Goal: Task Accomplishment & Management: Complete application form

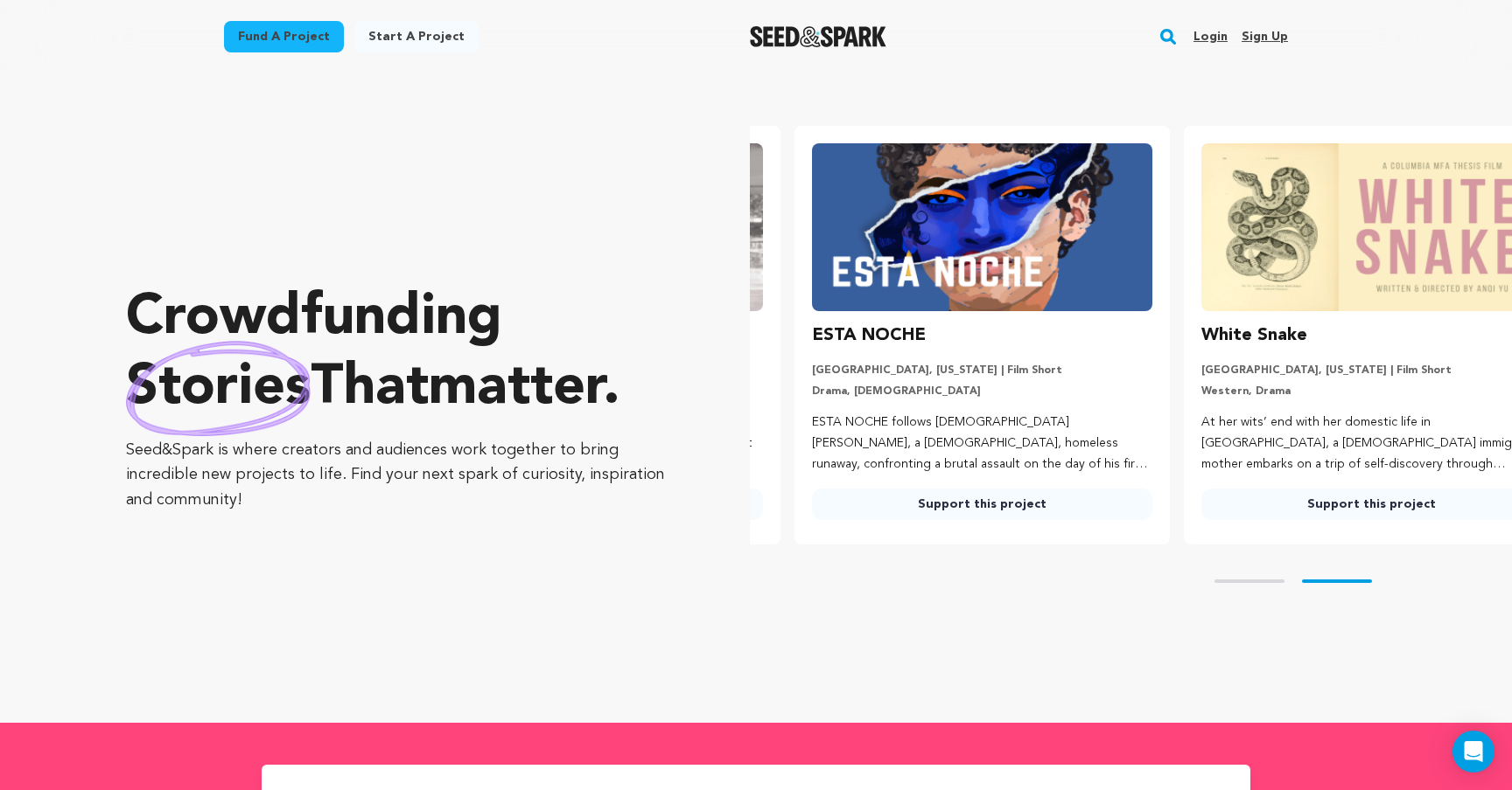
scroll to position [0, 403]
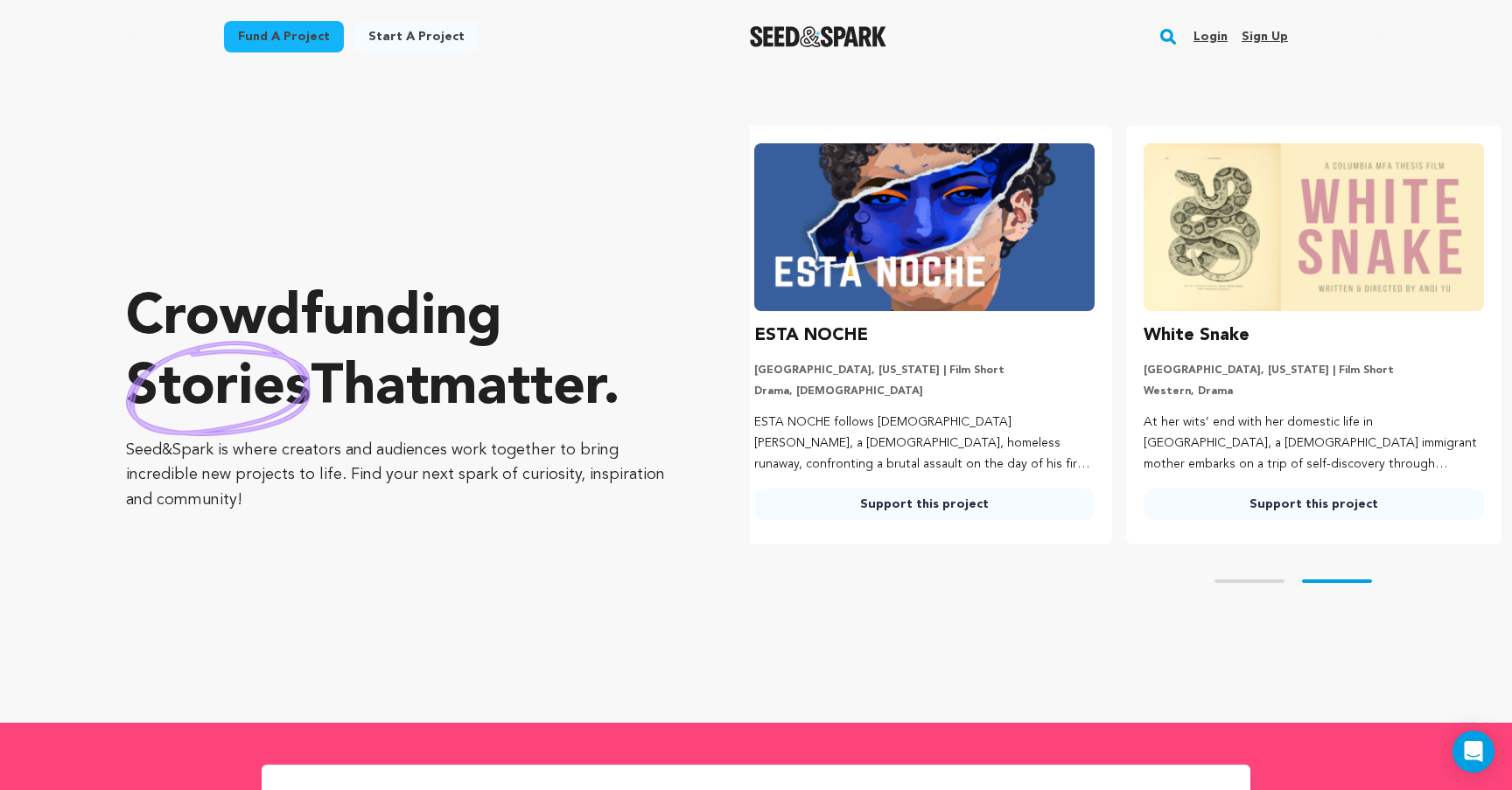
click at [1212, 39] on link "Login" at bounding box center [1210, 36] width 34 height 28
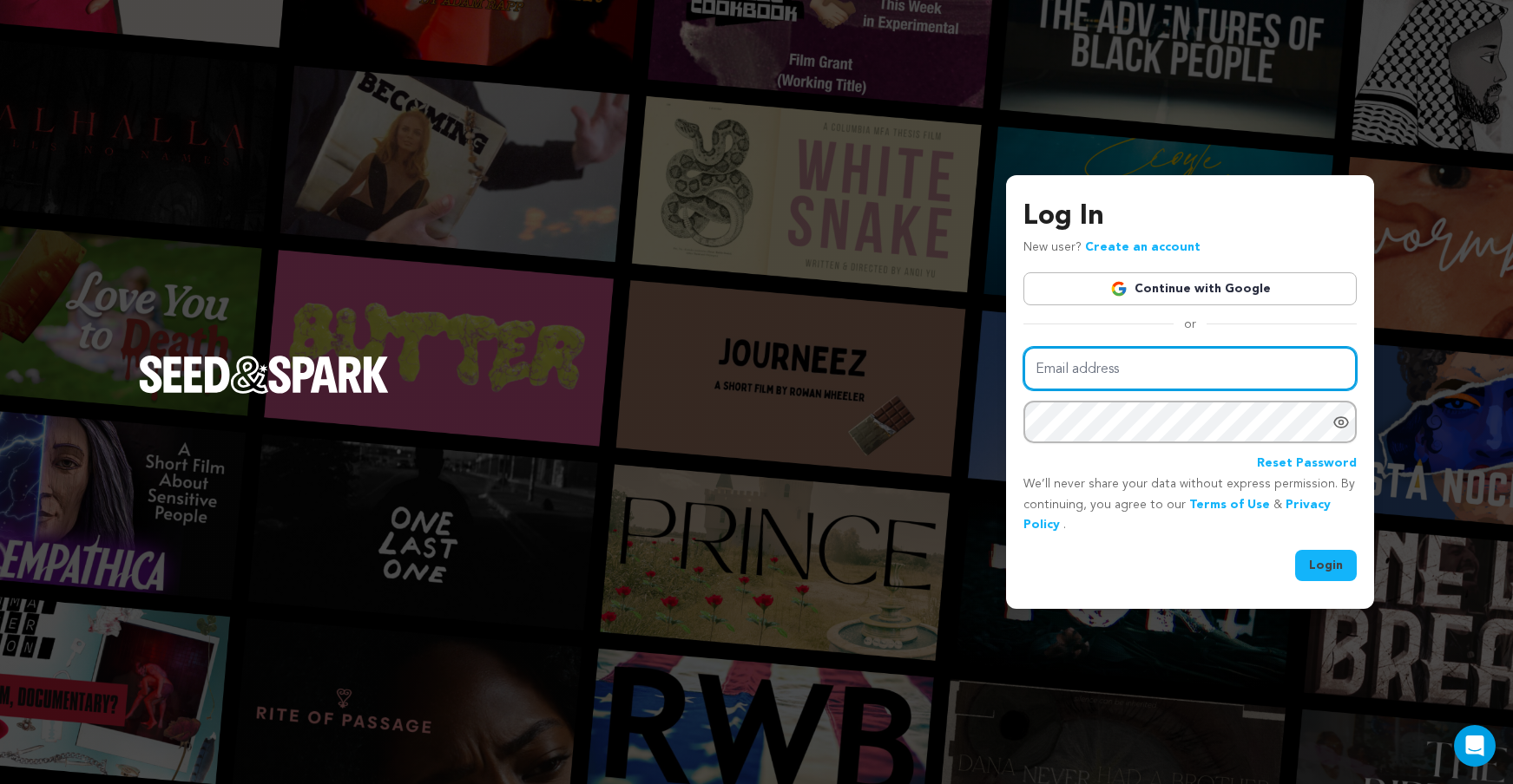
type input "mjconroy21@gmail.com"
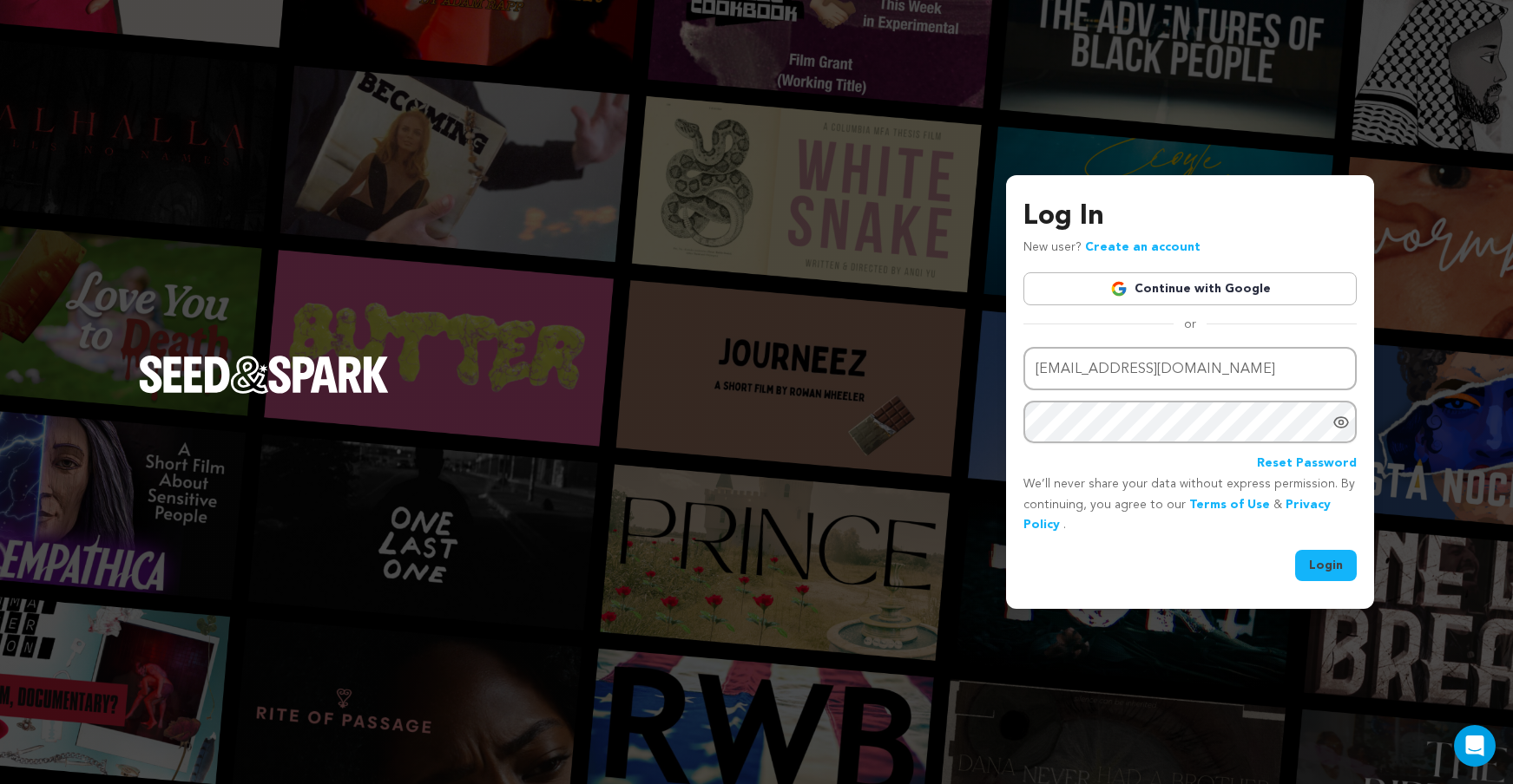
click at [1313, 572] on button "Login" at bounding box center [1326, 565] width 62 height 31
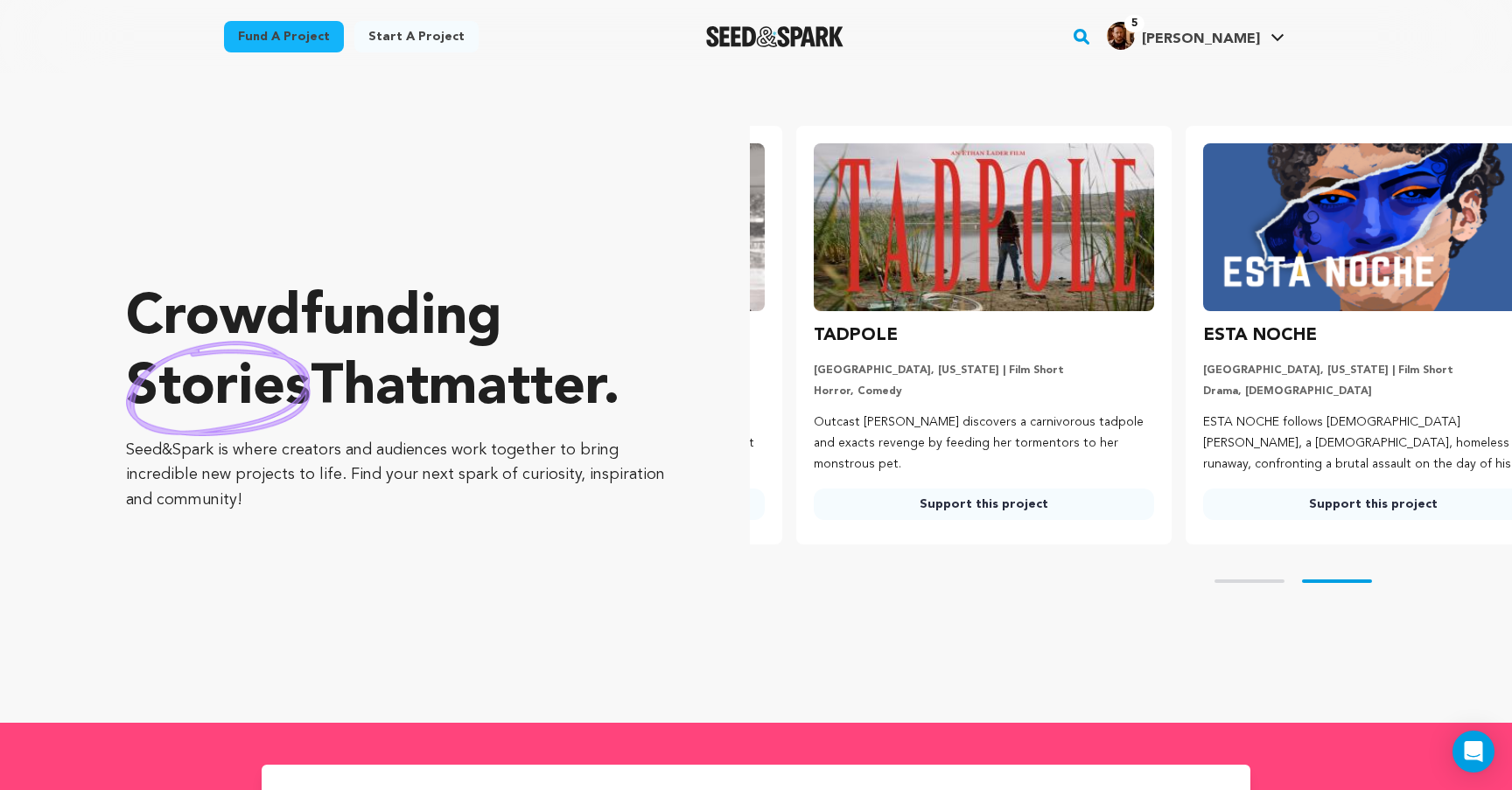
scroll to position [0, 403]
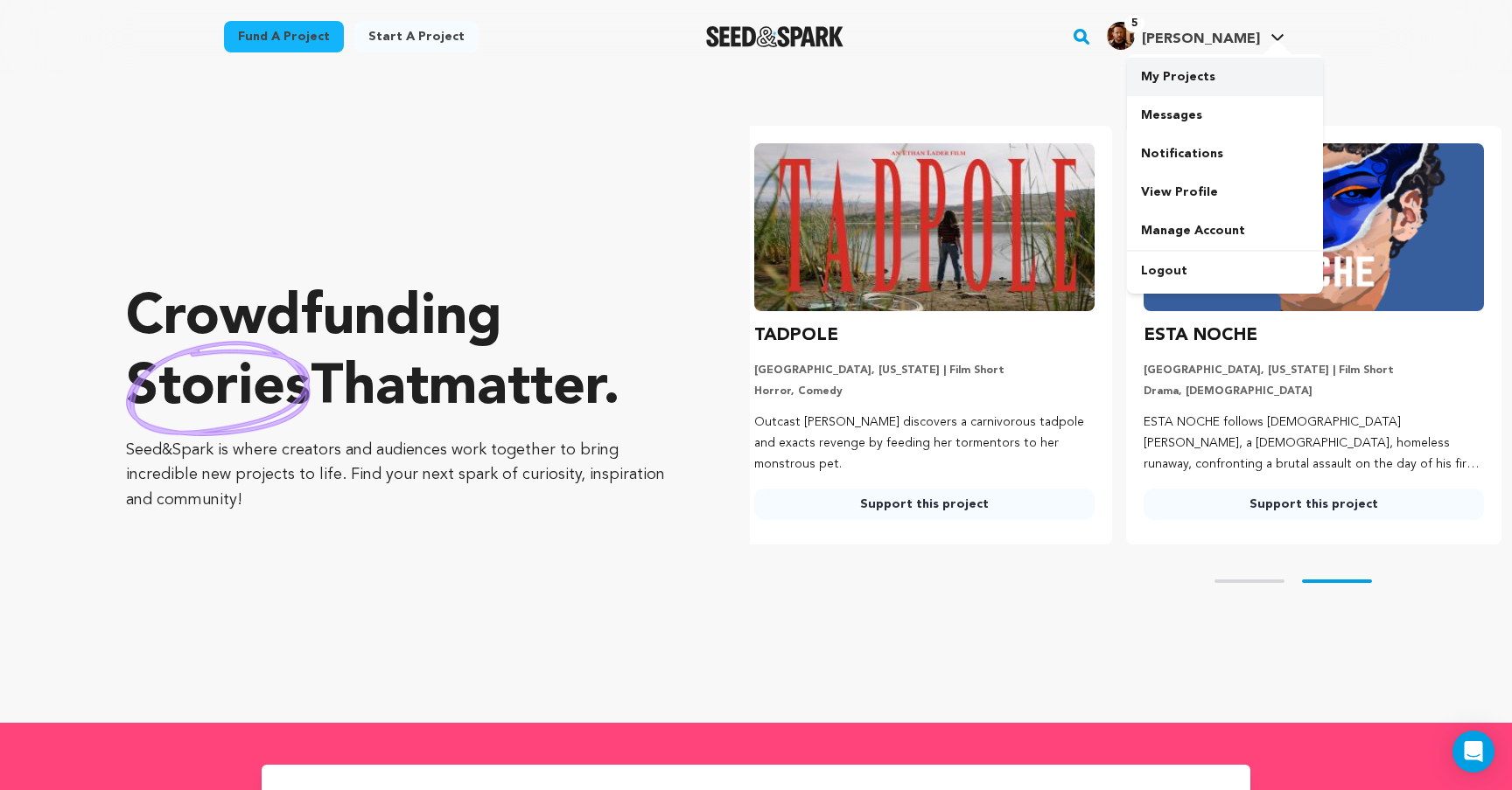
click at [1186, 85] on link "My Projects" at bounding box center [1225, 77] width 196 height 39
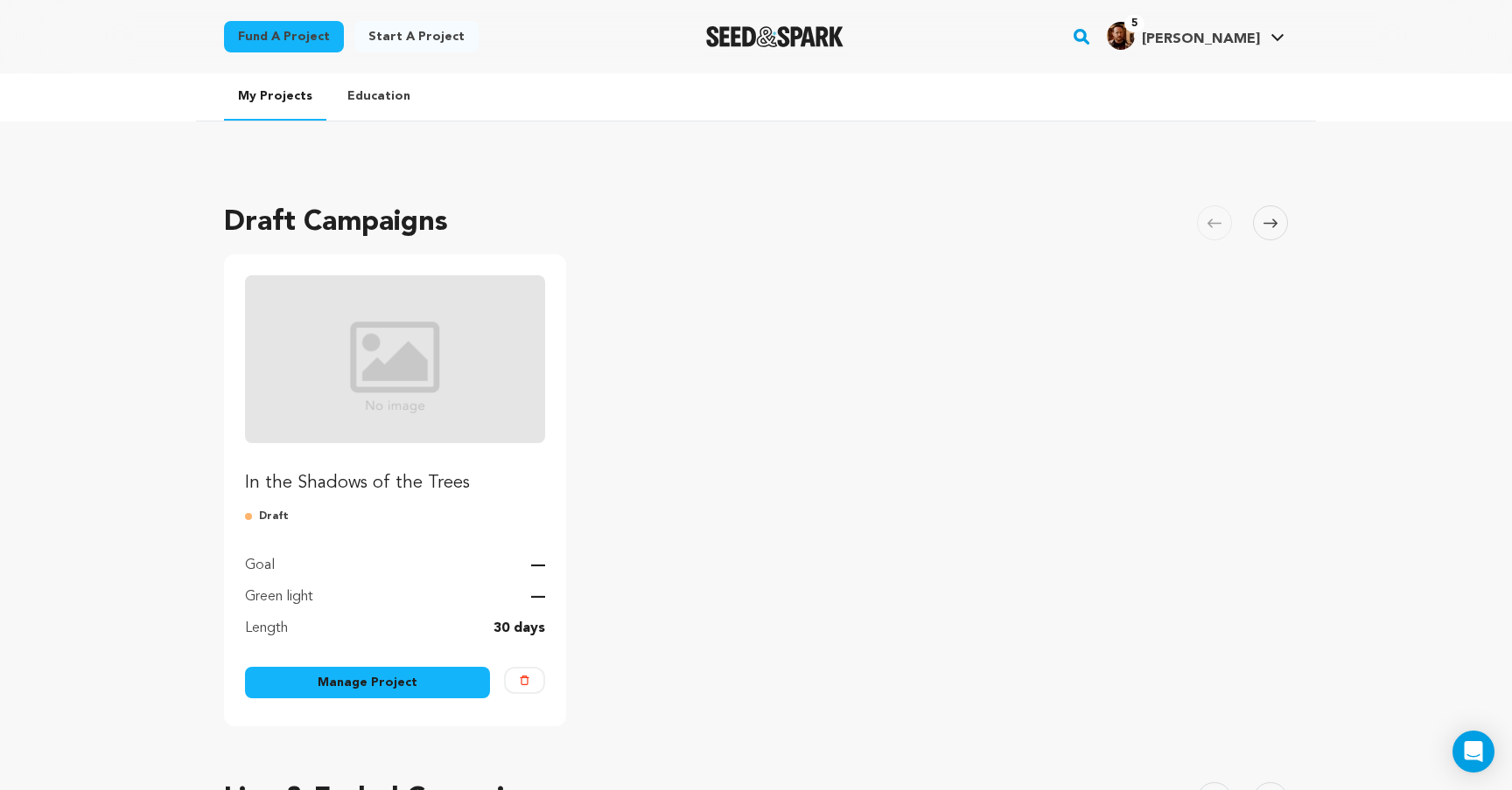
click at [381, 675] on link "Manage Project" at bounding box center [367, 682] width 245 height 31
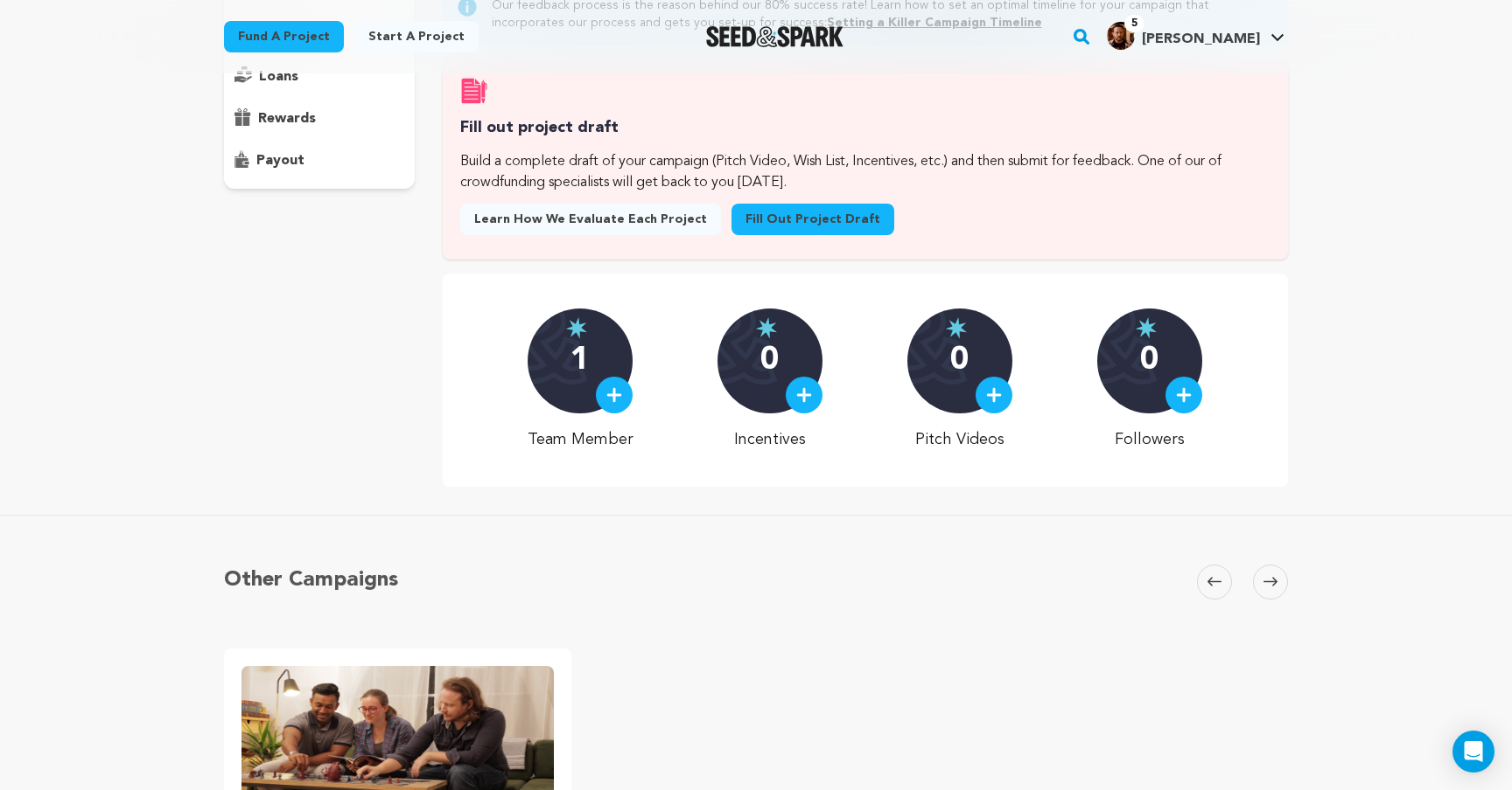
scroll to position [83, 0]
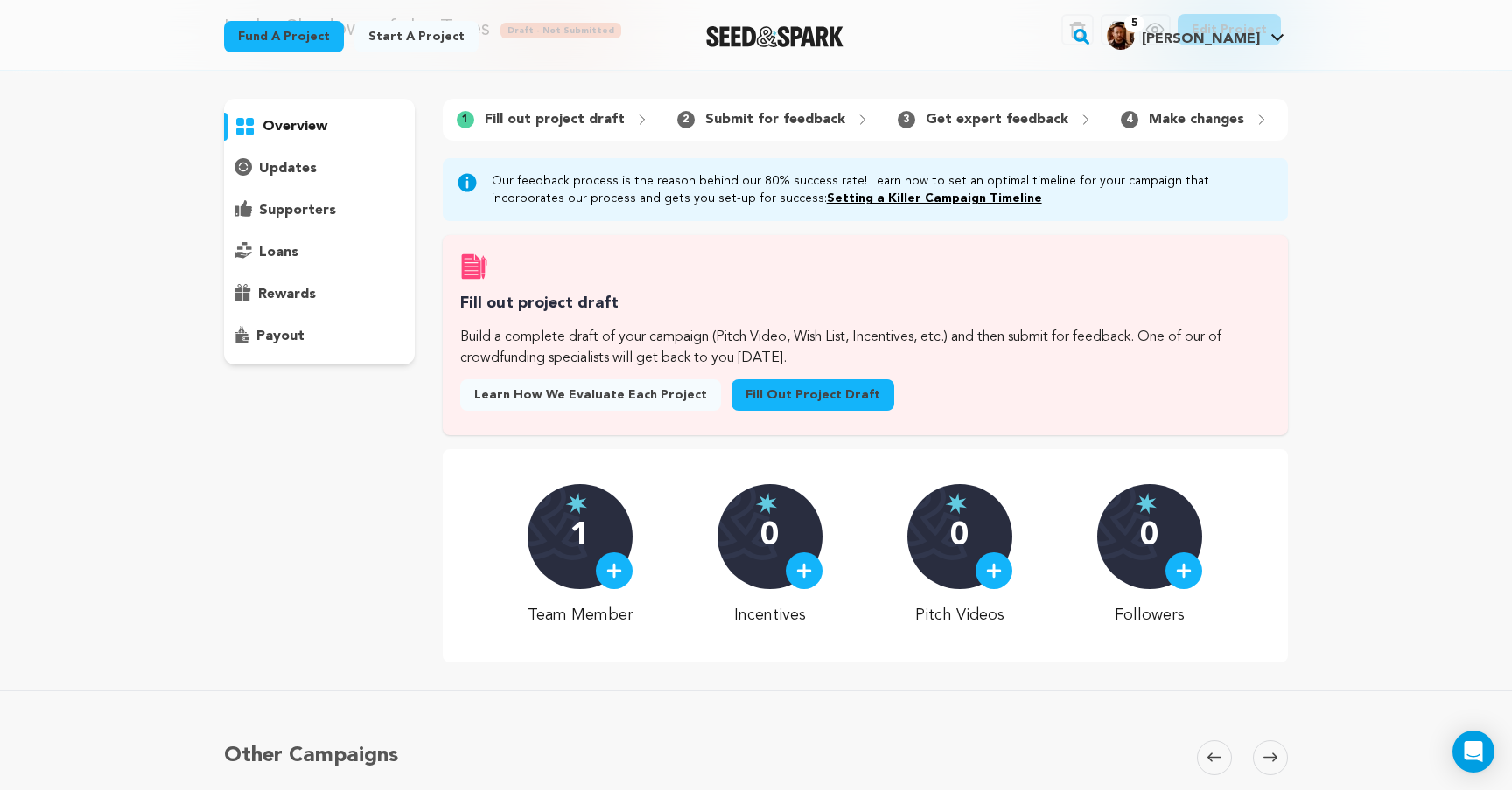
click at [526, 126] on p "Fill out project draft" at bounding box center [554, 120] width 140 height 21
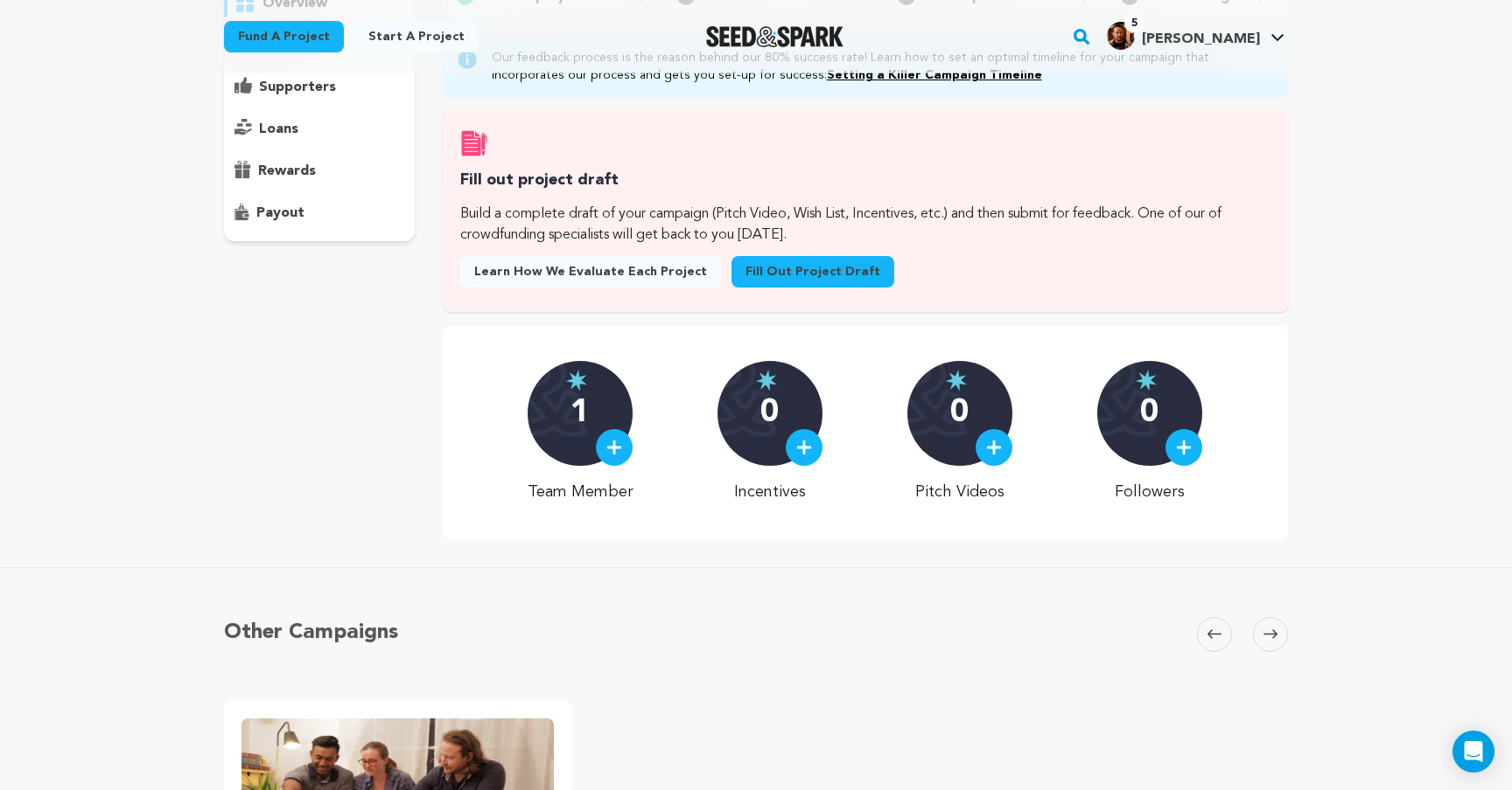
scroll to position [0, 0]
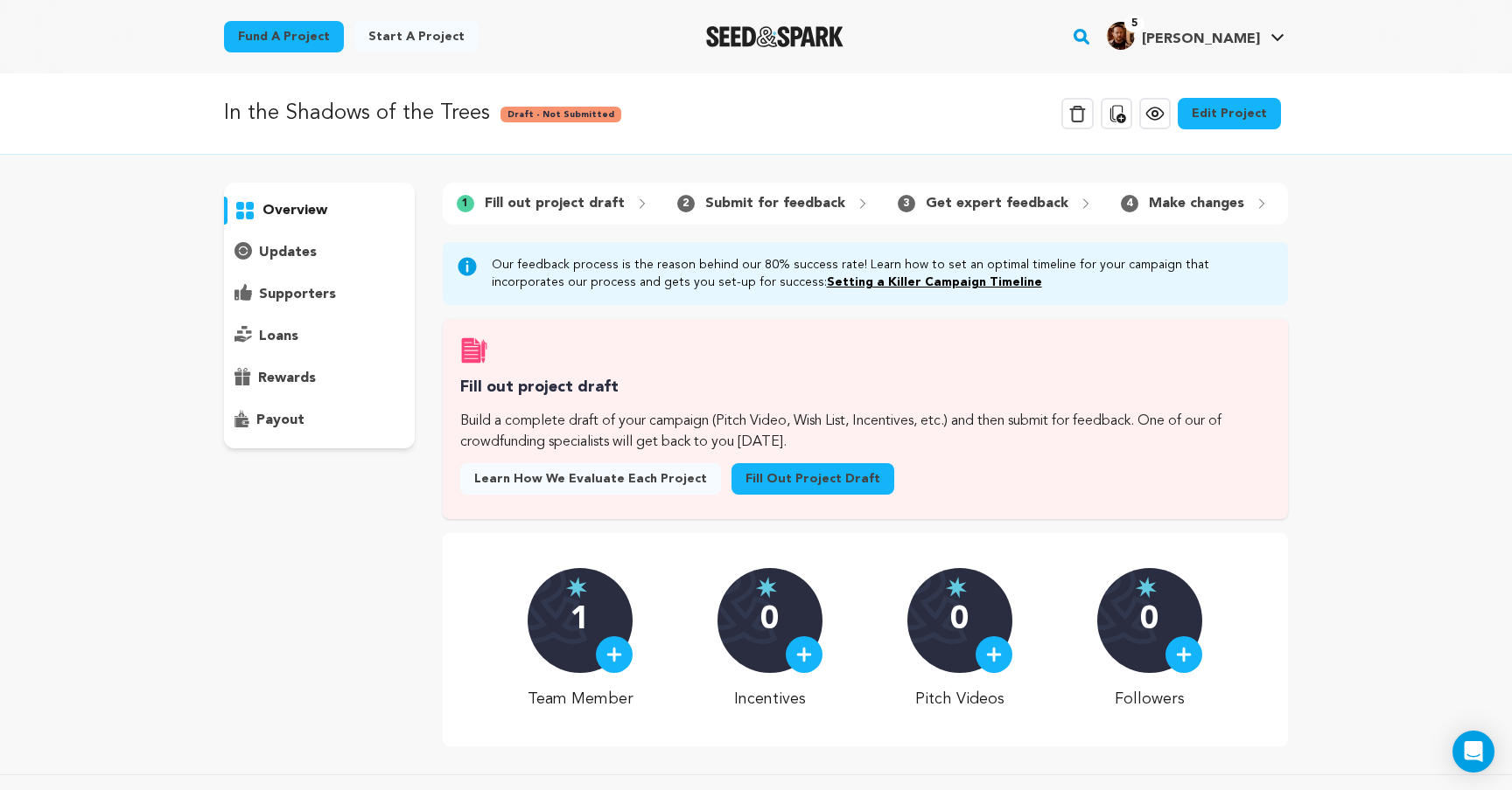
click at [1214, 118] on link "Edit Project" at bounding box center [1229, 114] width 103 height 31
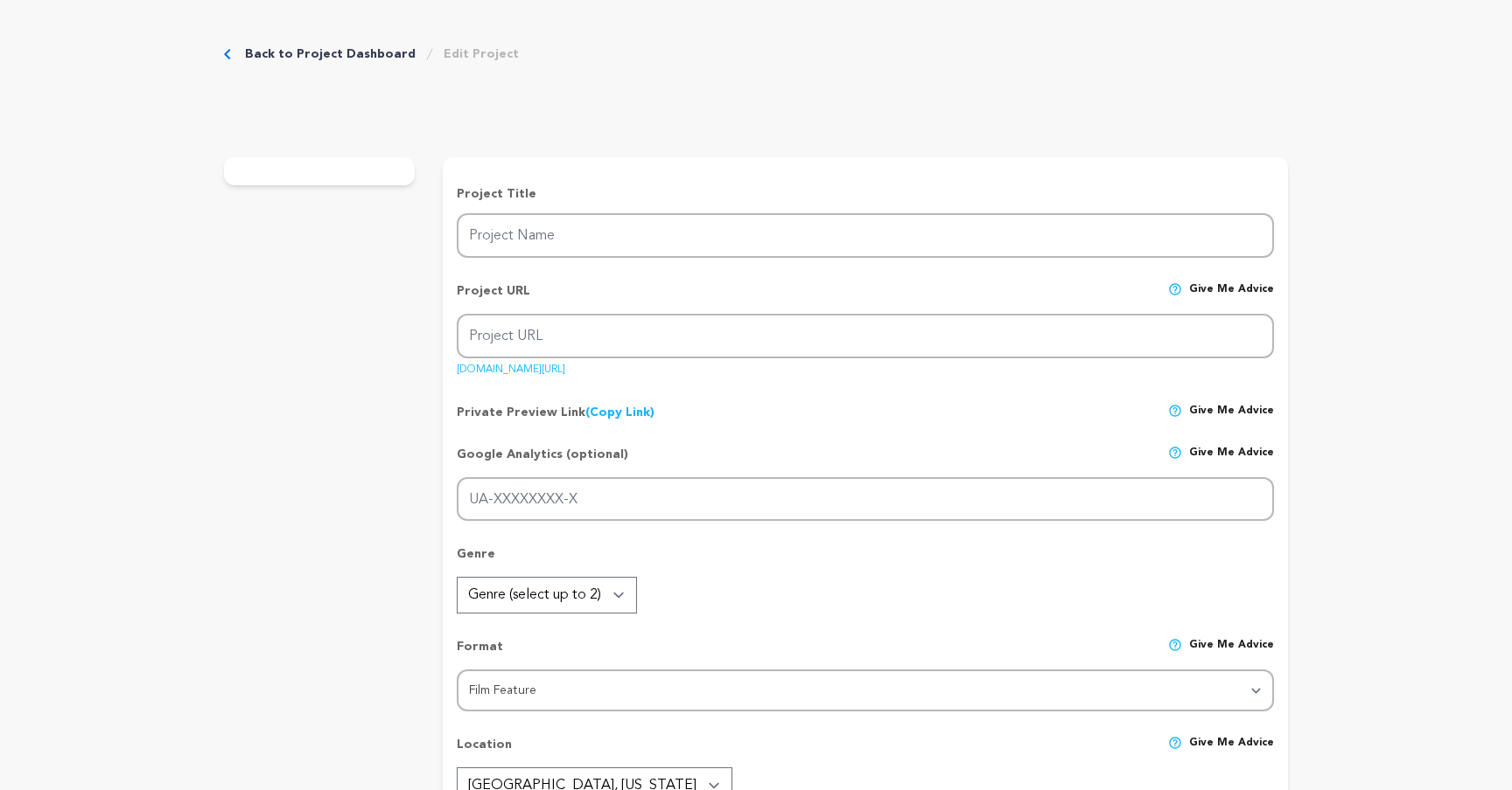
type input "In the Shadows of the Trees"
type input "in-the-shadows-of-the-trees"
type input "Returning to his hometown, a young man encounters a strange being of local lege…"
type textarea "Support a South Jersey horror film in the tradition of local folklore. Amid eer…"
type textarea "My mission is to create eerie, tense cinema drawn from the streets and woods of…"
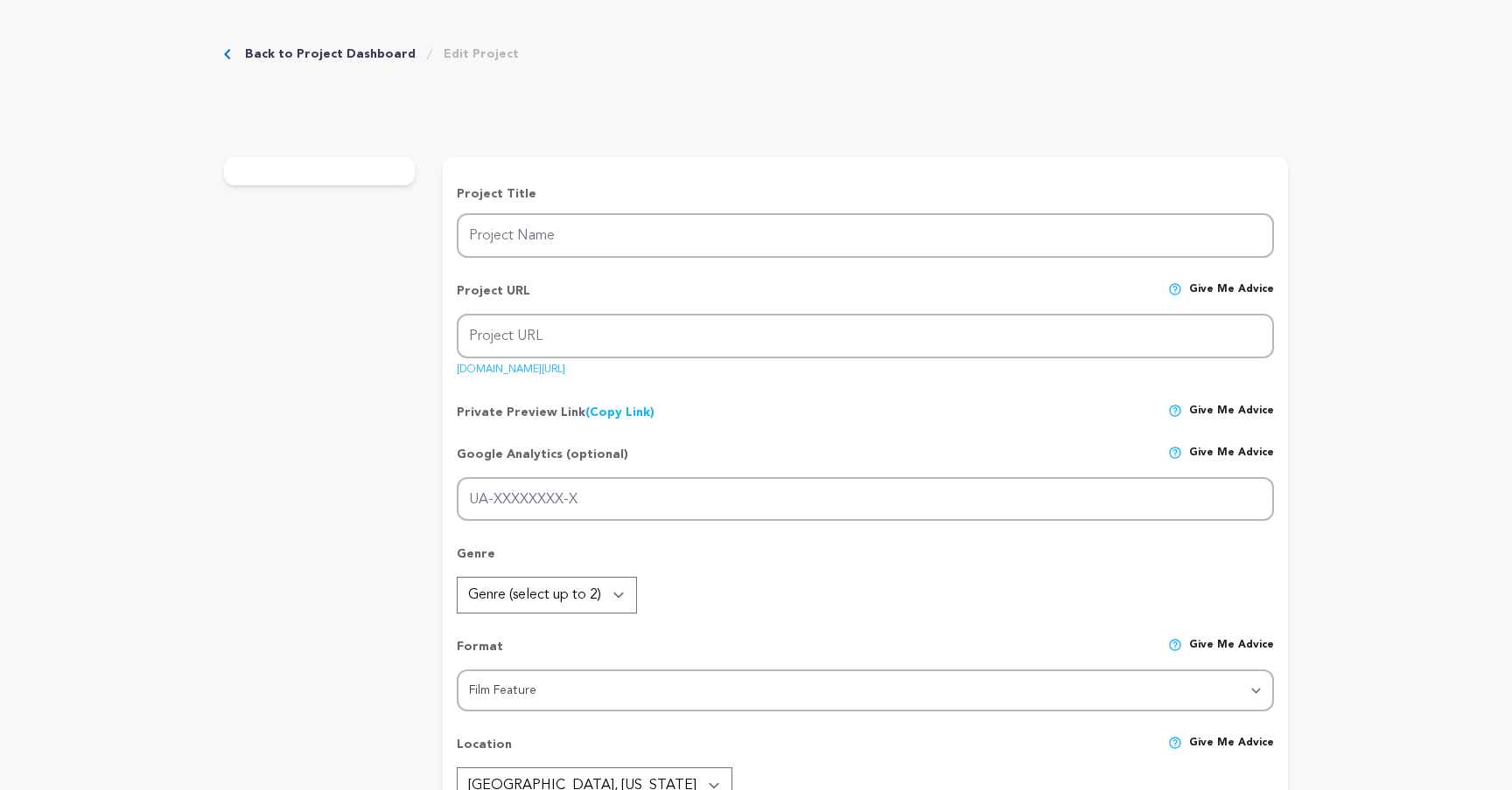
type textarea "My short film Queen of Prey screened at Dances With Films and other festivals, …"
radio input "true"
type textarea "I've used it before"
radio input "true"
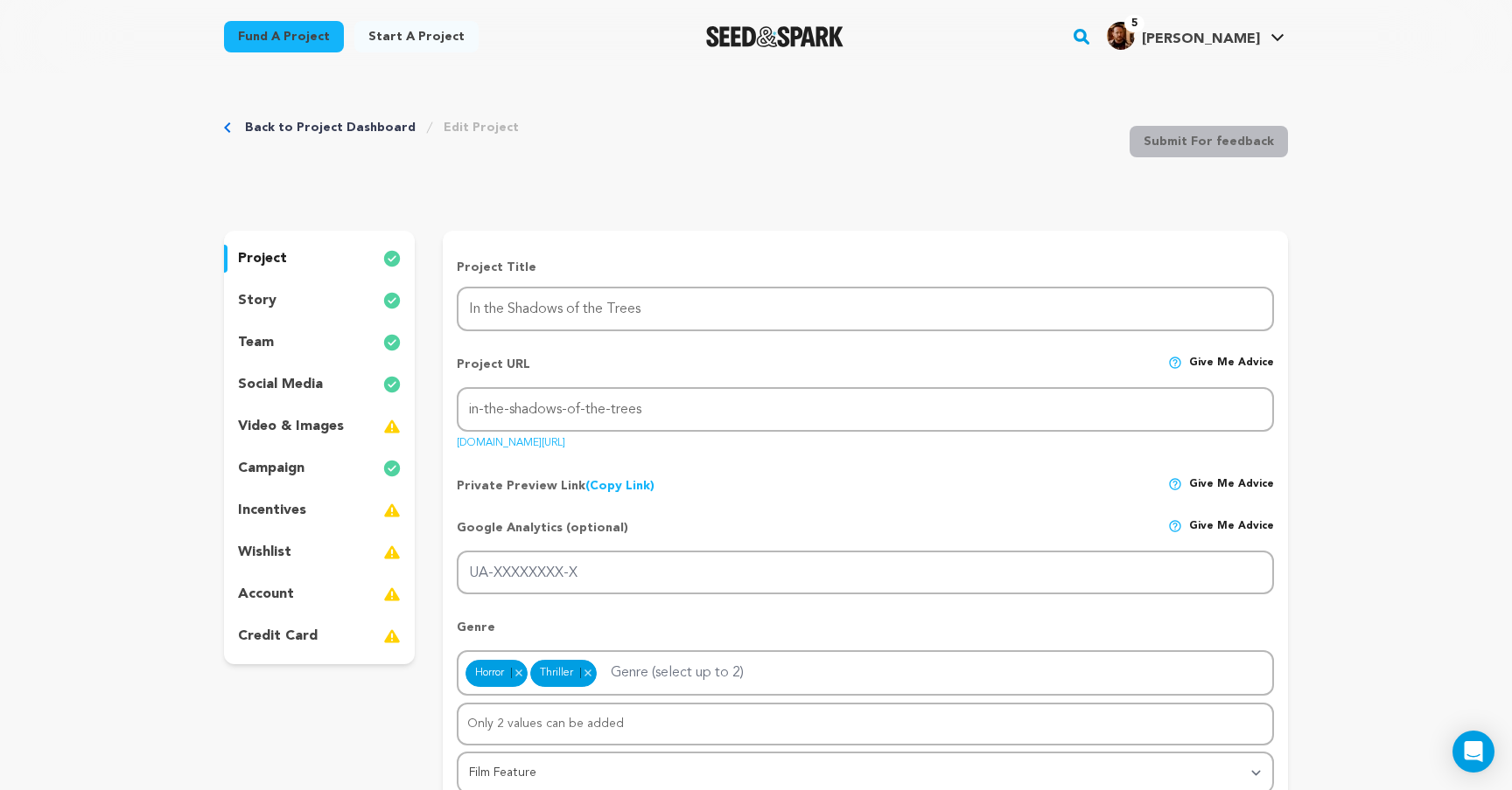
click at [307, 418] on p "video & images" at bounding box center [290, 427] width 106 height 21
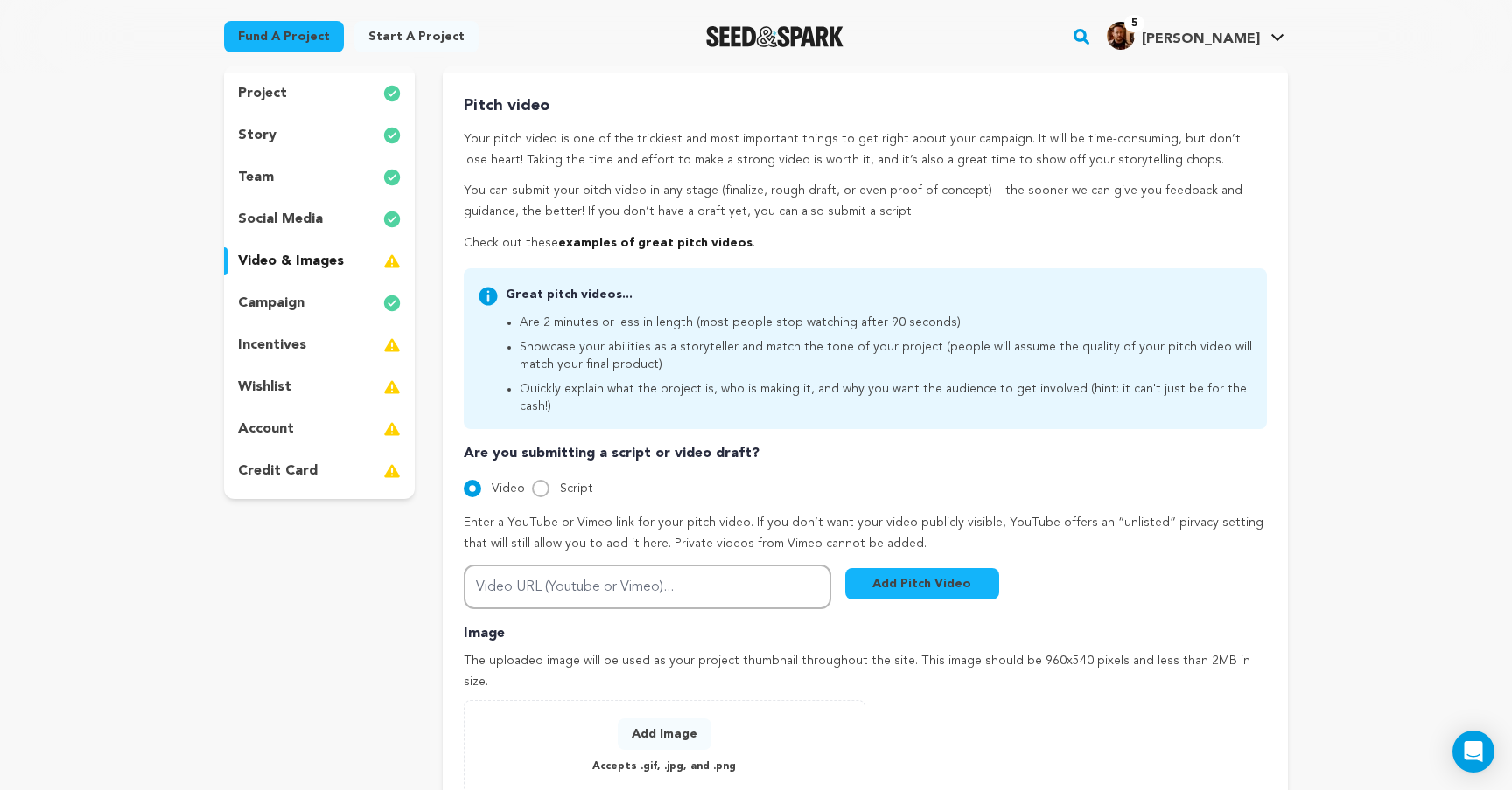
scroll to position [199, 0]
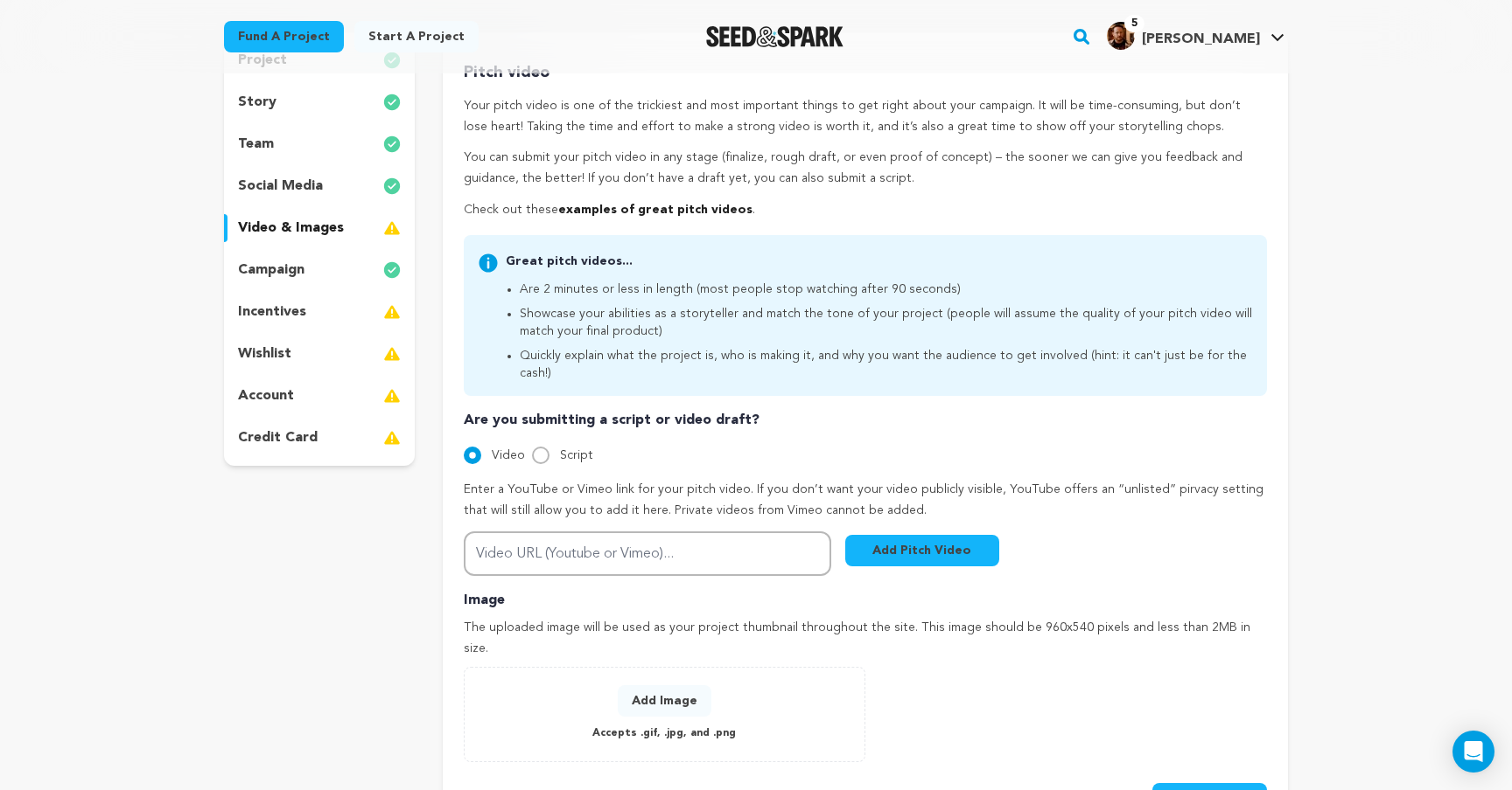
click at [358, 315] on div "incentives" at bounding box center [319, 312] width 190 height 28
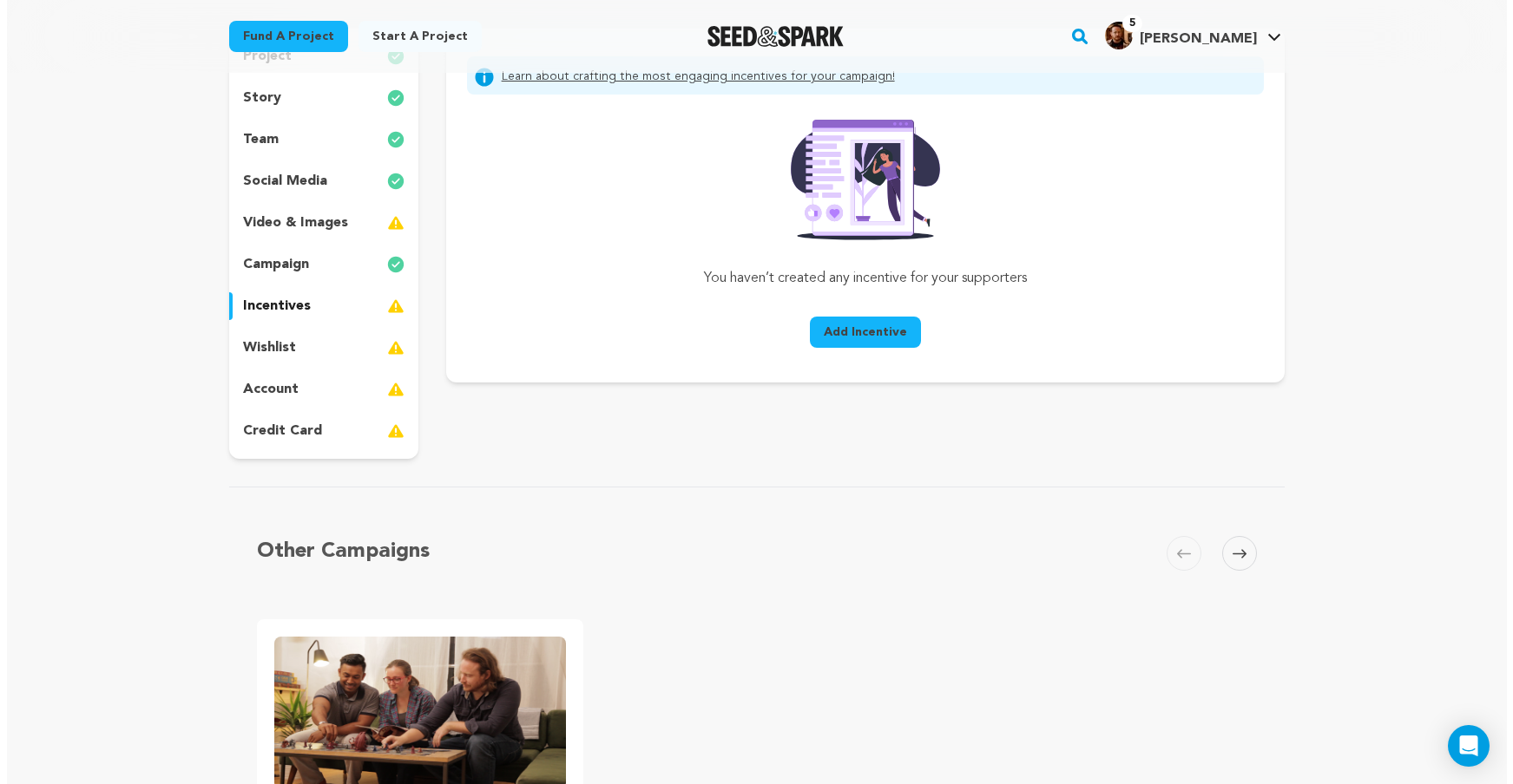
scroll to position [33, 0]
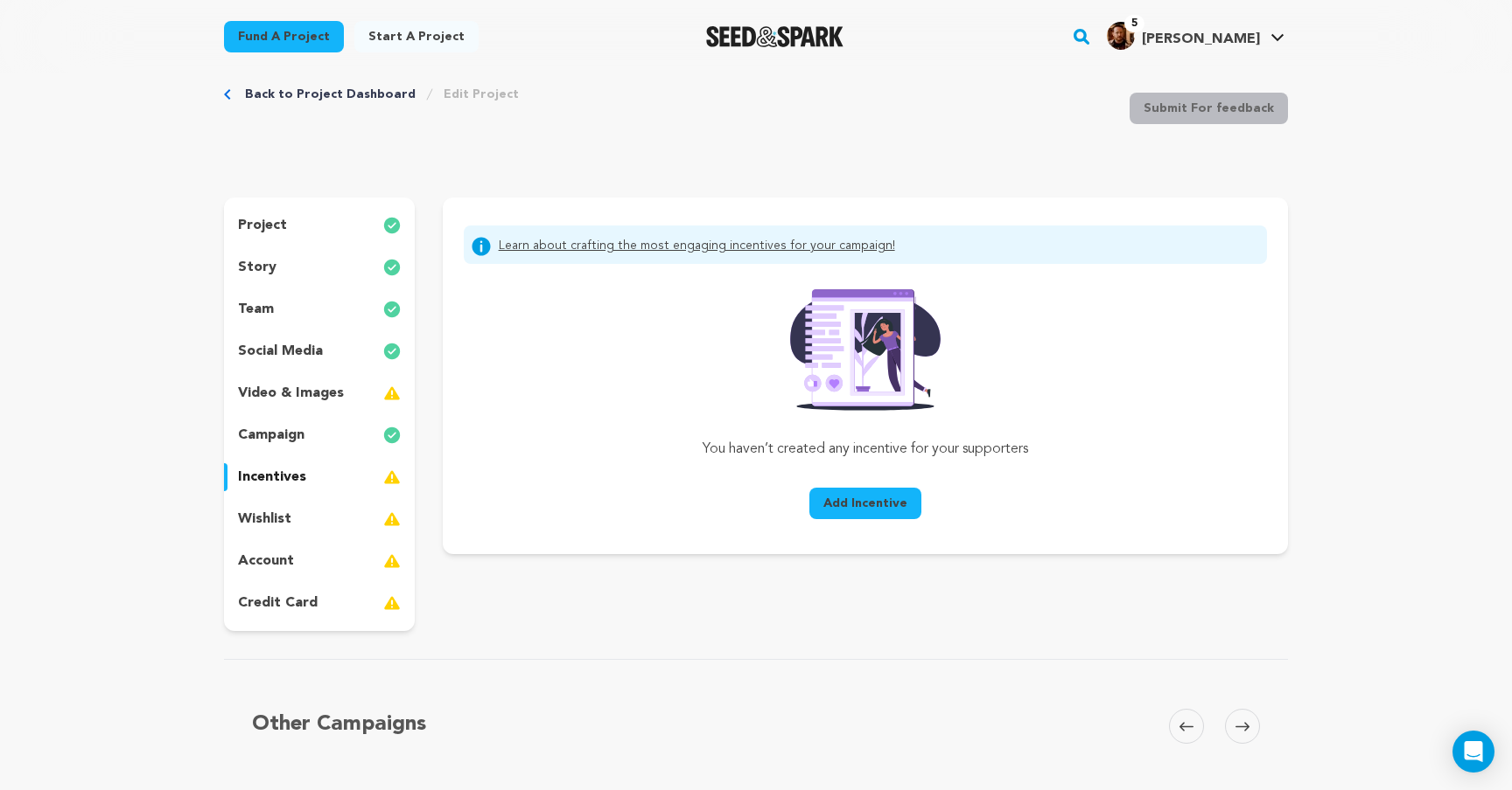
click at [860, 492] on button "Add Incentive" at bounding box center [864, 504] width 112 height 31
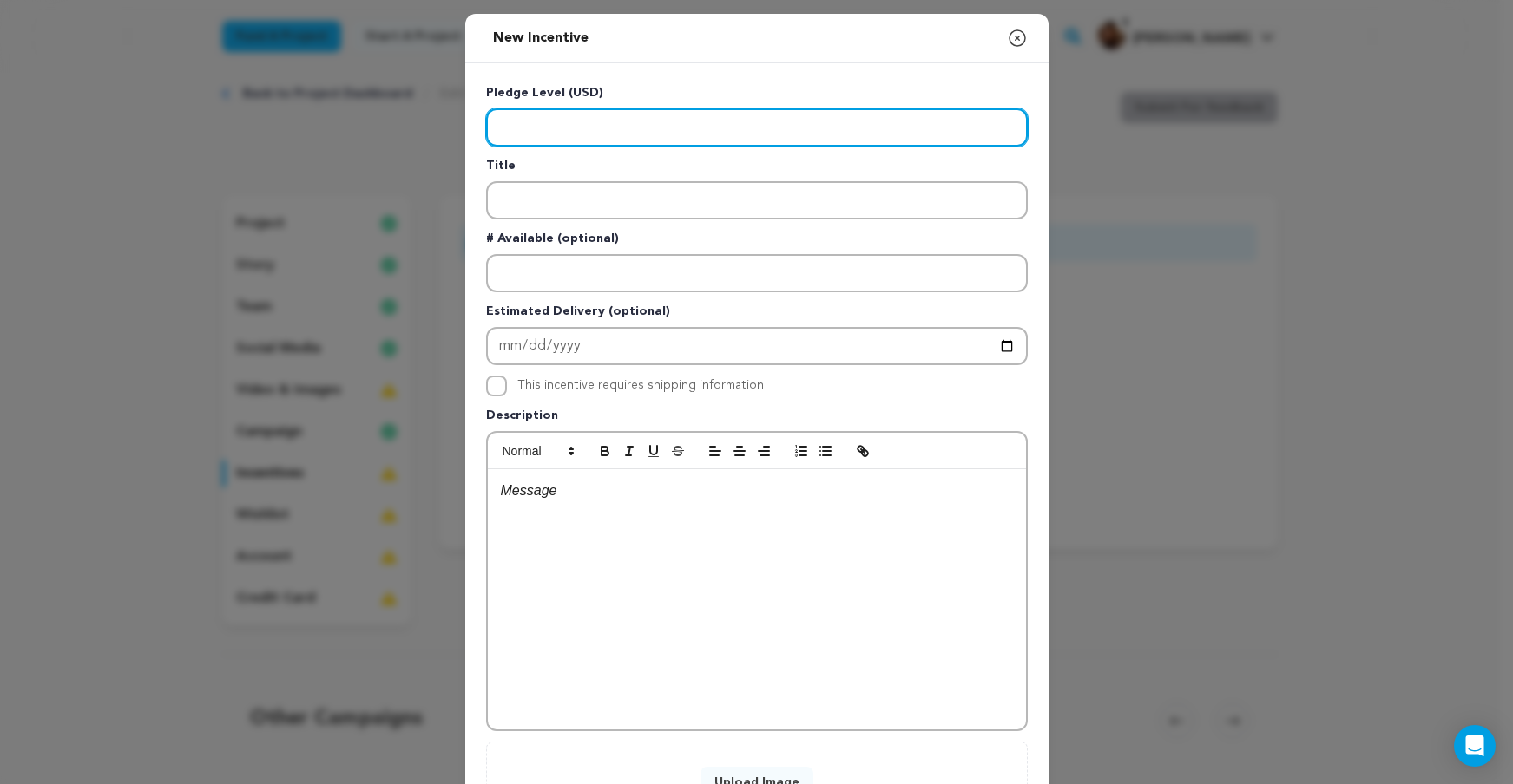
click at [583, 133] on input "Enter level" at bounding box center [757, 128] width 542 height 39
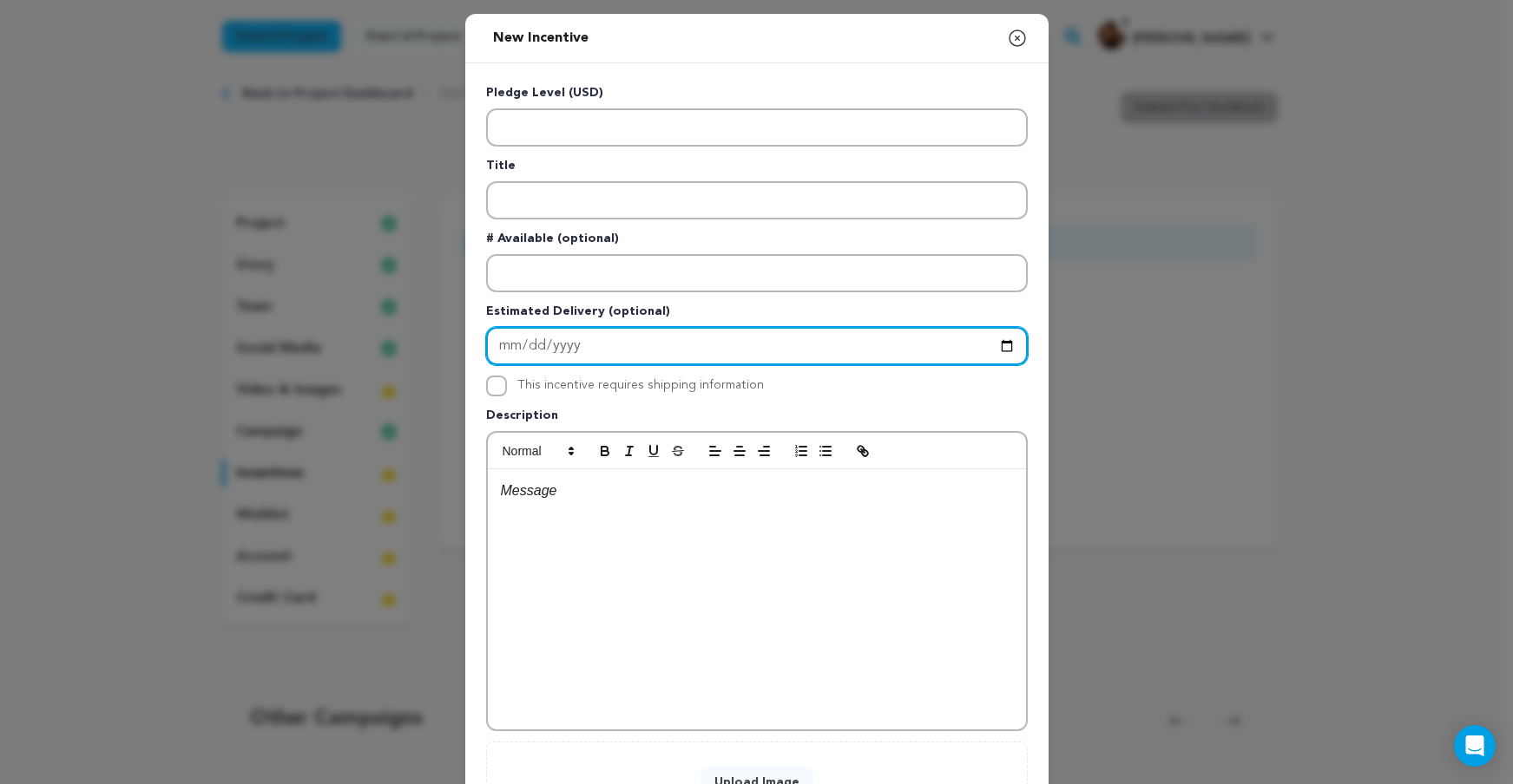
click at [633, 346] on input "Enter Estimated Delivery" at bounding box center [757, 347] width 542 height 39
click at [558, 340] on input "Enter Estimated Delivery" at bounding box center [757, 347] width 542 height 39
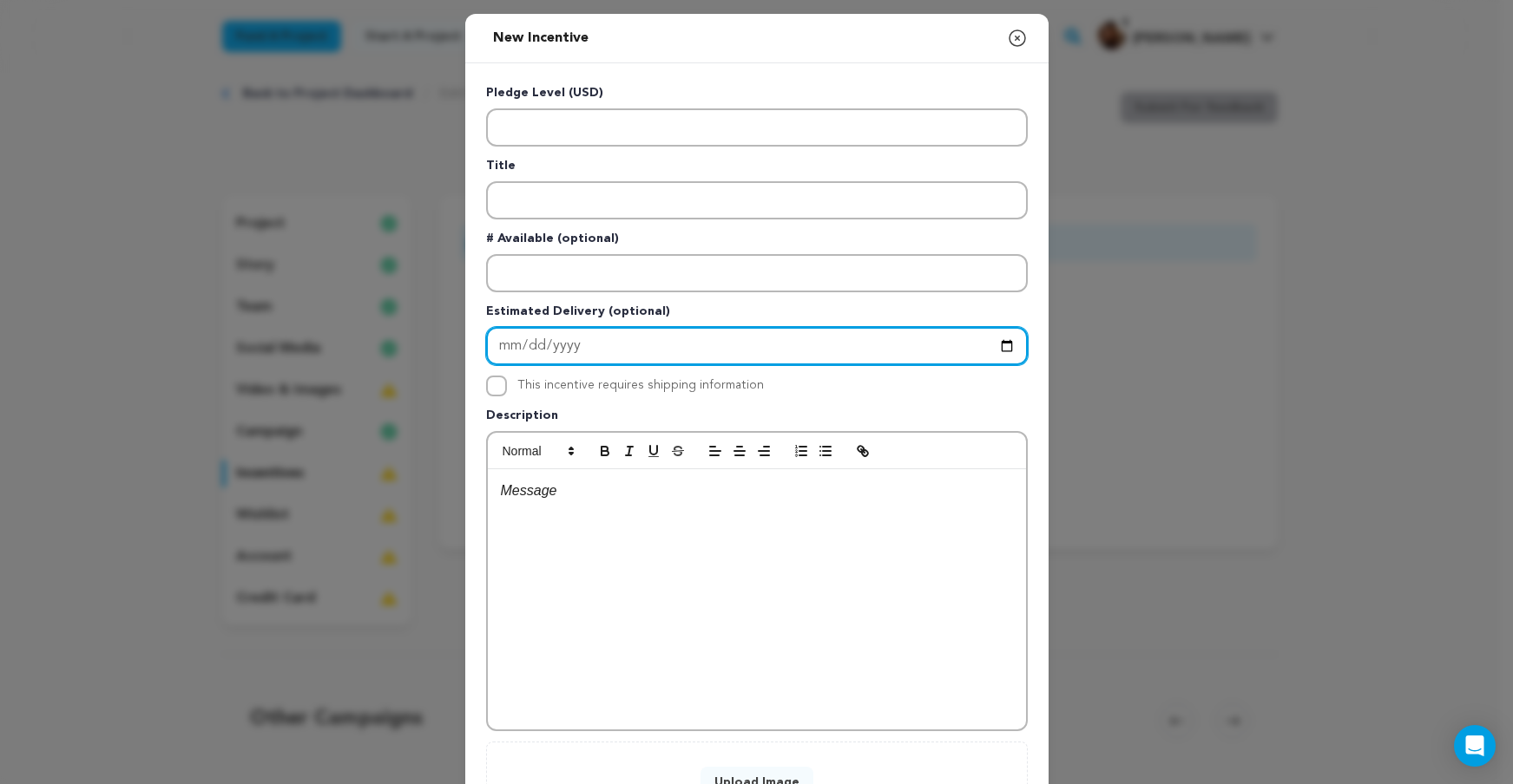
click at [535, 340] on input "Enter Estimated Delivery" at bounding box center [757, 347] width 542 height 39
click at [695, 345] on input "Enter Estimated Delivery" at bounding box center [757, 347] width 542 height 39
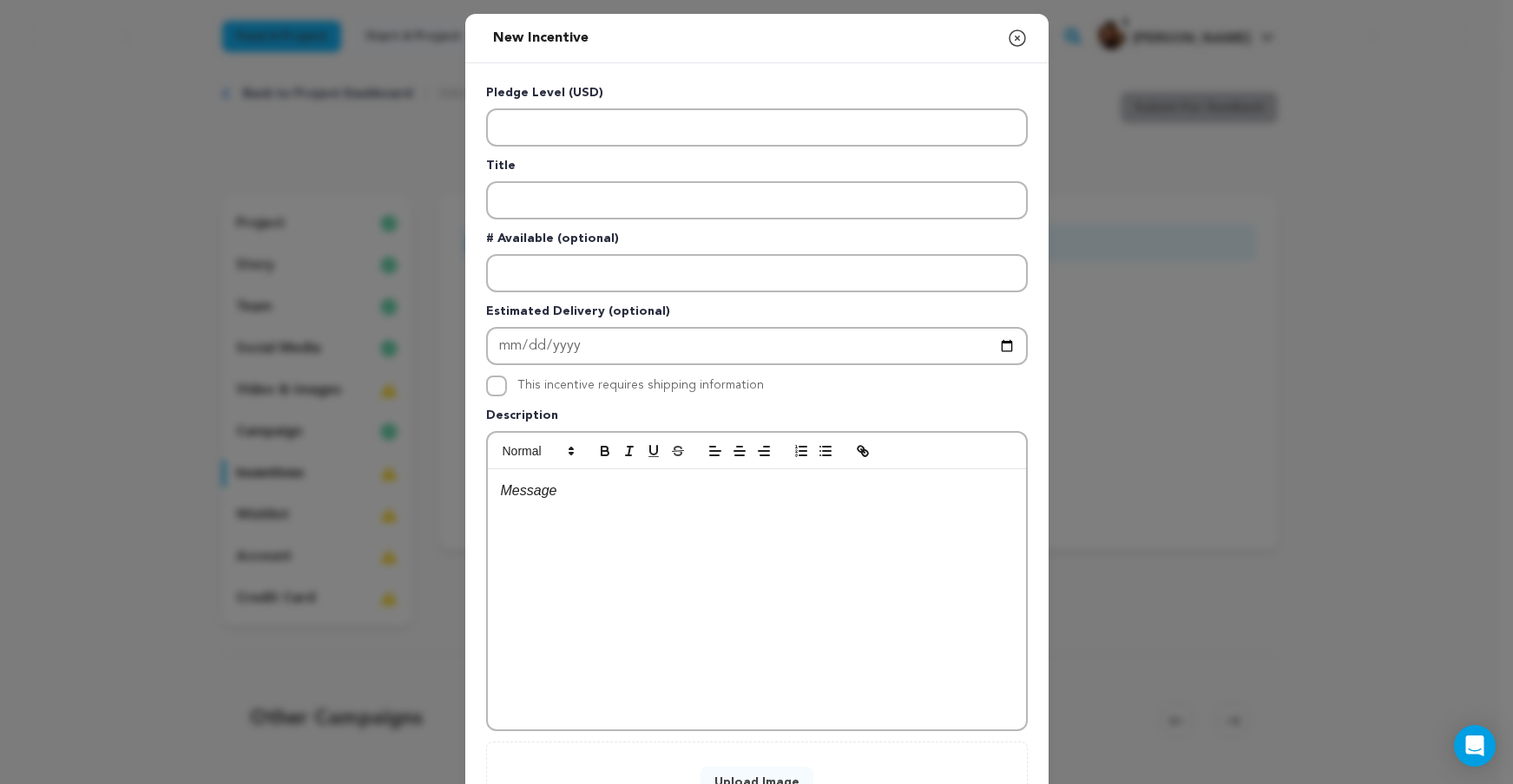
click at [758, 409] on p "Description" at bounding box center [757, 419] width 542 height 24
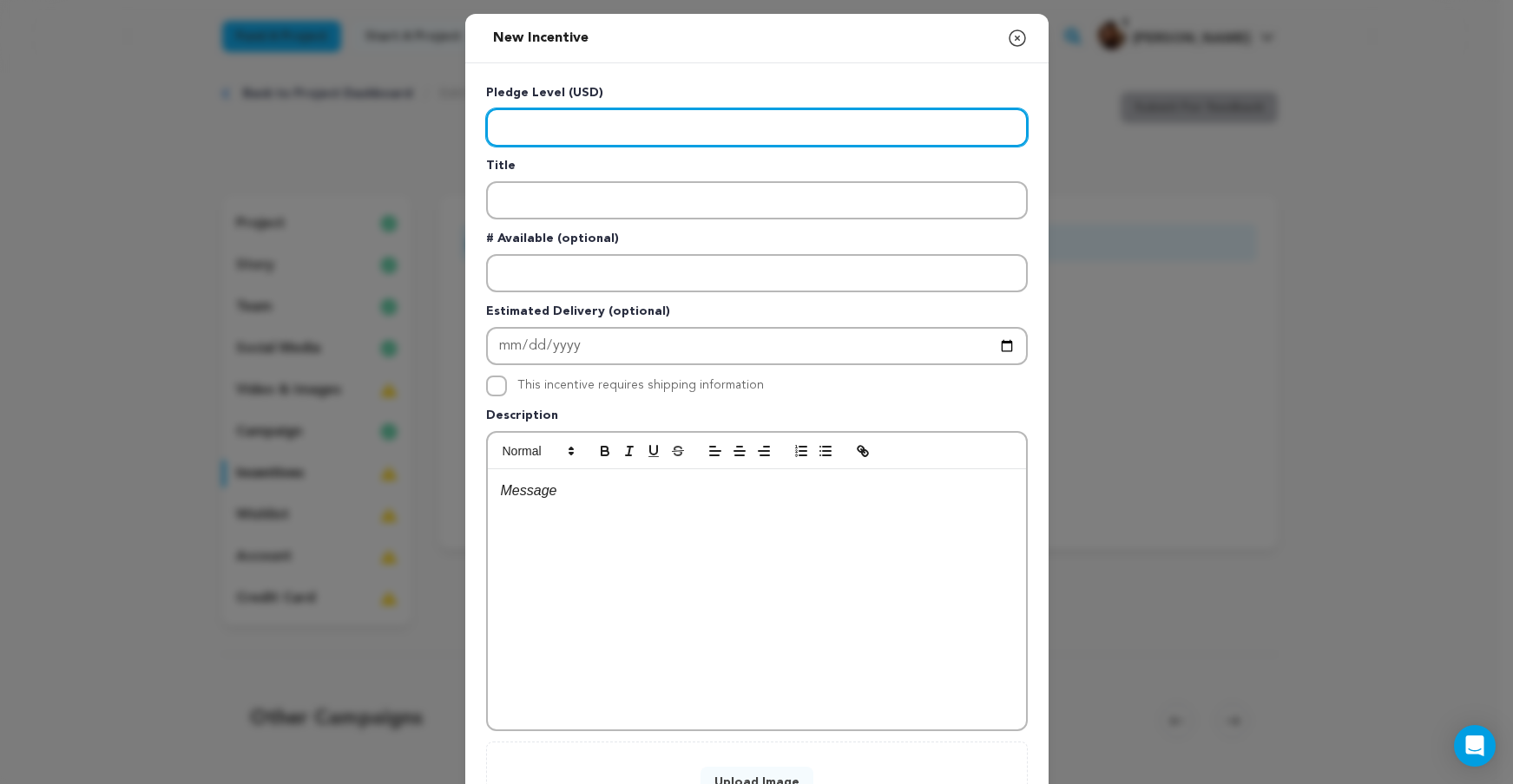
drag, startPoint x: 517, startPoint y: 127, endPoint x: 638, endPoint y: 133, distance: 121.1
click at [638, 133] on input "Enter level" at bounding box center [757, 128] width 542 height 39
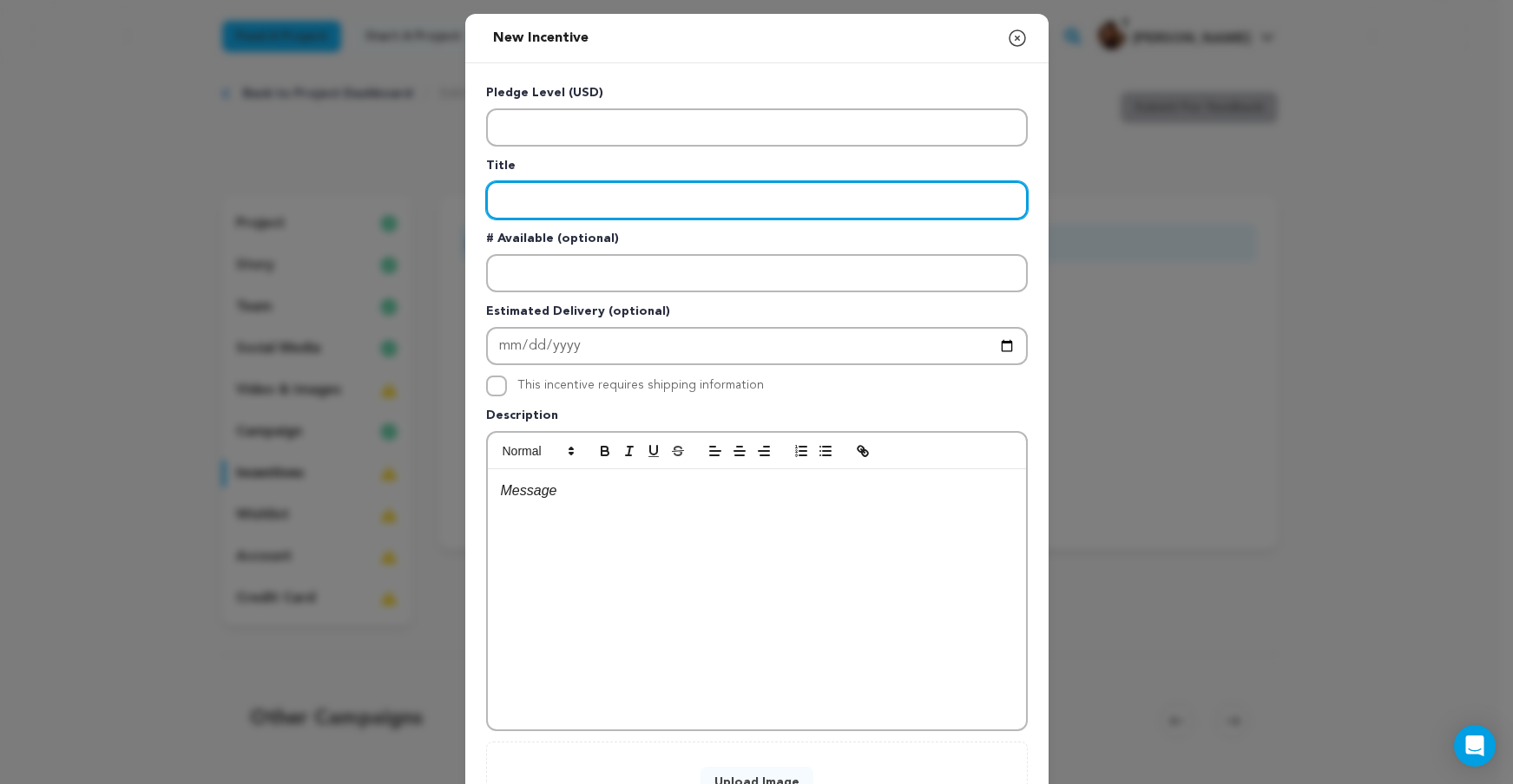
click at [591, 190] on input "Enter title" at bounding box center [757, 200] width 542 height 39
paste input "– Digital Thanks"
drag, startPoint x: 502, startPoint y: 197, endPoint x: 447, endPoint y: 199, distance: 55.0
click at [448, 200] on div "New Incentive Close modal Pledge Level (USD) Title – Digital Thanks # Available…" at bounding box center [756, 465] width 1513 height 931
type input "Digital Thanks"
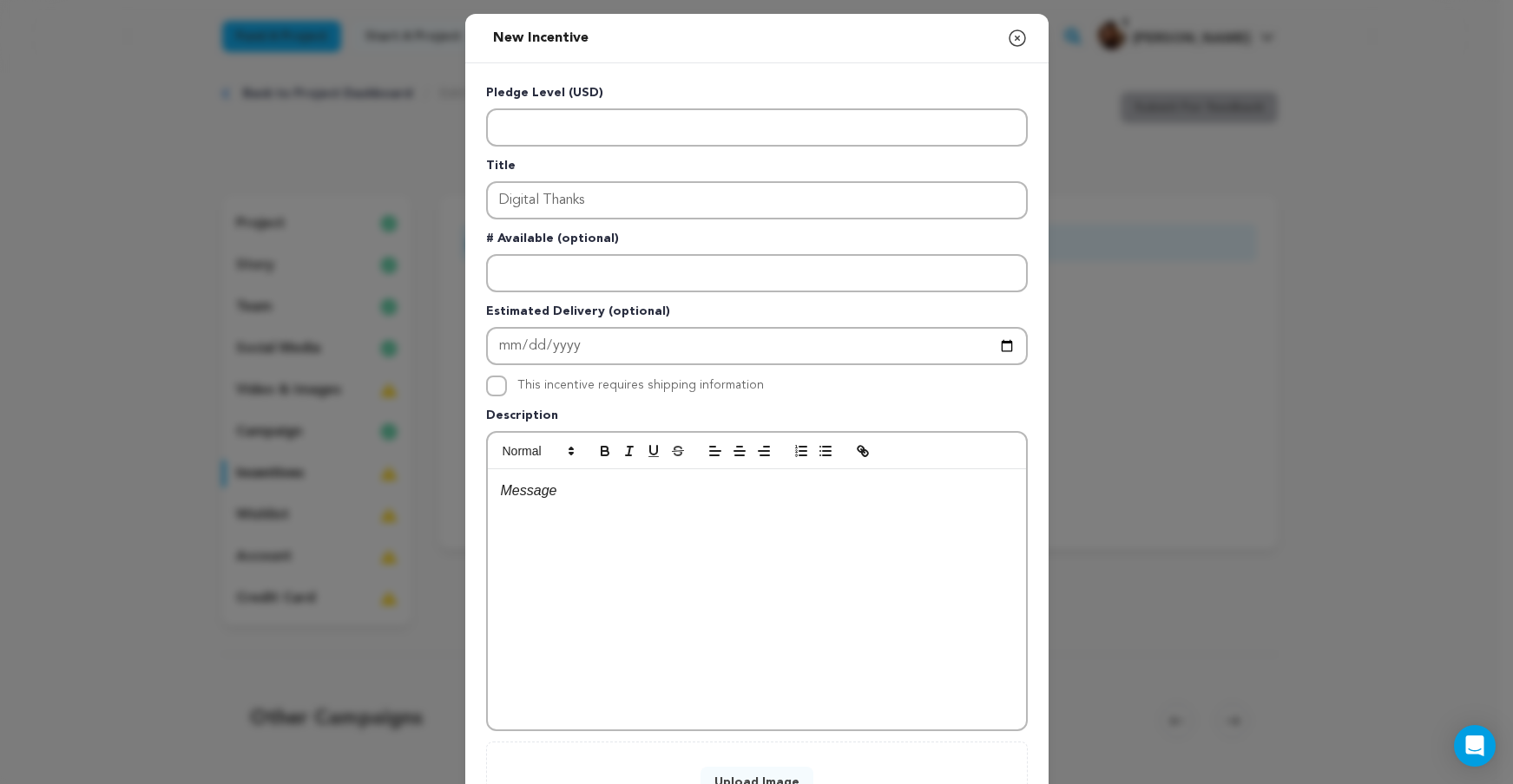
click at [604, 560] on div at bounding box center [756, 599] width 539 height 260
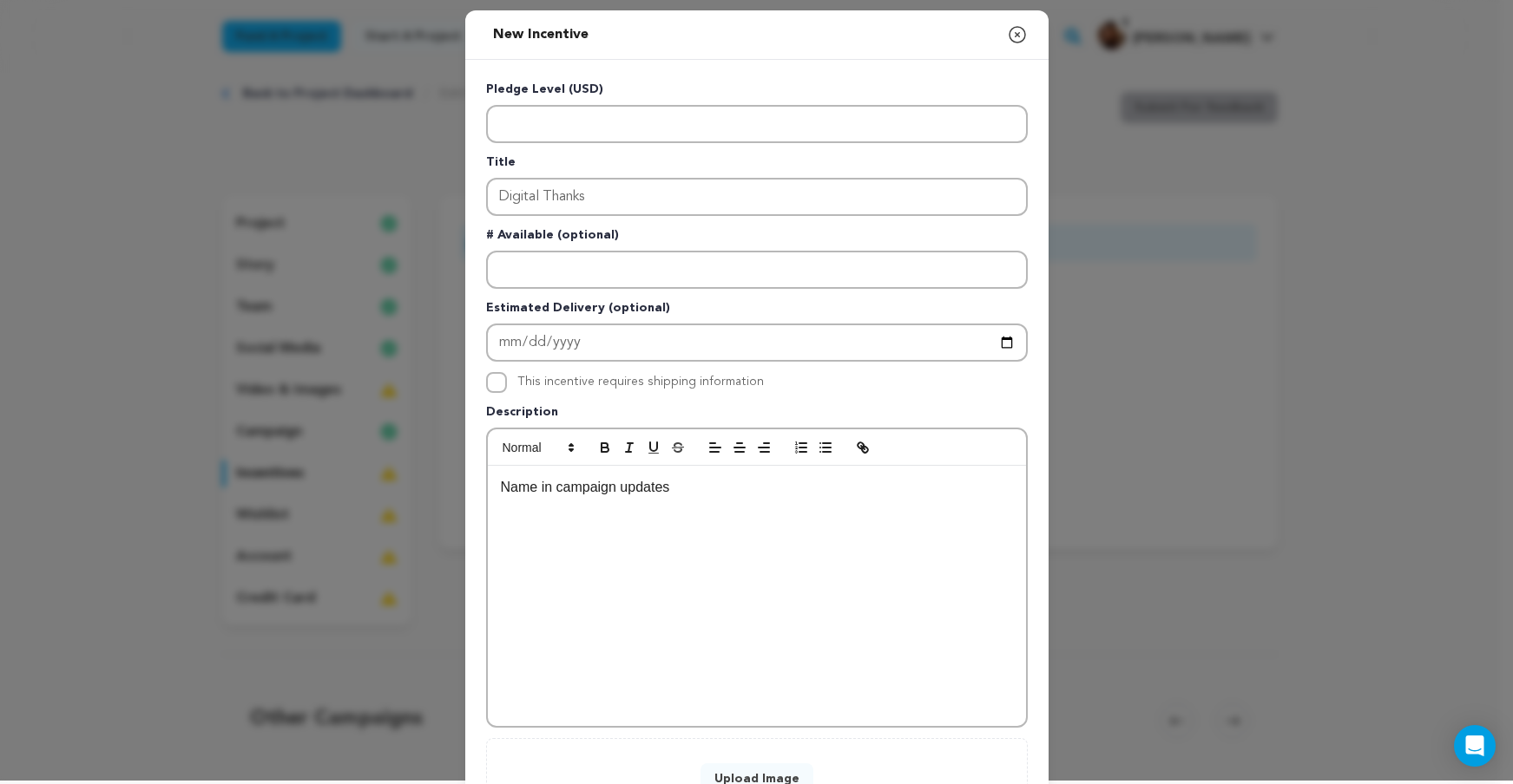
scroll to position [147, 0]
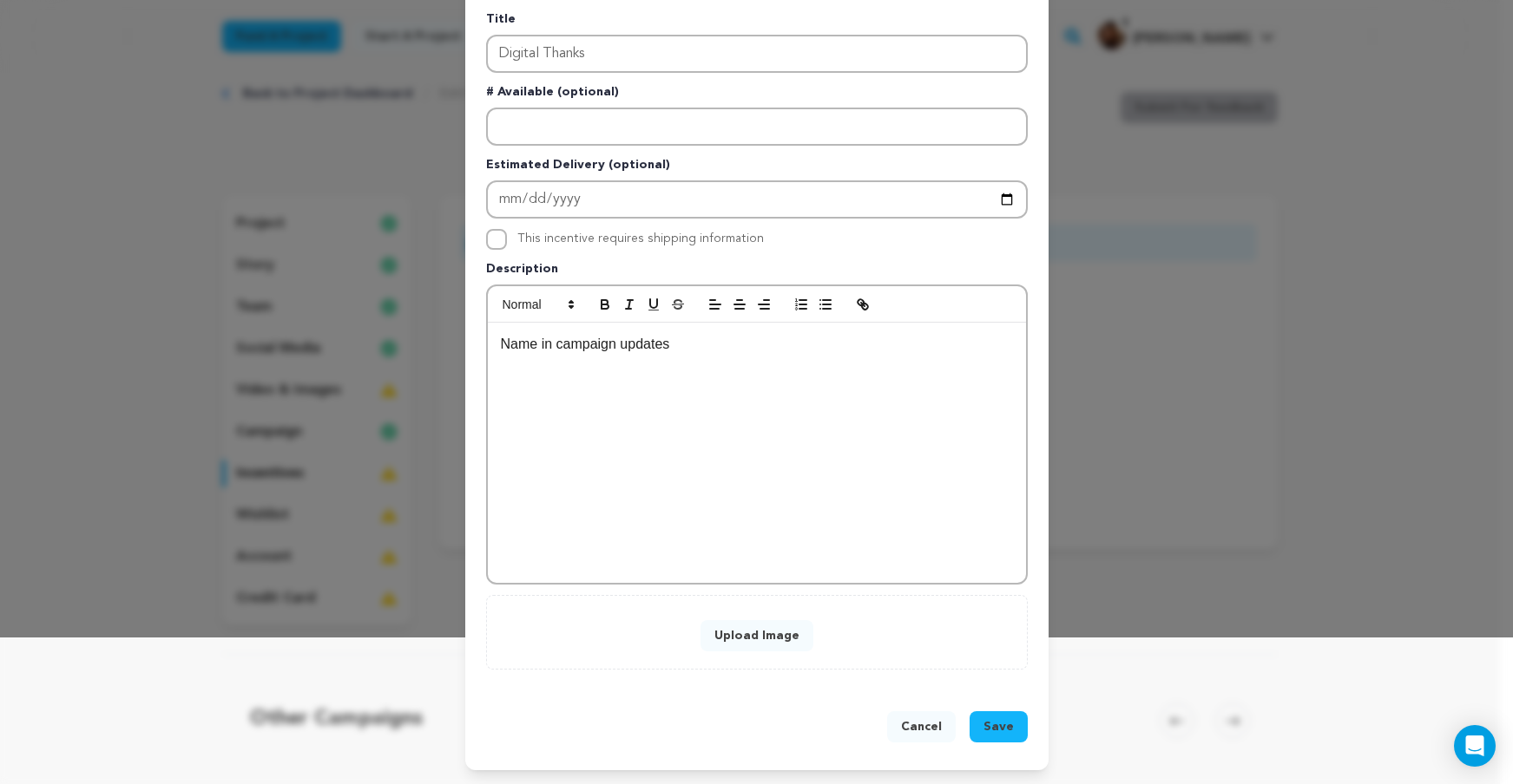
click at [995, 714] on button "Save" at bounding box center [998, 727] width 58 height 31
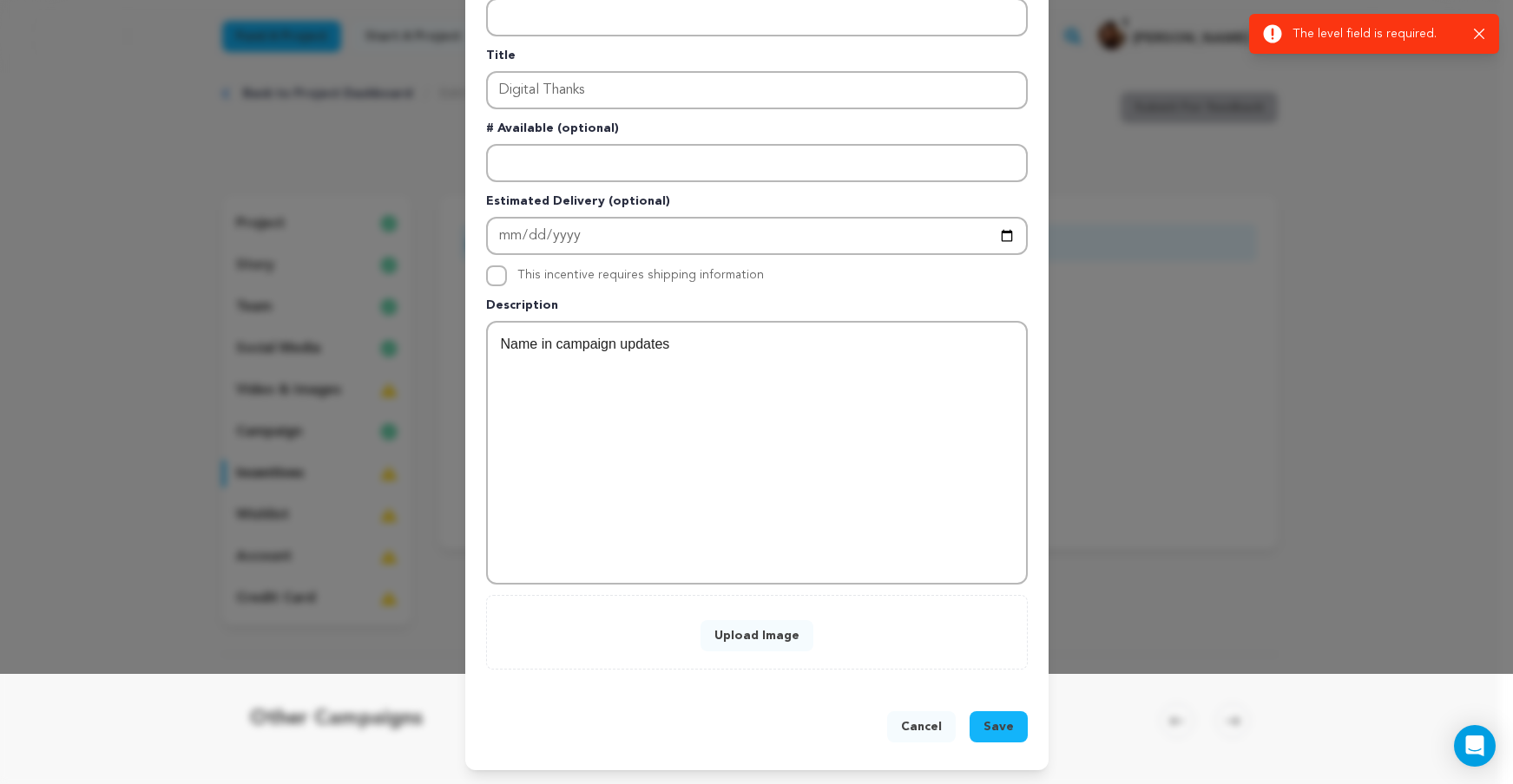
scroll to position [0, 0]
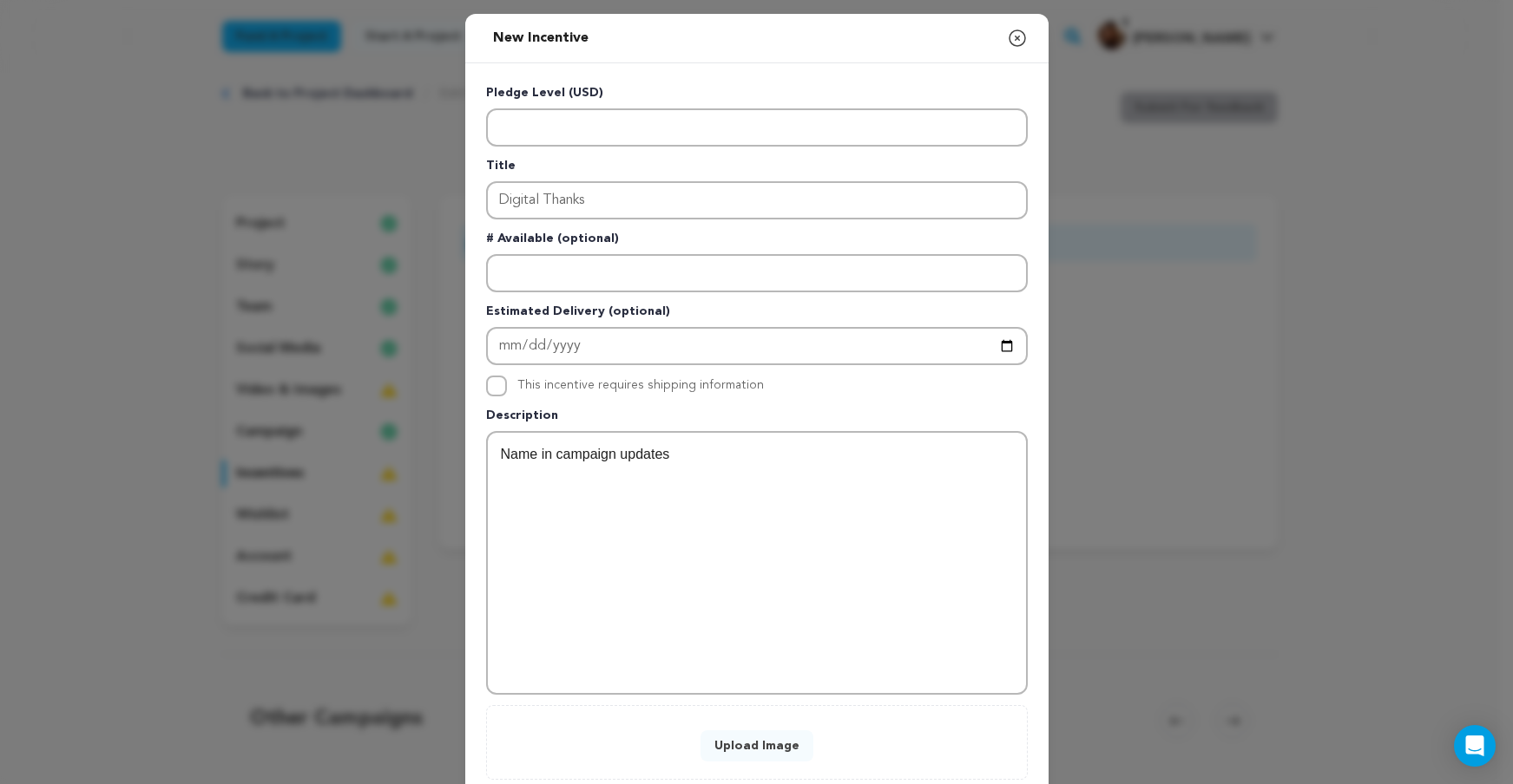
click at [786, 468] on div "Name in campaign updates" at bounding box center [756, 563] width 539 height 260
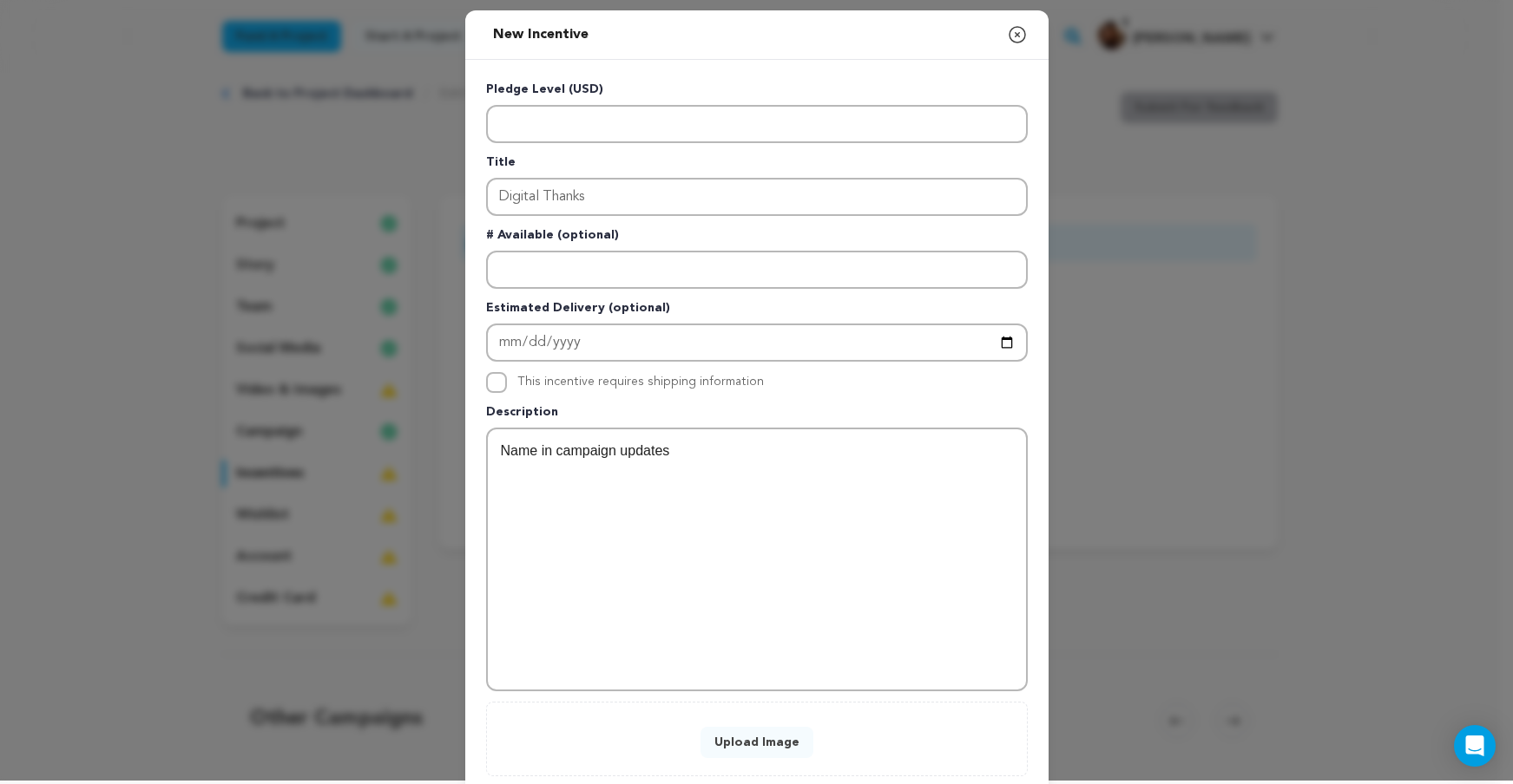
scroll to position [110, 0]
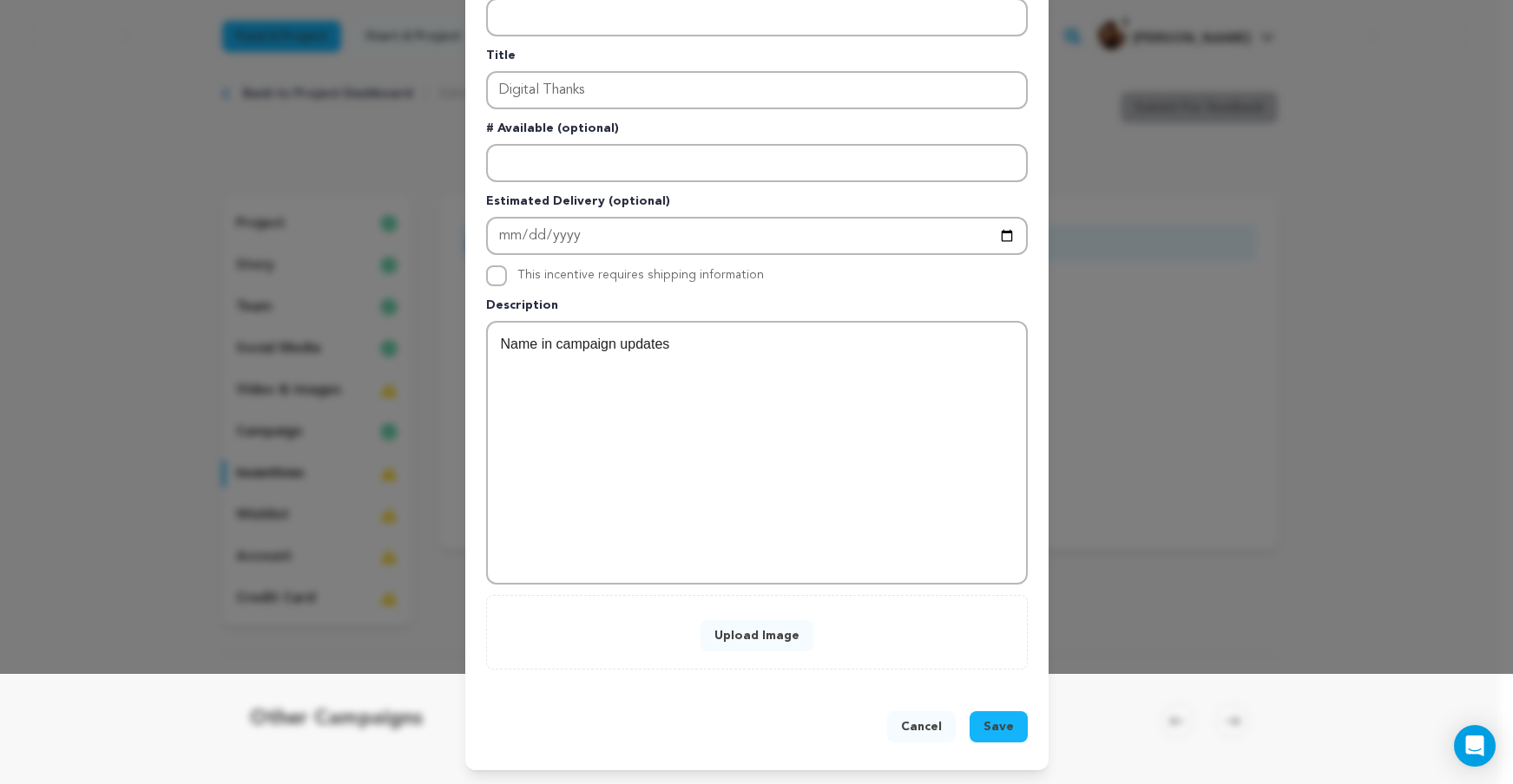
click at [972, 714] on button "Save" at bounding box center [998, 727] width 58 height 31
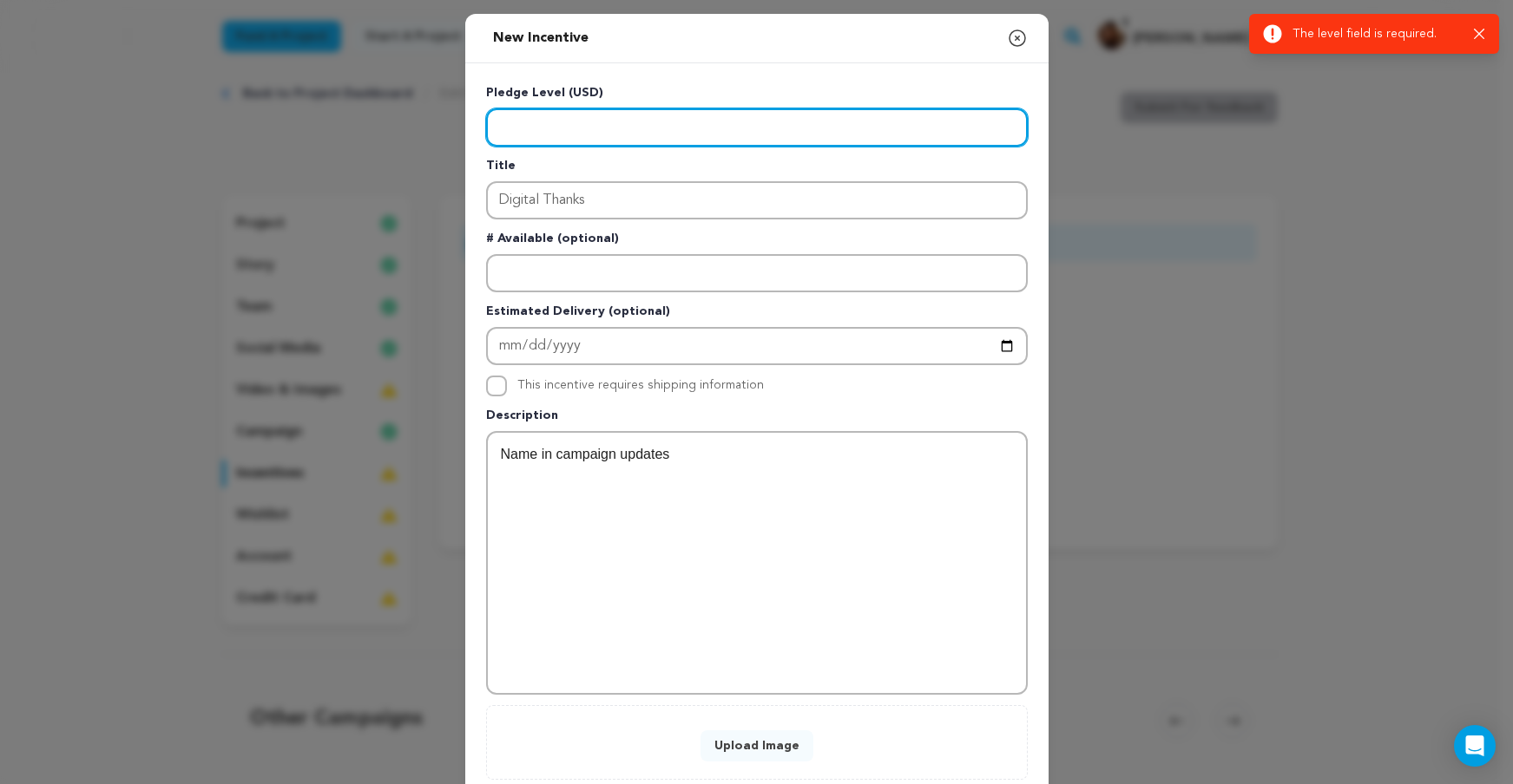
click at [658, 118] on input "Enter level" at bounding box center [757, 128] width 542 height 39
click at [636, 120] on input "Enter level" at bounding box center [757, 128] width 542 height 39
click at [641, 133] on input "Enter level" at bounding box center [757, 128] width 542 height 39
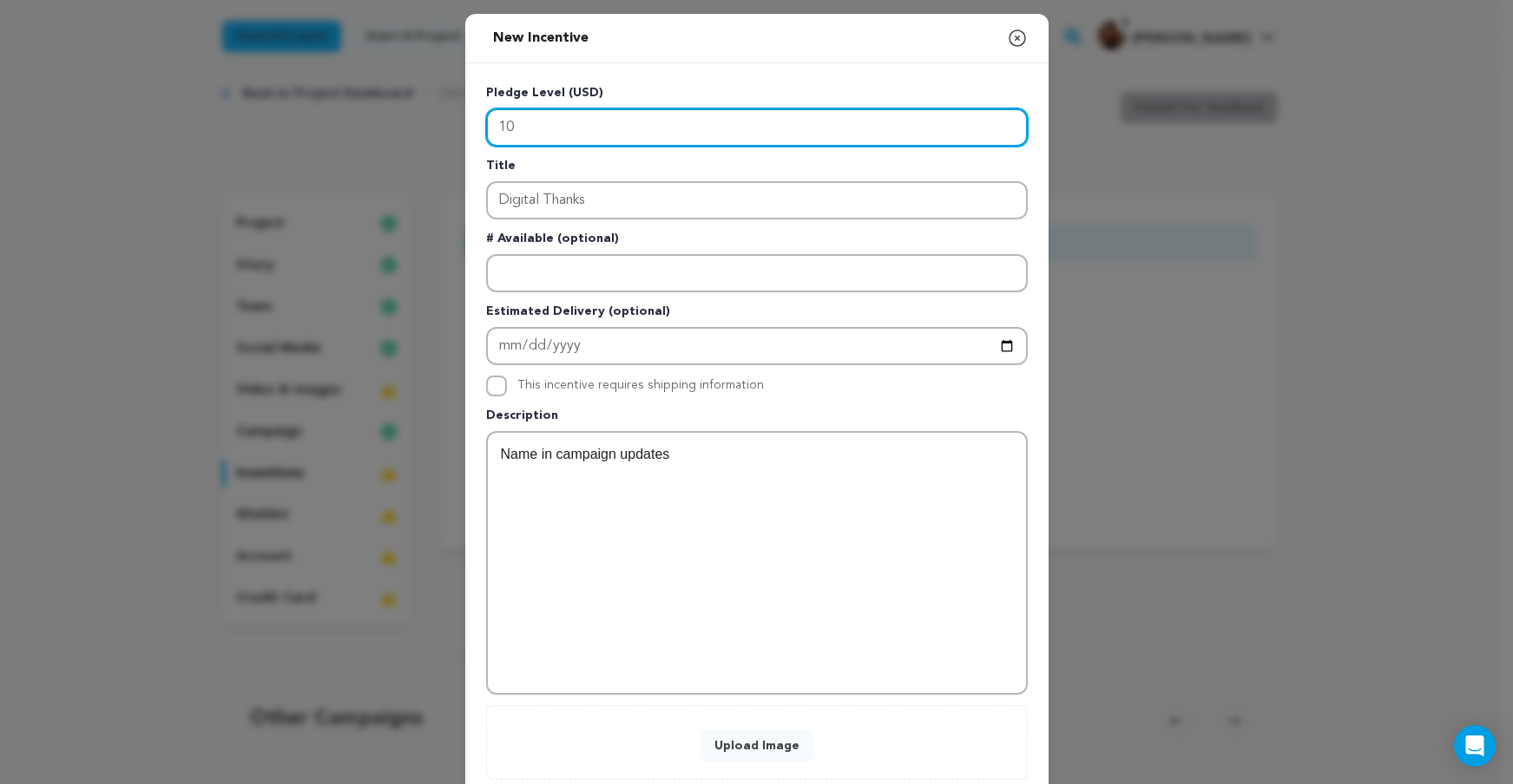
type input "10"
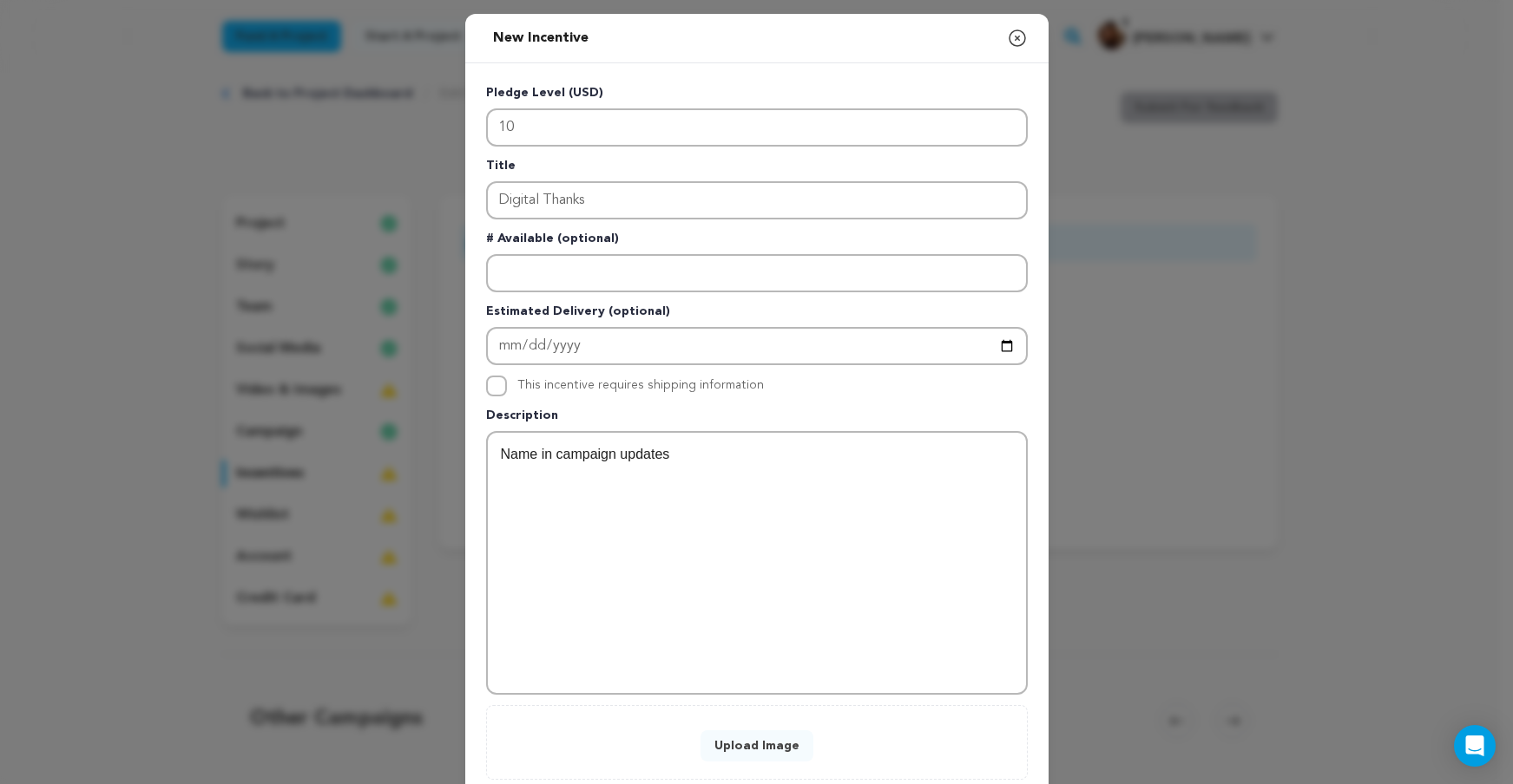
click at [691, 93] on p "Pledge Level (USD)" at bounding box center [757, 95] width 542 height 24
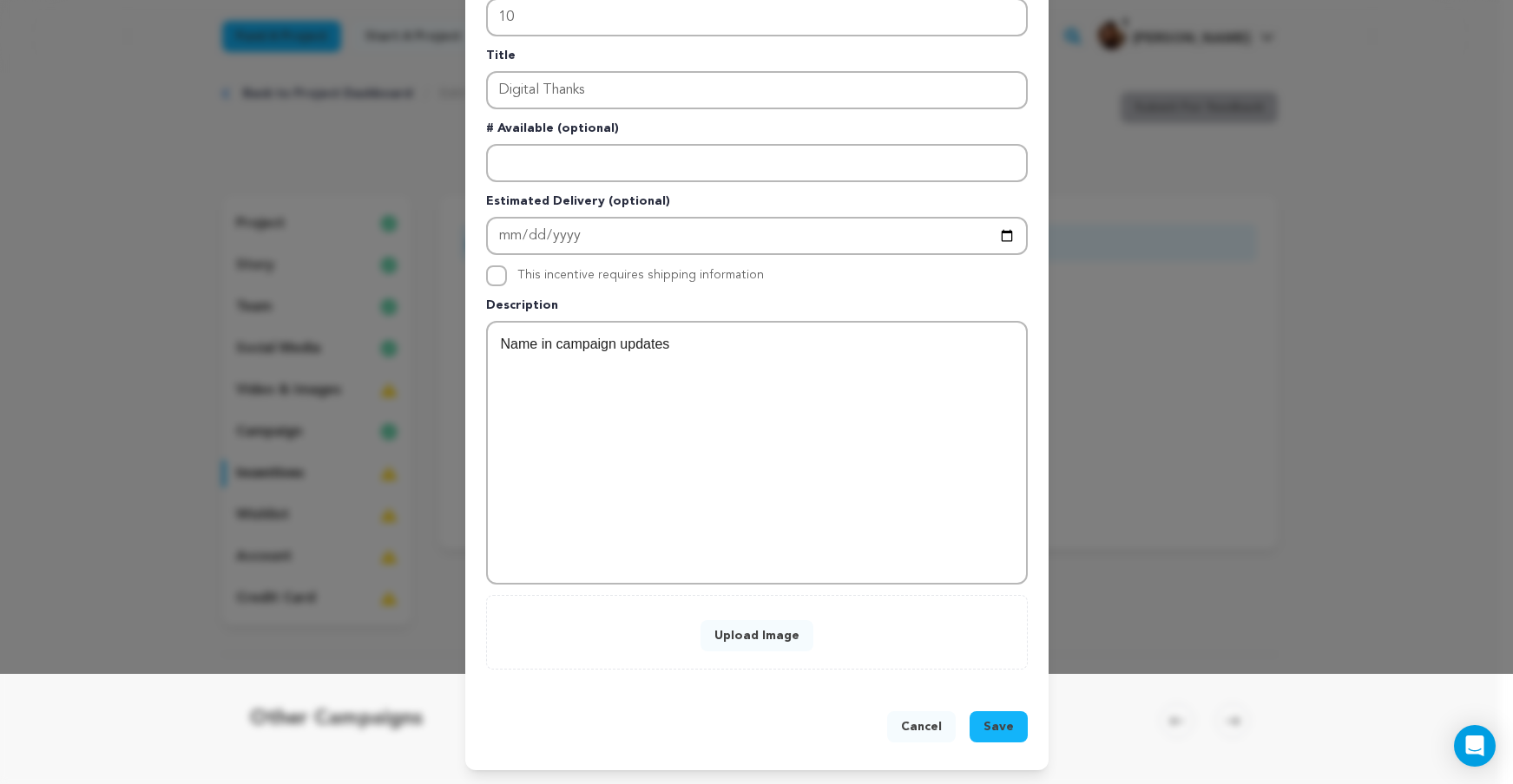
click at [984, 728] on span "Save" at bounding box center [999, 727] width 31 height 17
click at [748, 633] on button "Upload Image" at bounding box center [756, 636] width 113 height 31
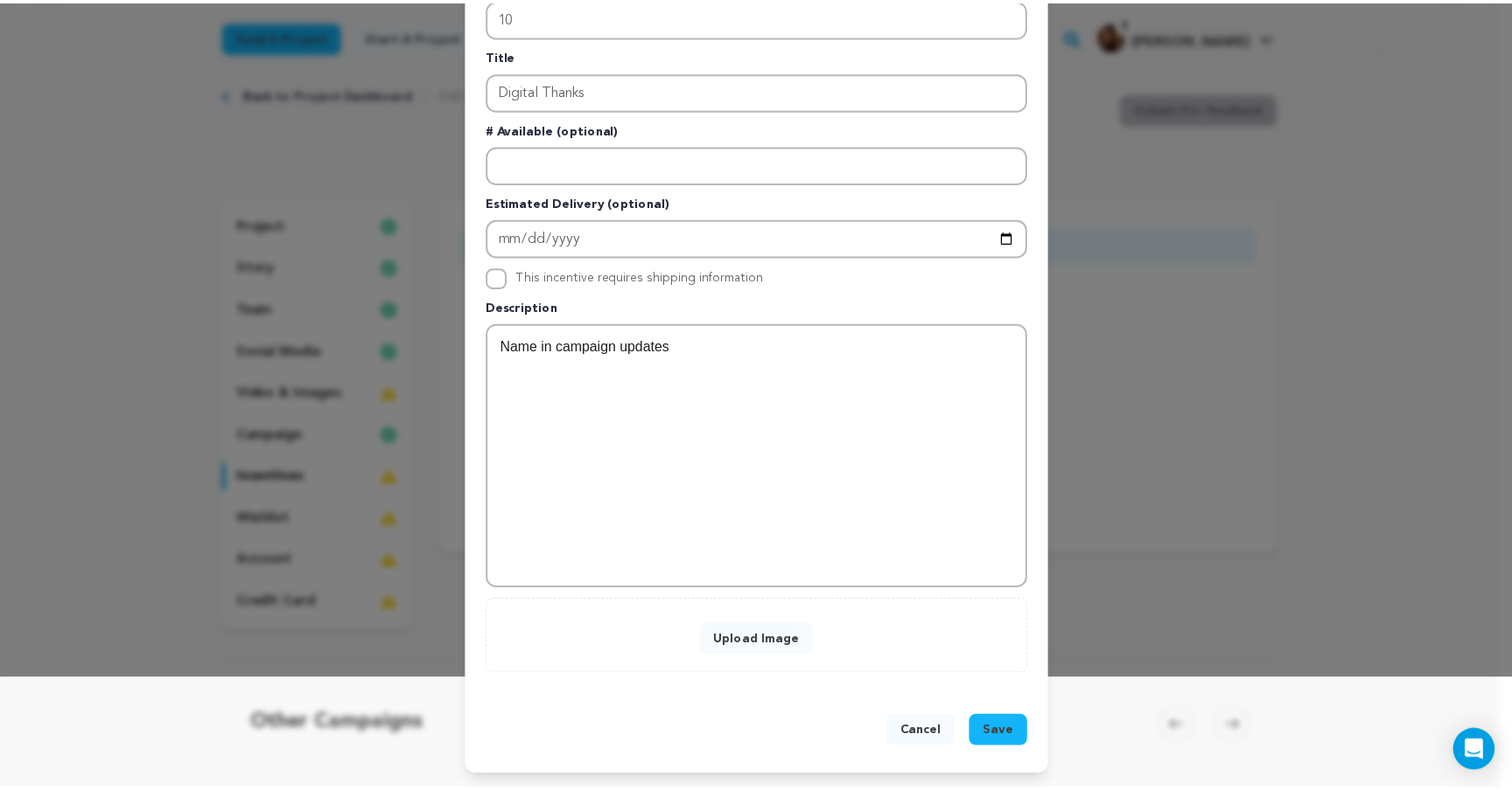
scroll to position [0, 0]
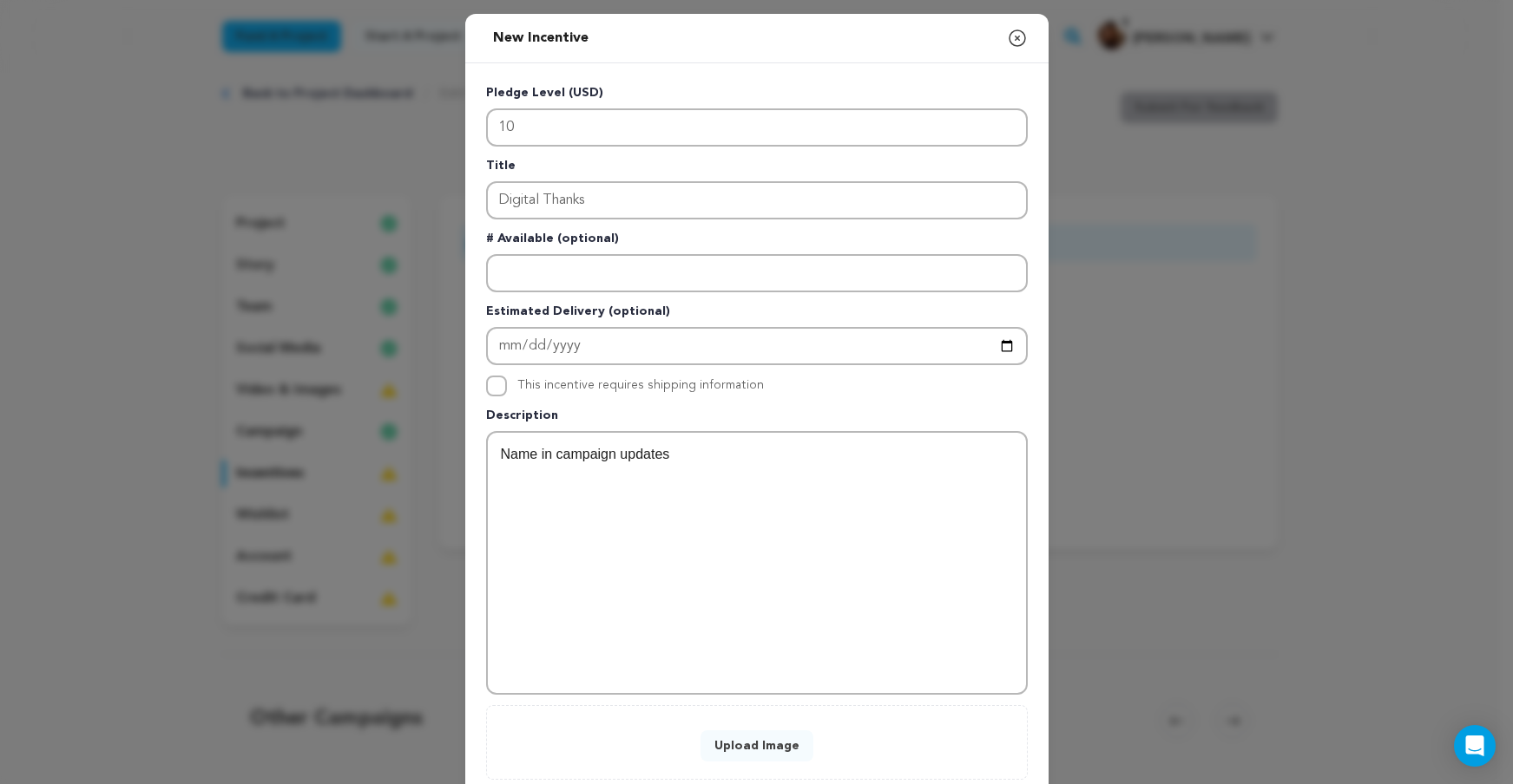
click at [1007, 39] on icon "button" at bounding box center [1018, 39] width 21 height 21
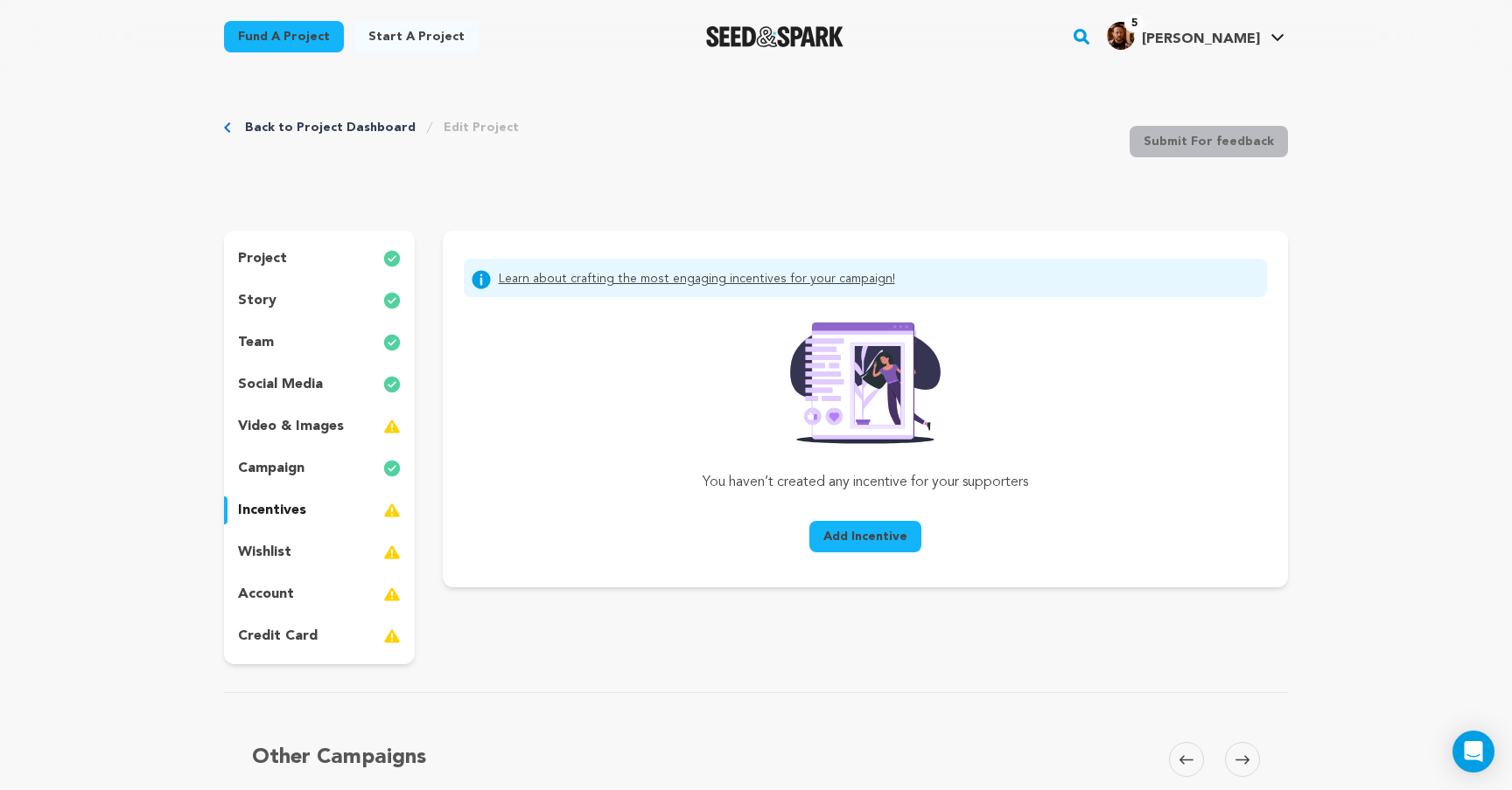
click at [266, 256] on p "project" at bounding box center [262, 259] width 49 height 21
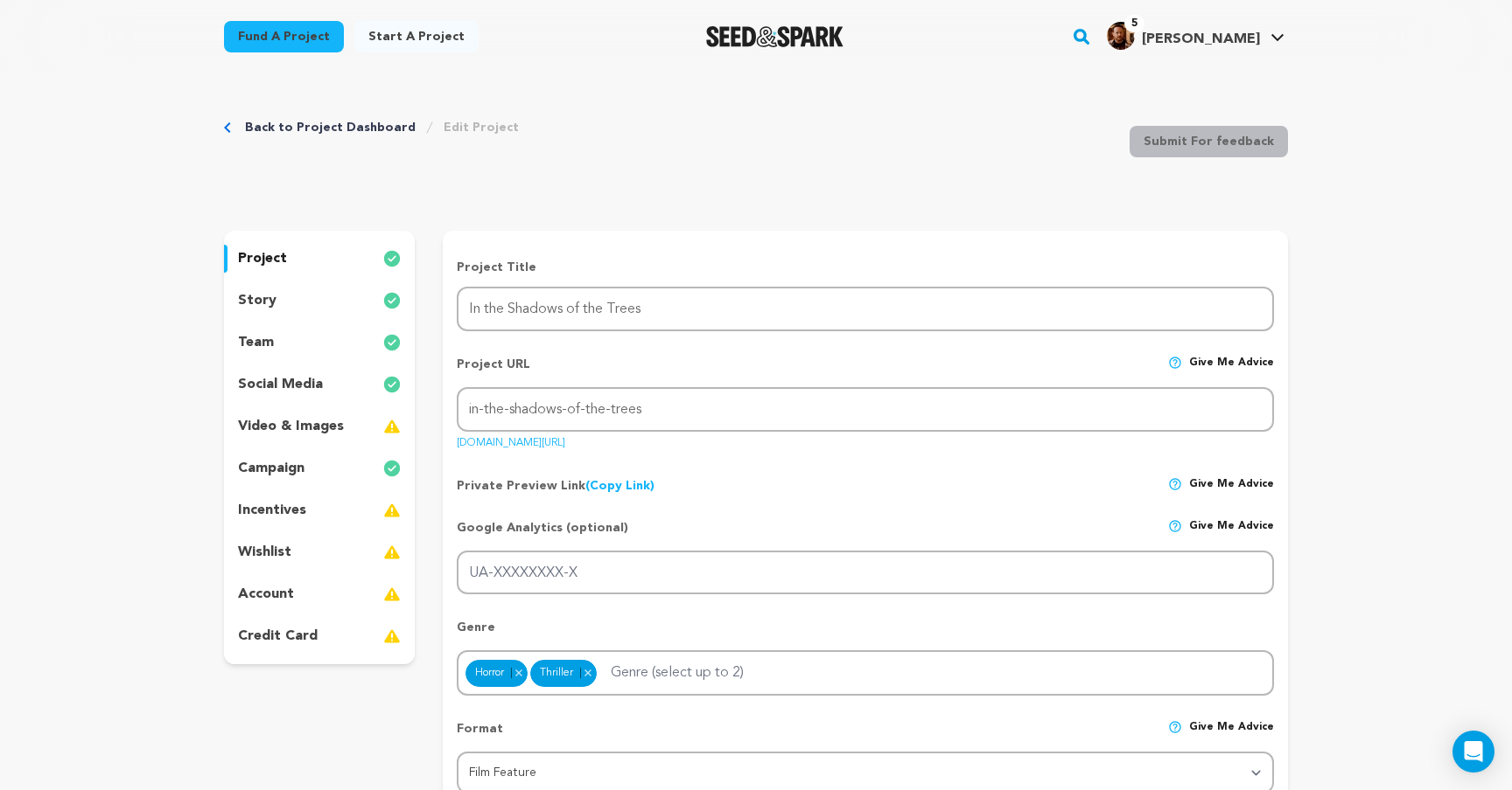
click at [225, 124] on icon "Breadcrumb" at bounding box center [227, 127] width 7 height 11
click at [313, 131] on link "Back to Project Dashboard" at bounding box center [330, 128] width 171 height 17
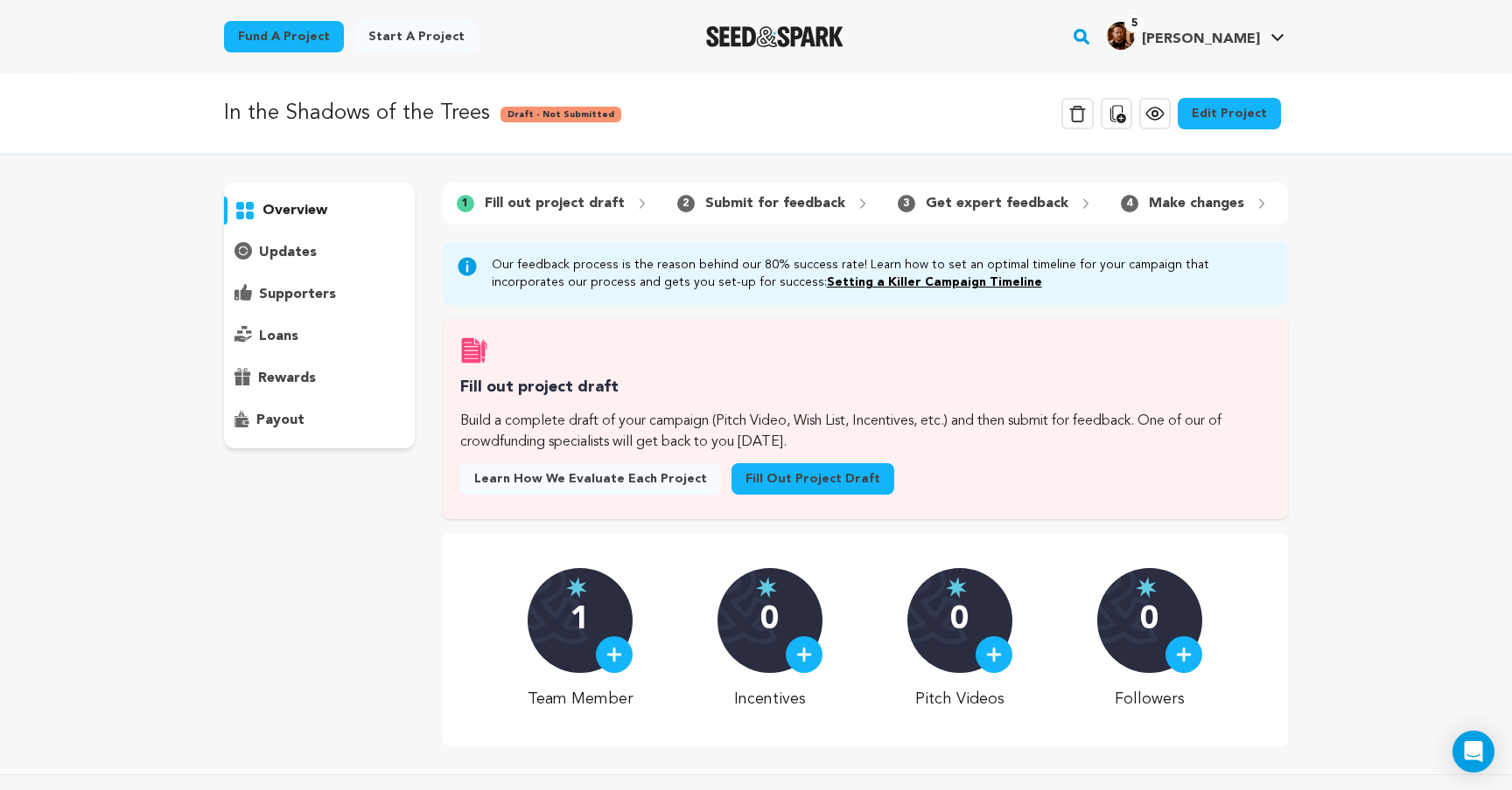
click at [752, 42] on img "Seed&Spark Homepage" at bounding box center [774, 37] width 137 height 21
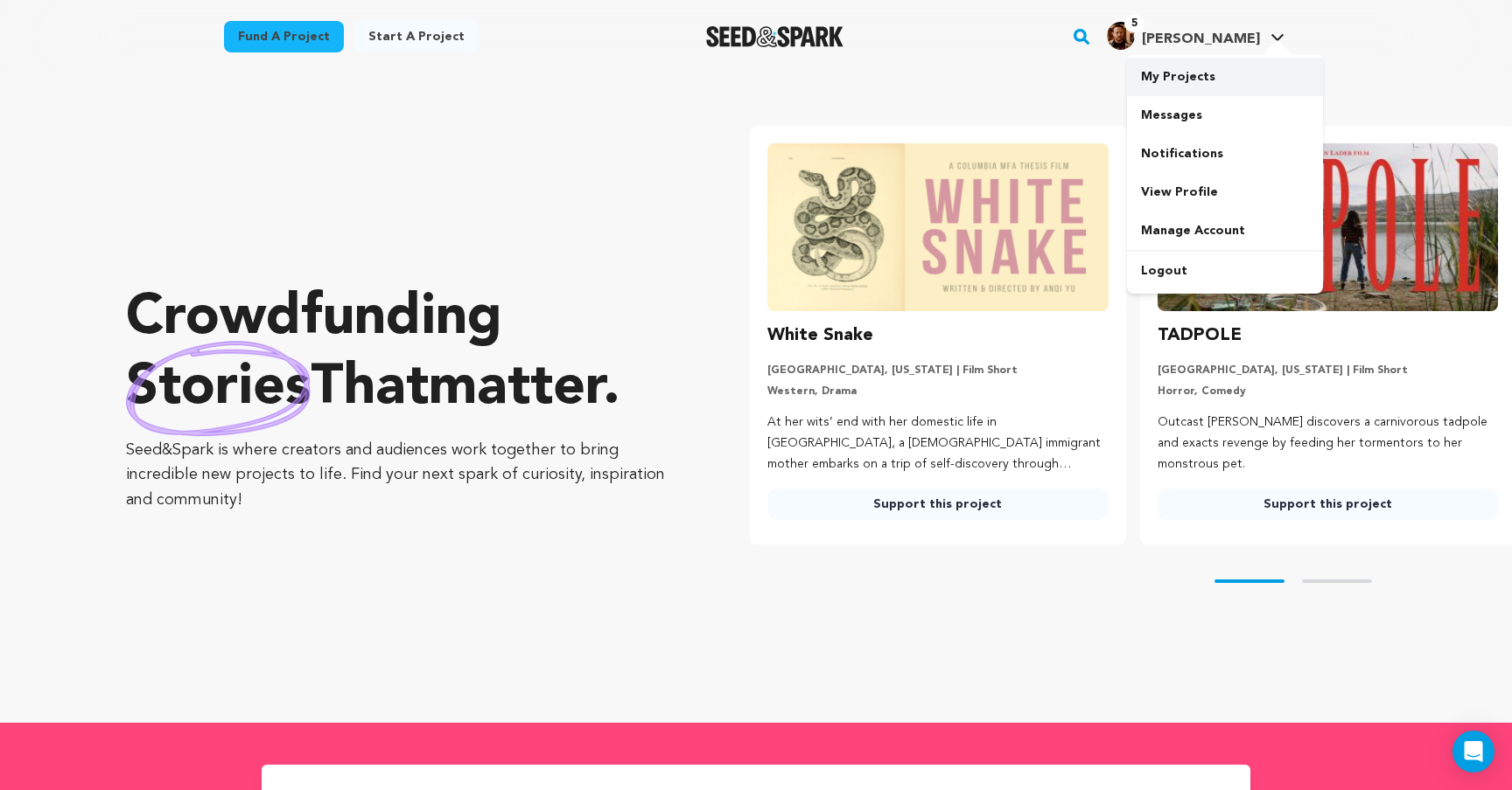
click at [1219, 67] on link "My Projects" at bounding box center [1225, 77] width 196 height 39
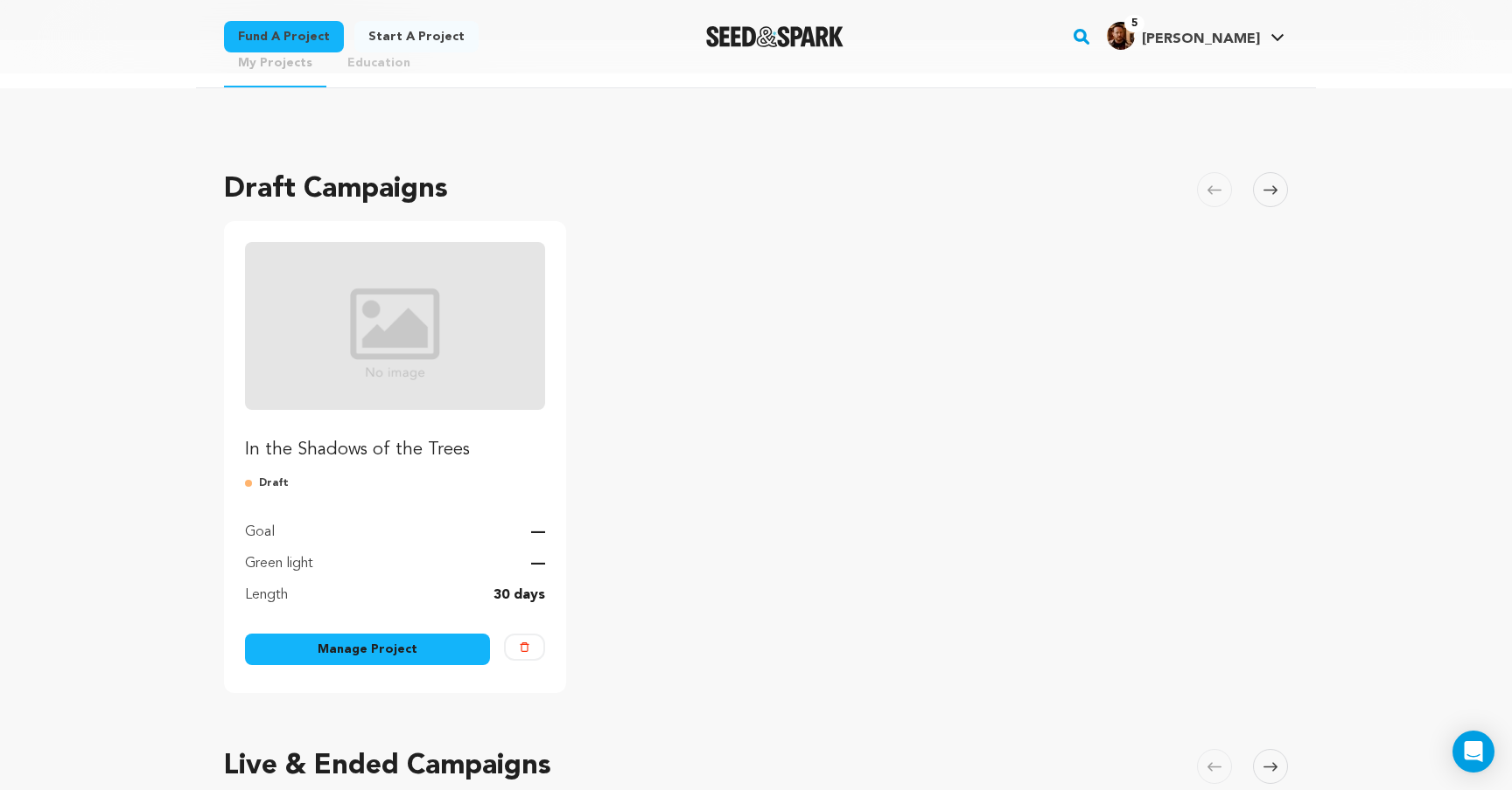
scroll to position [179, 0]
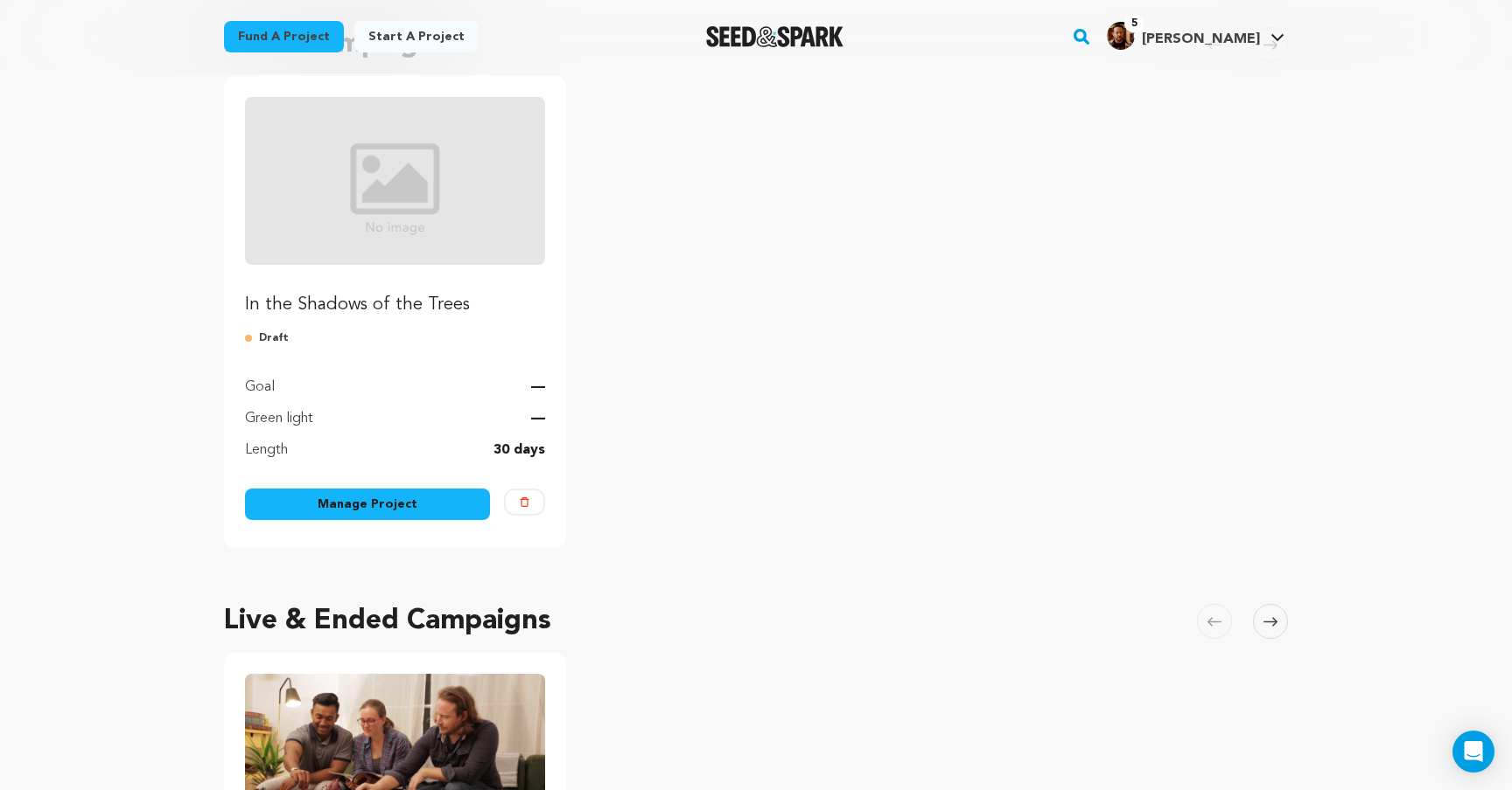
click at [386, 216] on img "Fund In the Shadows of the Trees" at bounding box center [394, 181] width 300 height 168
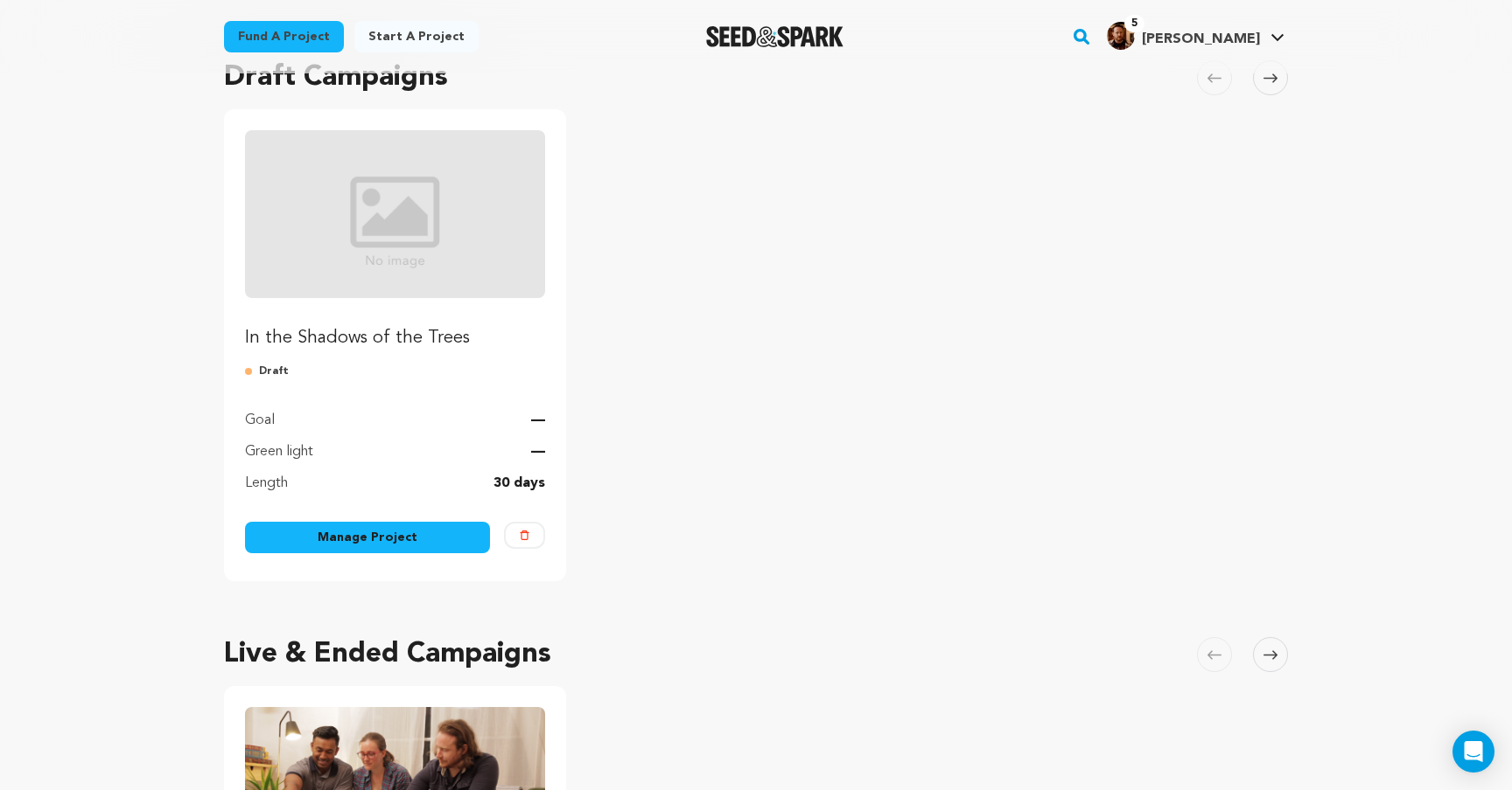
scroll to position [0, 0]
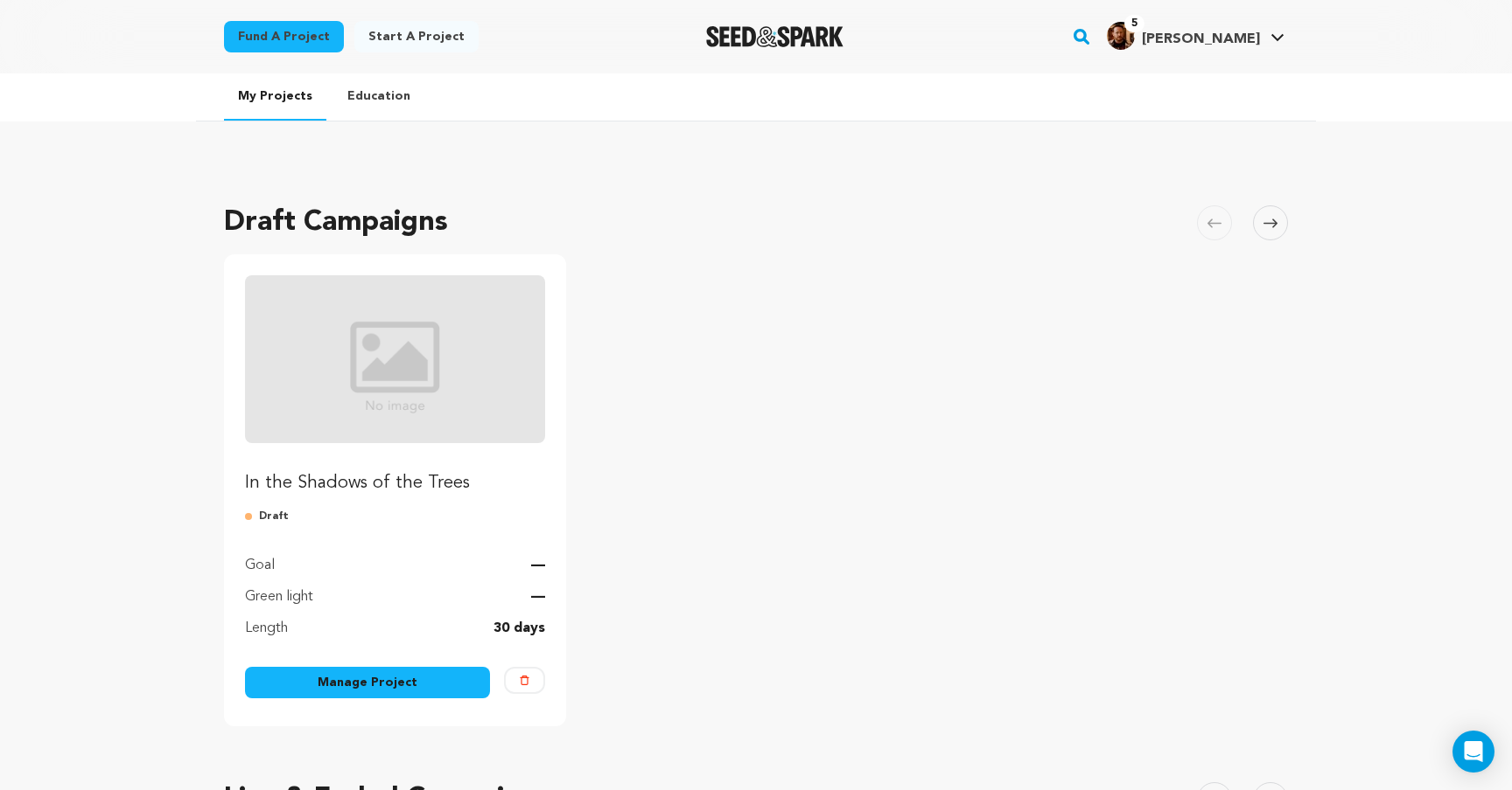
click at [420, 694] on link "Manage Project" at bounding box center [367, 682] width 245 height 31
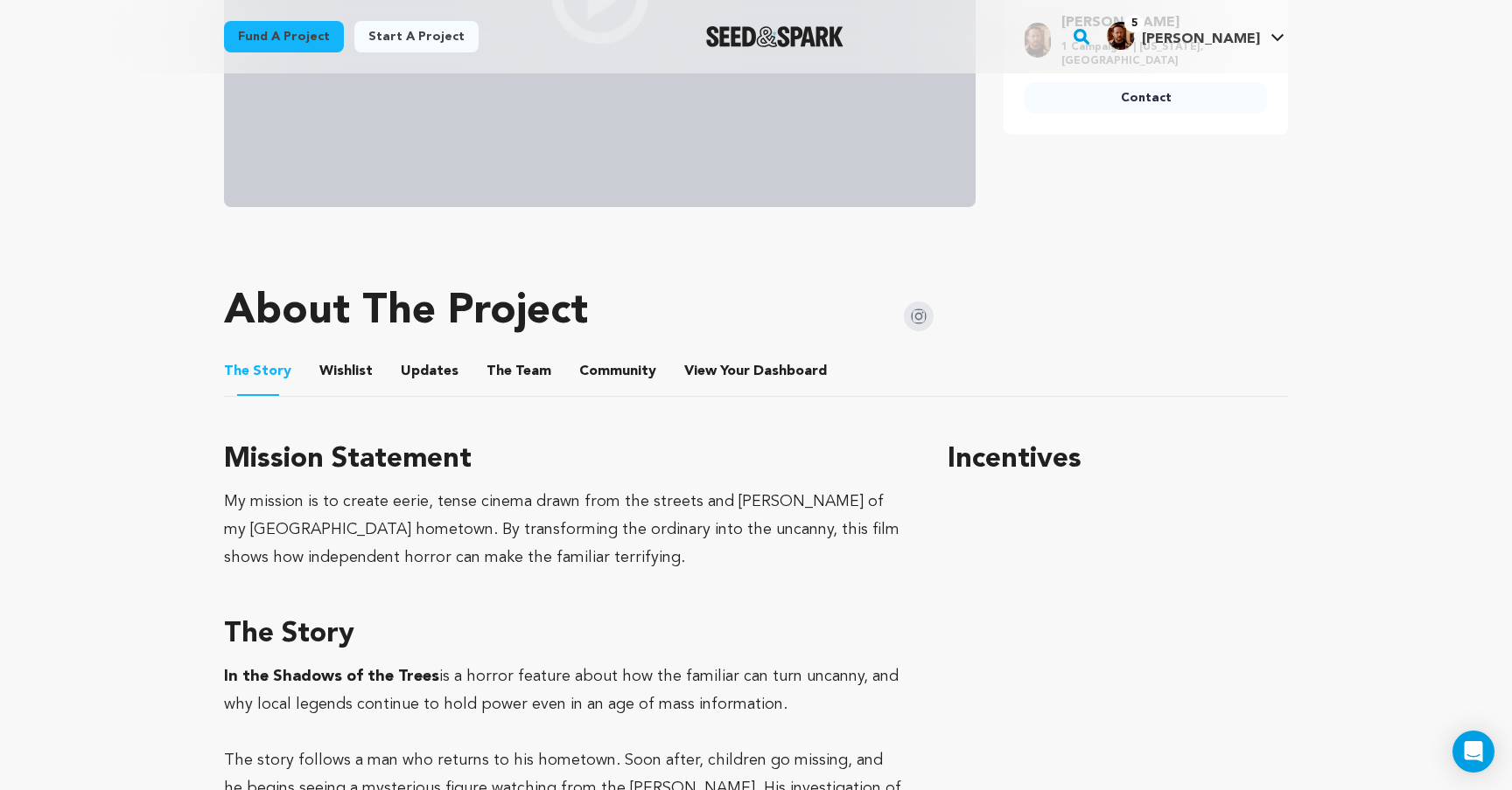
scroll to position [391, 0]
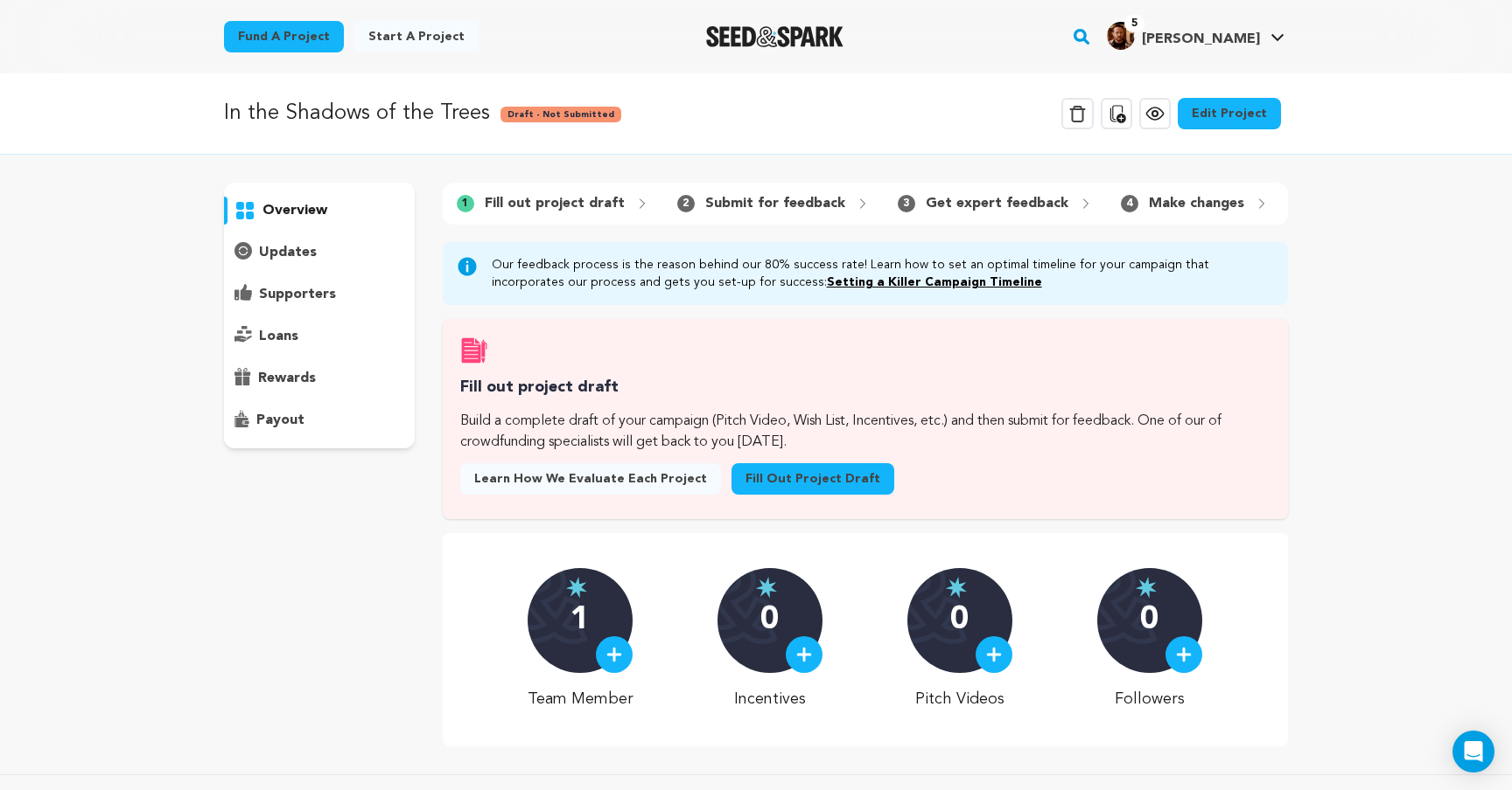
click at [1231, 118] on link "Edit Project" at bounding box center [1229, 114] width 103 height 31
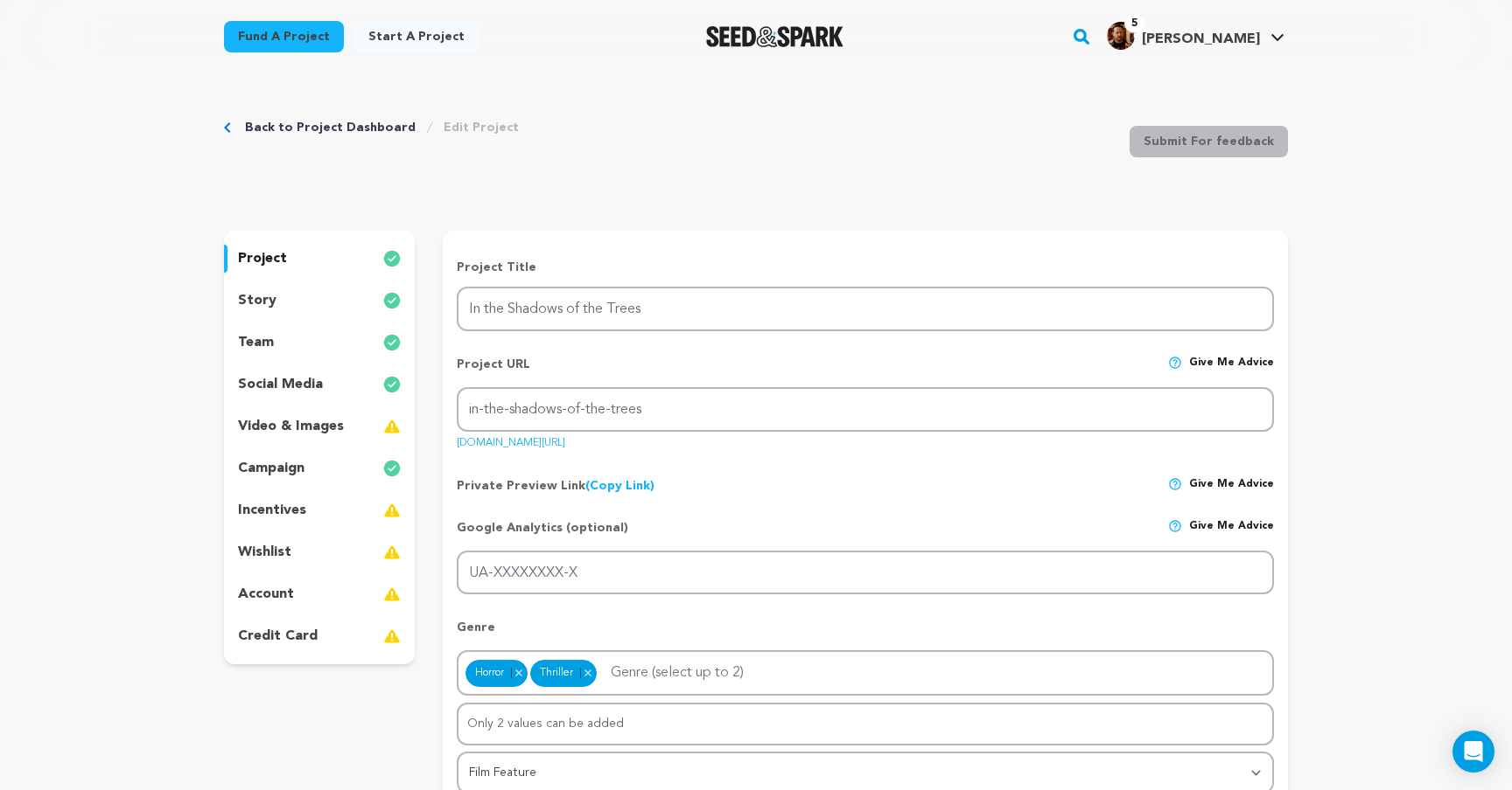
click at [346, 507] on div "incentives" at bounding box center [319, 510] width 190 height 28
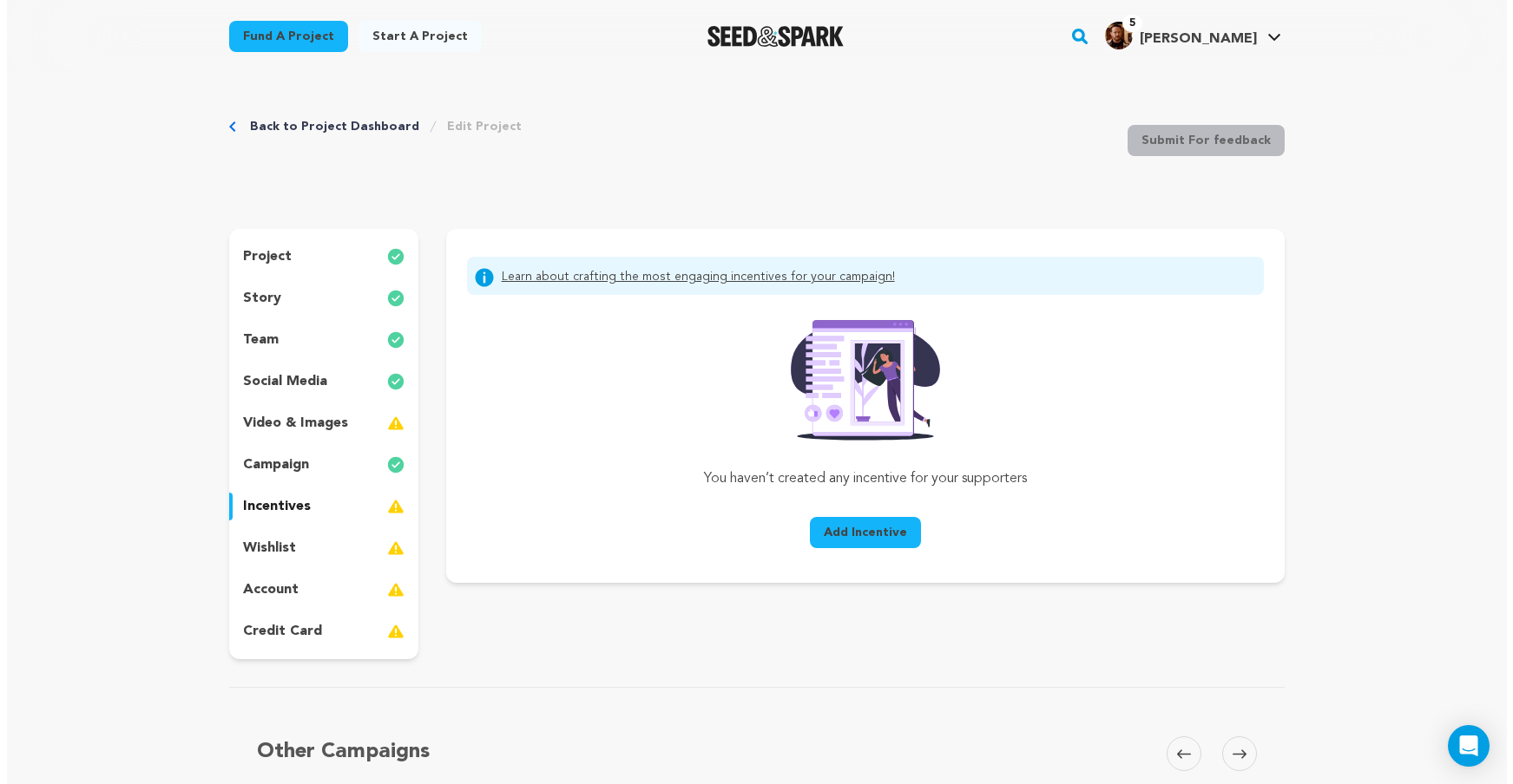
scroll to position [31, 0]
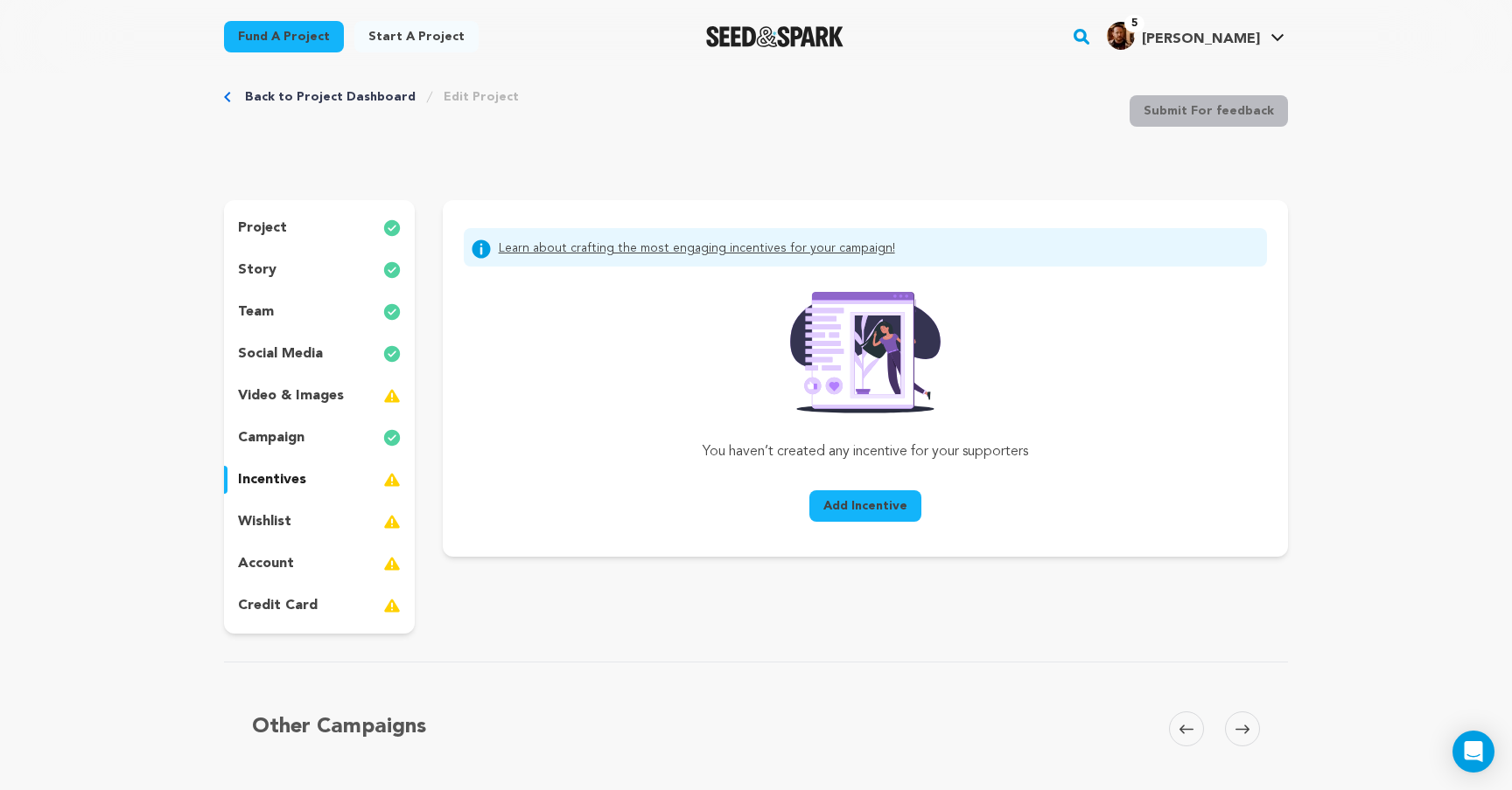
click at [857, 509] on span "Add Incentive" at bounding box center [865, 507] width 84 height 17
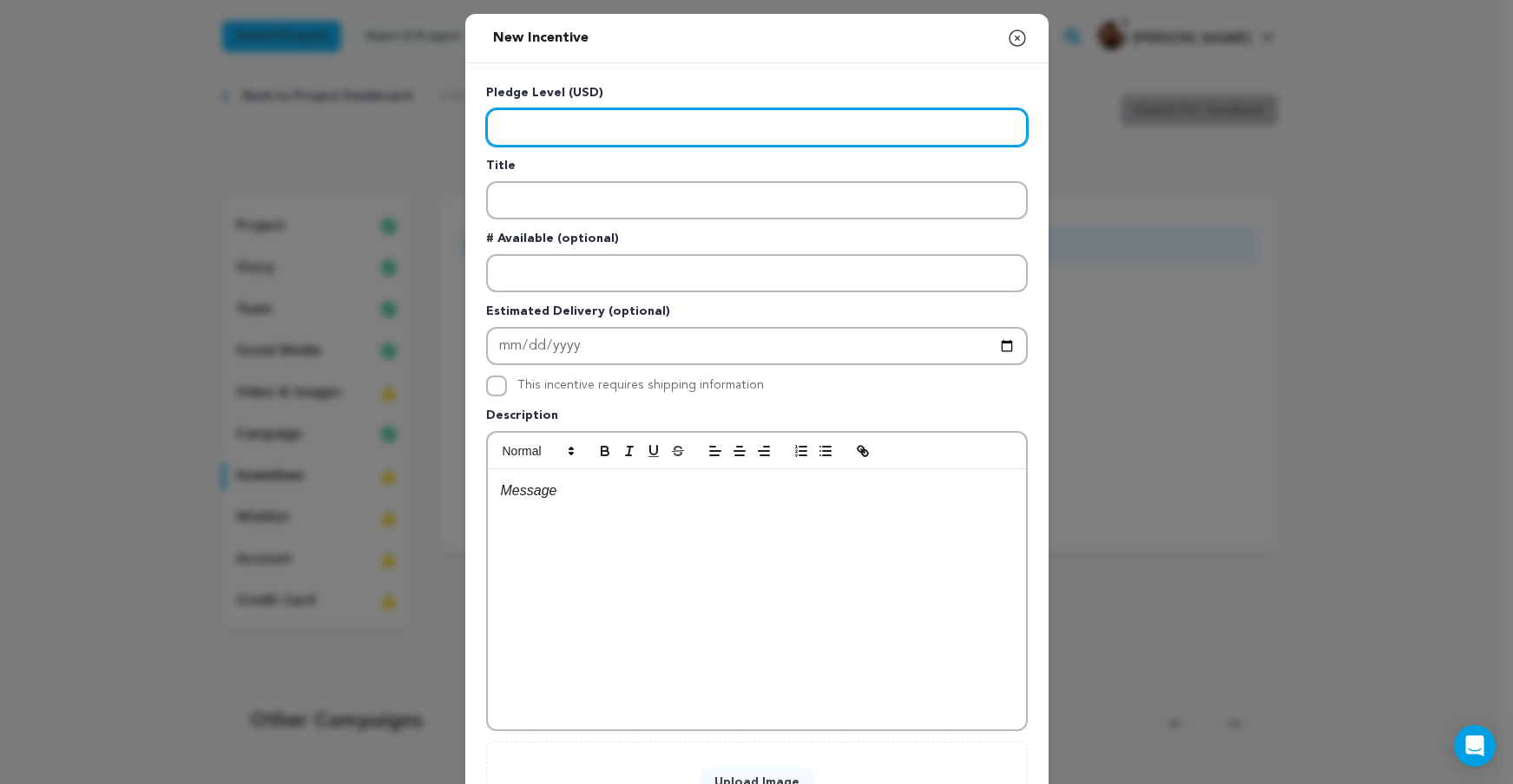
click at [511, 123] on input "Enter level" at bounding box center [757, 128] width 542 height 39
type input "10"
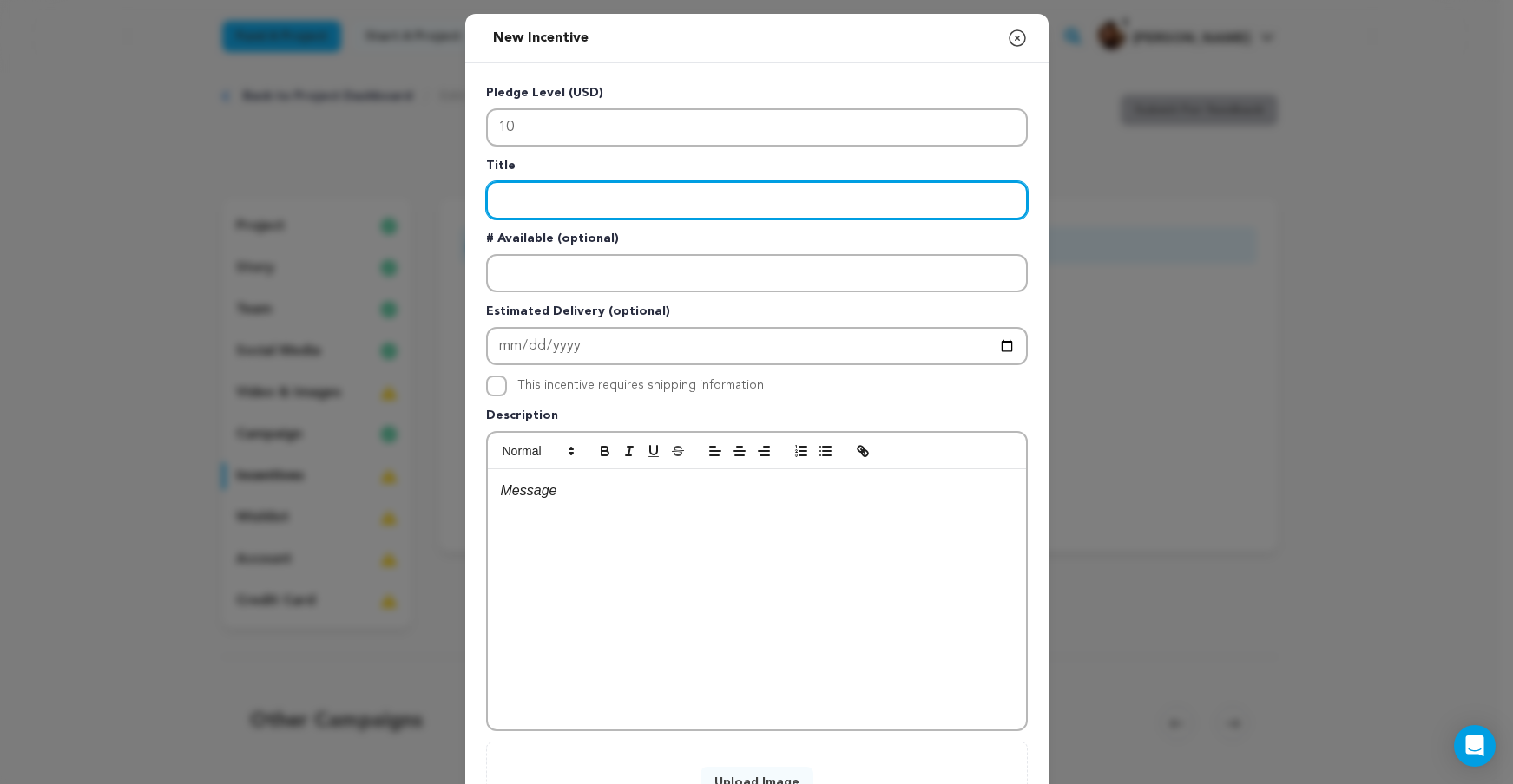
click at [552, 196] on input "Enter title" at bounding box center [757, 200] width 542 height 39
paste input "Digital Thanks"
type input "Digital Thanks"
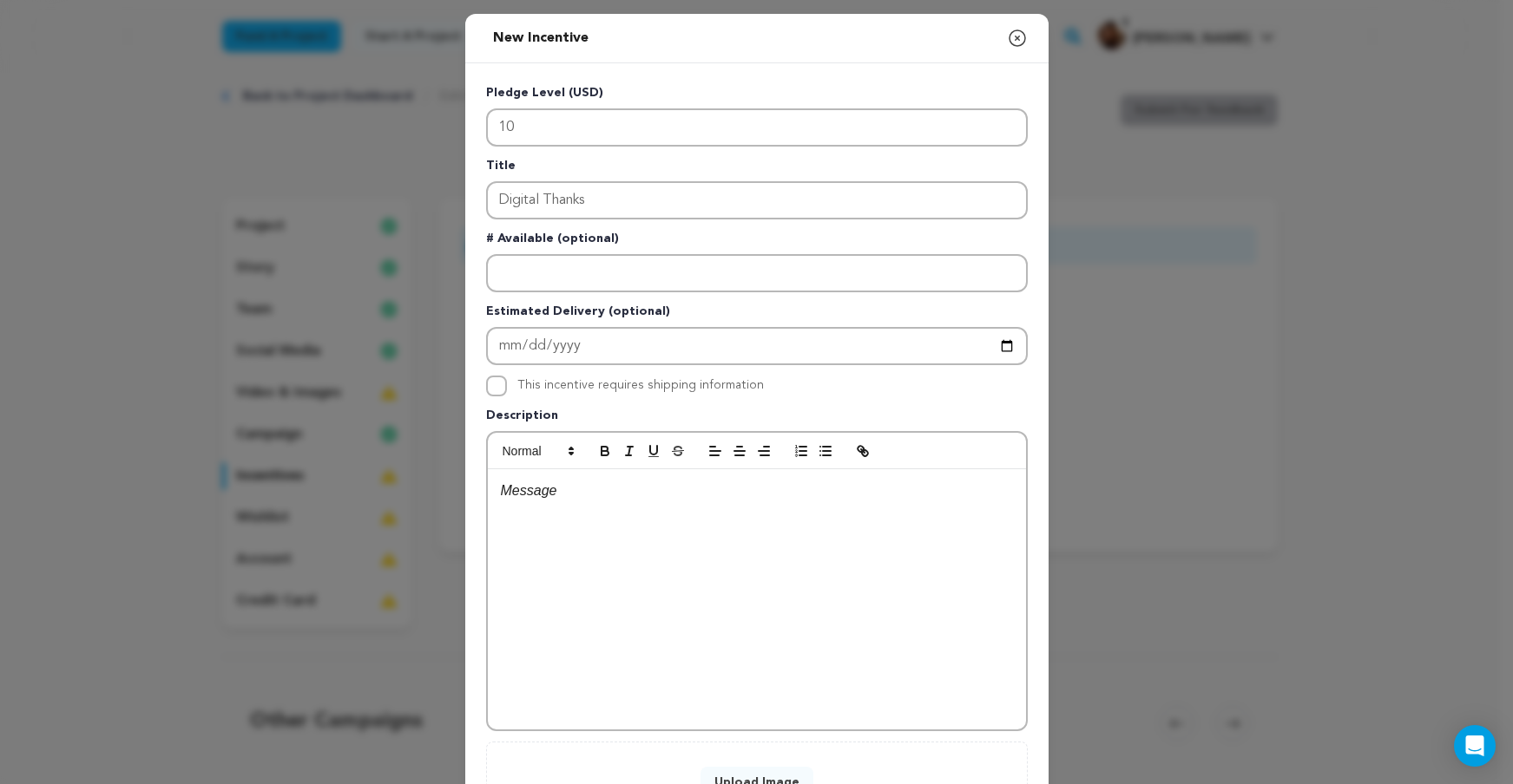
click at [539, 572] on div at bounding box center [756, 599] width 539 height 260
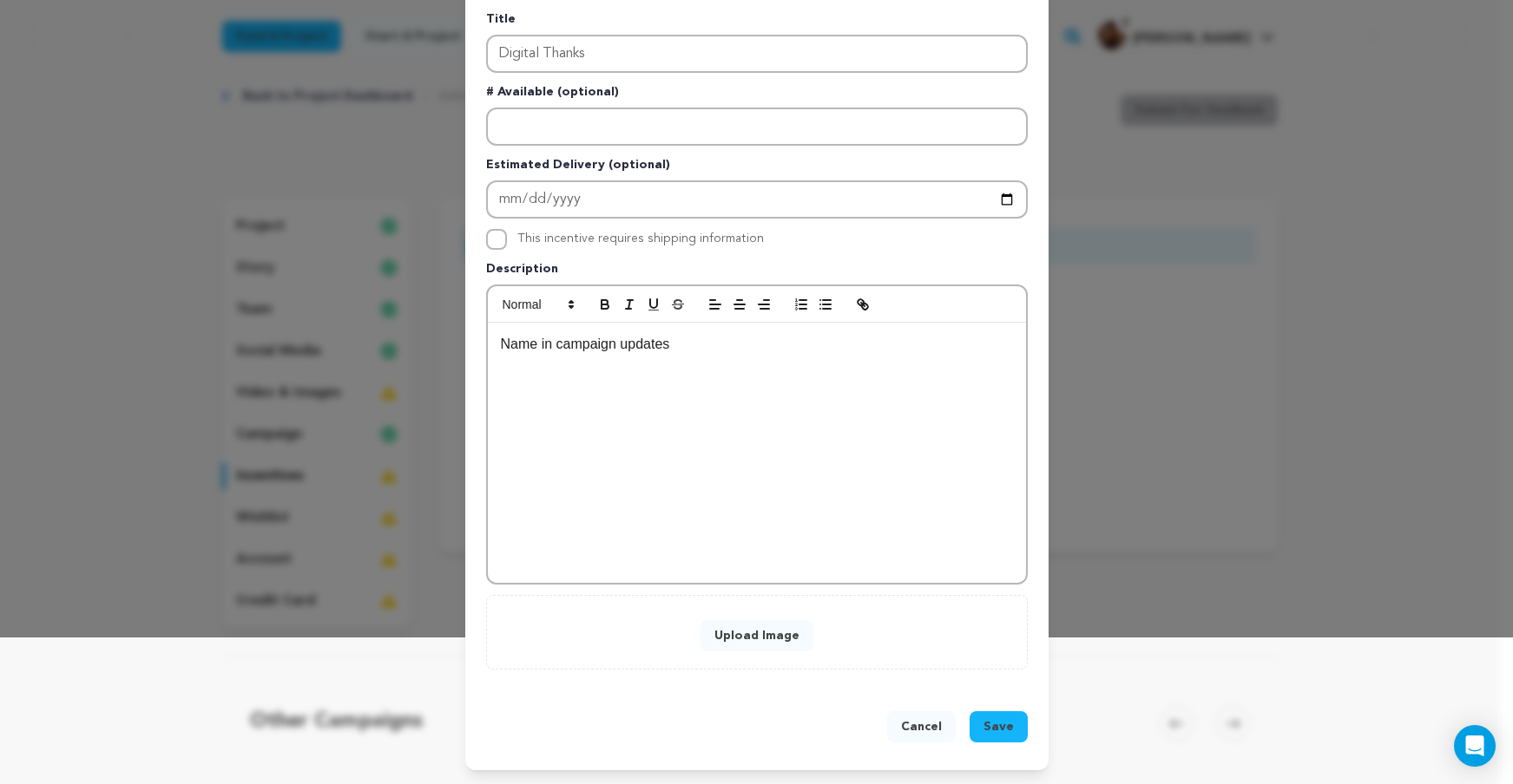
click at [753, 640] on button "Upload Image" at bounding box center [756, 636] width 113 height 31
click at [766, 632] on button "Upload Image" at bounding box center [756, 636] width 113 height 31
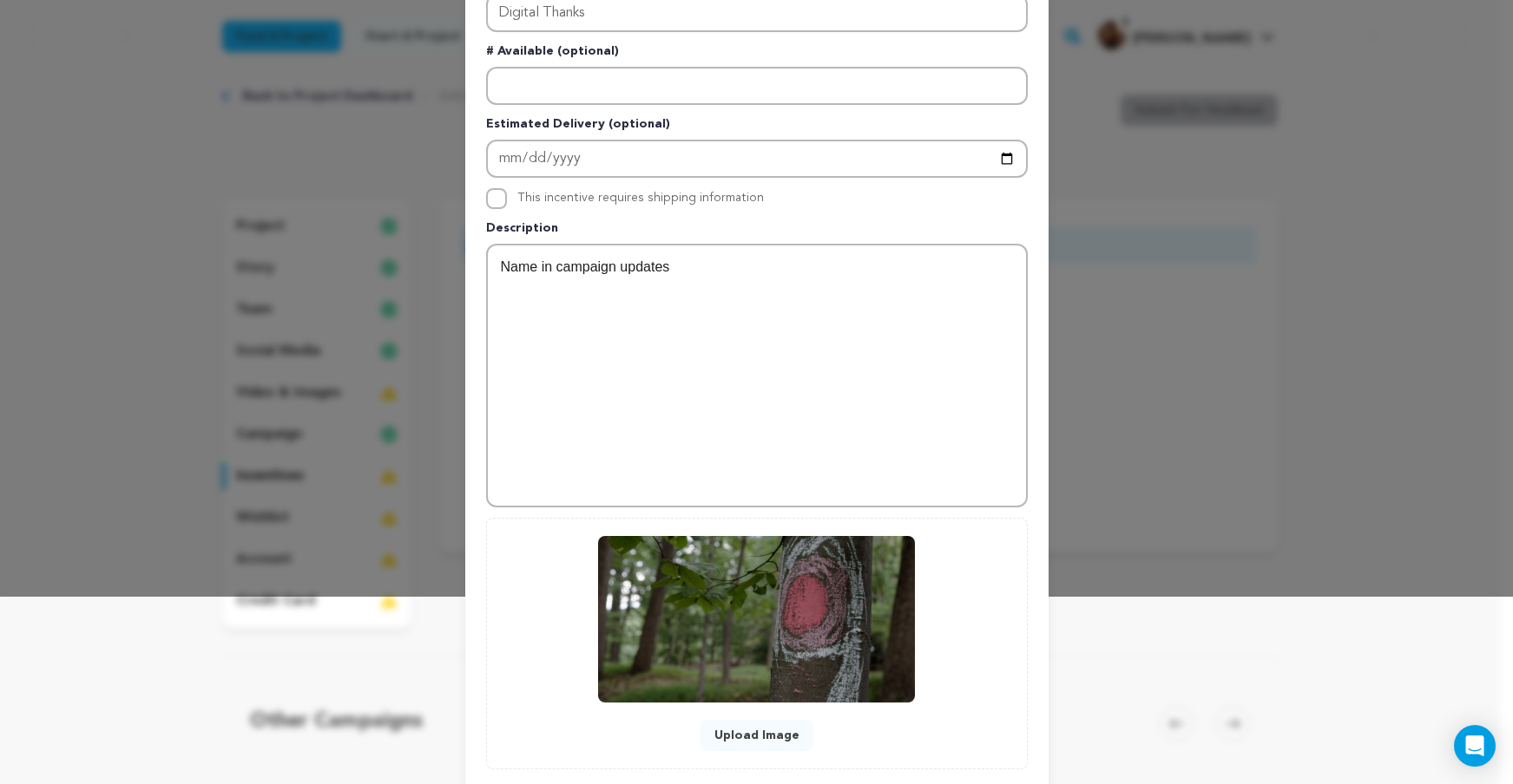
scroll to position [287, 0]
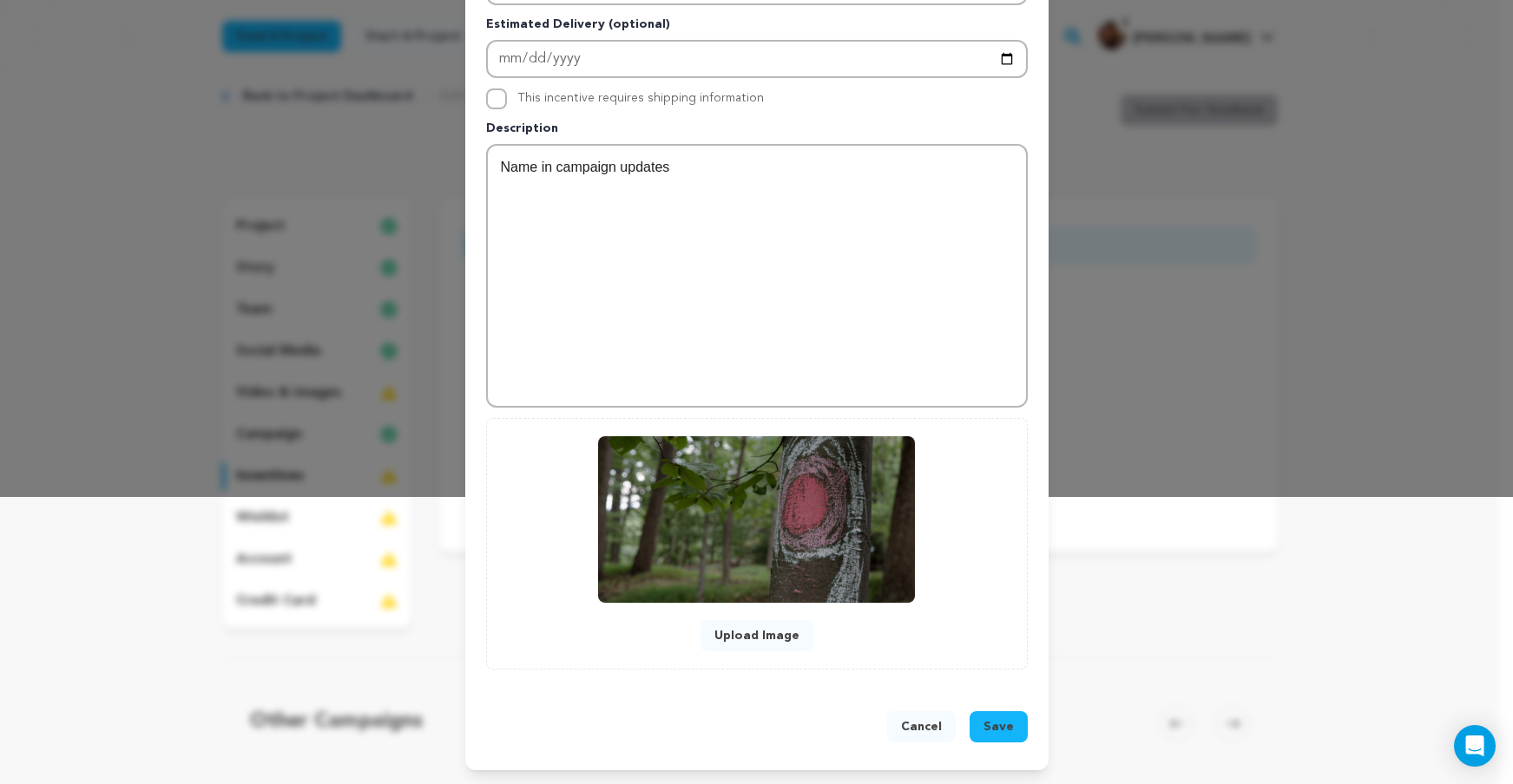
click at [1006, 720] on button "Save" at bounding box center [998, 727] width 58 height 31
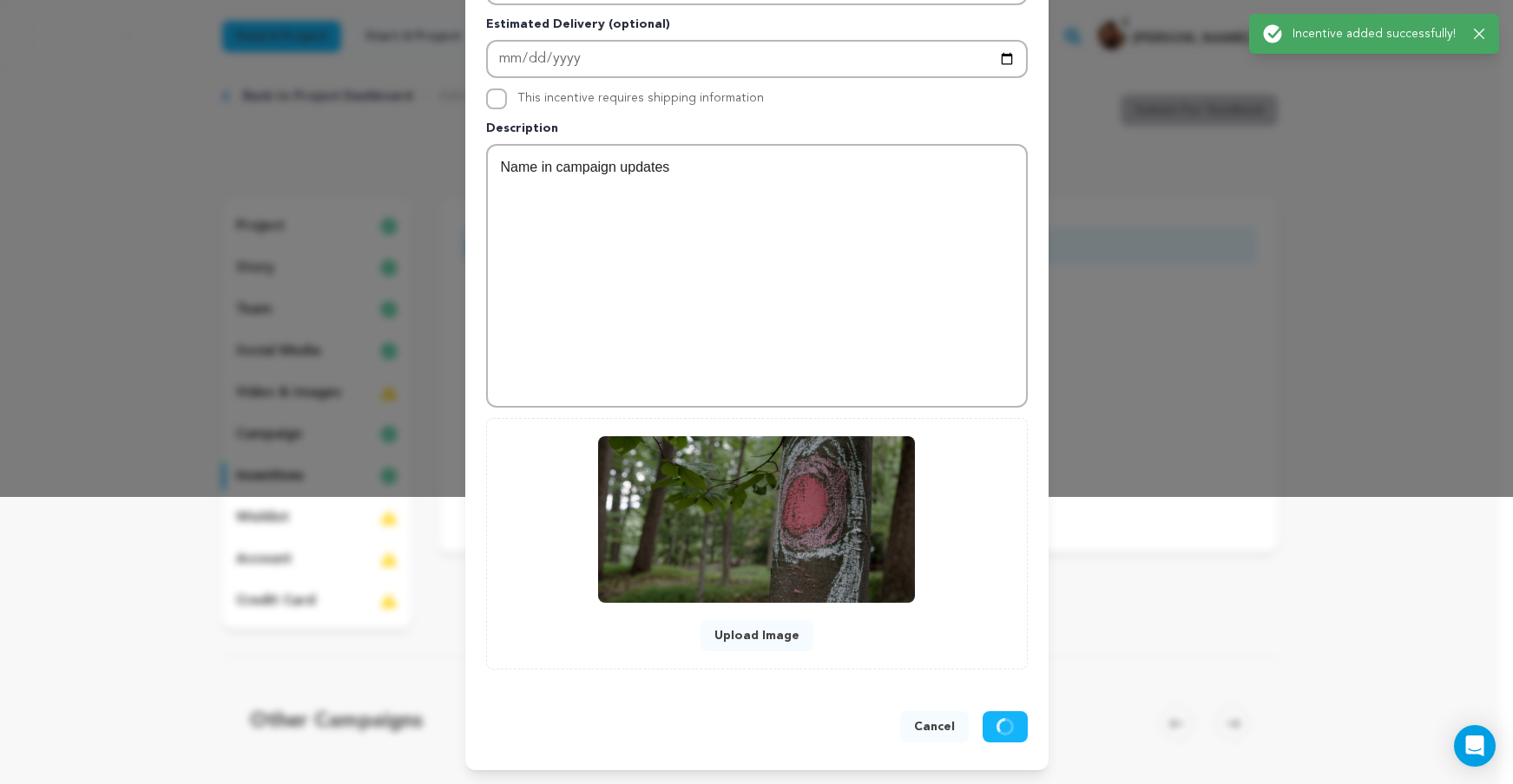
scroll to position [0, 0]
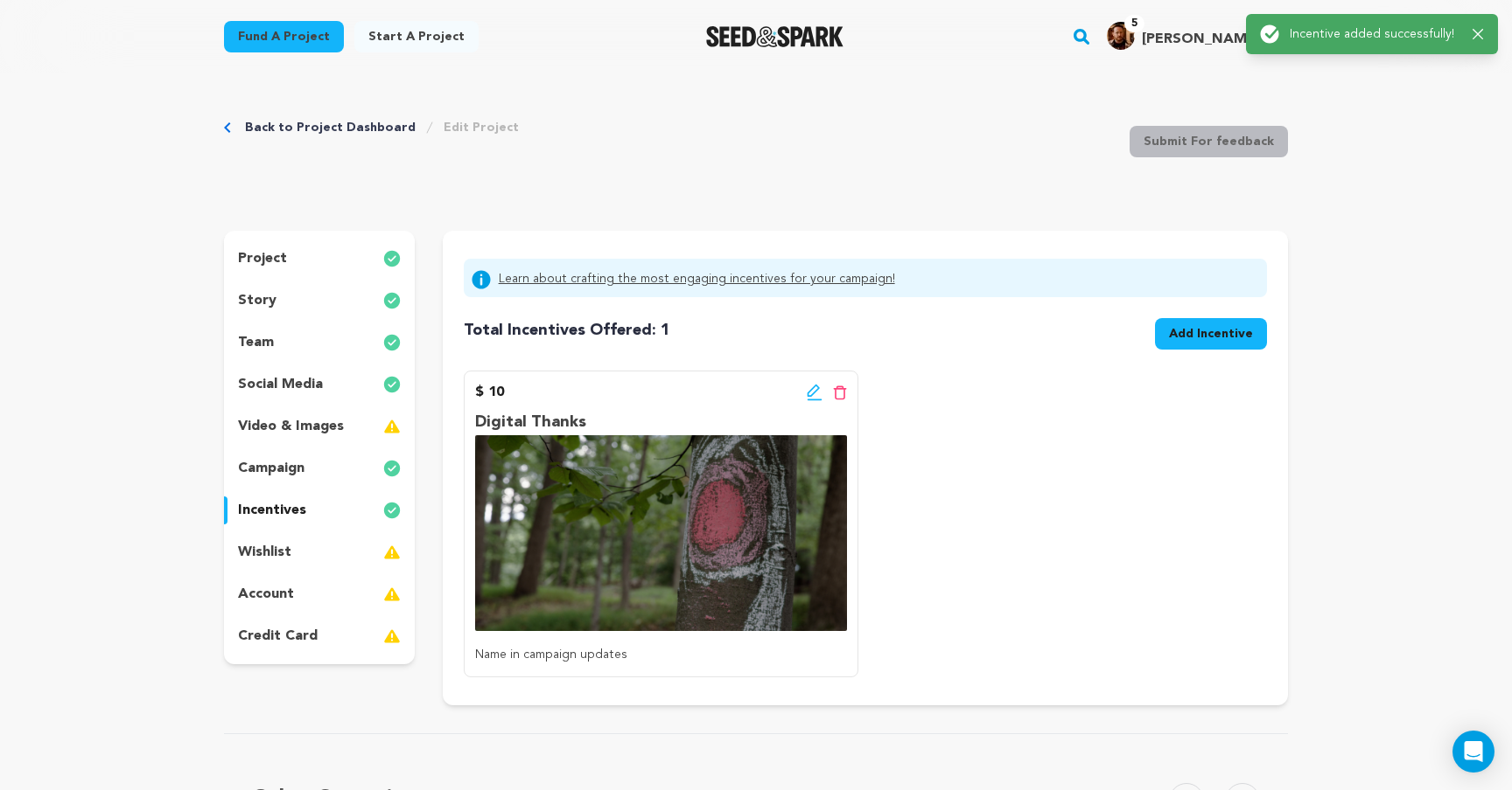
click at [1228, 341] on span "Add Incentive" at bounding box center [1211, 334] width 84 height 17
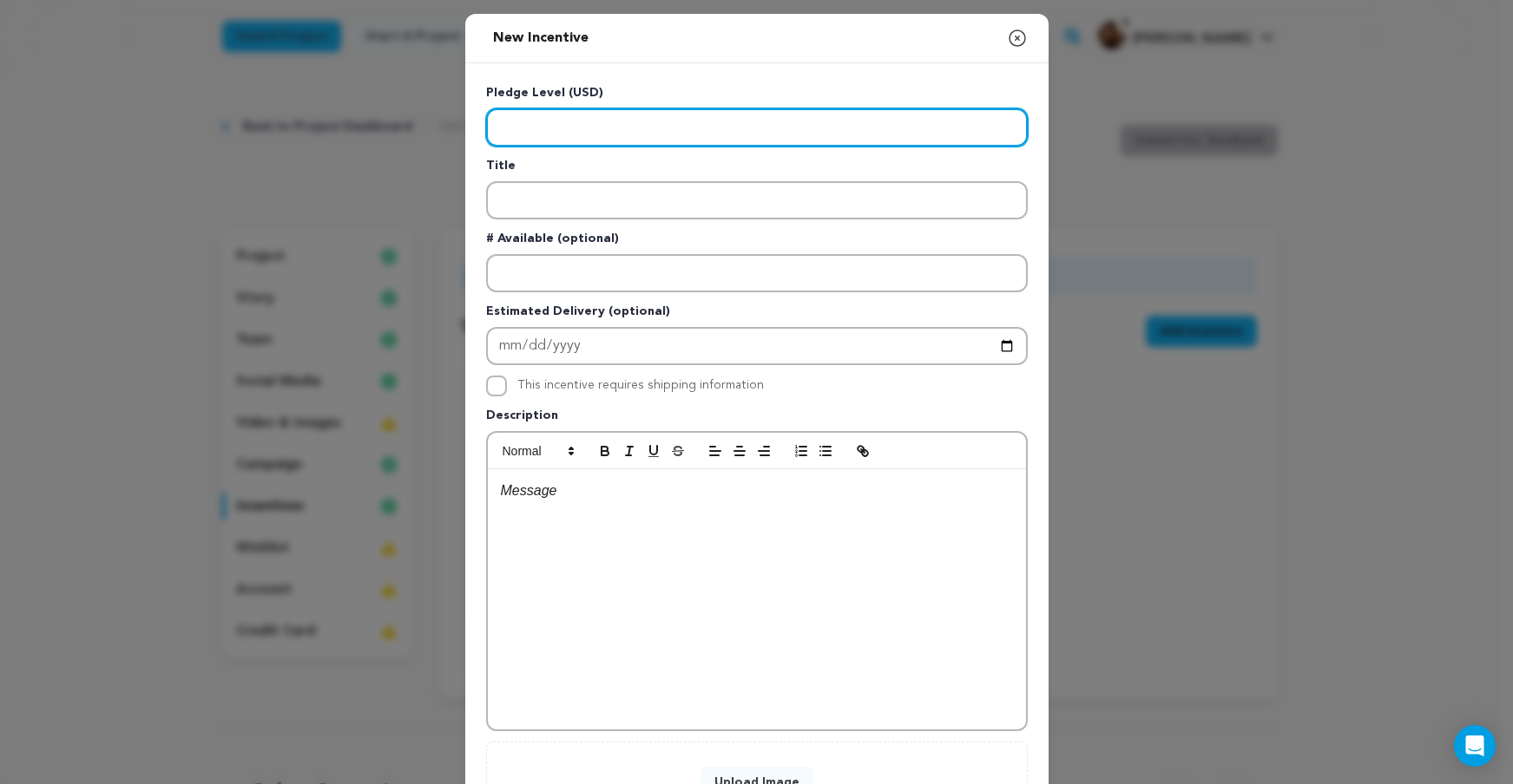
click at [589, 123] on input "Enter level" at bounding box center [757, 128] width 542 height 39
type input "25"
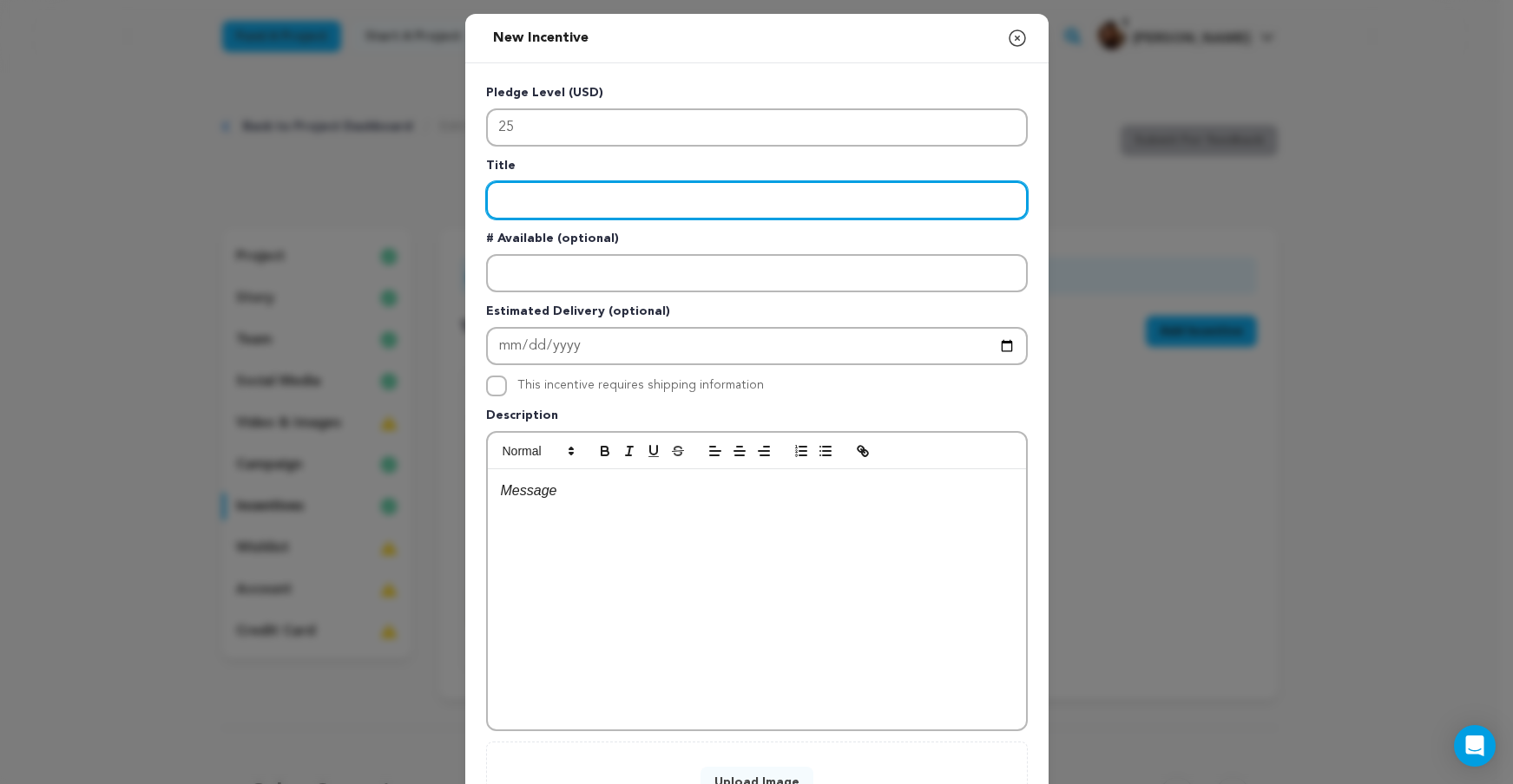
click at [579, 197] on input "Enter title" at bounding box center [757, 200] width 542 height 39
paste input "Digital Thanks + Wallpaper"
type input "Digital Thanks + Wallpaper"
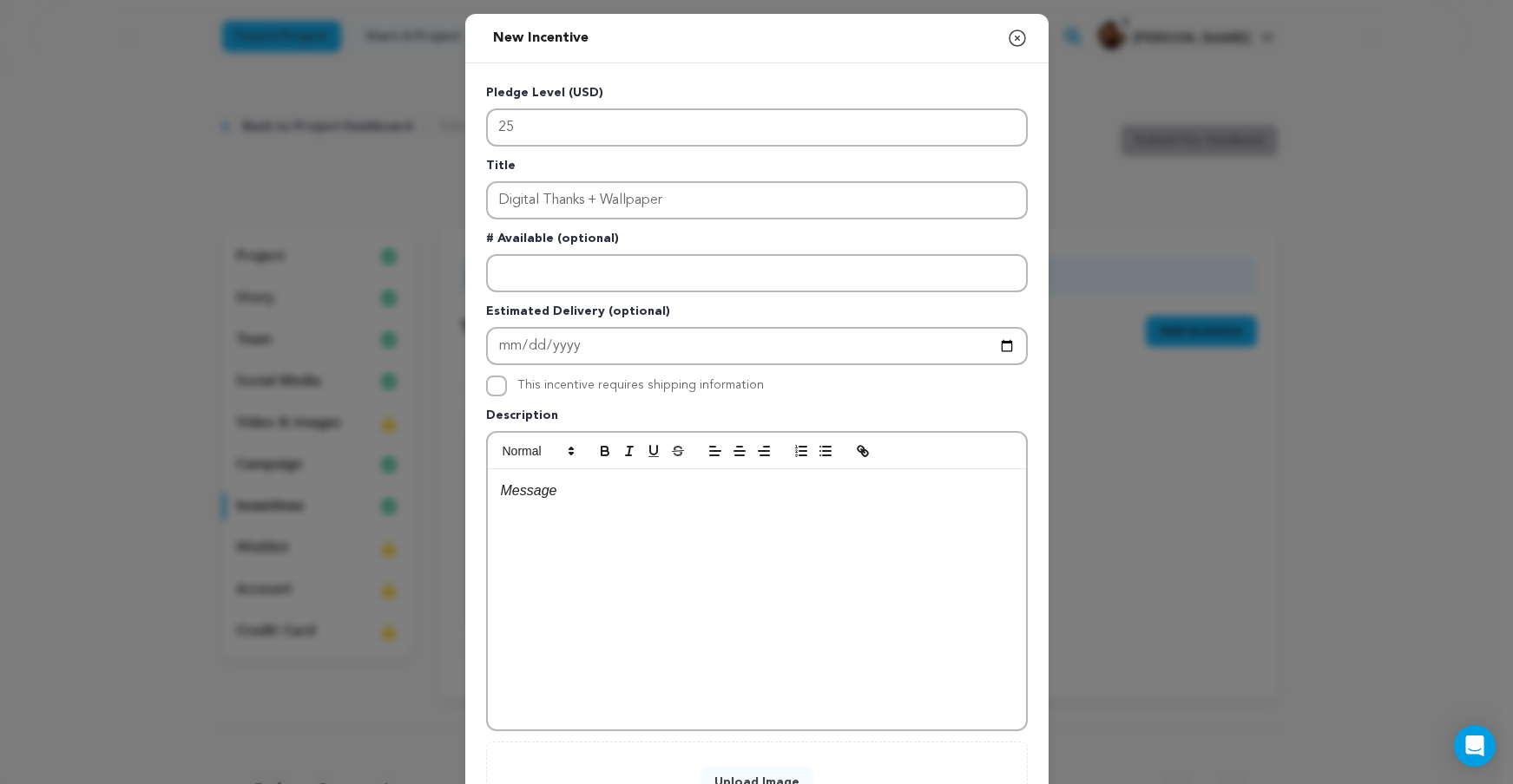
click at [519, 535] on div at bounding box center [756, 599] width 539 height 260
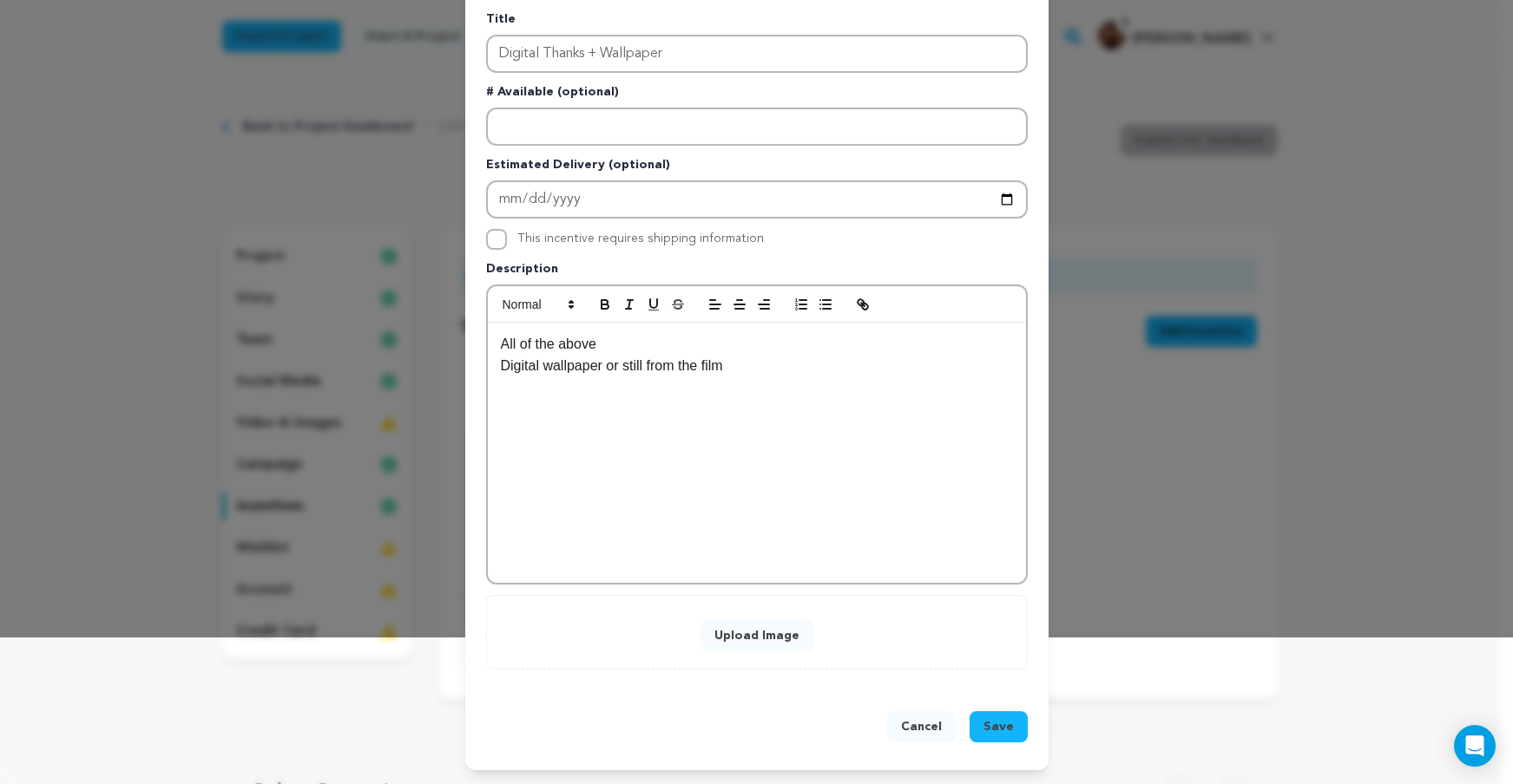
click at [740, 627] on button "Upload Image" at bounding box center [756, 636] width 113 height 31
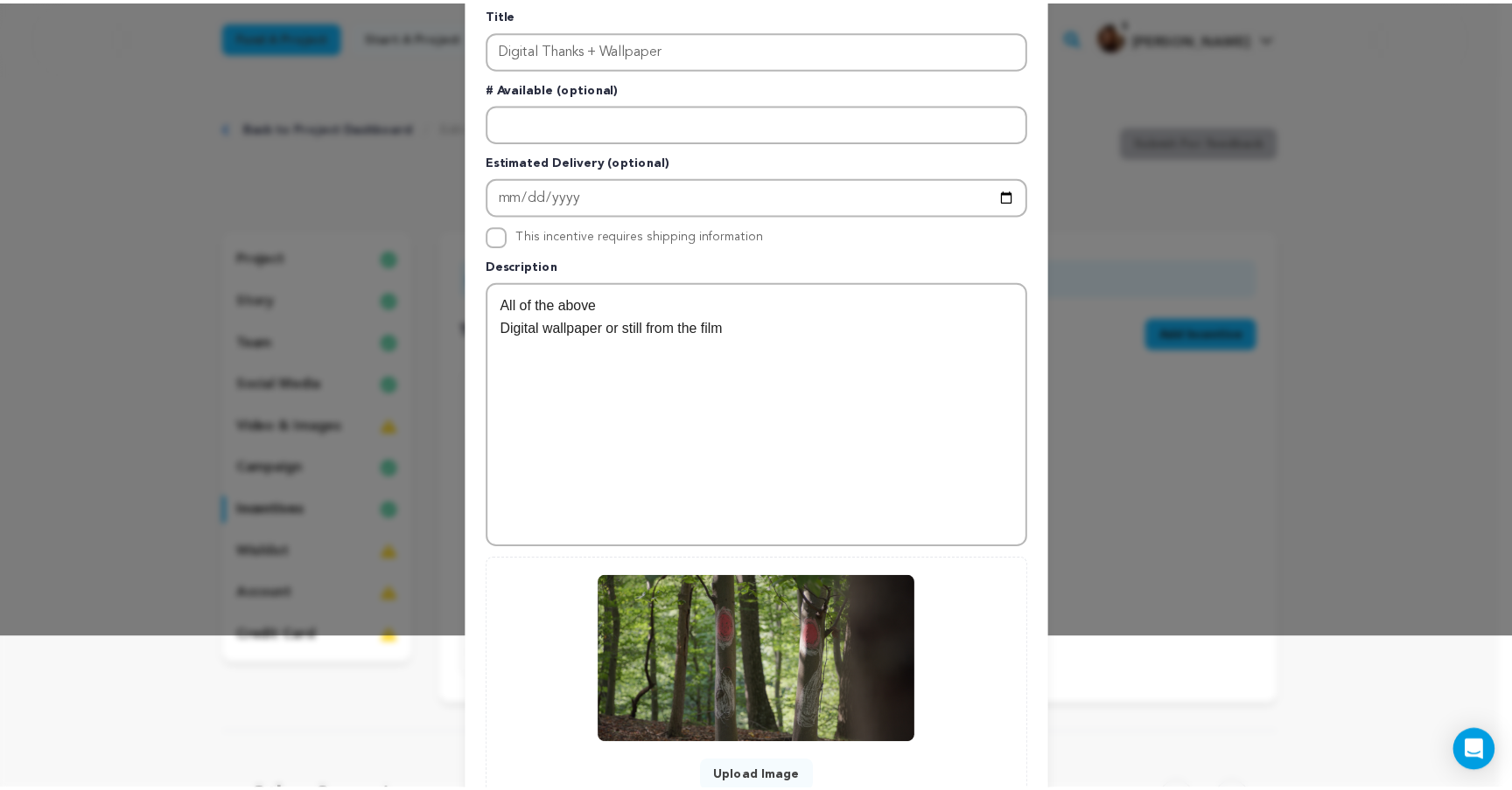
scroll to position [289, 0]
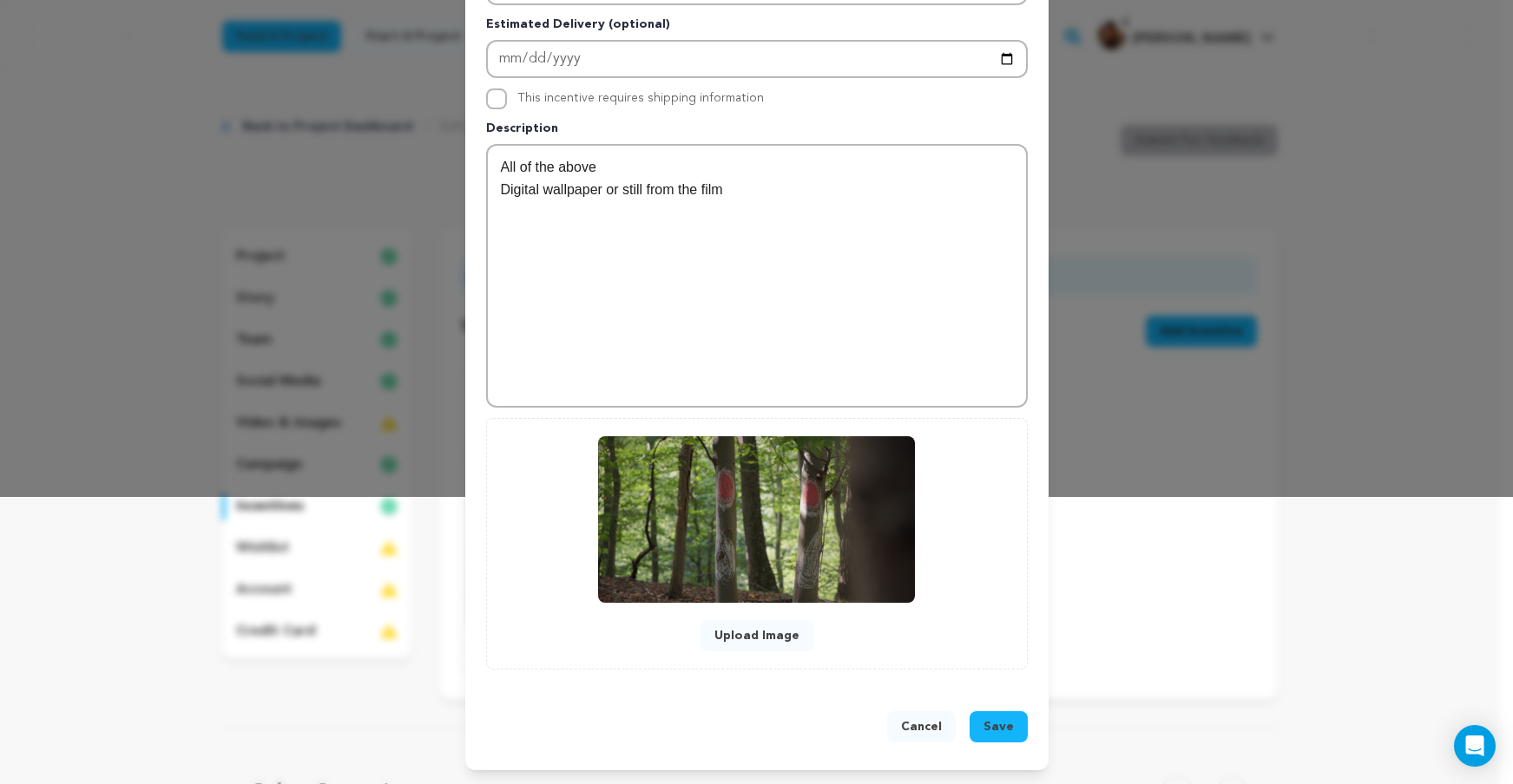
click at [993, 720] on span "Save" at bounding box center [999, 727] width 31 height 17
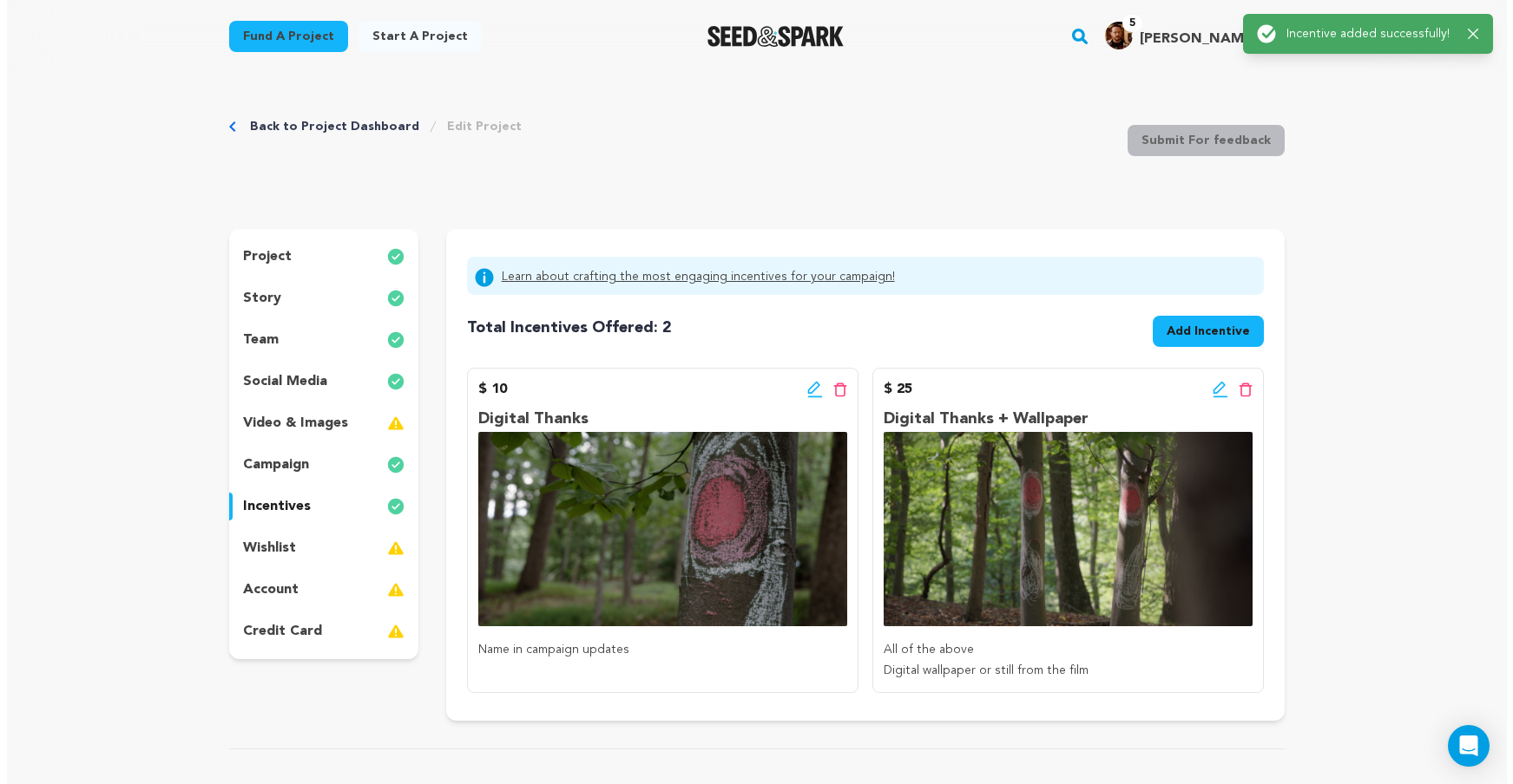
scroll to position [4, 0]
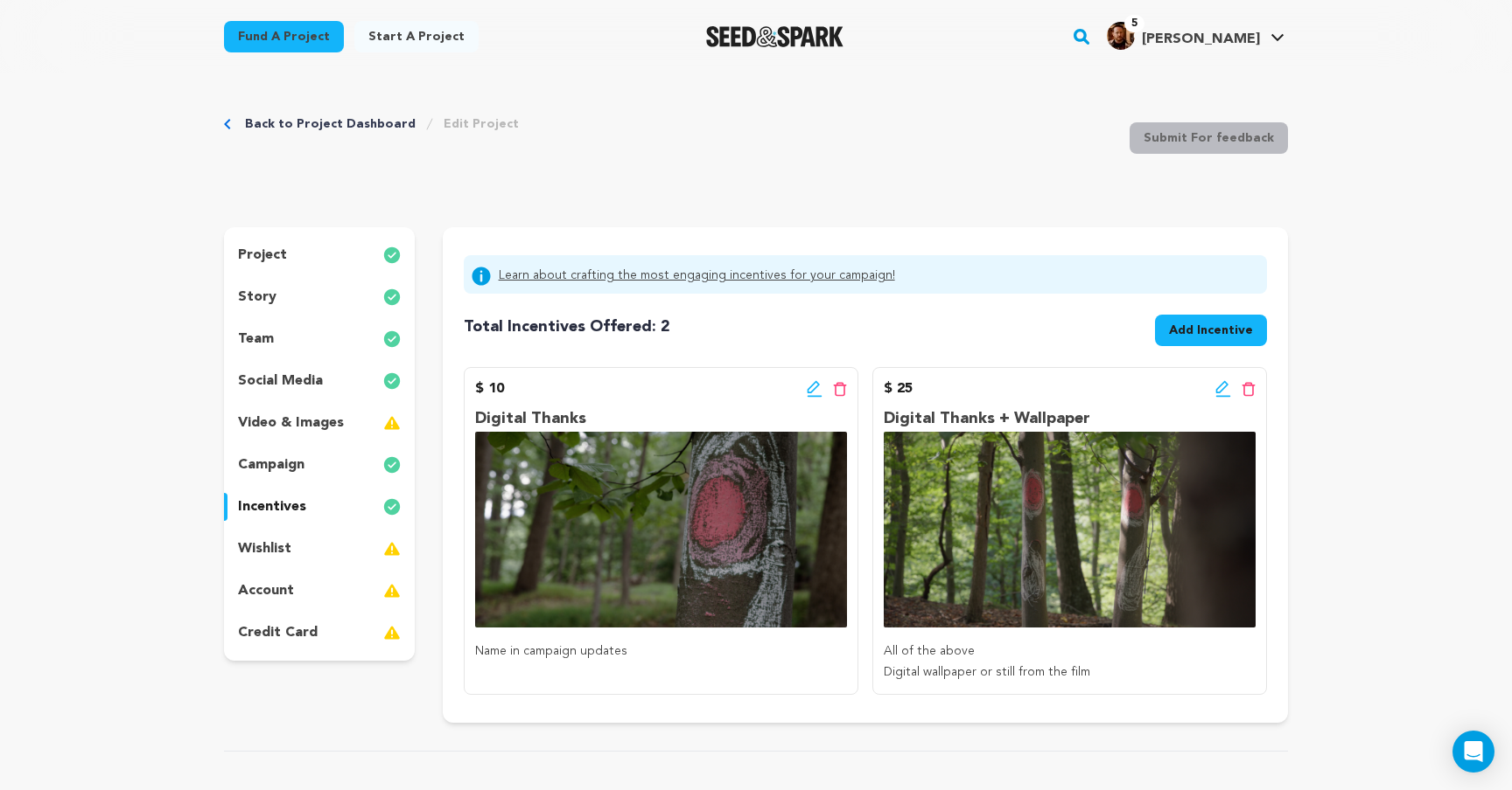
click at [1241, 335] on span "Add Incentive" at bounding box center [1211, 331] width 84 height 17
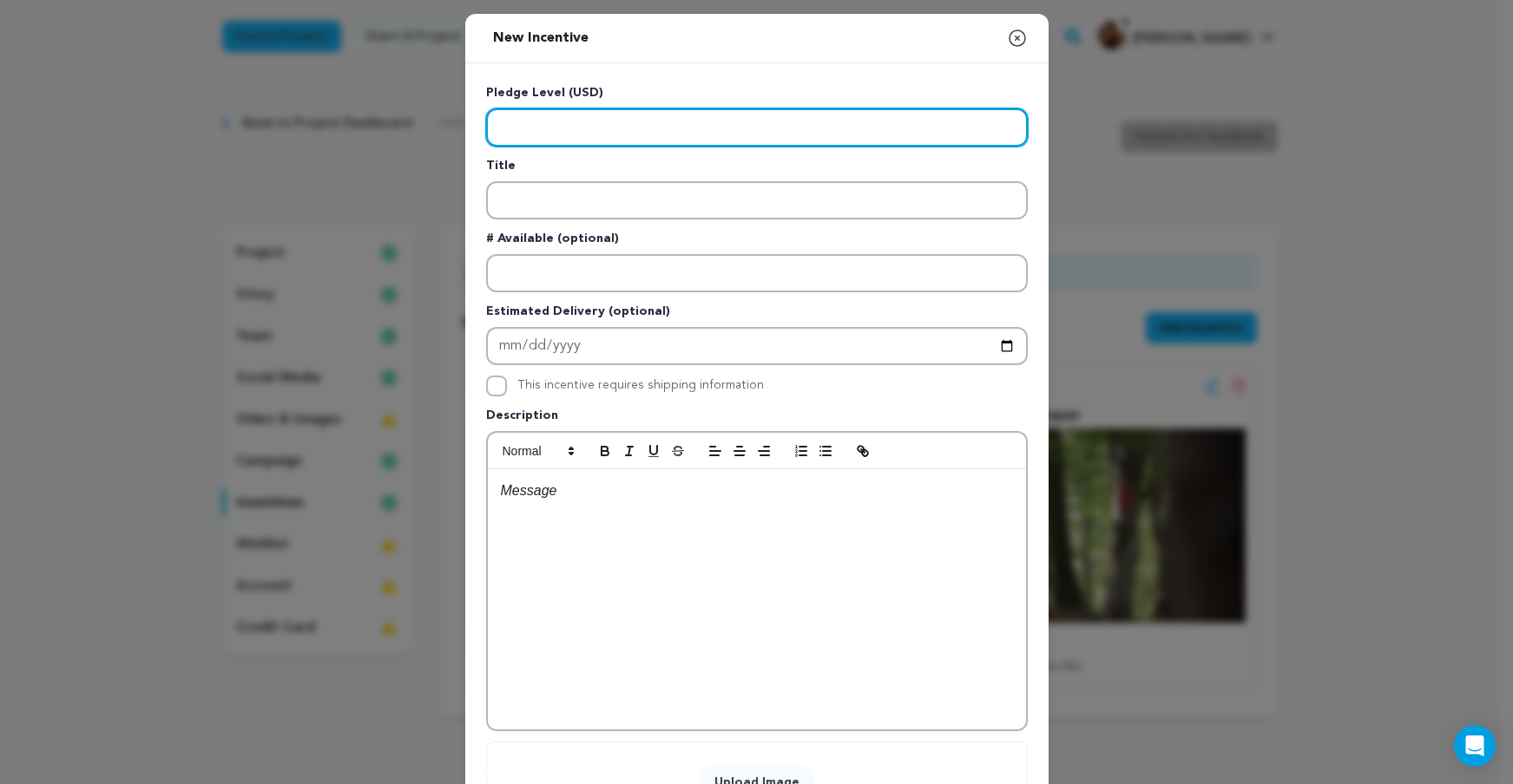
click at [671, 115] on input "Enter level" at bounding box center [757, 128] width 542 height 39
type input "50"
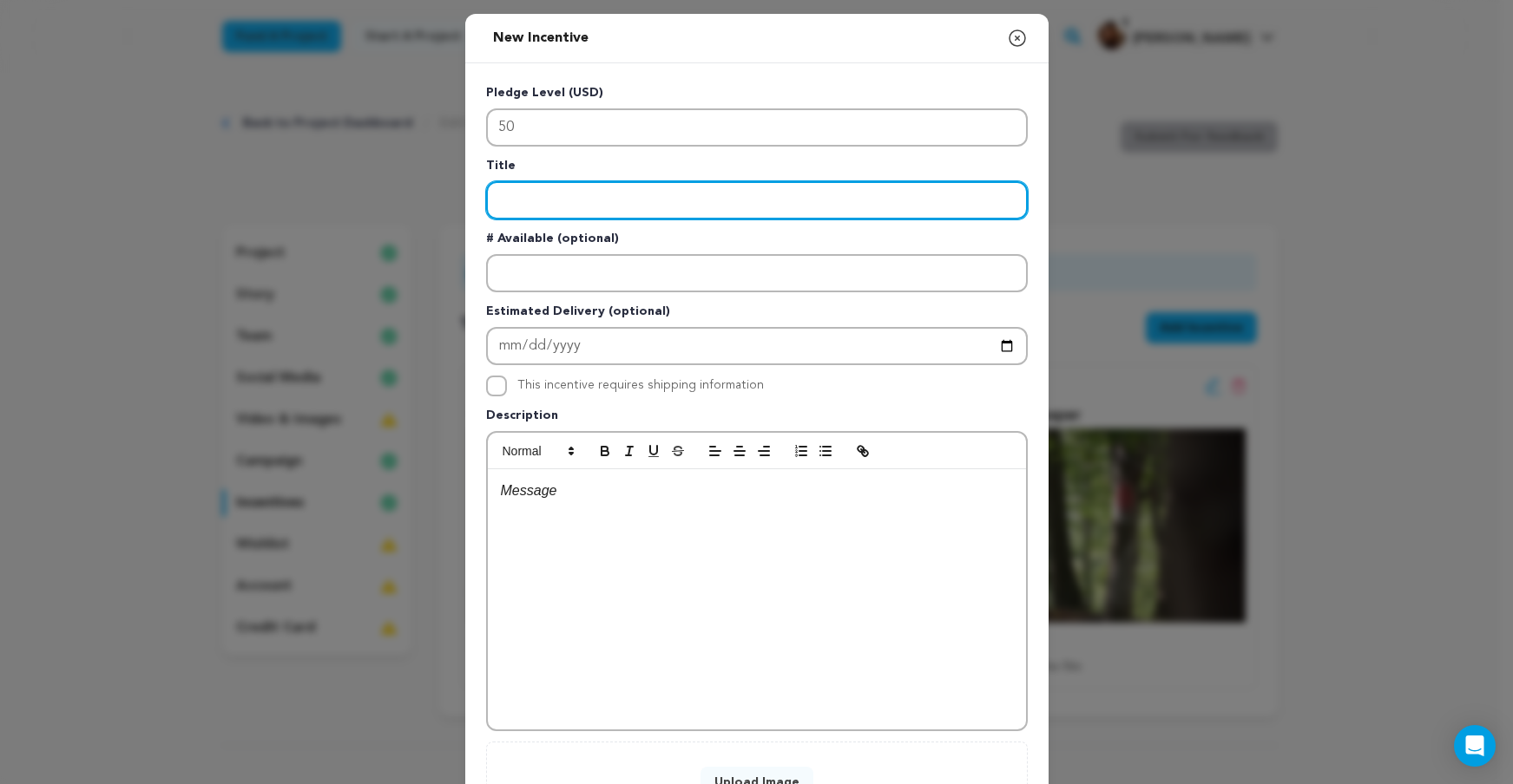
click at [679, 188] on input "Enter title" at bounding box center [757, 200] width 542 height 39
type input "Early Access"
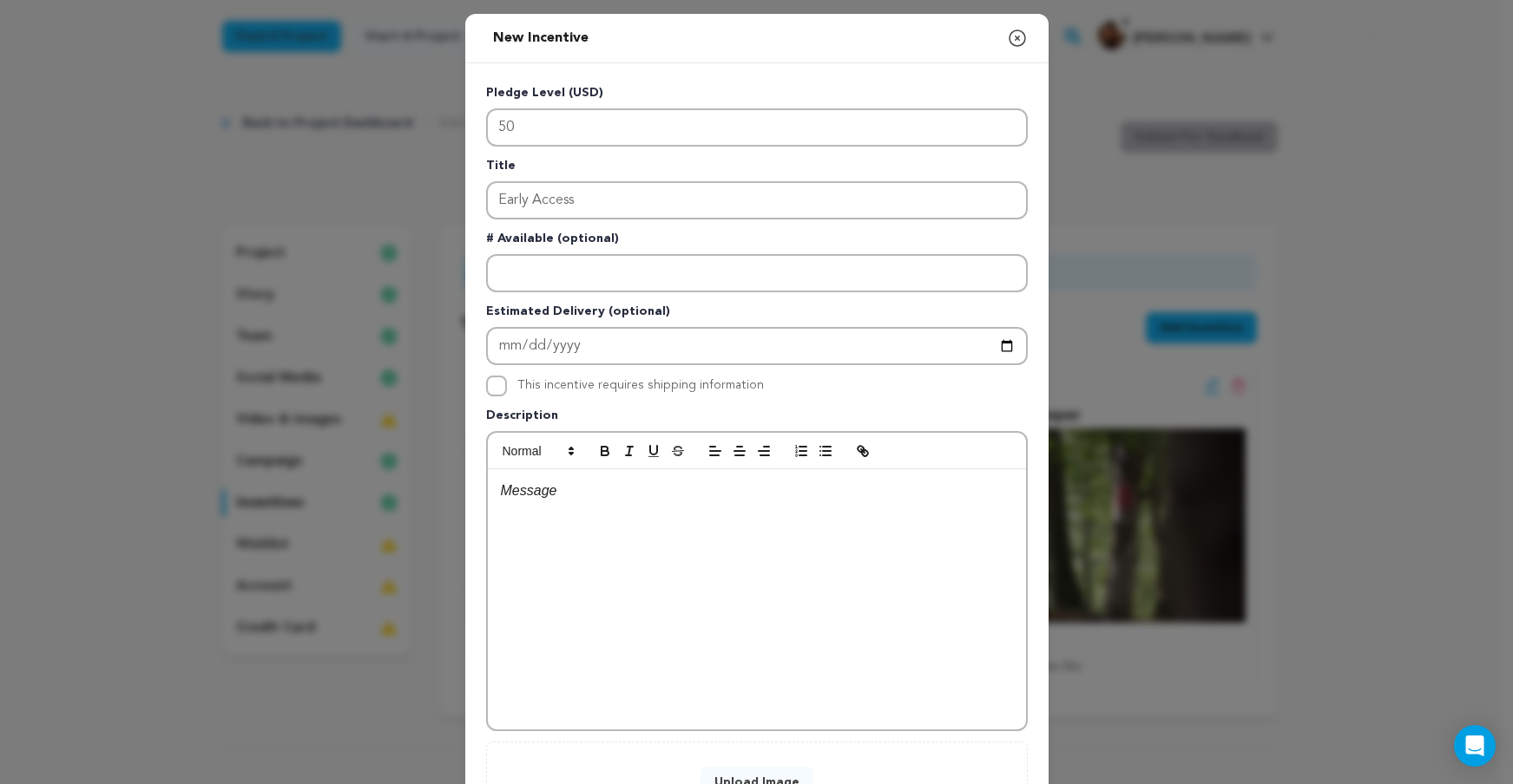
click at [644, 521] on div at bounding box center [756, 599] width 539 height 260
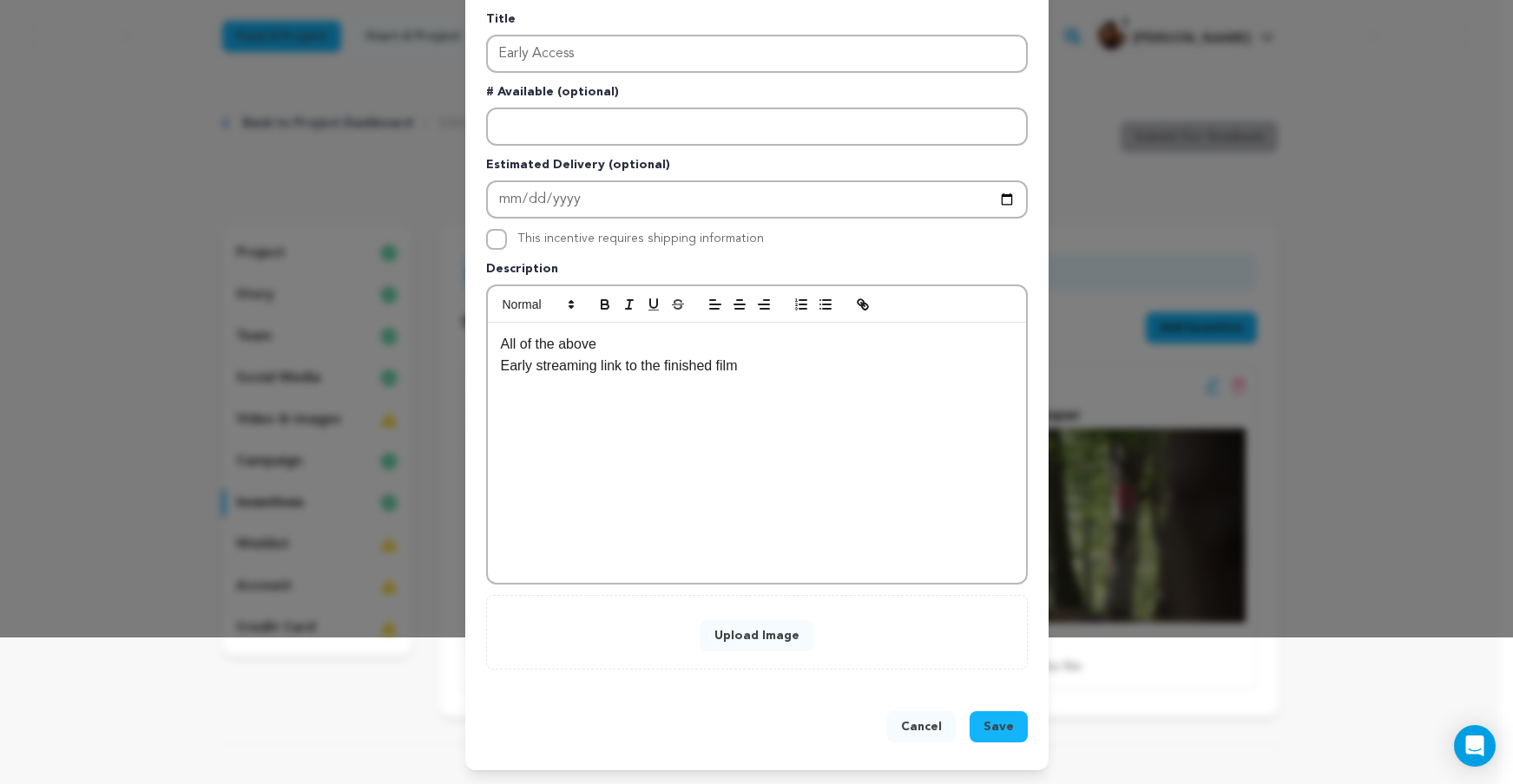
click at [771, 634] on button "Upload Image" at bounding box center [756, 636] width 113 height 31
click at [768, 640] on button "Upload Image" at bounding box center [756, 636] width 113 height 31
click at [768, 626] on button "Upload Image" at bounding box center [756, 636] width 113 height 31
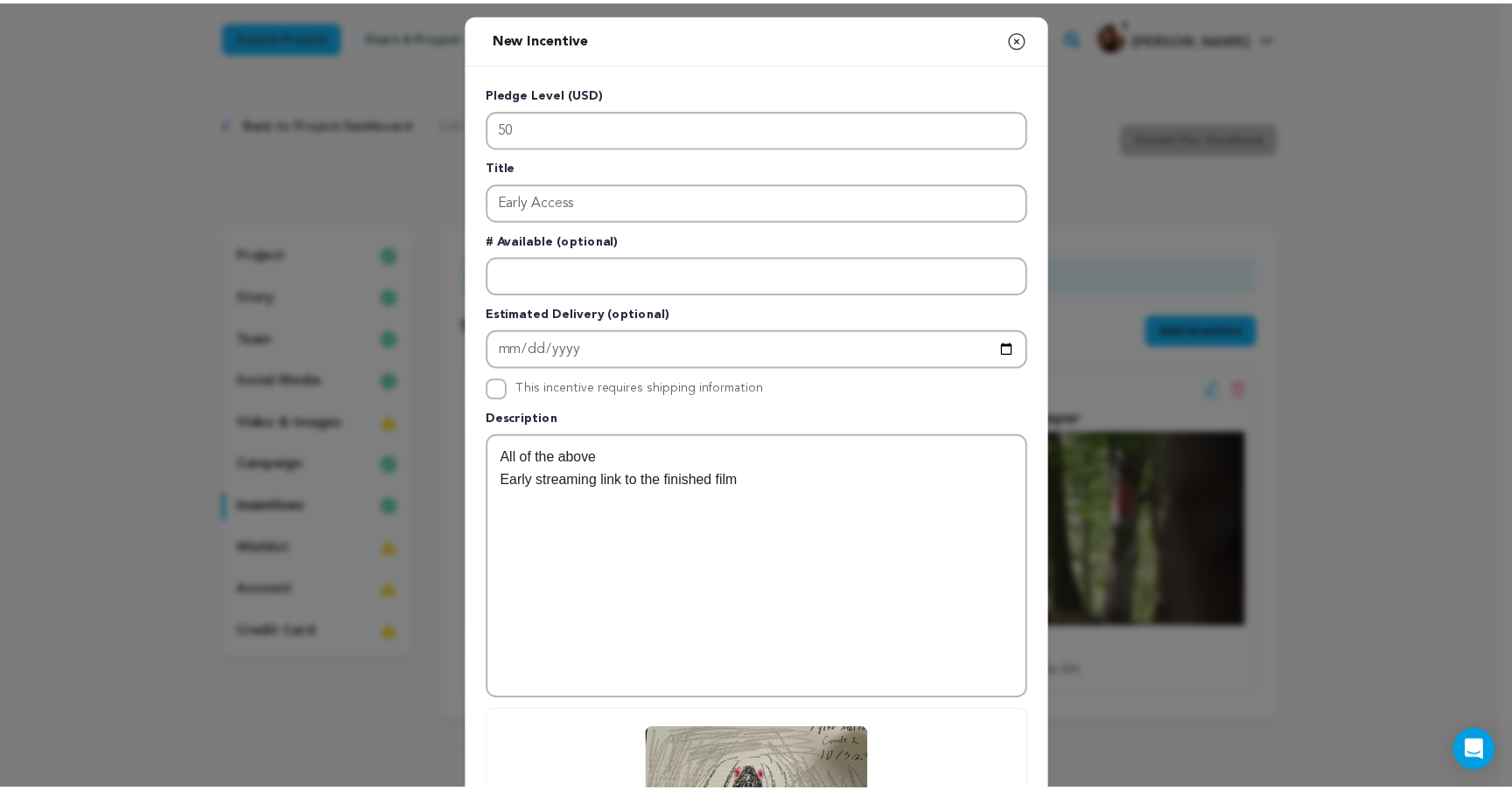
scroll to position [289, 0]
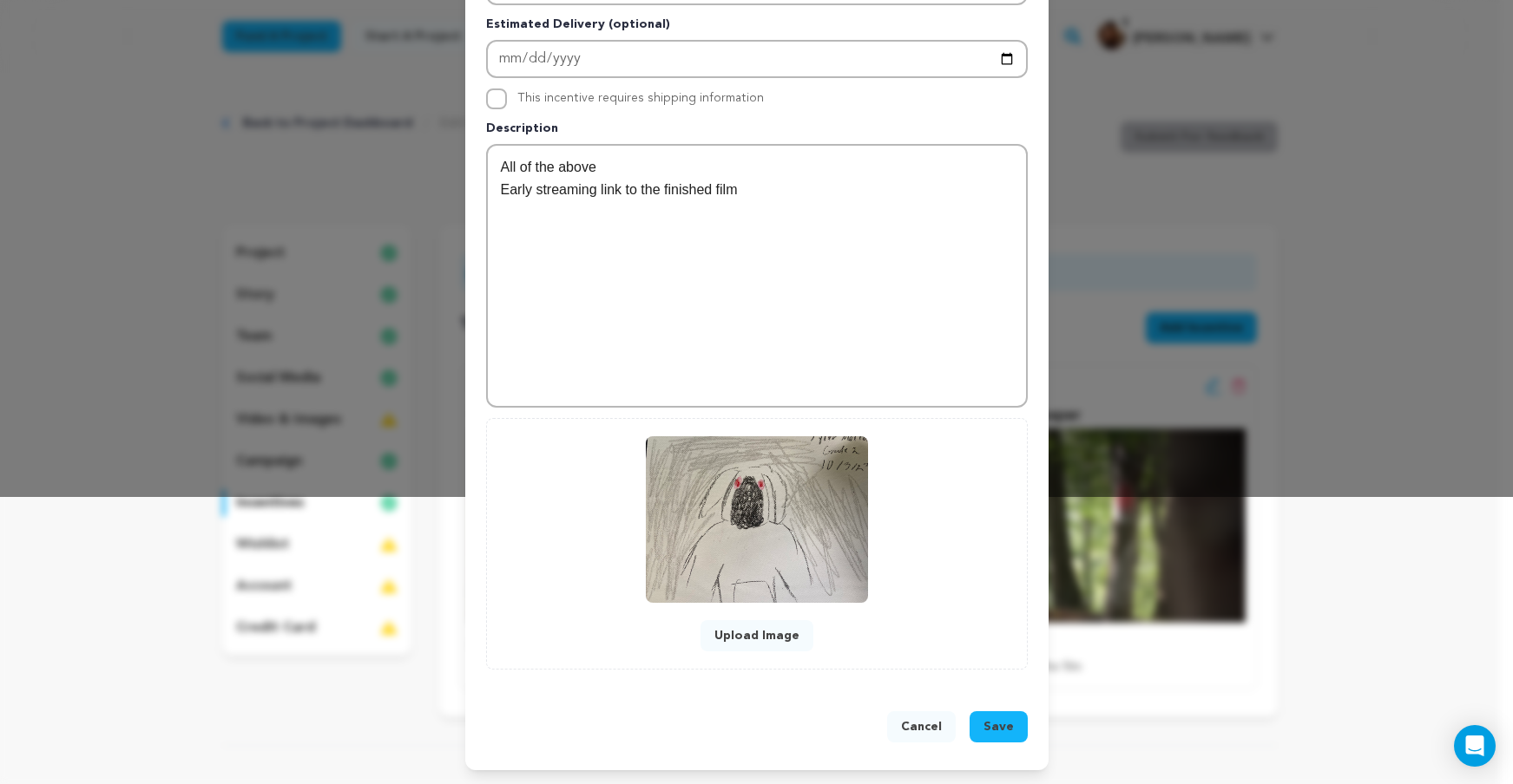
click at [995, 727] on span "Save" at bounding box center [999, 727] width 31 height 17
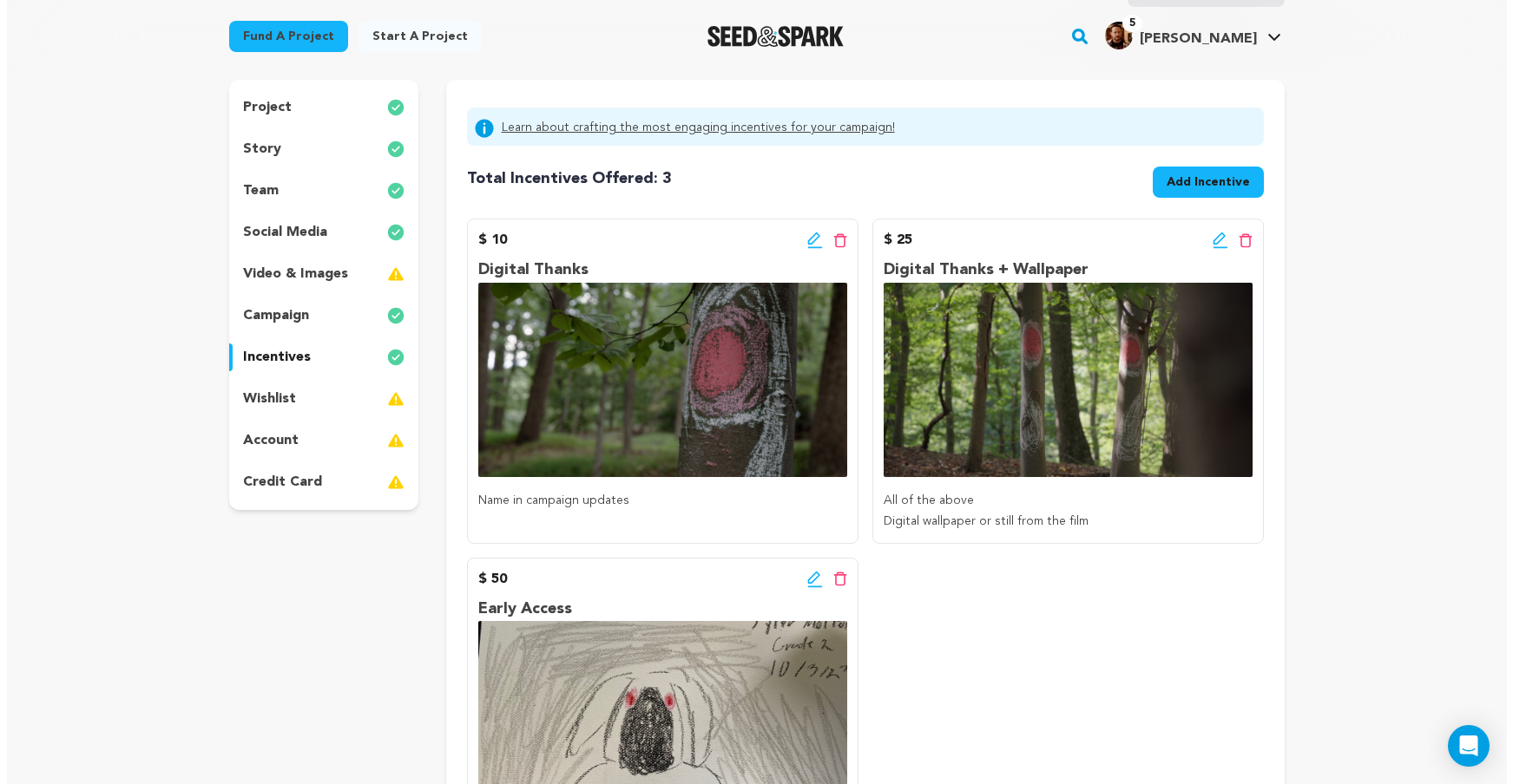
scroll to position [0, 0]
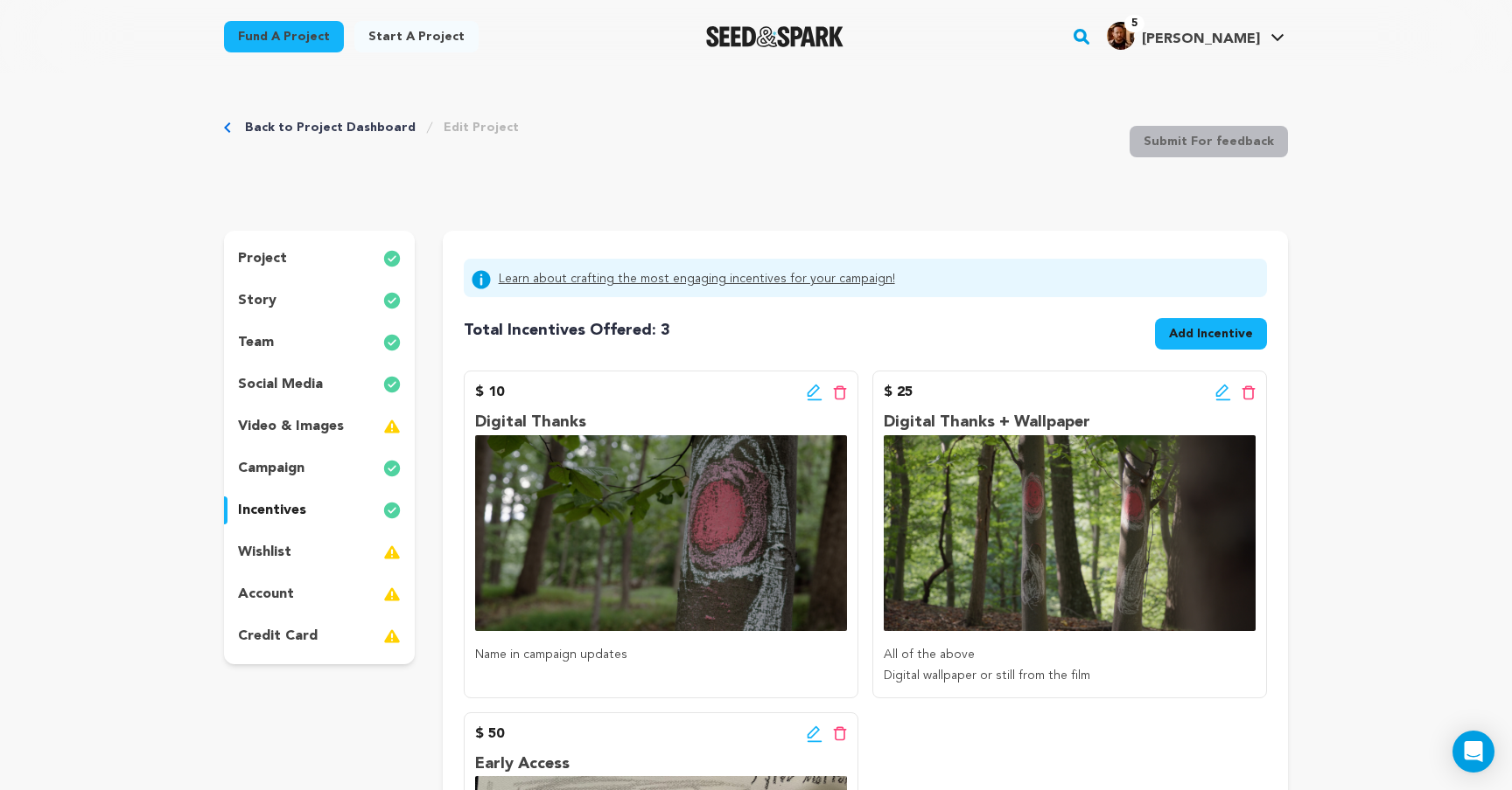
click at [1214, 329] on span "Add Incentive" at bounding box center [1211, 334] width 84 height 17
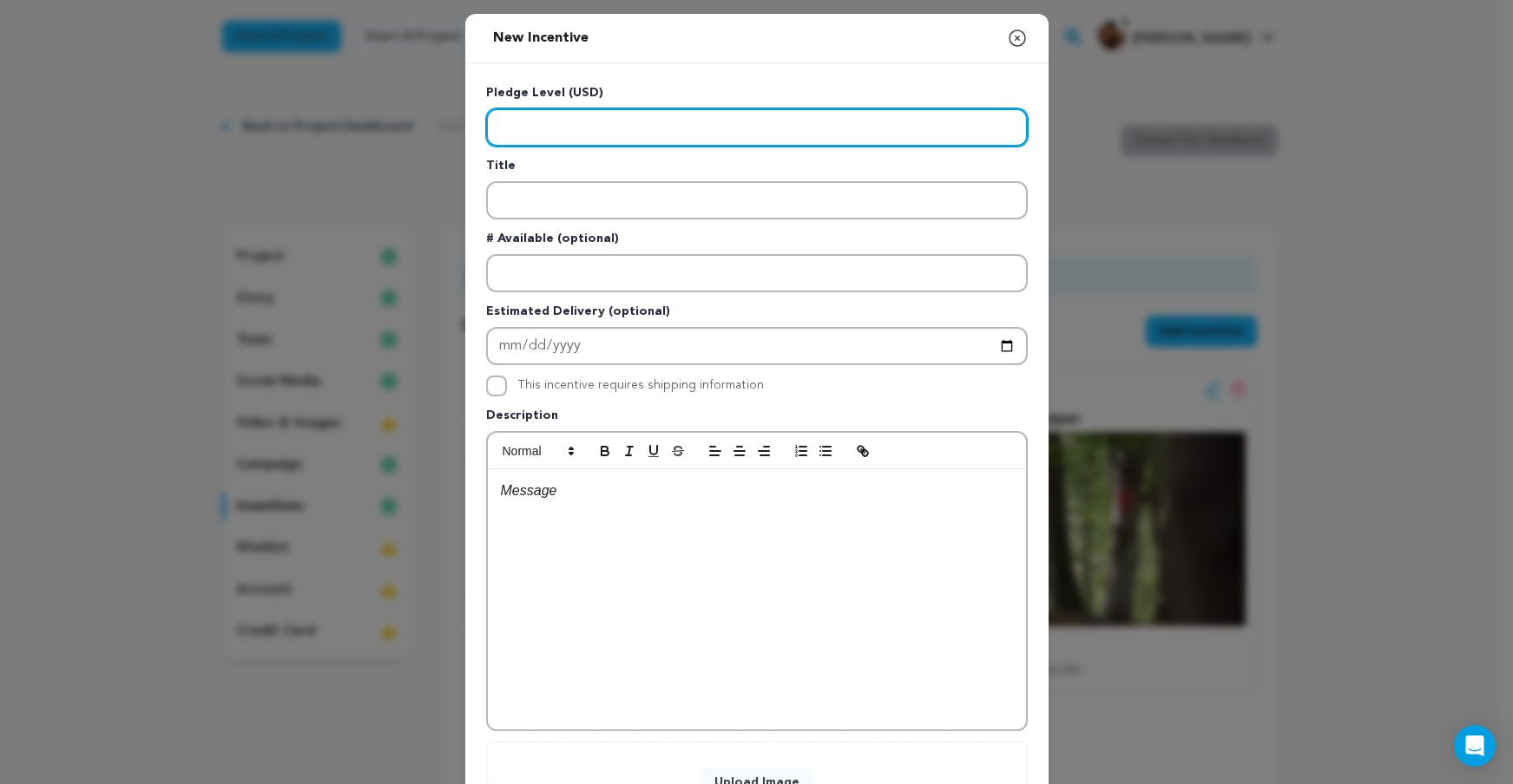
click at [644, 128] on input "Enter level" at bounding box center [757, 128] width 542 height 39
type input "75"
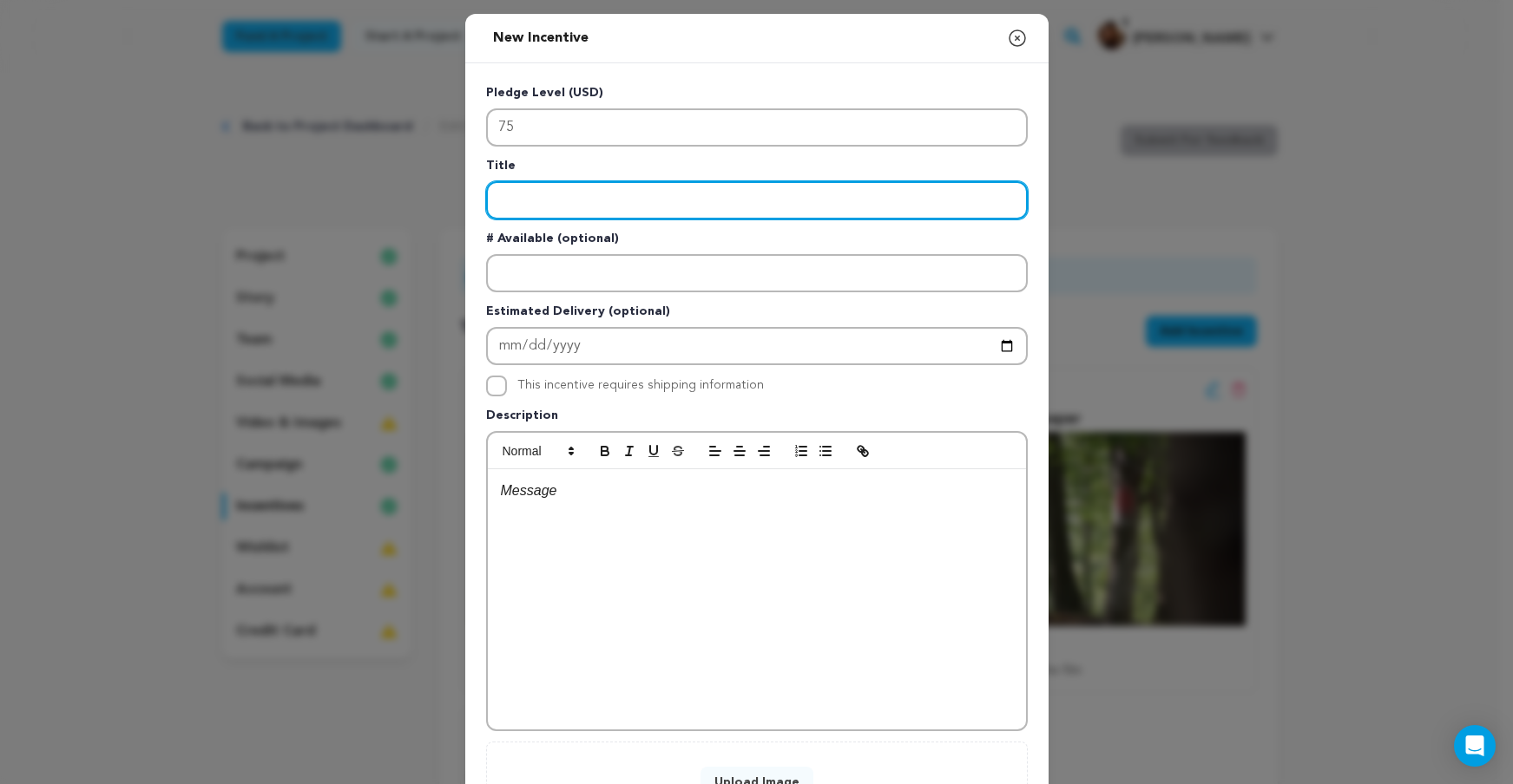
click at [635, 205] on input "Enter title" at bounding box center [757, 200] width 542 height 39
type input "Behind the Scenes"
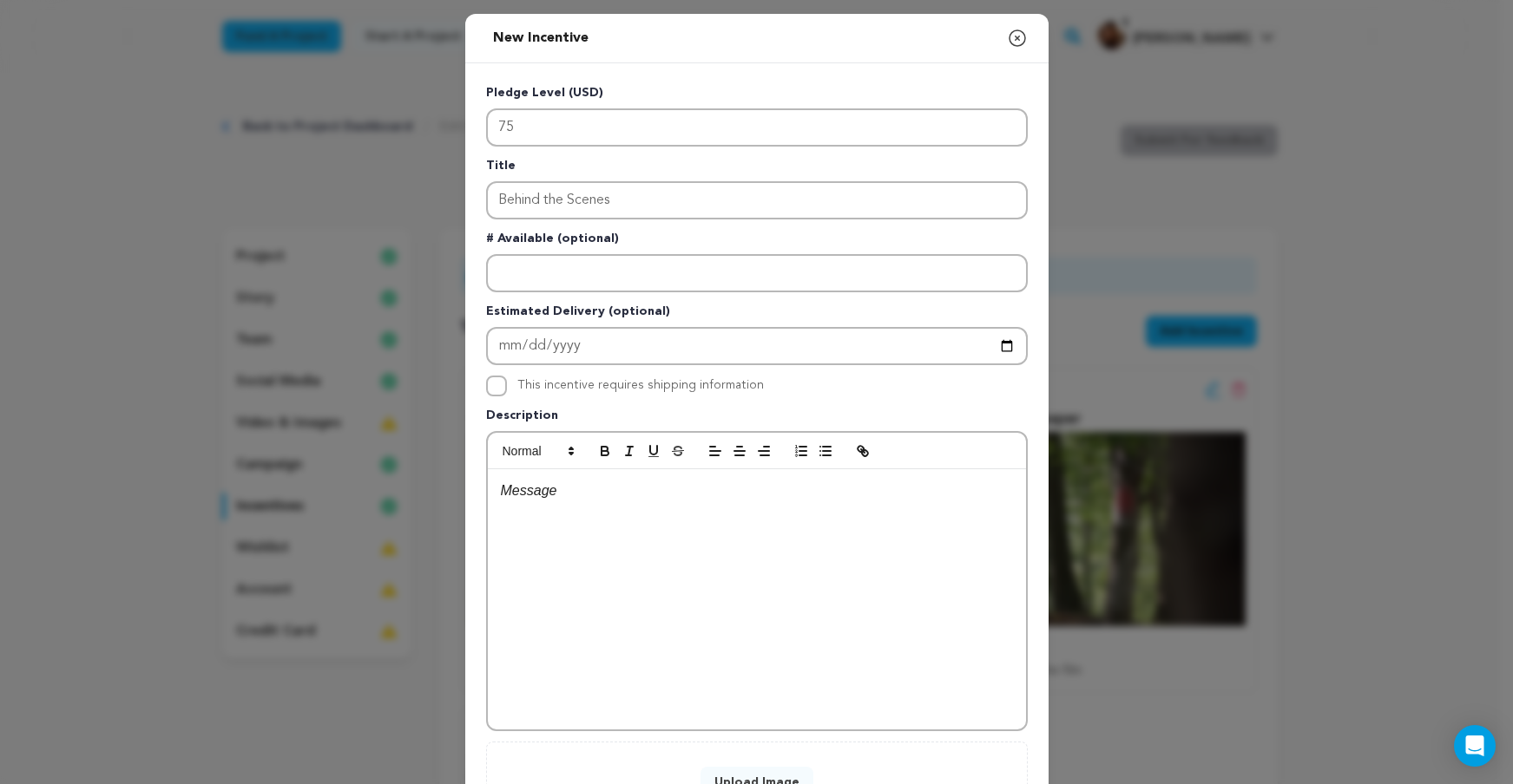
click at [687, 584] on div at bounding box center [756, 599] width 539 height 260
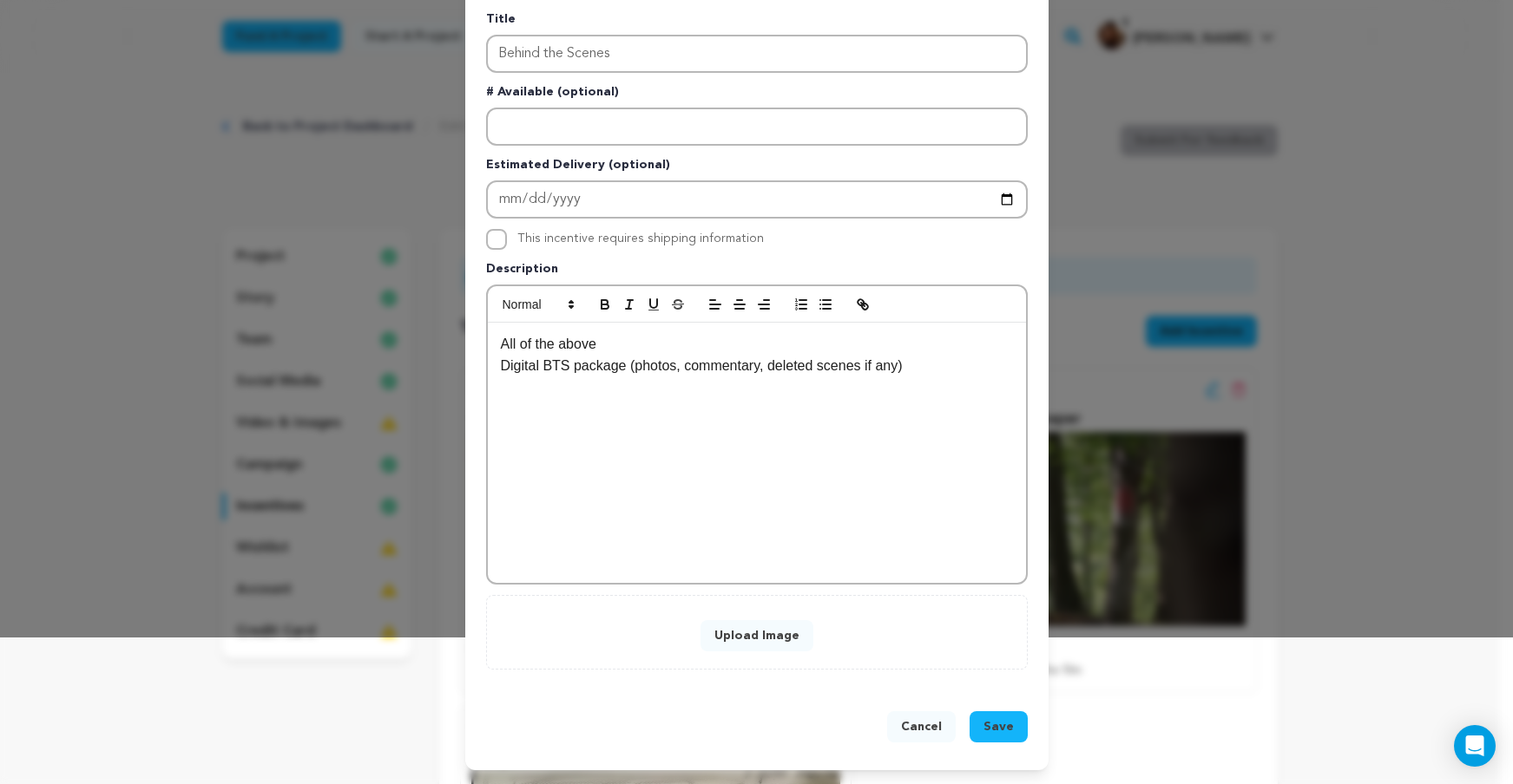
click at [752, 642] on button "Upload Image" at bounding box center [756, 636] width 113 height 31
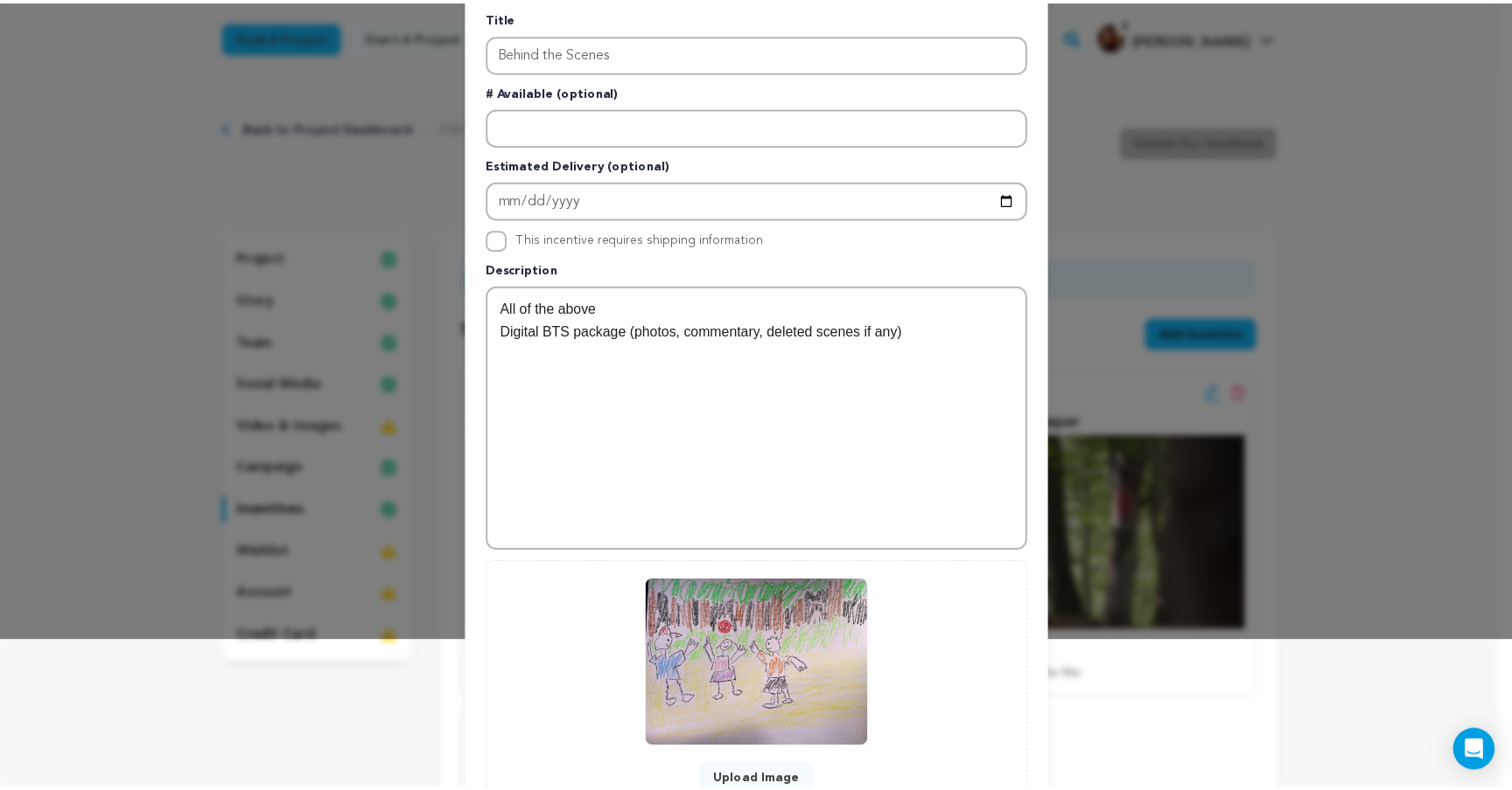
scroll to position [278, 0]
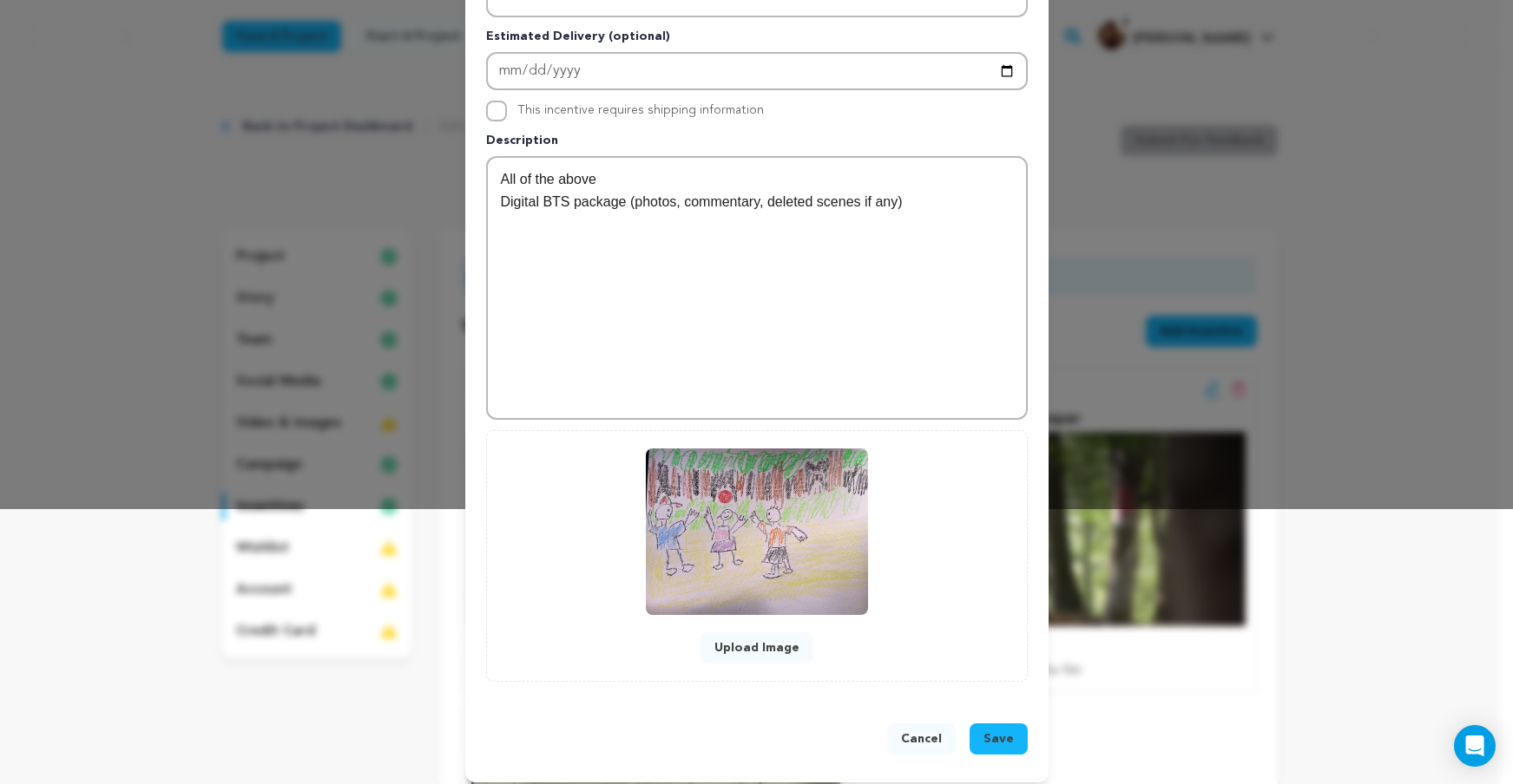
click at [995, 738] on span "Save" at bounding box center [999, 740] width 31 height 17
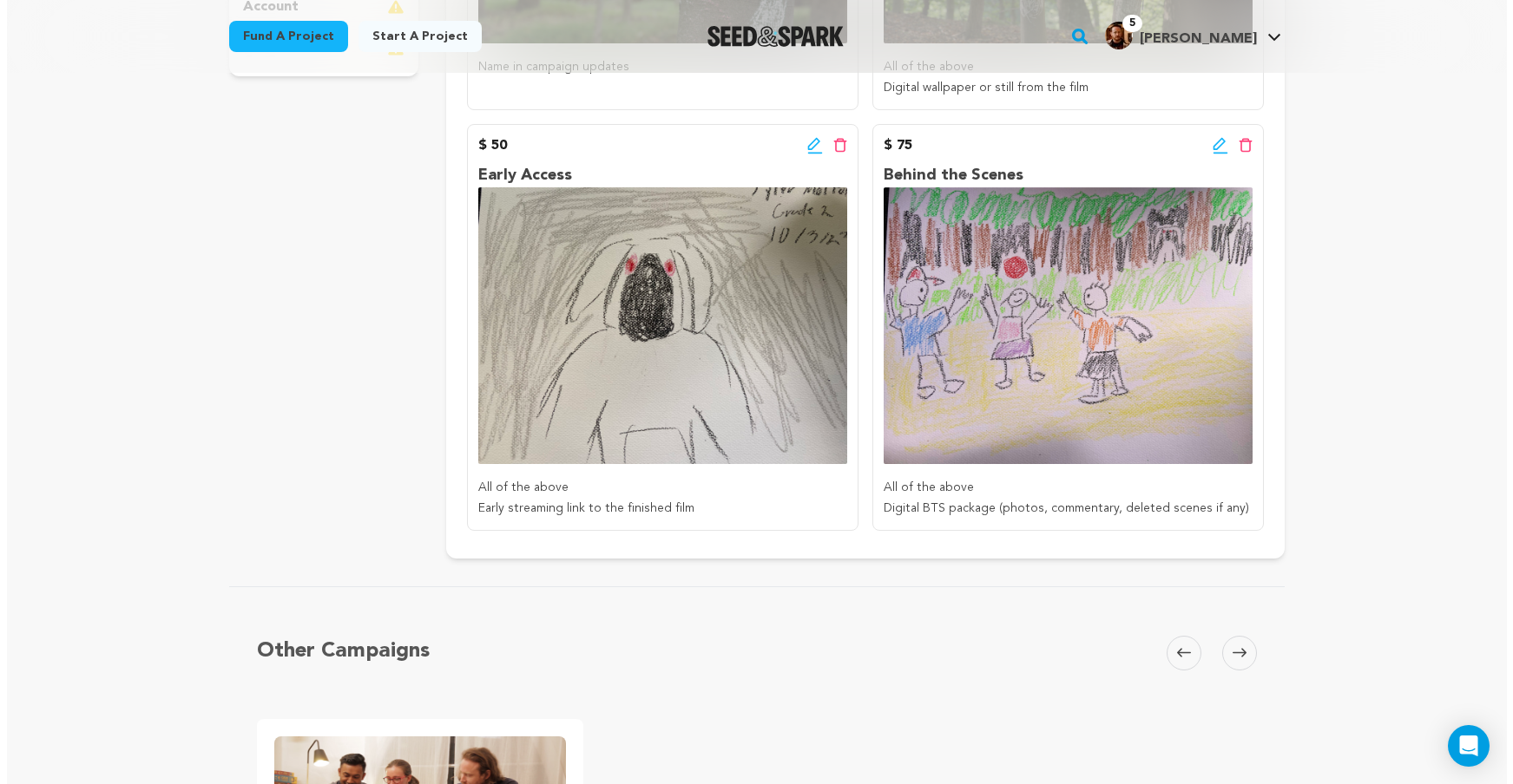
scroll to position [0, 0]
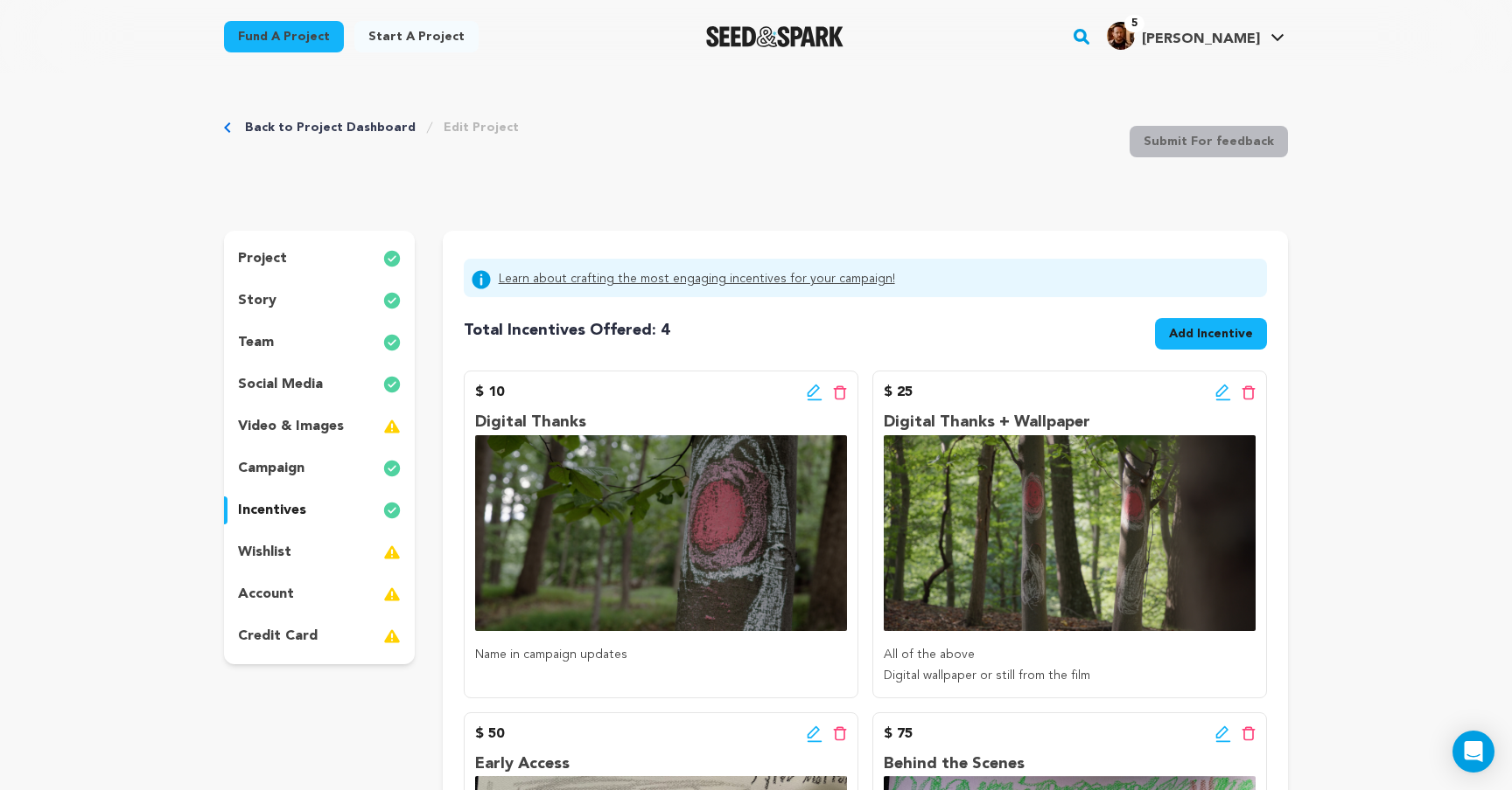
click at [1203, 344] on button "Add Incentive" at bounding box center [1210, 334] width 112 height 31
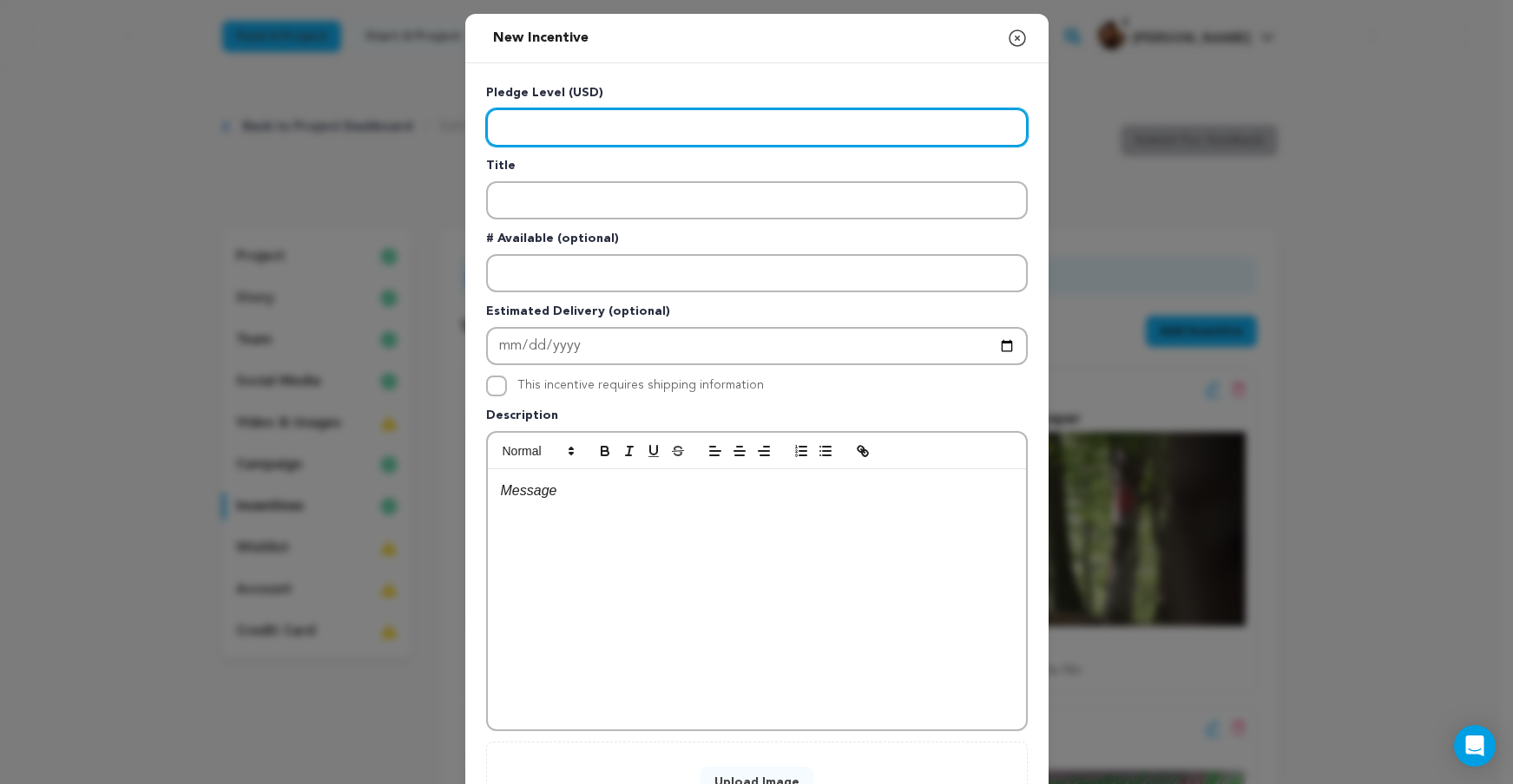
click at [623, 119] on input "Enter level" at bounding box center [757, 128] width 542 height 39
type input "100"
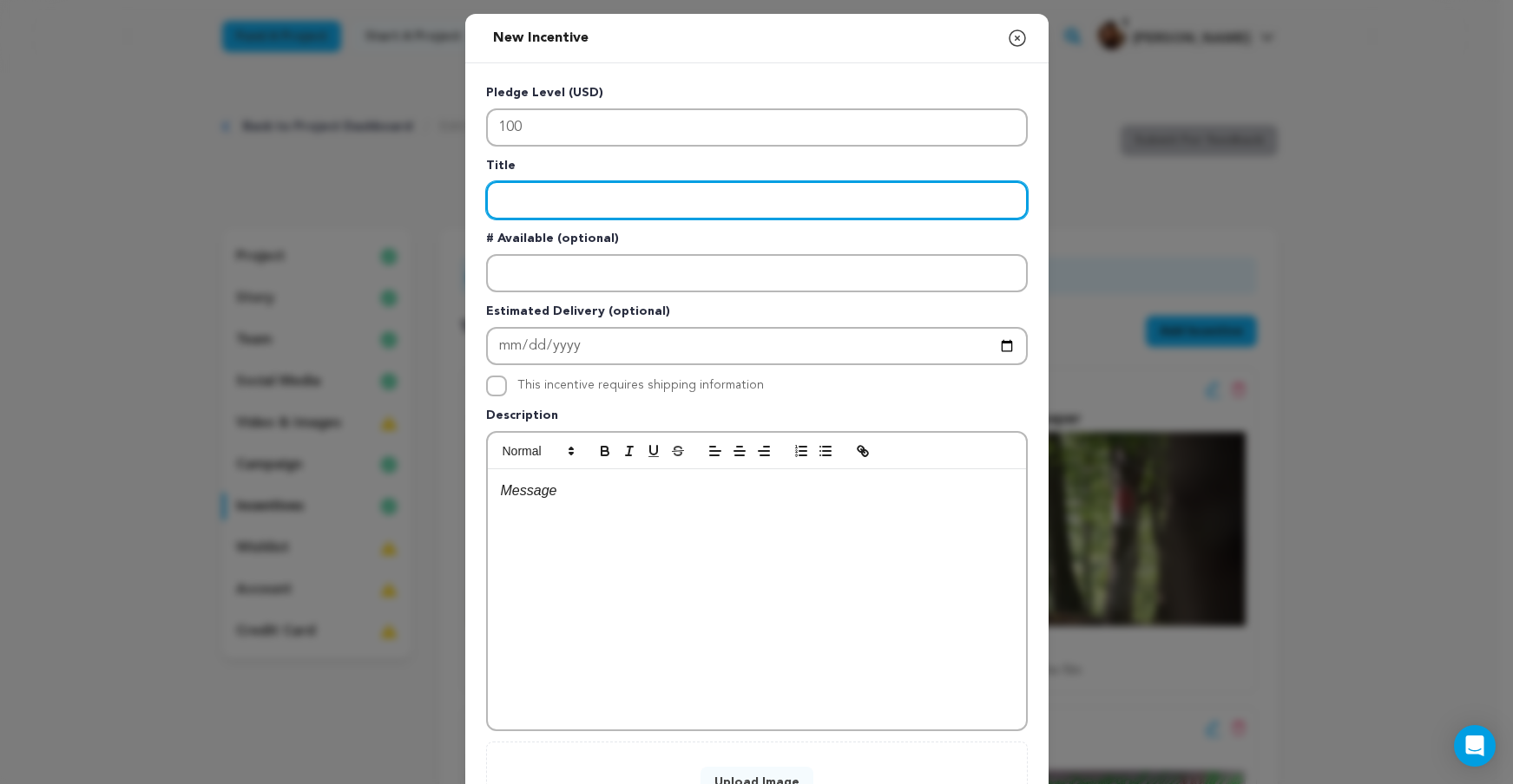
click at [628, 203] on input "Enter title" at bounding box center [757, 200] width 542 height 39
type input "Lore Bundle"
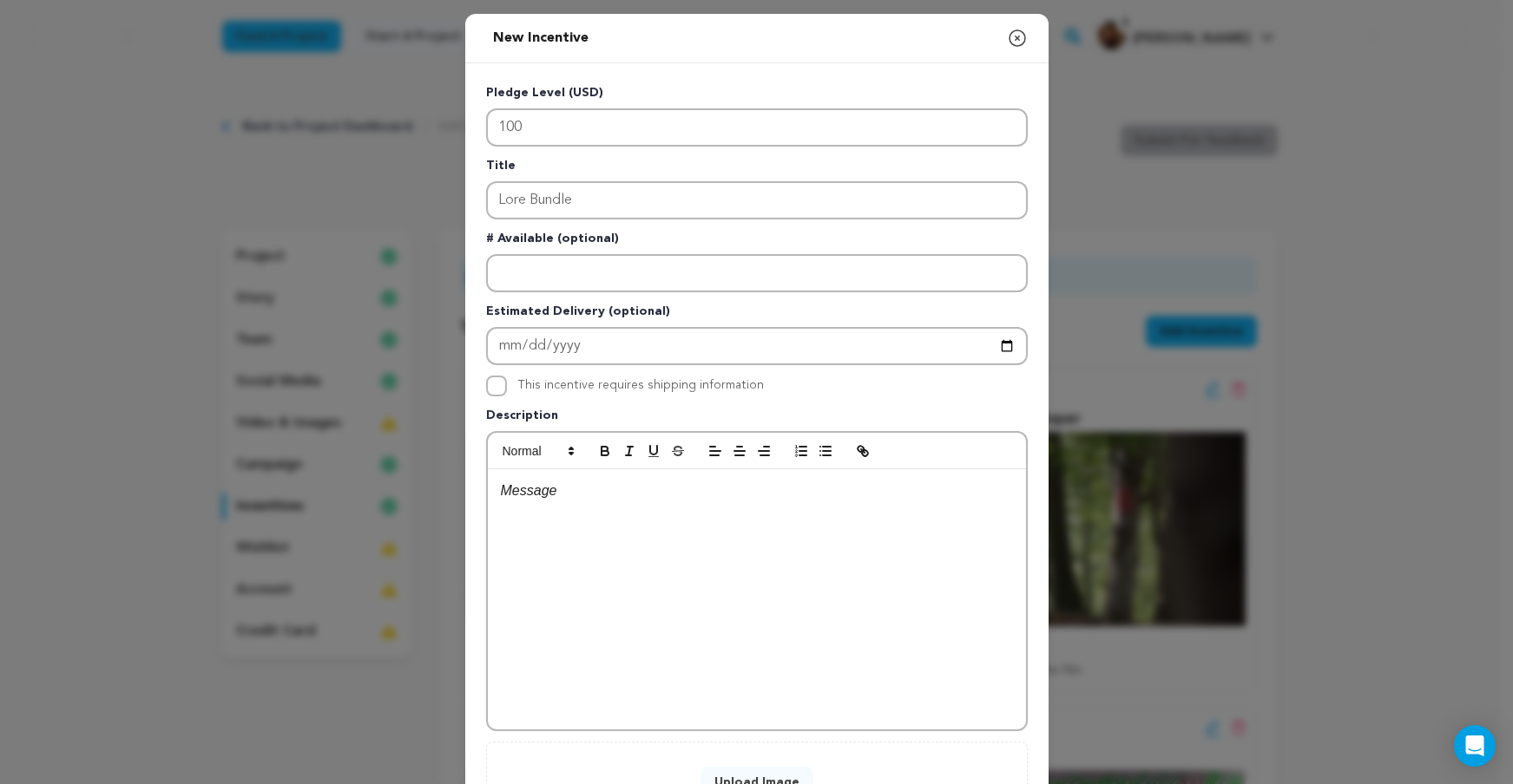
click at [703, 517] on div at bounding box center [756, 599] width 539 height 260
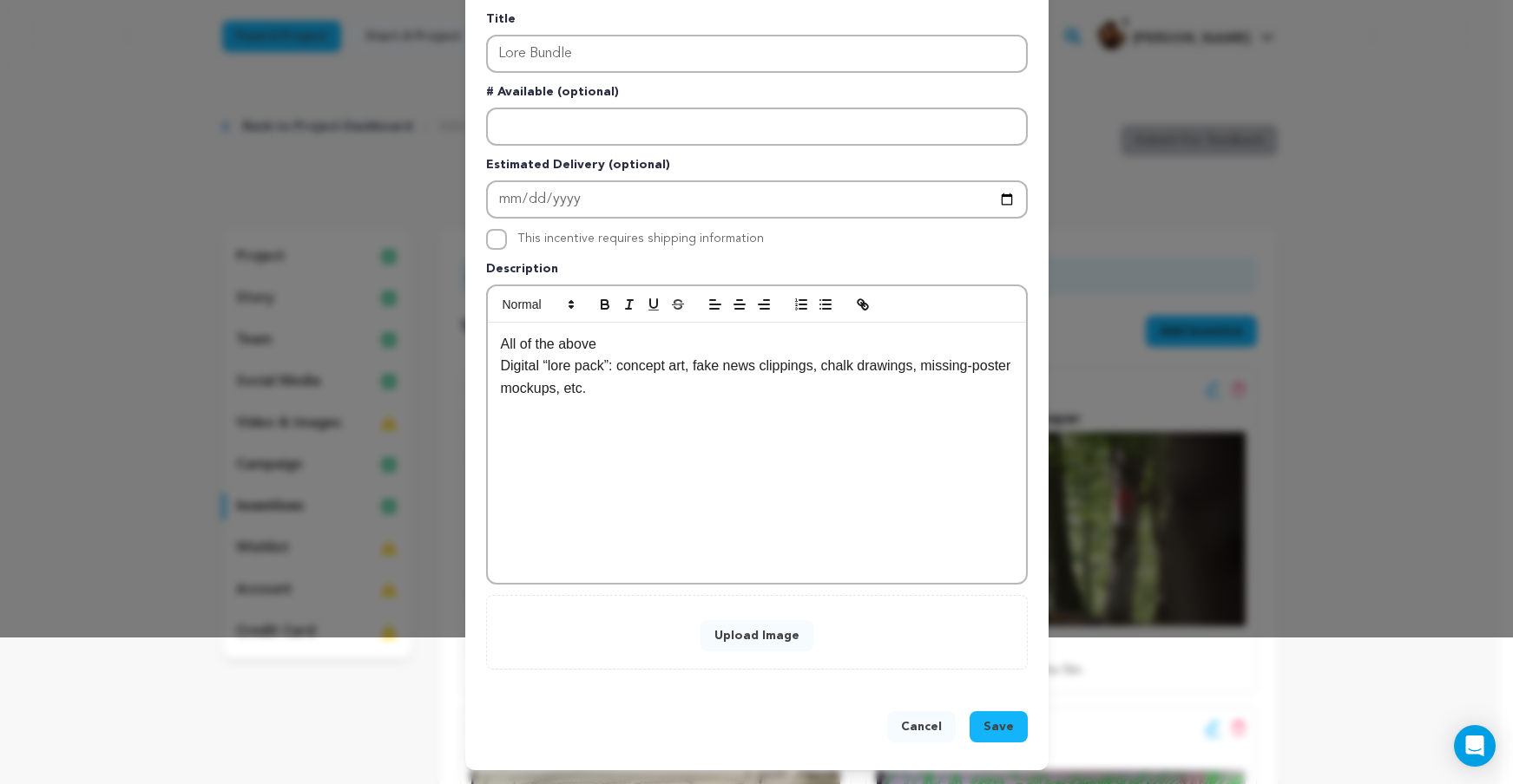
click at [756, 623] on button "Upload Image" at bounding box center [756, 636] width 113 height 31
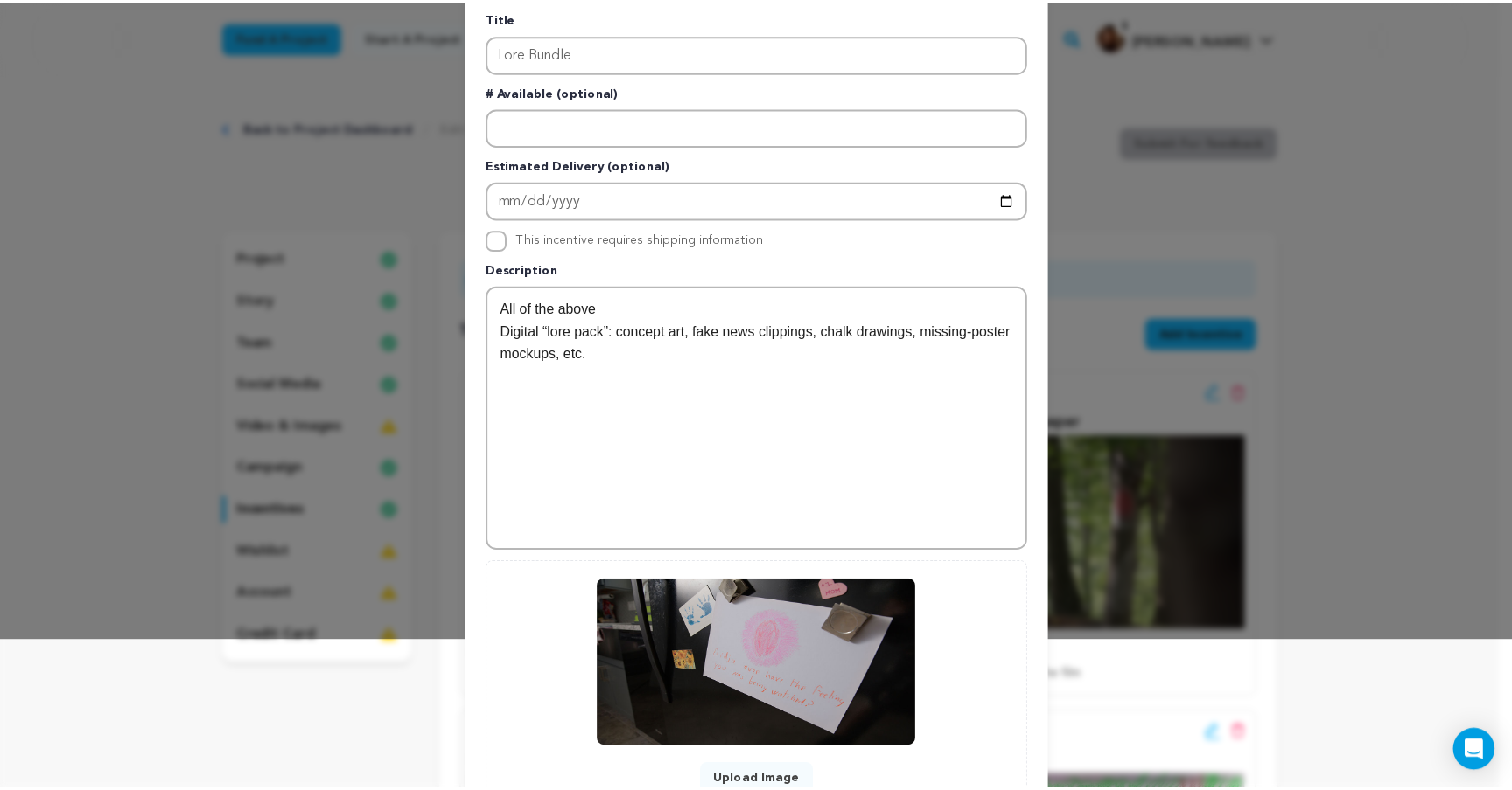
scroll to position [289, 0]
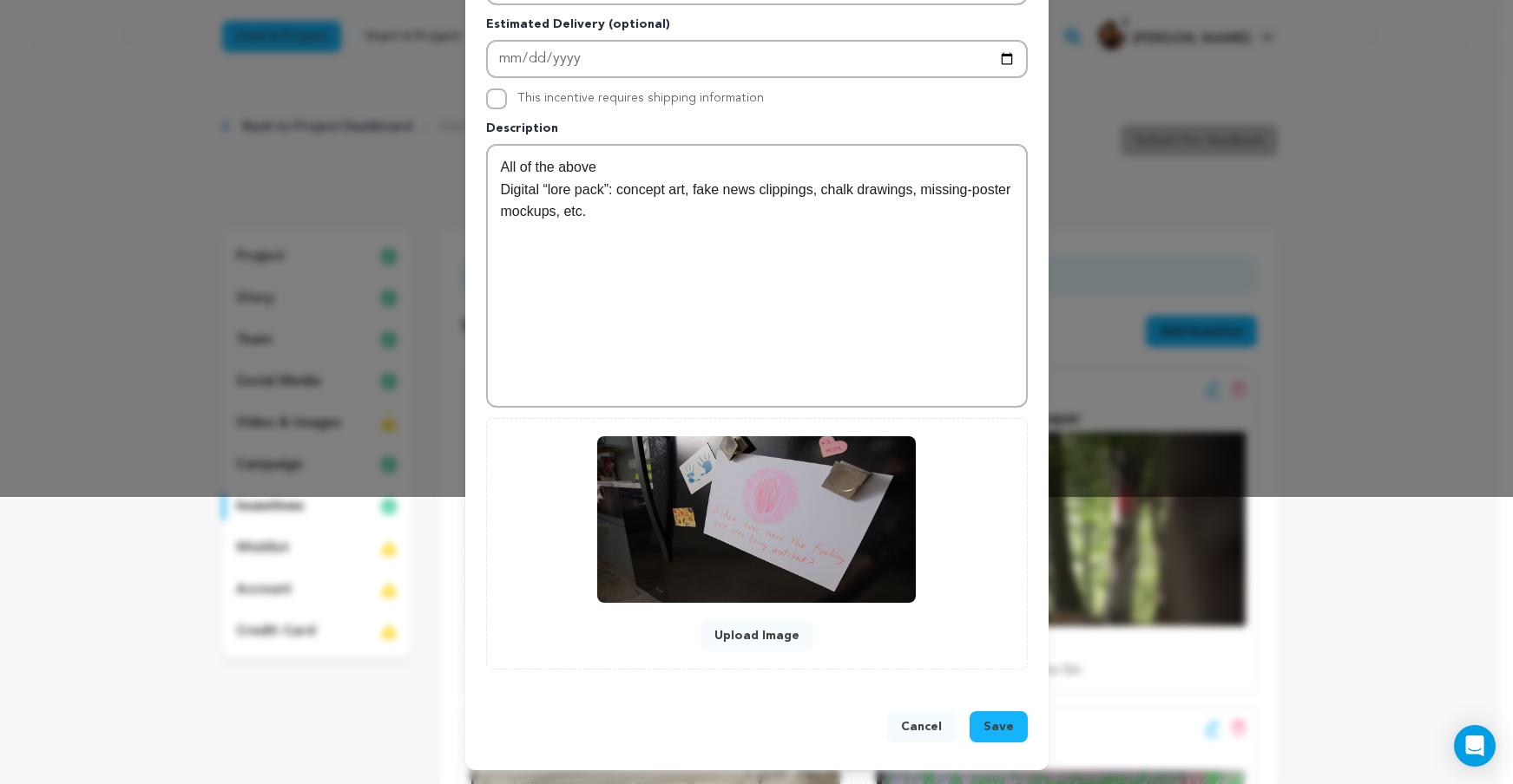
click at [985, 727] on span "Save" at bounding box center [999, 727] width 31 height 17
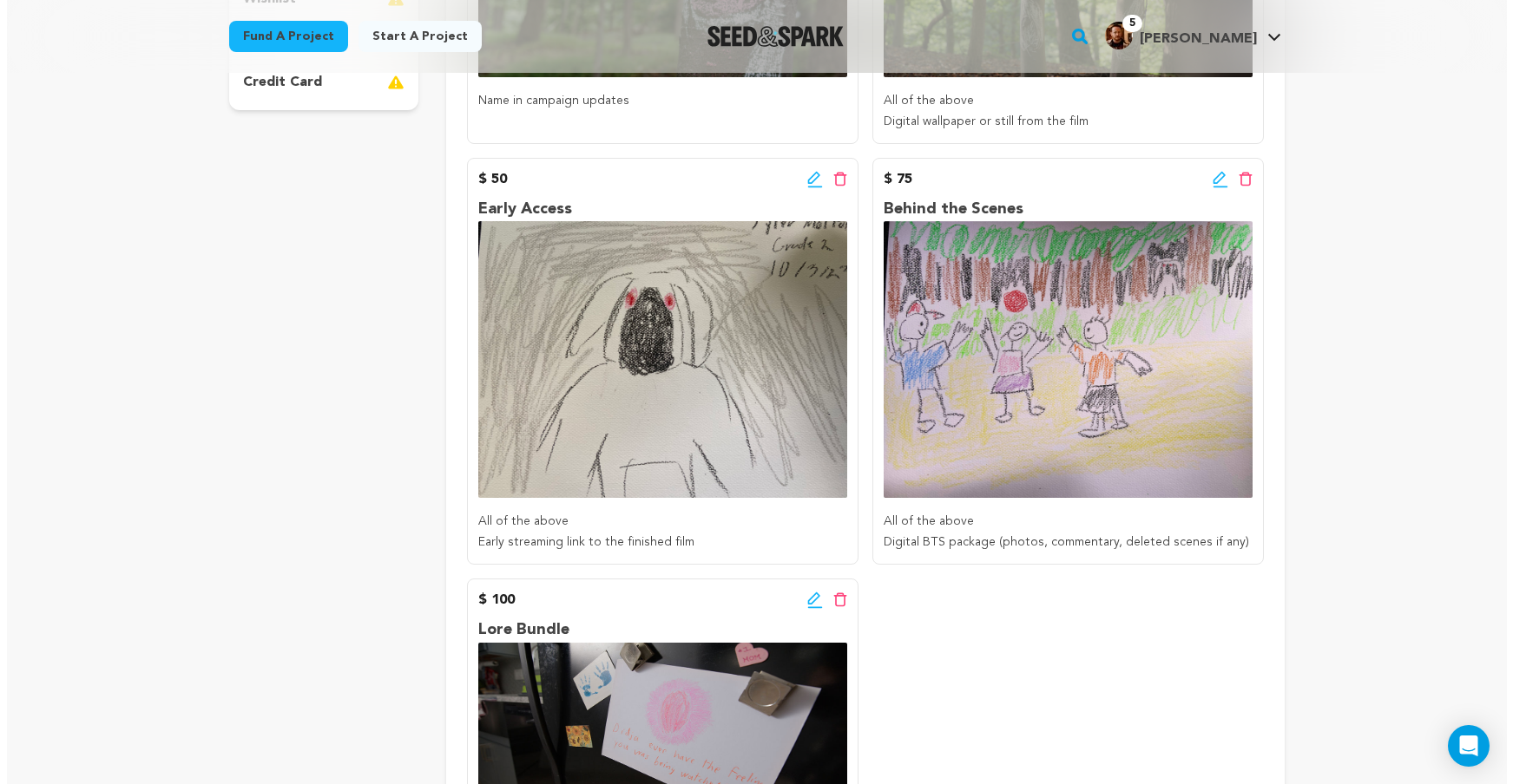
scroll to position [0, 0]
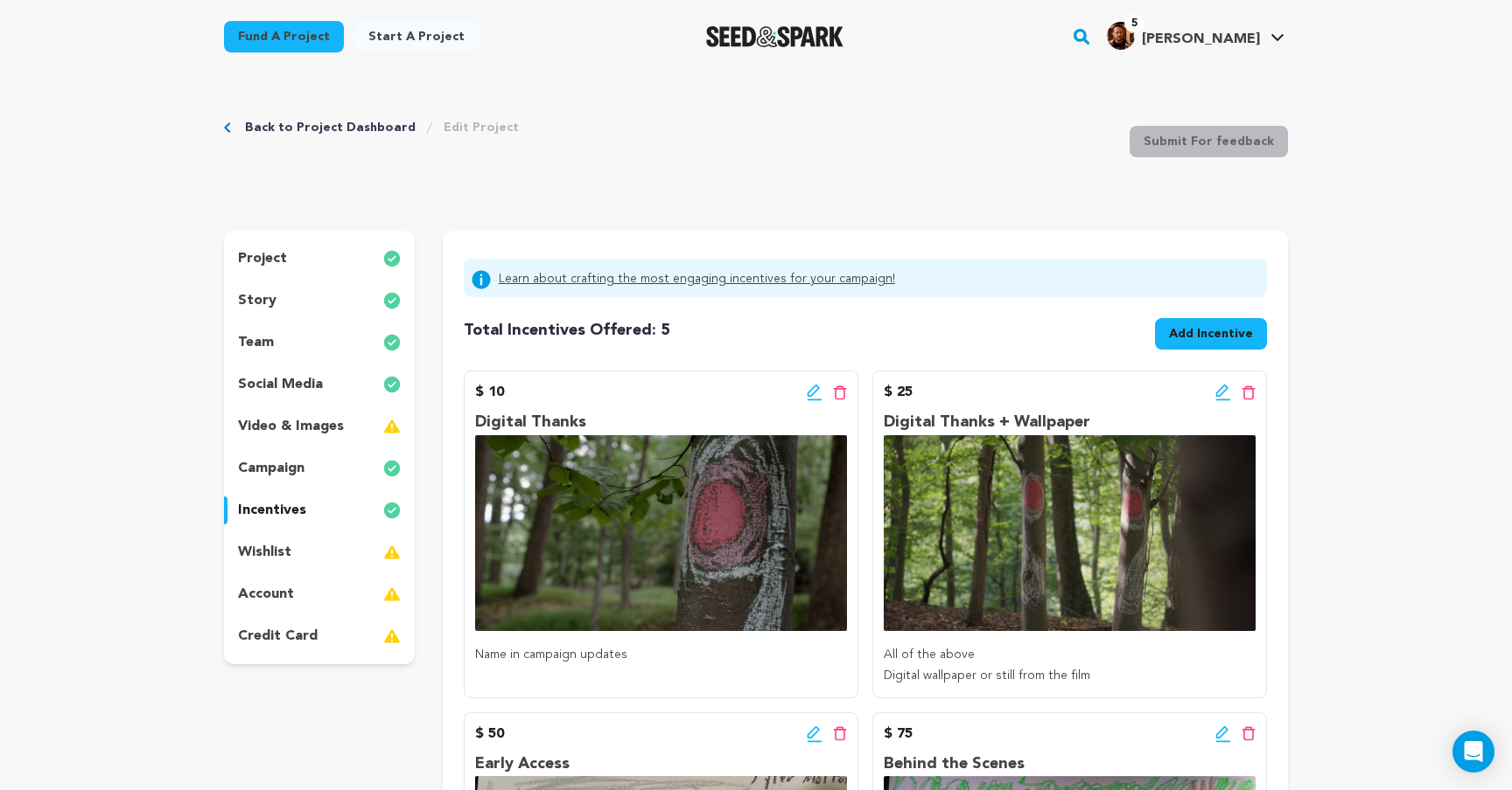
click at [1192, 346] on button "Add Incentive" at bounding box center [1210, 334] width 112 height 31
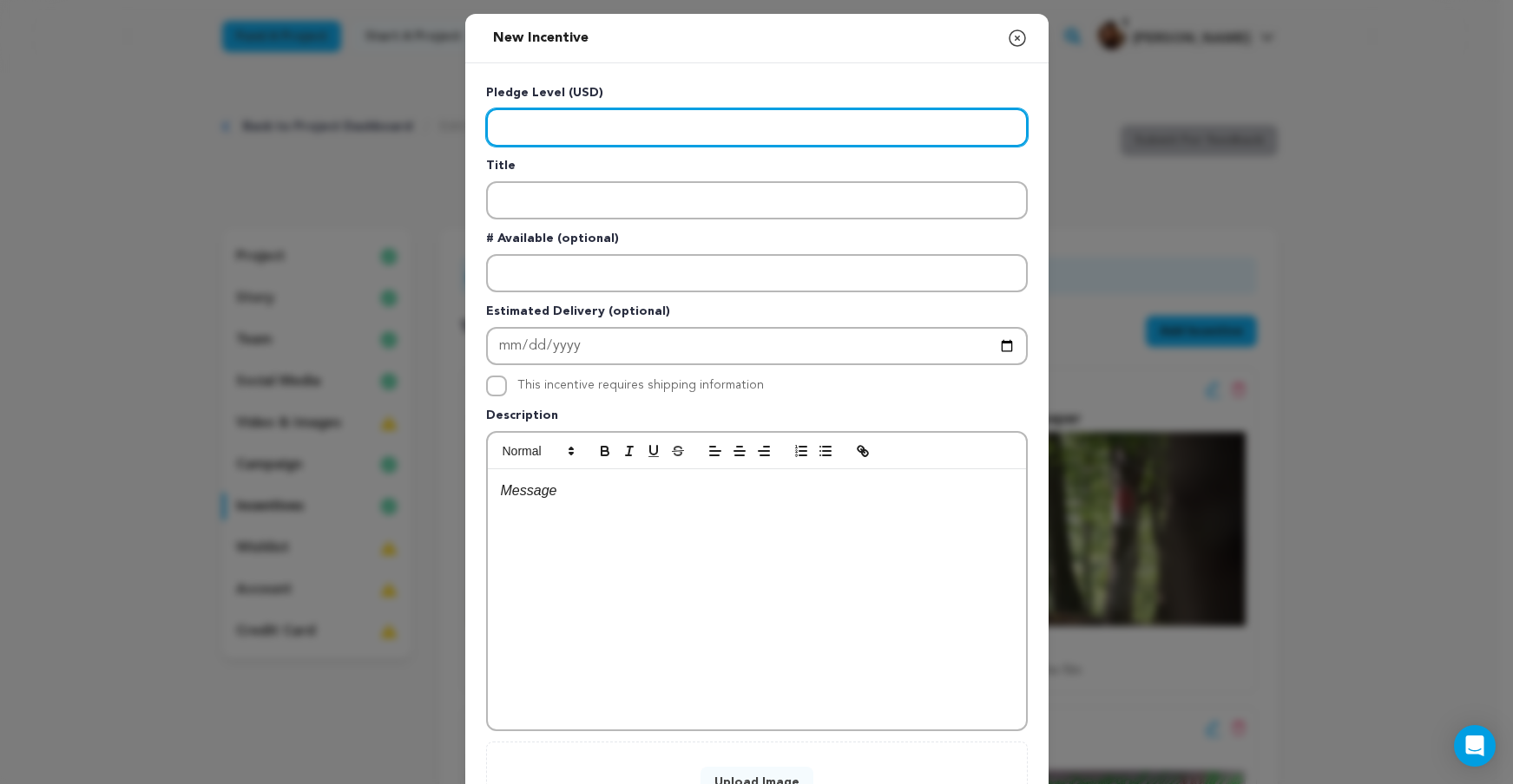
click at [650, 134] on input "Enter level" at bounding box center [757, 128] width 542 height 39
type input "250"
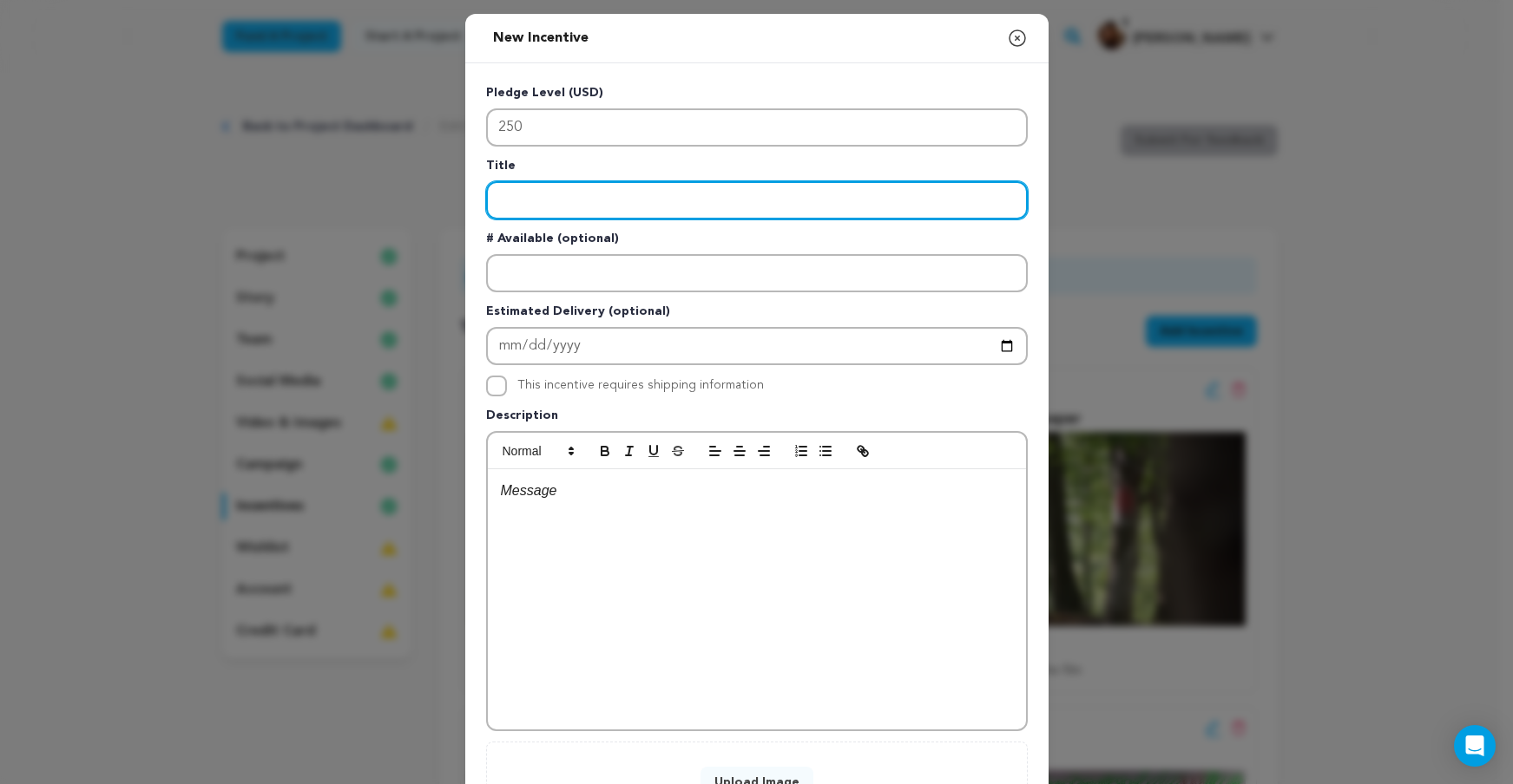
click at [688, 190] on input "Enter title" at bounding box center [757, 200] width 542 height 39
paste input "Signed Script"
type input "Signed Script"
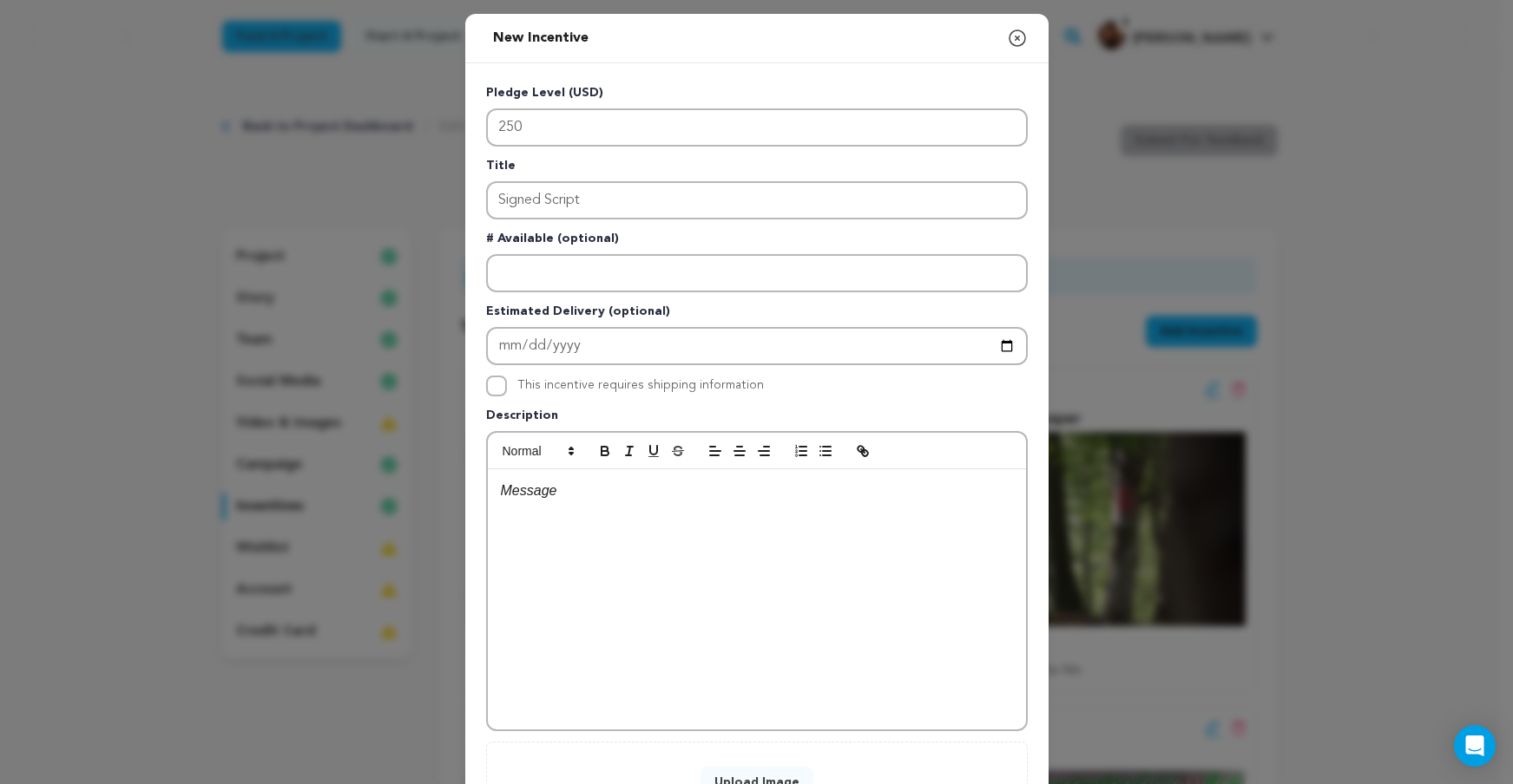
click at [722, 530] on div at bounding box center [756, 599] width 539 height 260
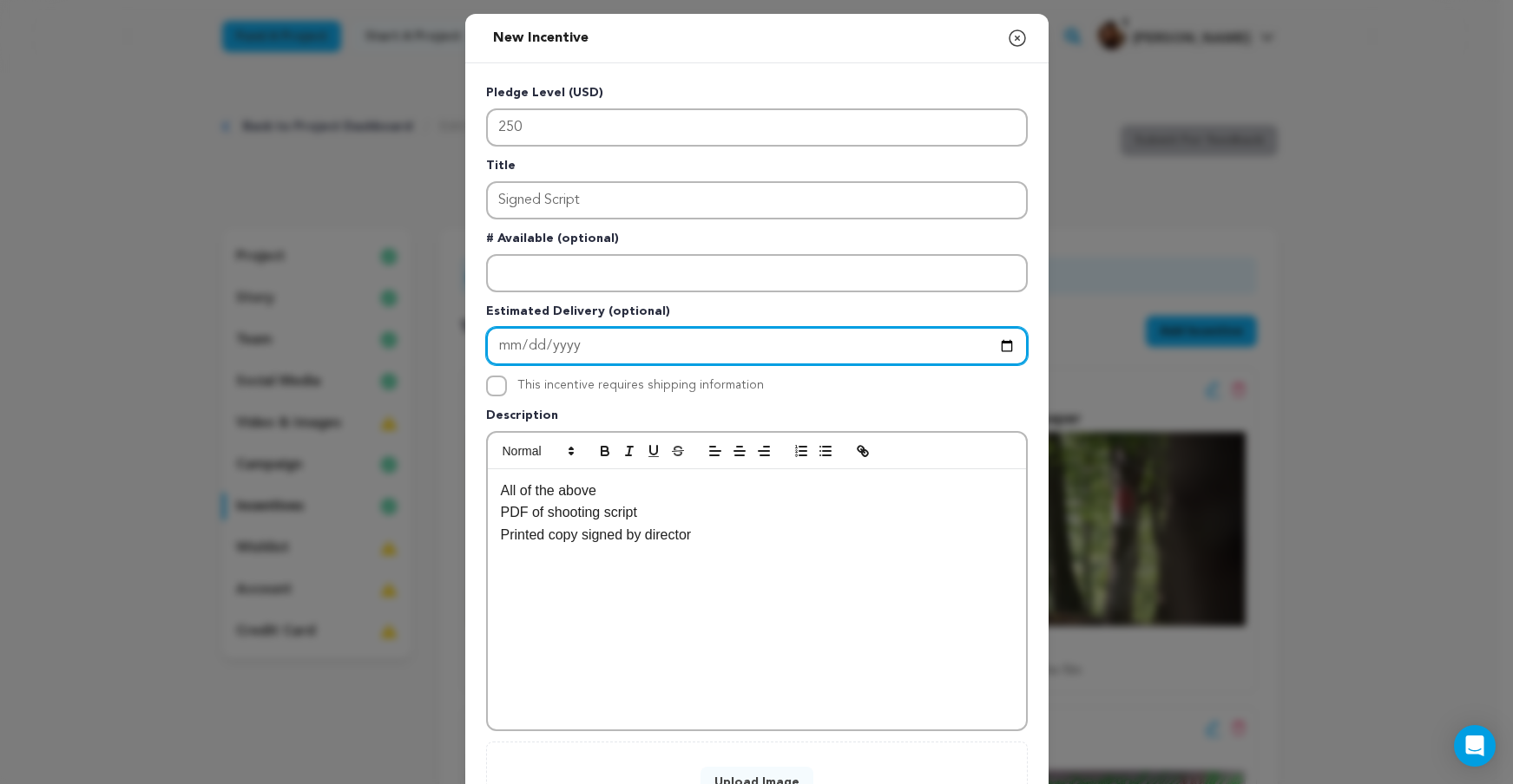
click at [756, 351] on input "Enter Estimated Delivery" at bounding box center [757, 347] width 542 height 39
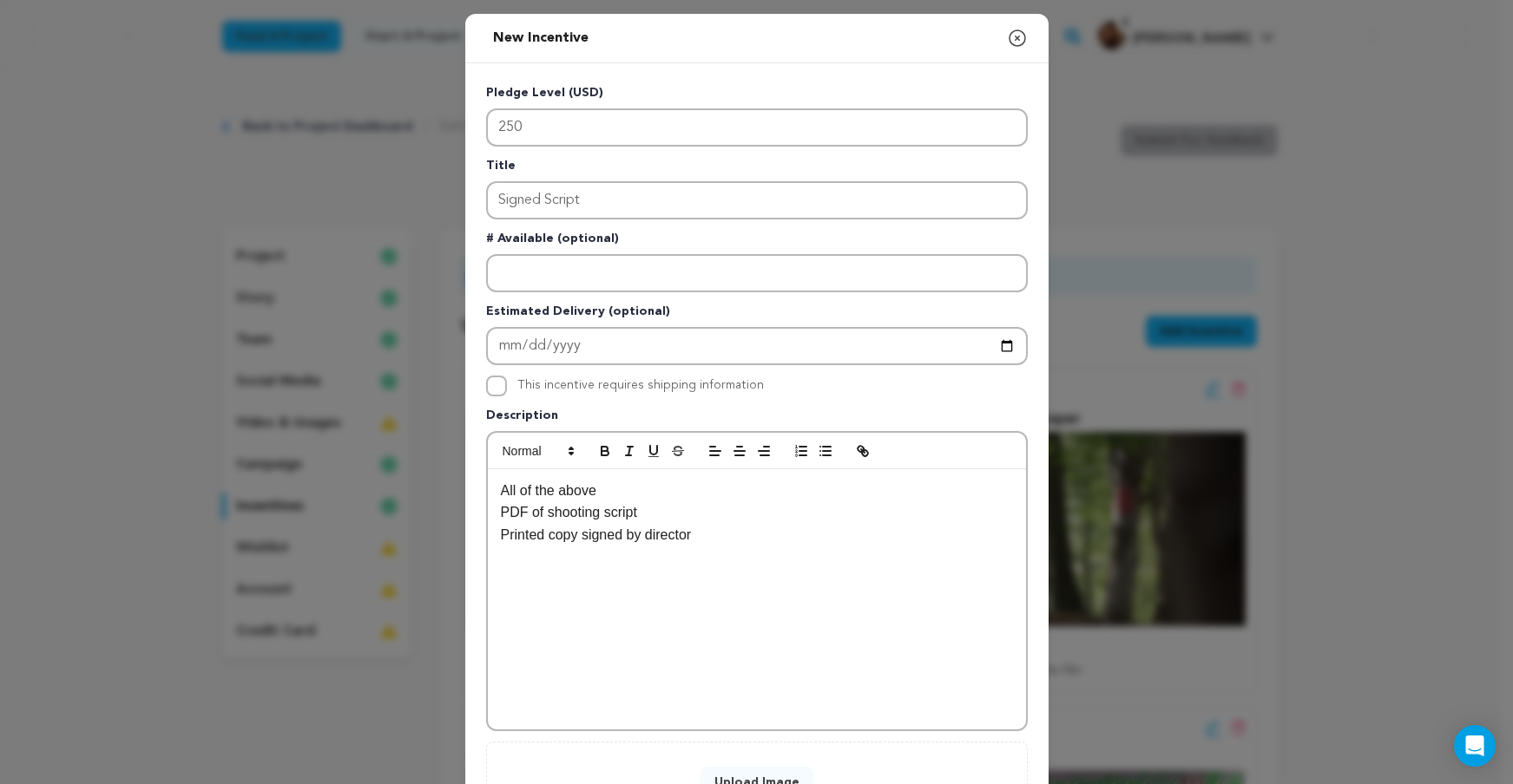
click at [713, 369] on div "Pledge Level (USD) 250 Title Signed Script # Available (optional) Estimated Del…" at bounding box center [757, 450] width 542 height 732
click at [487, 388] on input "This incentive requires shipping information" at bounding box center [497, 386] width 21 height 21
checkbox input "true"
click at [818, 453] on icon "button" at bounding box center [826, 451] width 15 height 15
click at [501, 511] on p "PDF of shooting script" at bounding box center [757, 512] width 513 height 22
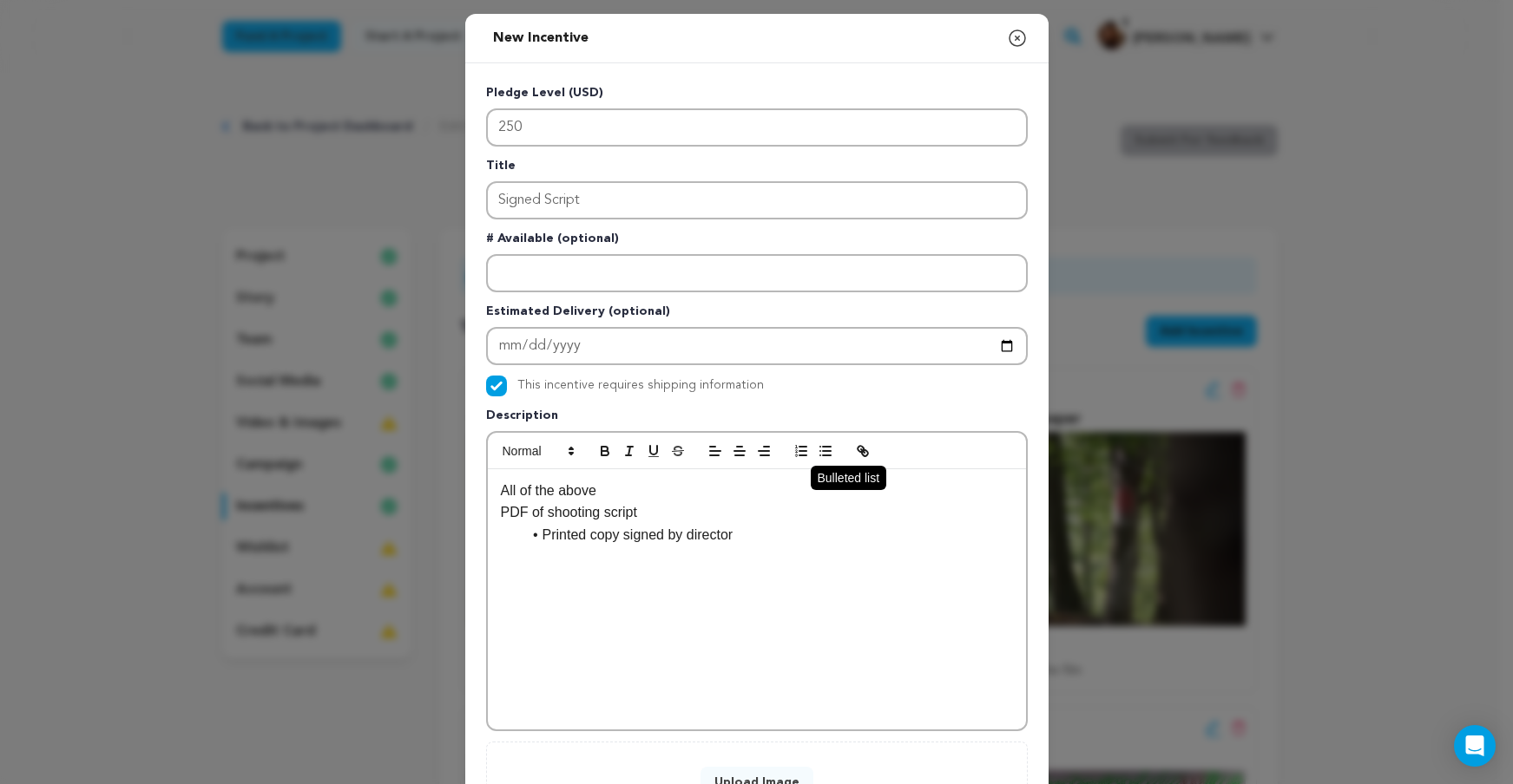
click at [823, 451] on line "button" at bounding box center [827, 451] width 8 height 0
click at [501, 492] on p "All of the above" at bounding box center [757, 490] width 513 height 22
click at [819, 454] on icon "button" at bounding box center [826, 451] width 15 height 15
click at [523, 495] on li "All of the above" at bounding box center [767, 490] width 491 height 22
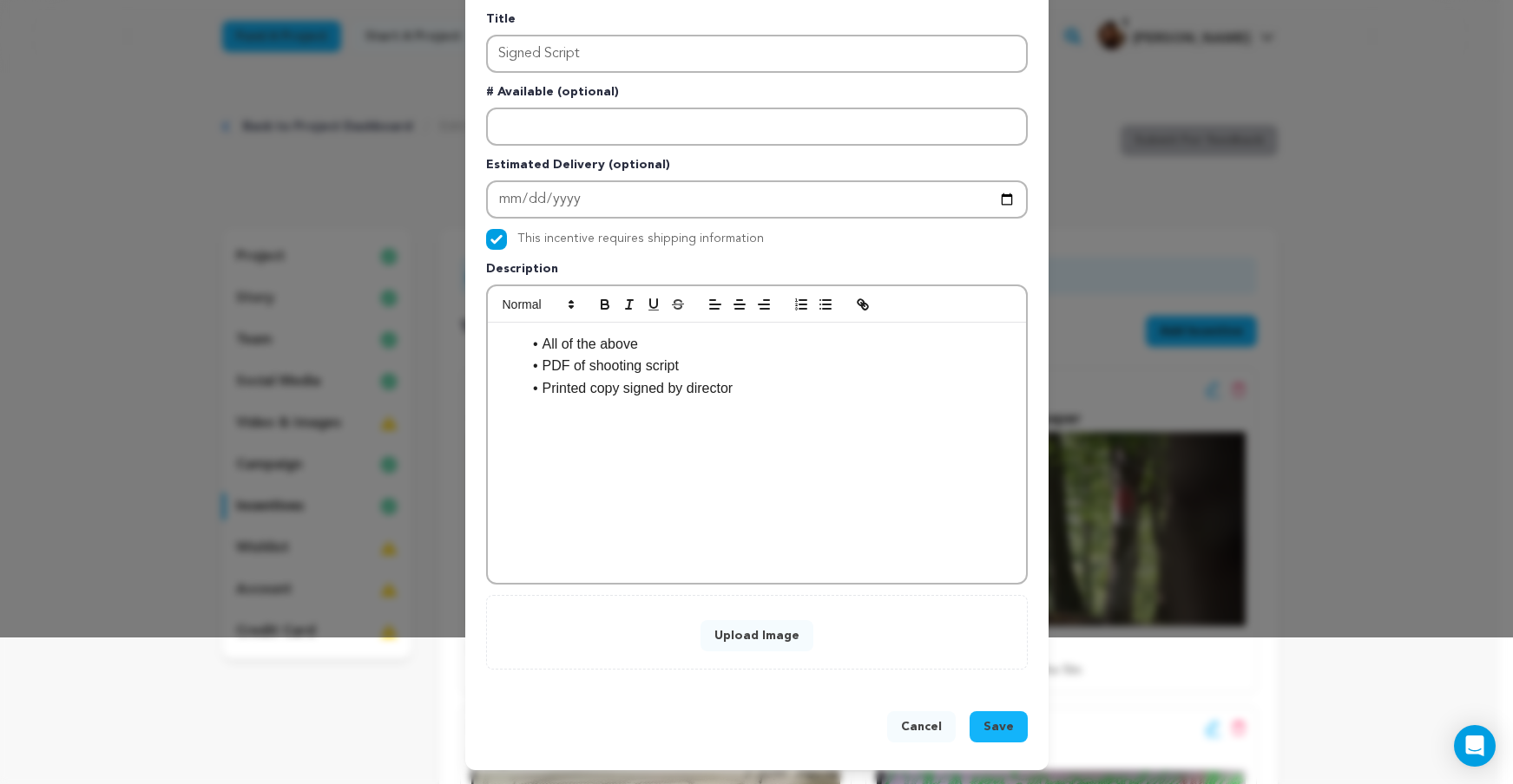
click at [760, 644] on button "Upload Image" at bounding box center [756, 636] width 113 height 31
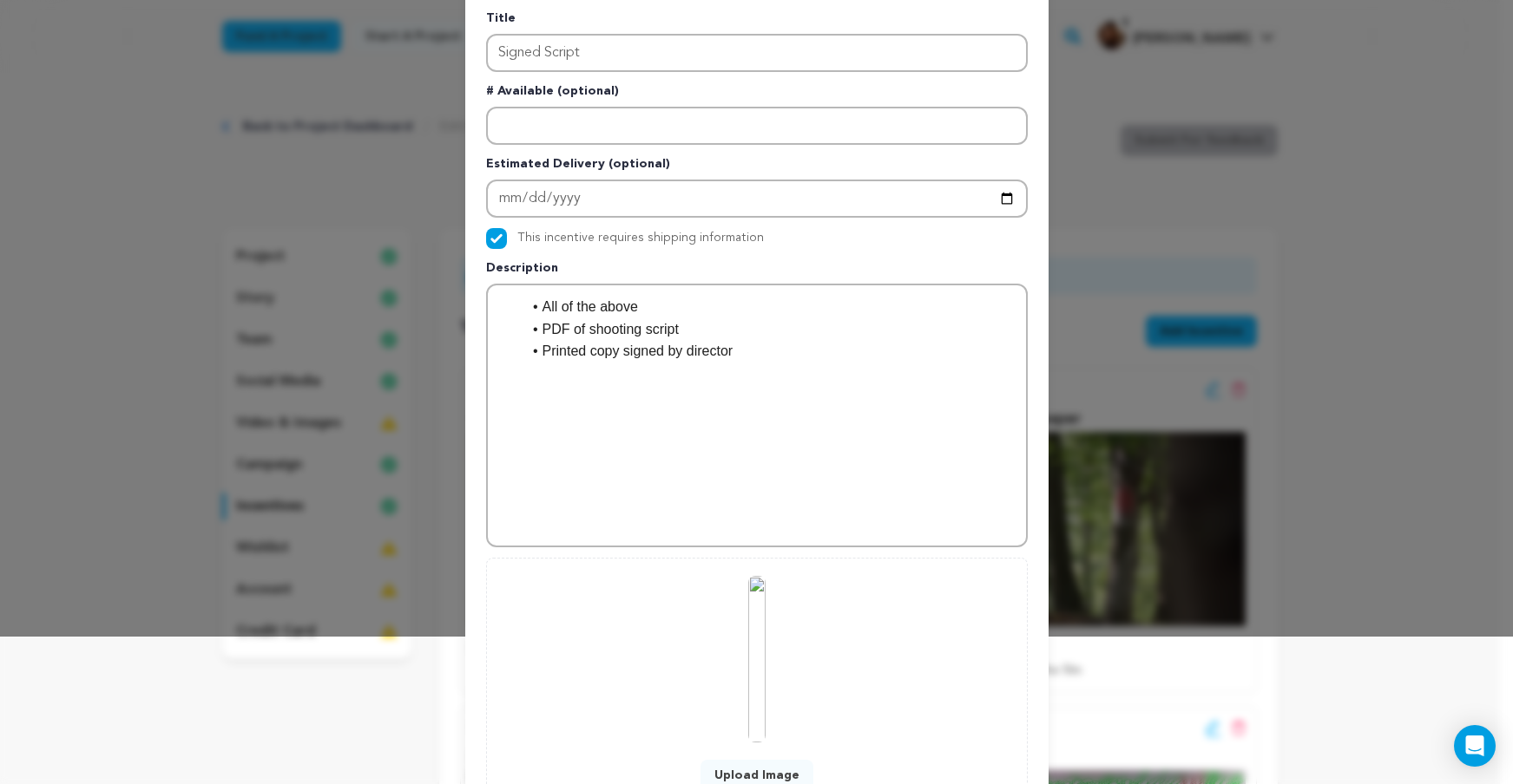
scroll to position [287, 0]
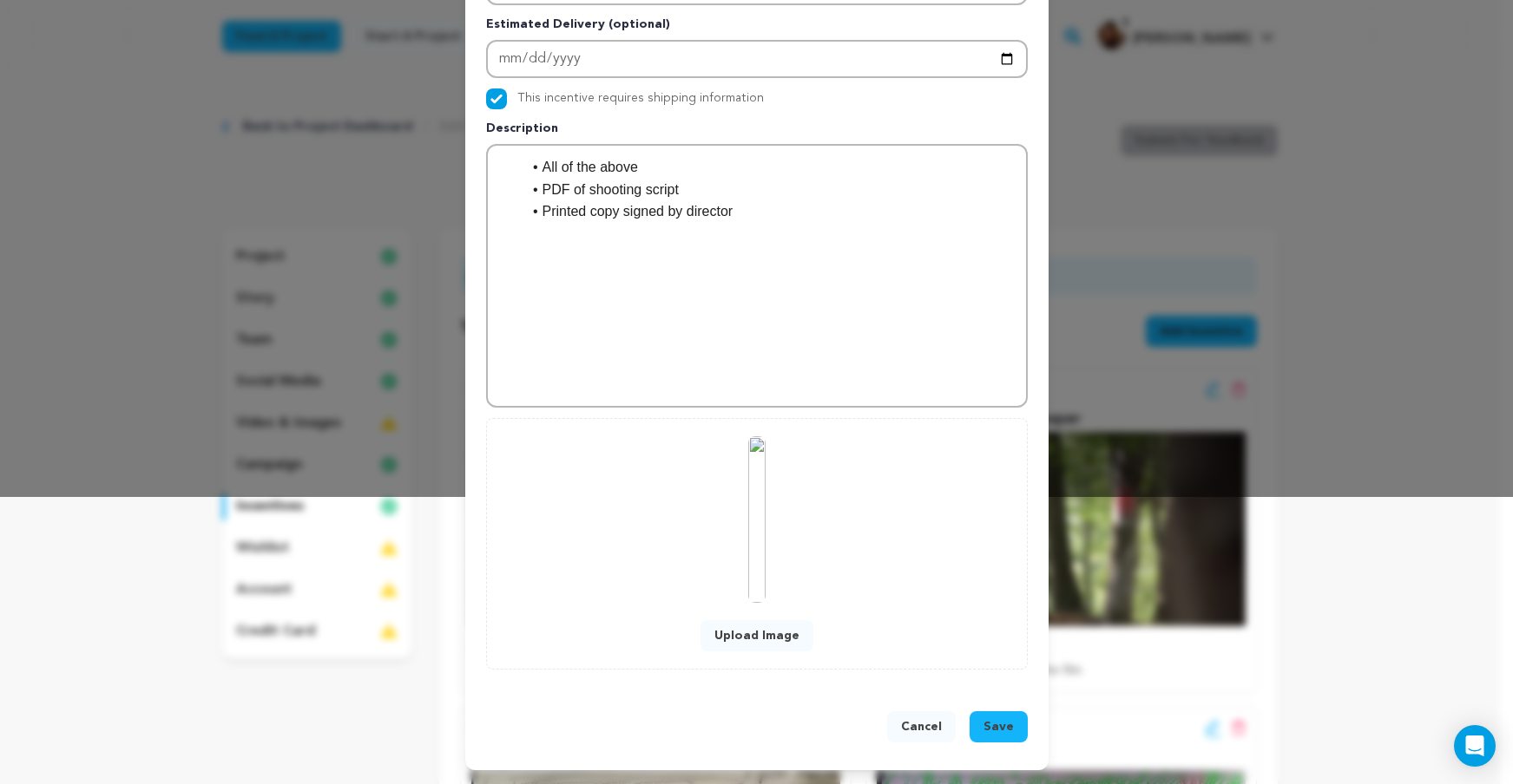
click at [749, 539] on img at bounding box center [757, 519] width 17 height 167
click at [745, 625] on button "Upload Image" at bounding box center [756, 636] width 113 height 31
click at [995, 722] on span "Save" at bounding box center [999, 727] width 31 height 17
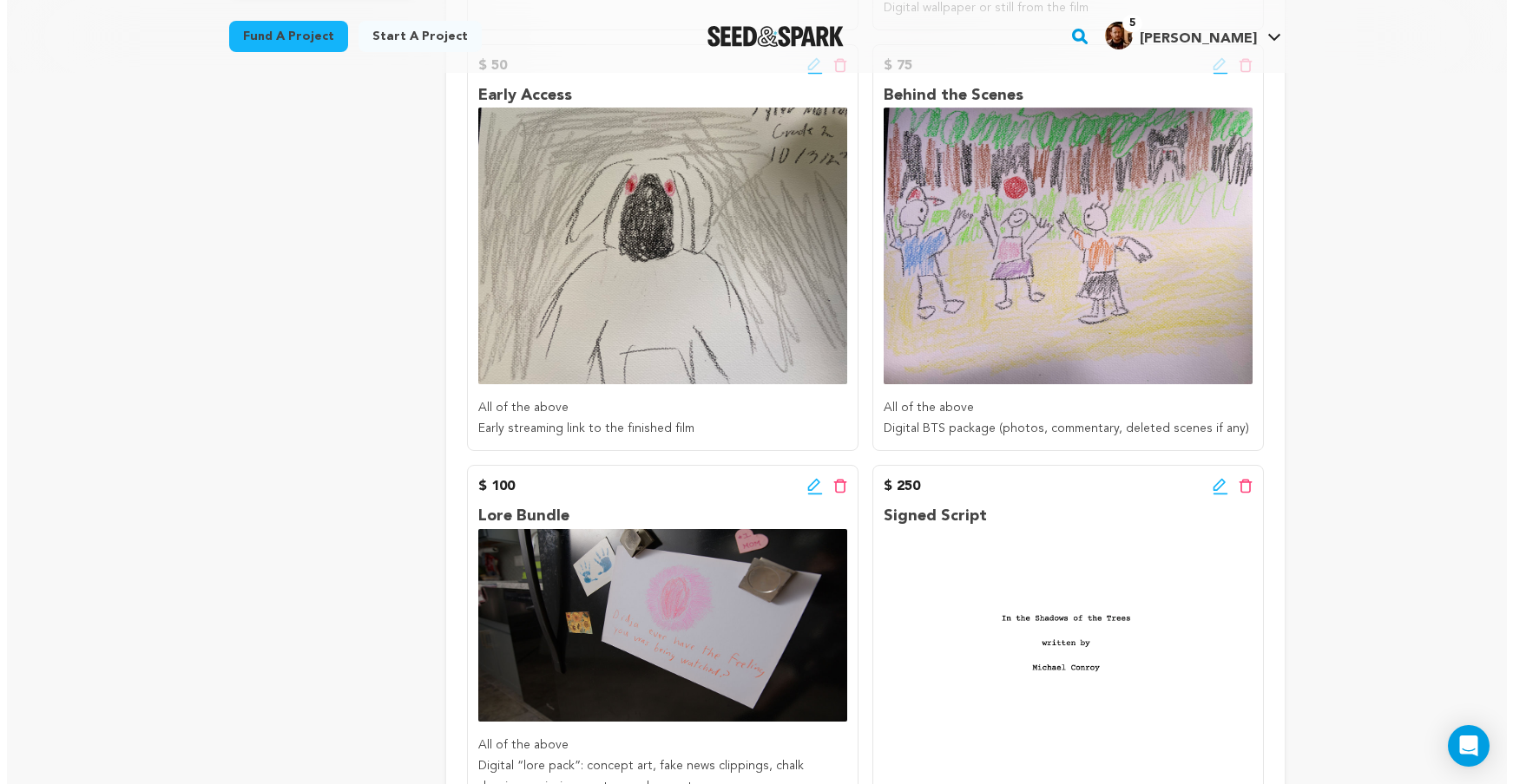
scroll to position [296, 0]
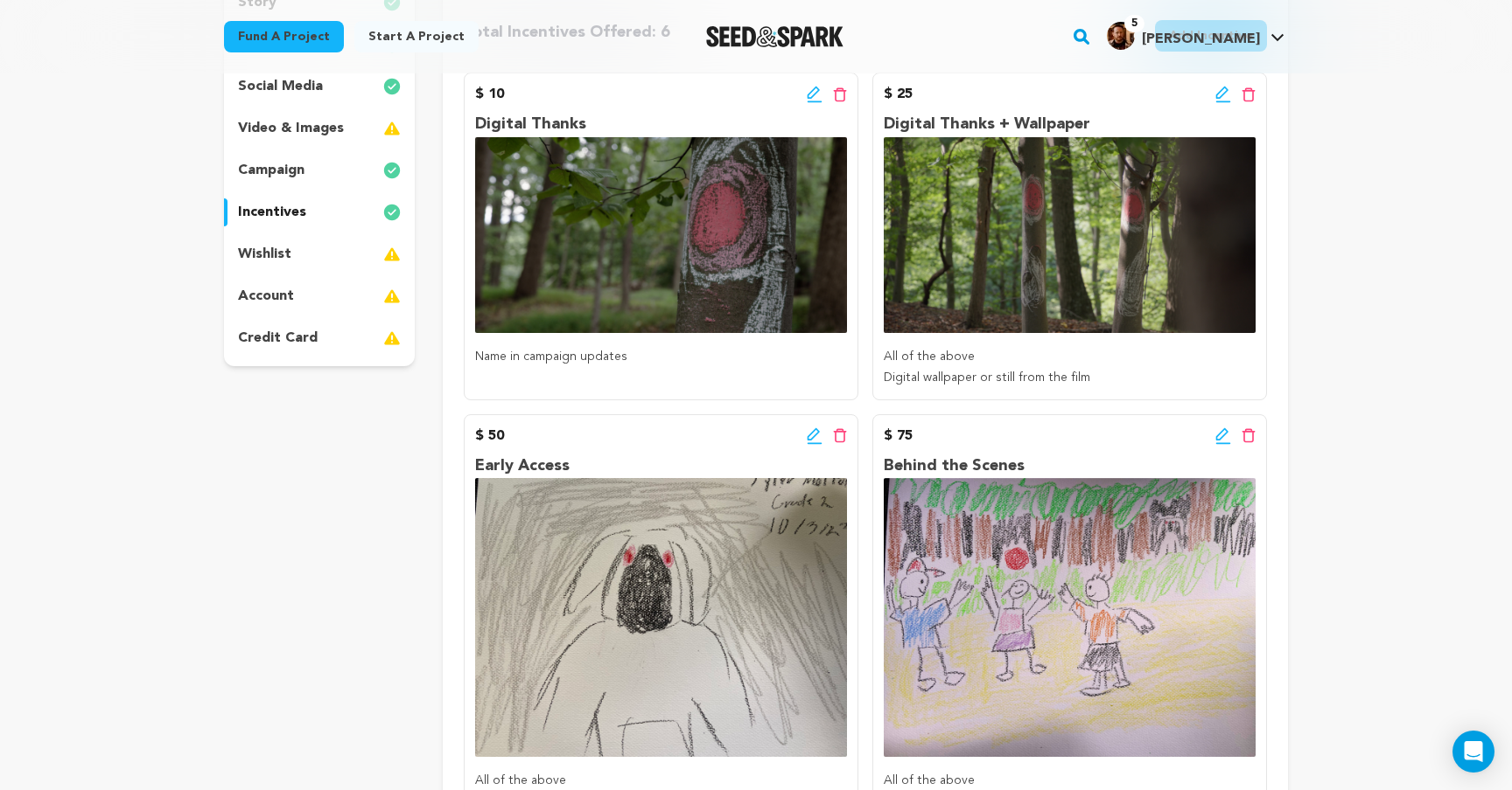
click at [808, 83] on div "Edit incentive button Delete incentive button" at bounding box center [826, 94] width 40 height 21
click at [809, 91] on icon at bounding box center [815, 94] width 16 height 17
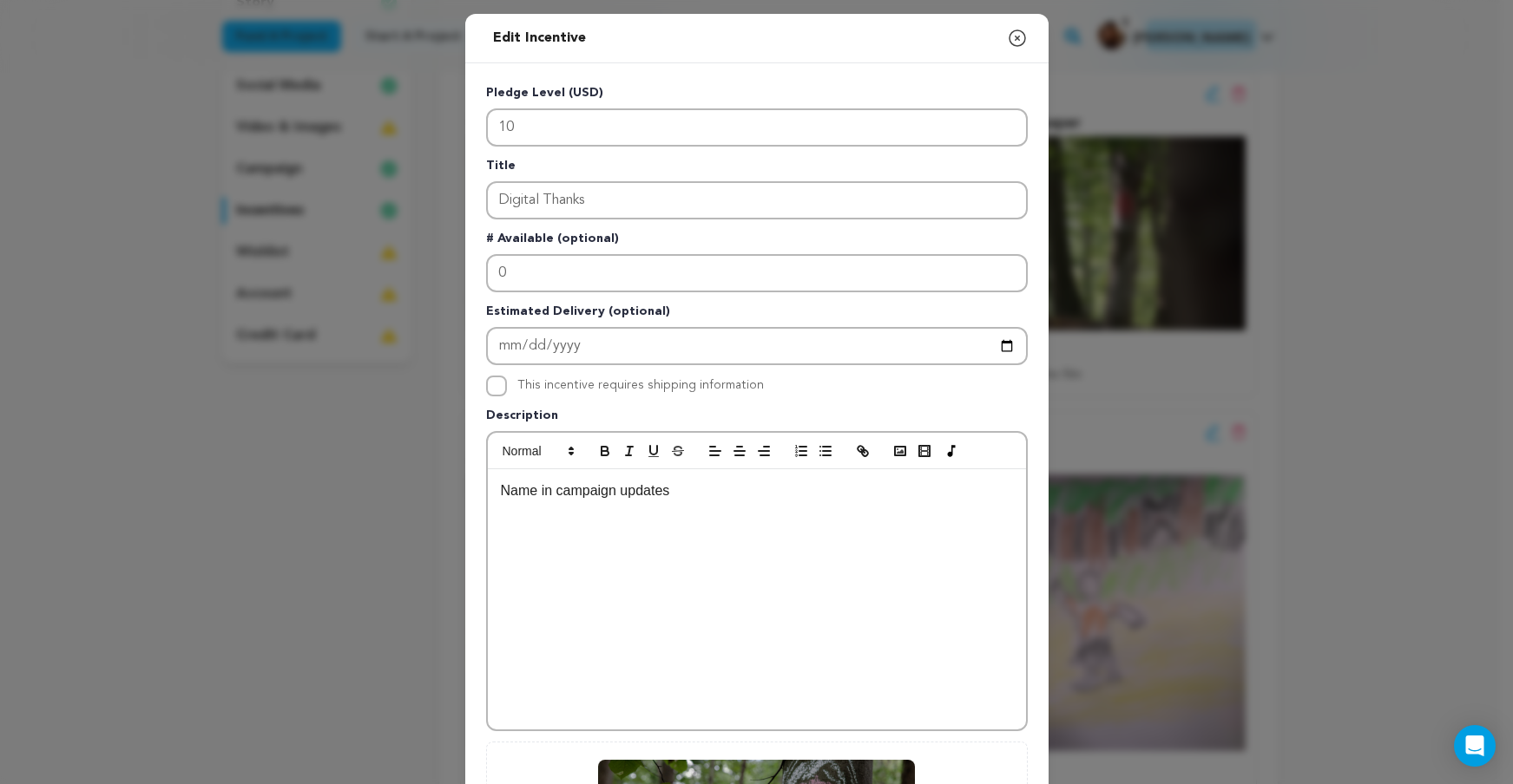
click at [501, 491] on p "Name in campaign updates" at bounding box center [757, 490] width 513 height 22
click at [824, 454] on icon "button" at bounding box center [826, 451] width 15 height 15
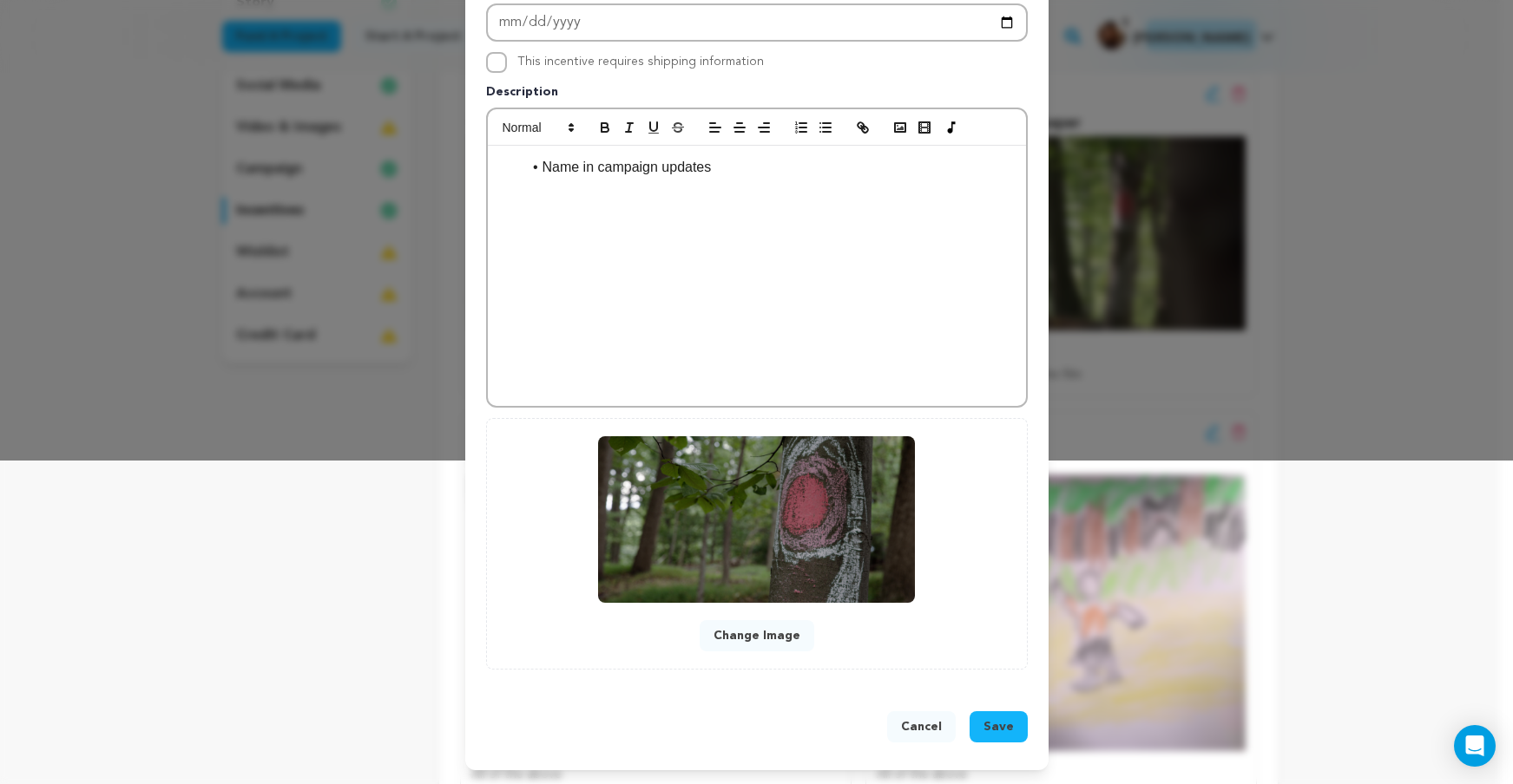
click at [984, 727] on span "Save" at bounding box center [999, 727] width 31 height 17
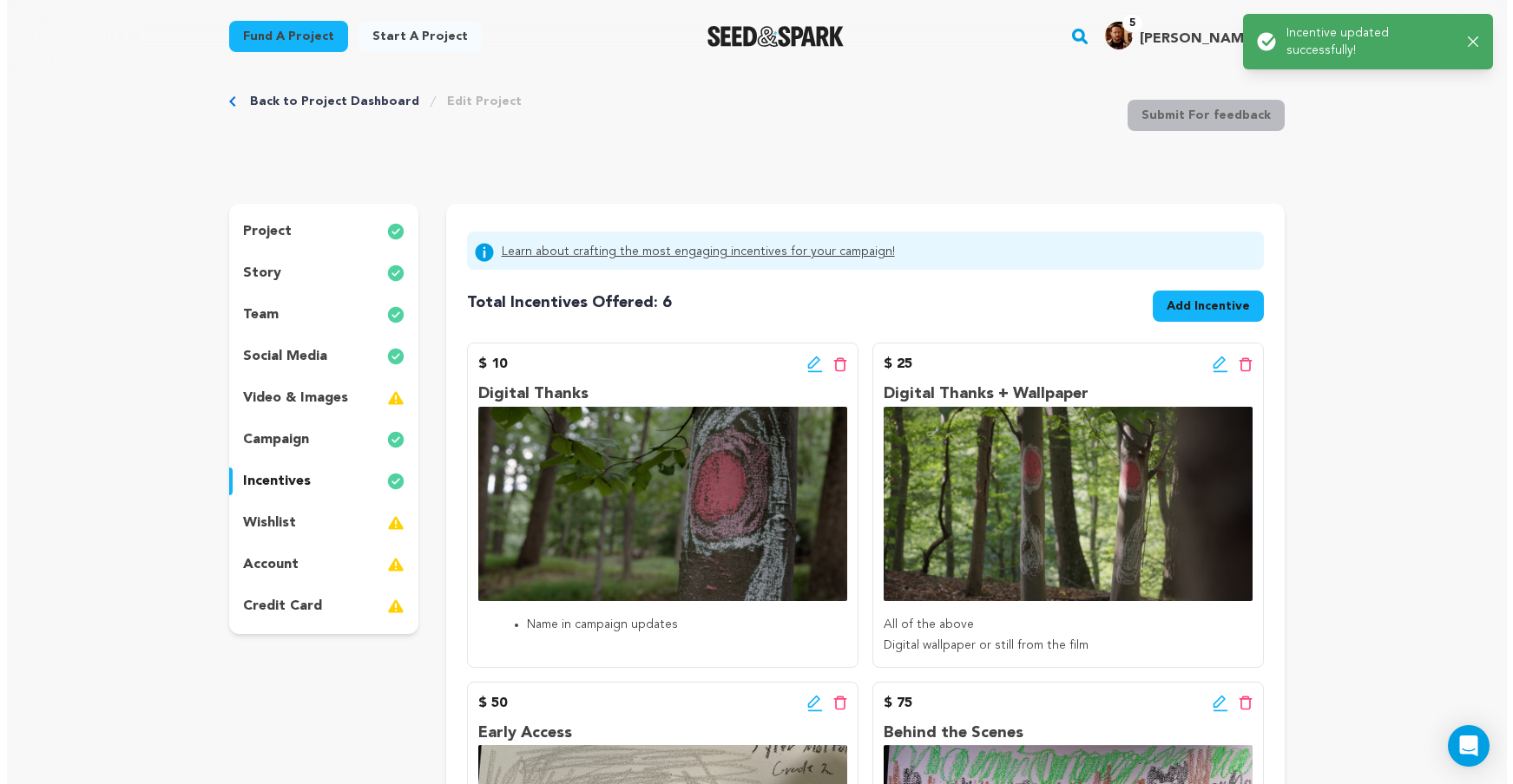
scroll to position [0, 0]
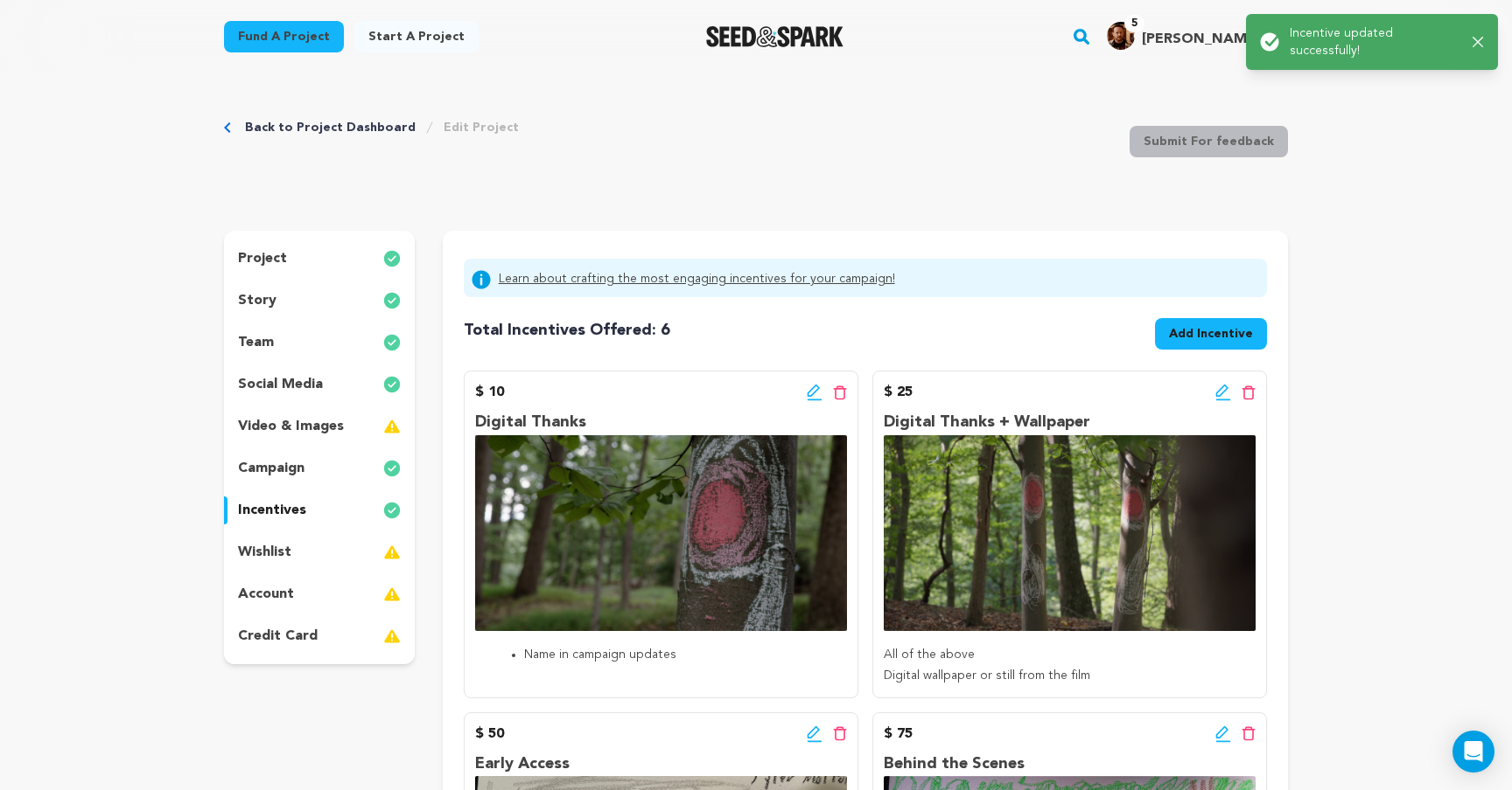
click at [1207, 400] on div "$ 25 Edit incentive button Delete incentive button" at bounding box center [1069, 393] width 372 height 21
click at [1214, 397] on div "$ 25 Edit incentive button Delete incentive button" at bounding box center [1069, 393] width 372 height 21
click at [1218, 390] on icon at bounding box center [1223, 393] width 16 height 17
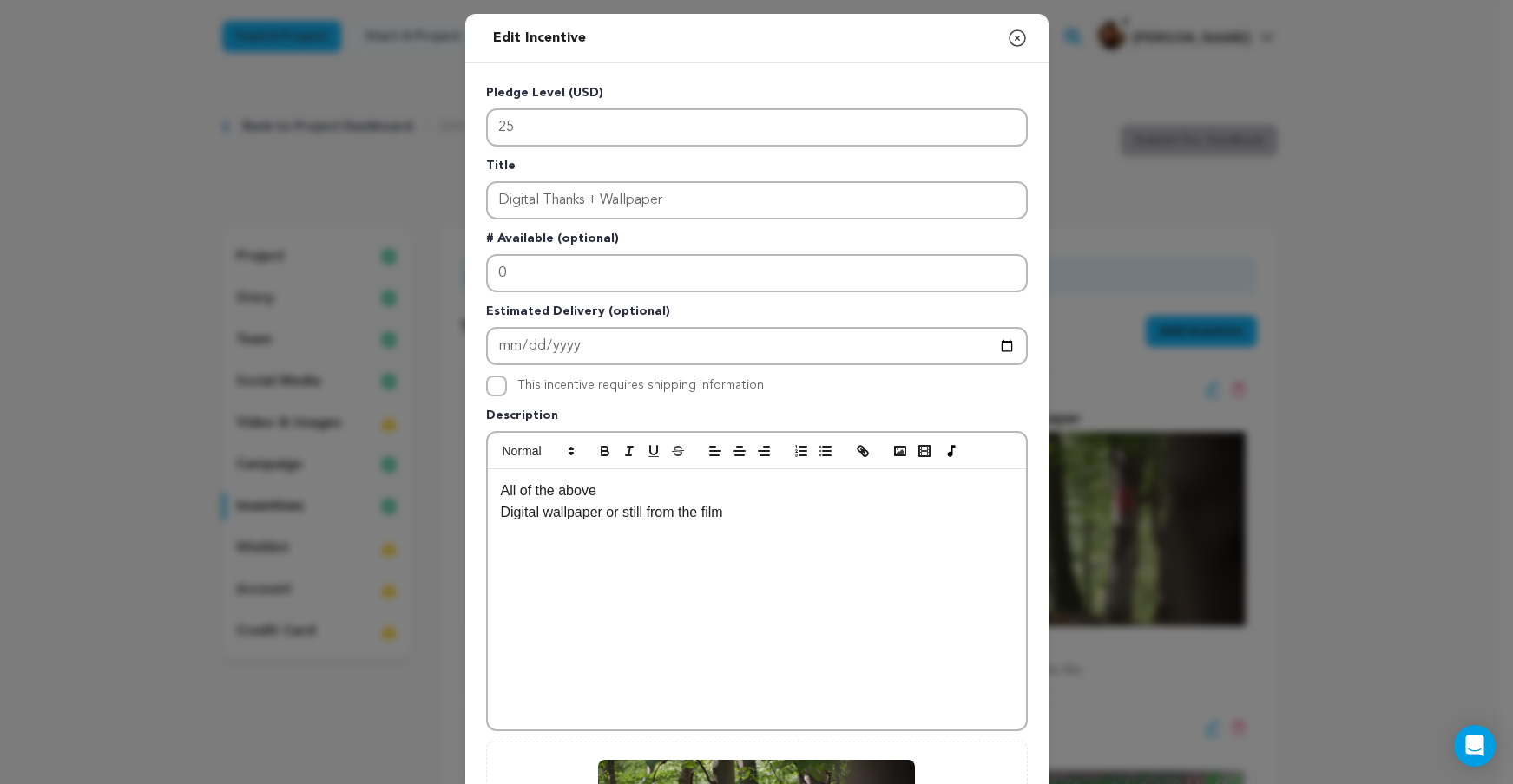
click at [501, 495] on p "All of the above" at bounding box center [757, 490] width 513 height 22
click at [823, 451] on icon "button" at bounding box center [826, 451] width 15 height 15
click at [501, 513] on p "Digital wallpaper or still from the film" at bounding box center [757, 512] width 513 height 22
click at [823, 451] on line "button" at bounding box center [827, 451] width 8 height 0
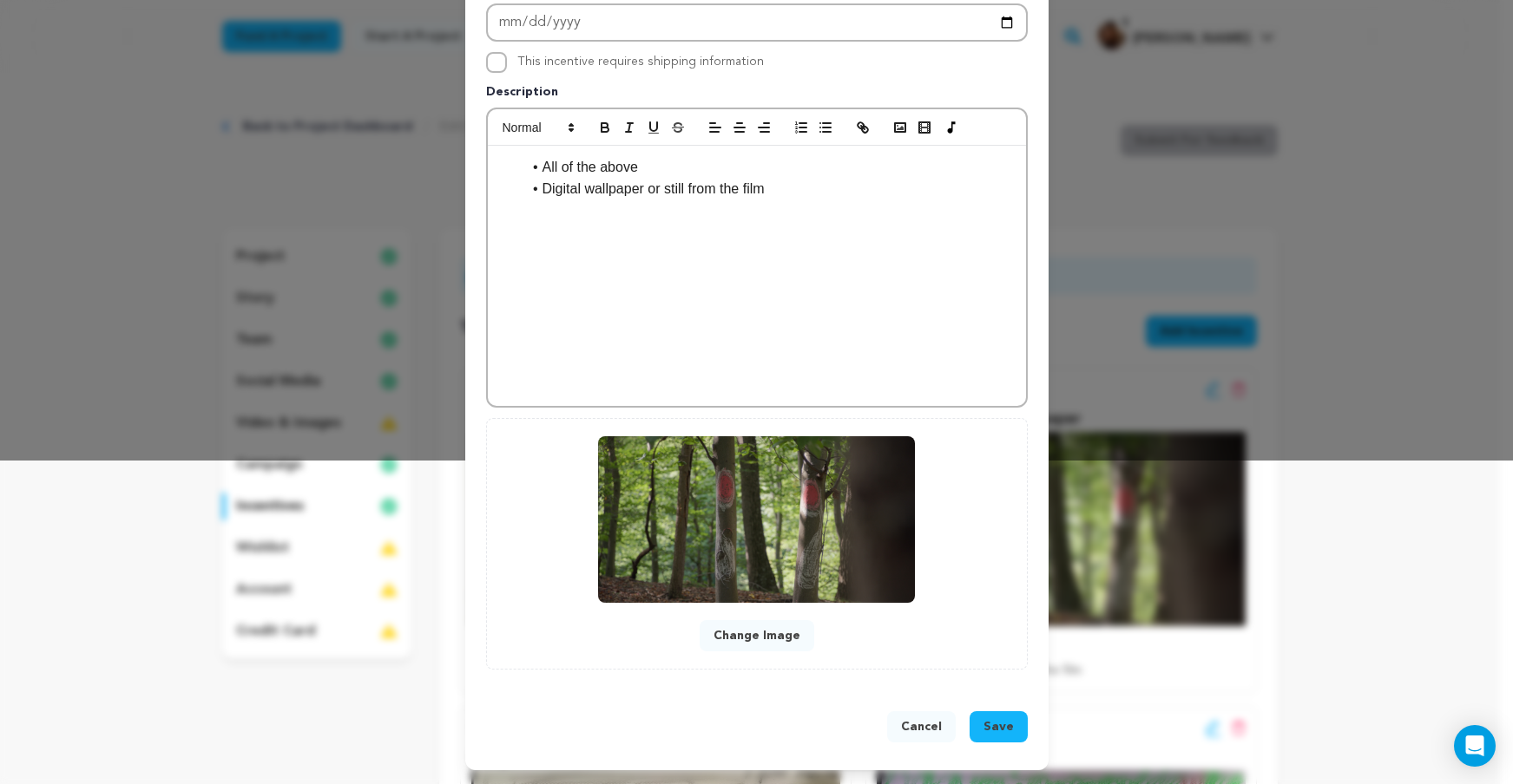
click at [986, 731] on span "Save" at bounding box center [999, 727] width 31 height 17
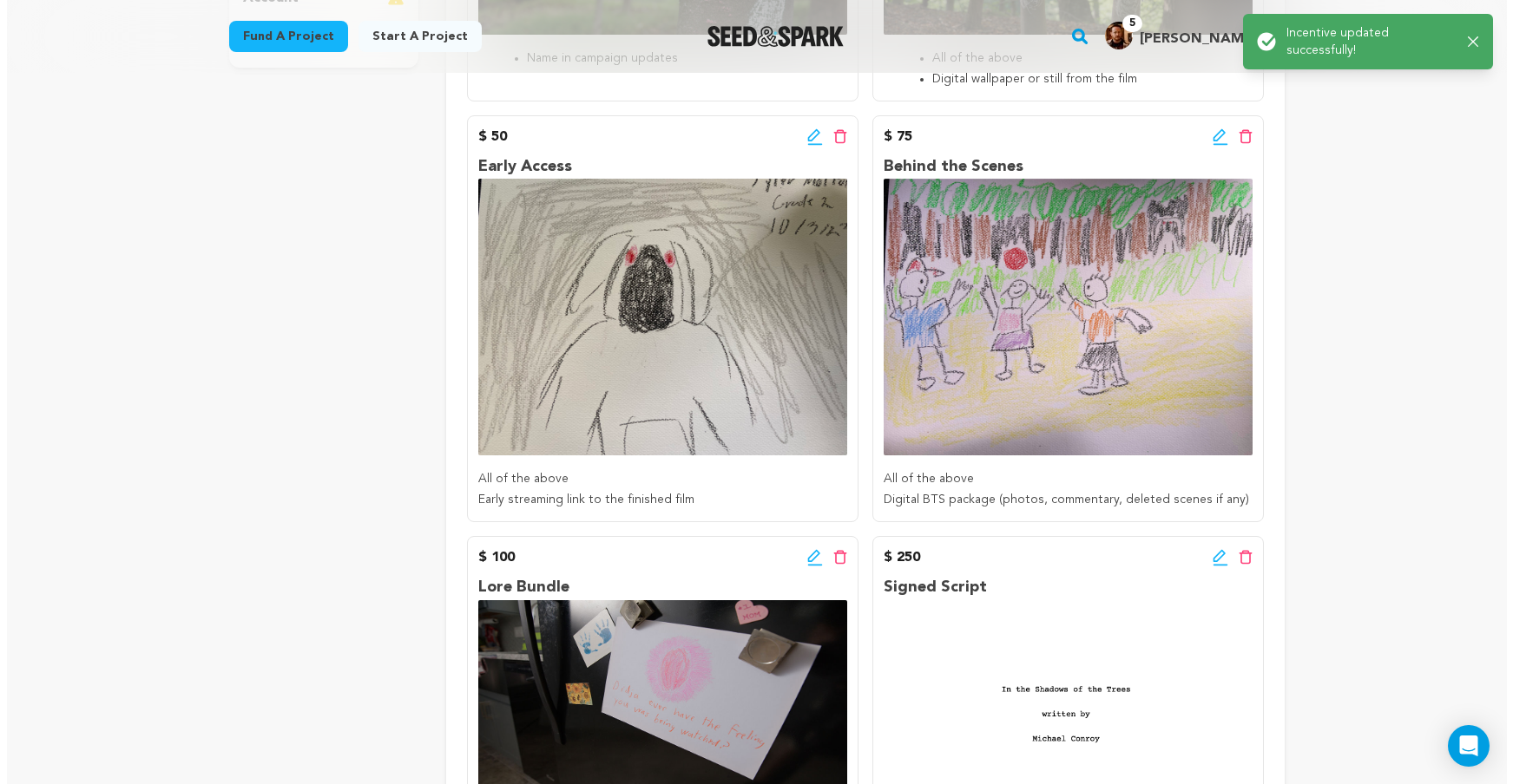
scroll to position [566, 0]
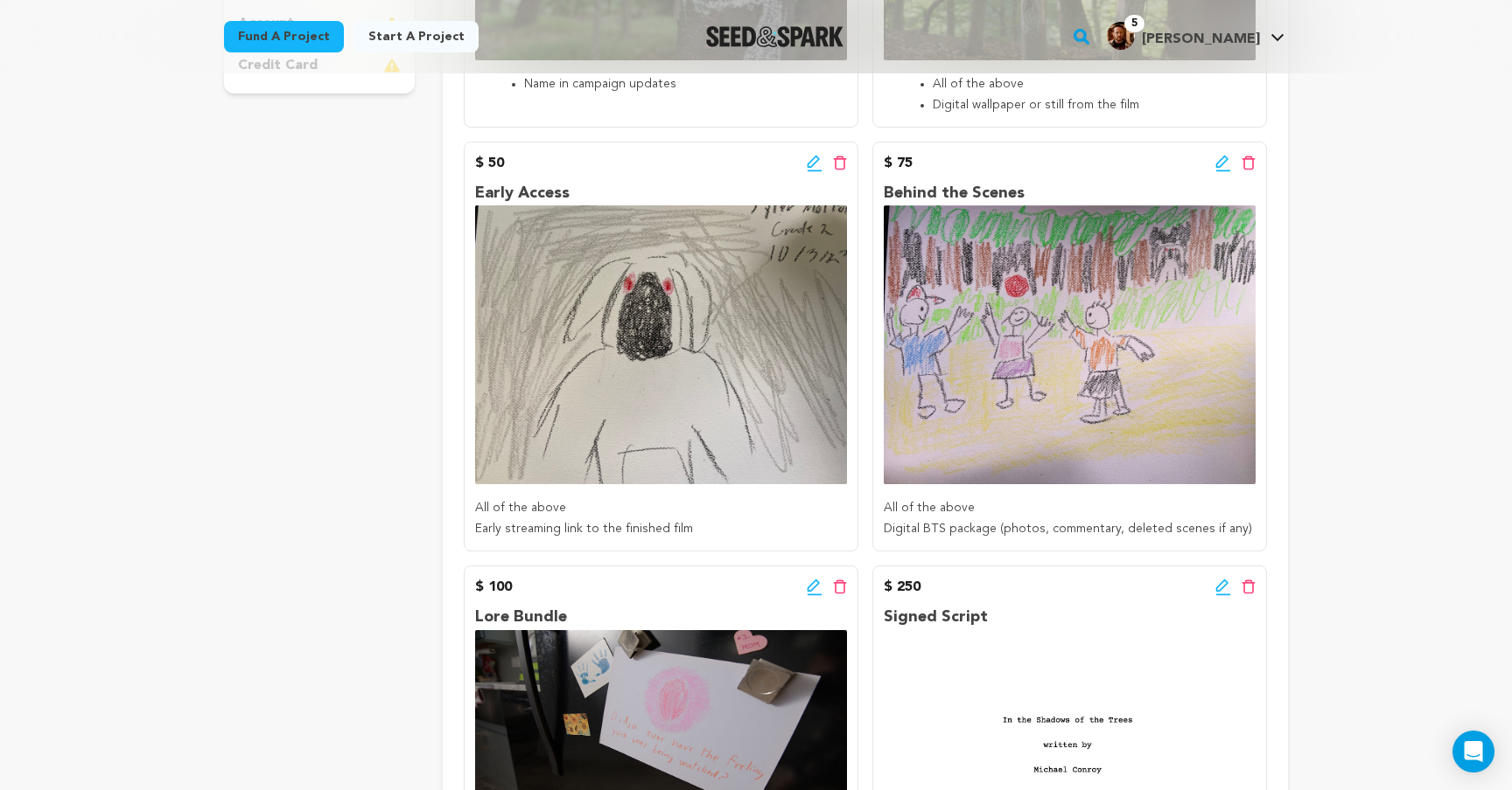
click at [817, 163] on icon at bounding box center [815, 163] width 16 height 17
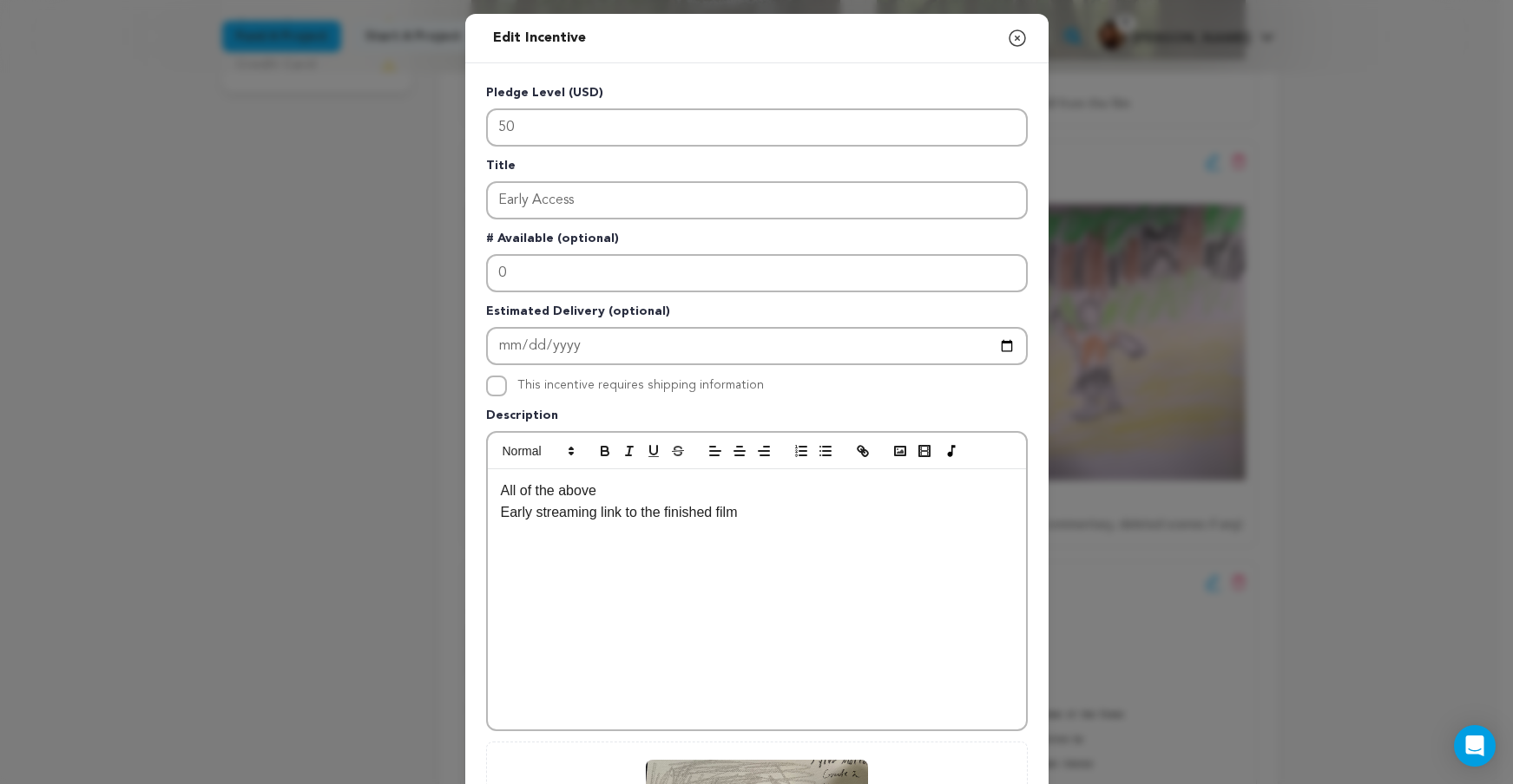
click at [501, 495] on p "All of the above" at bounding box center [757, 490] width 513 height 22
click at [819, 454] on icon "button" at bounding box center [826, 451] width 15 height 15
click at [501, 512] on p "Early streaming link to the finished film" at bounding box center [757, 512] width 513 height 22
click at [813, 459] on button "button" at bounding box center [825, 452] width 24 height 21
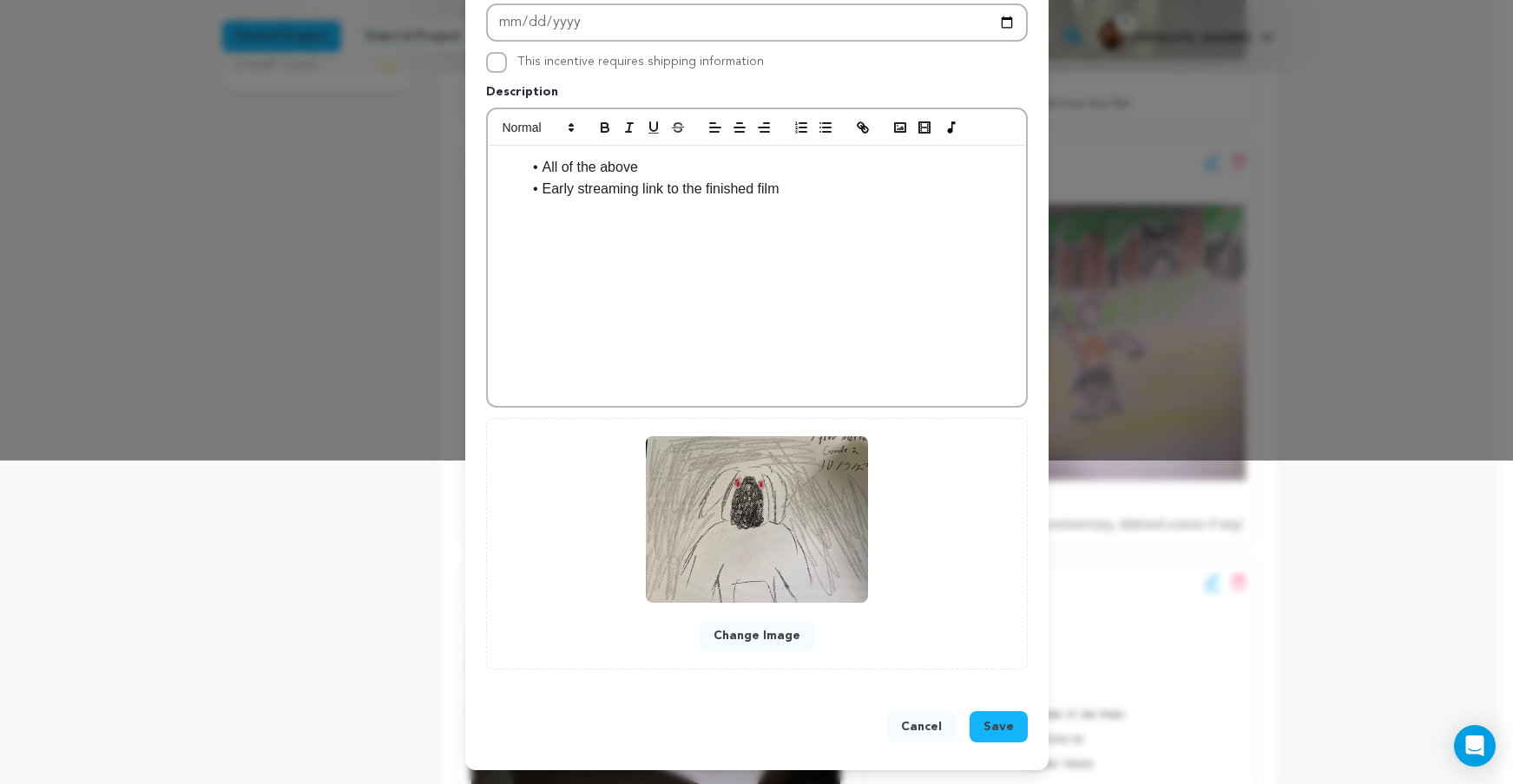
click at [984, 721] on span "Save" at bounding box center [999, 727] width 31 height 17
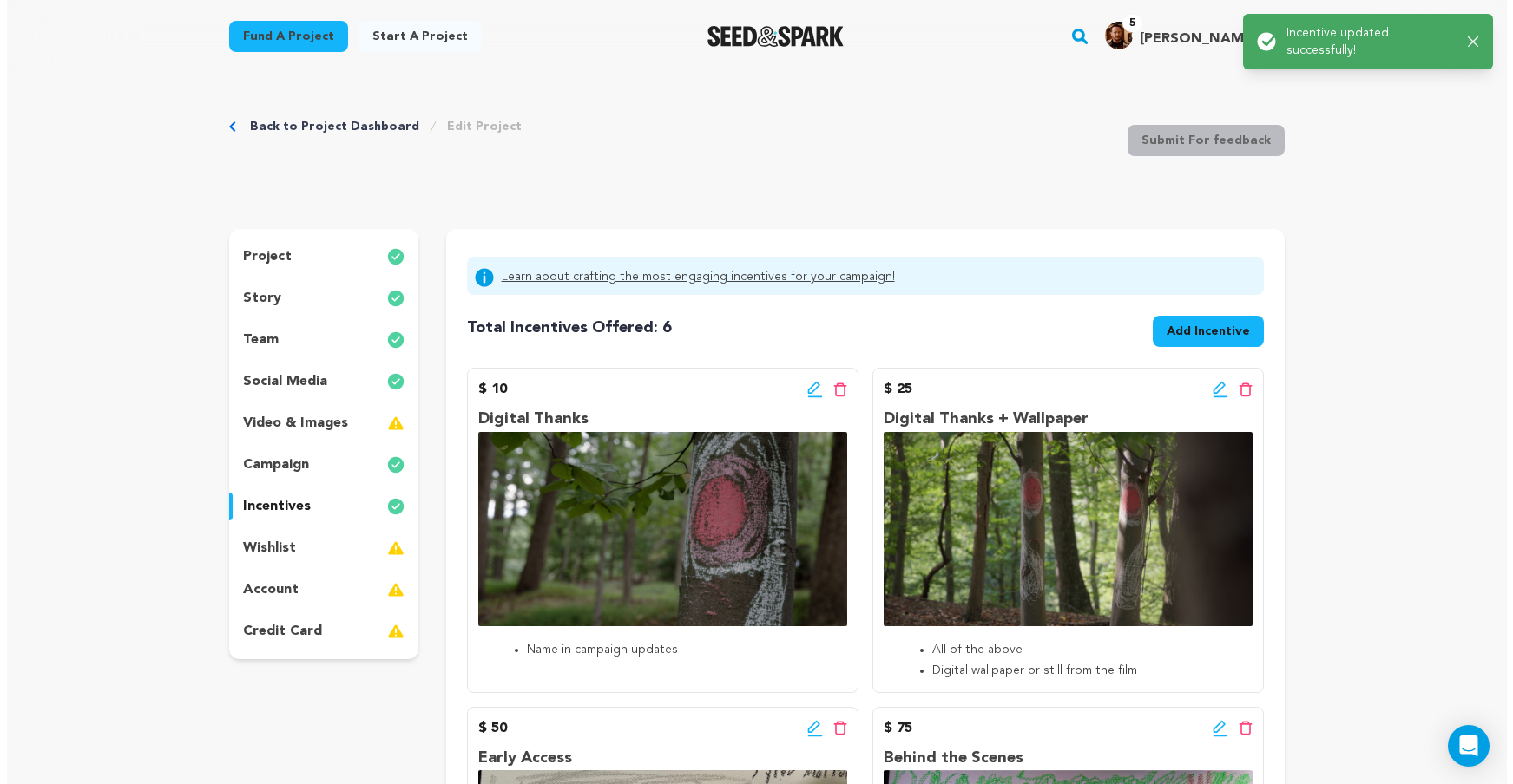
scroll to position [590, 0]
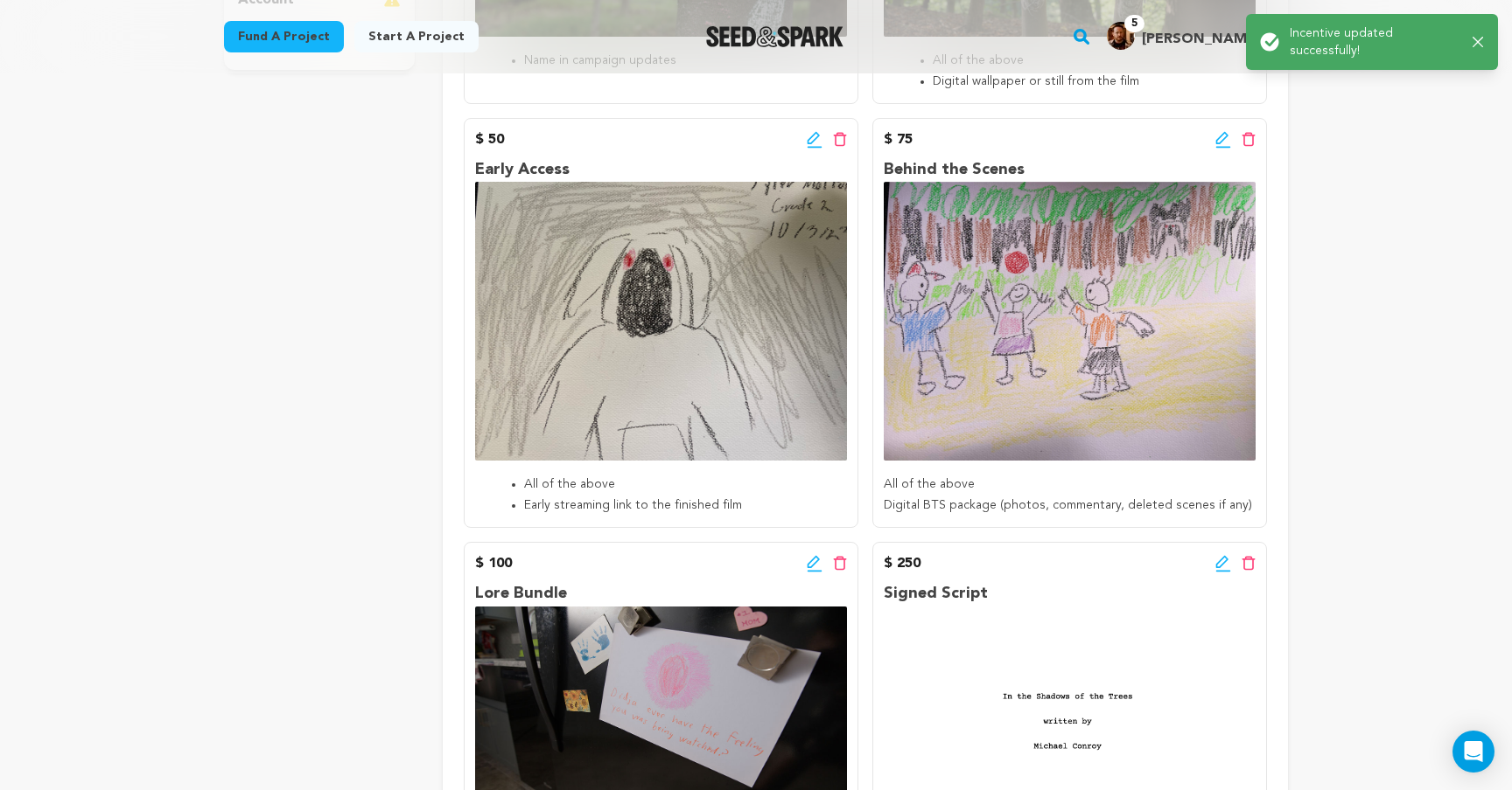
click at [1223, 139] on icon at bounding box center [1222, 137] width 13 height 13
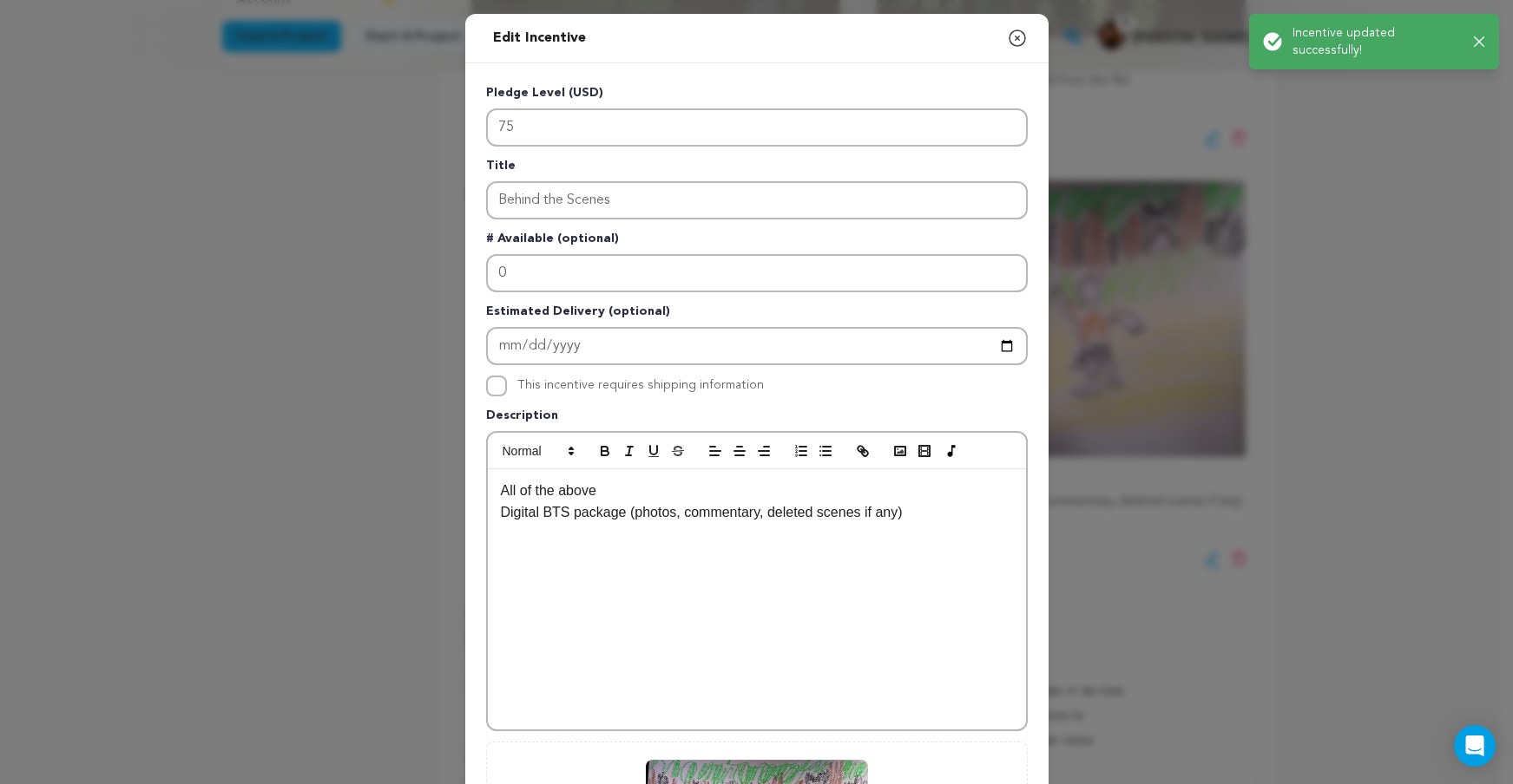
scroll to position [142, 0]
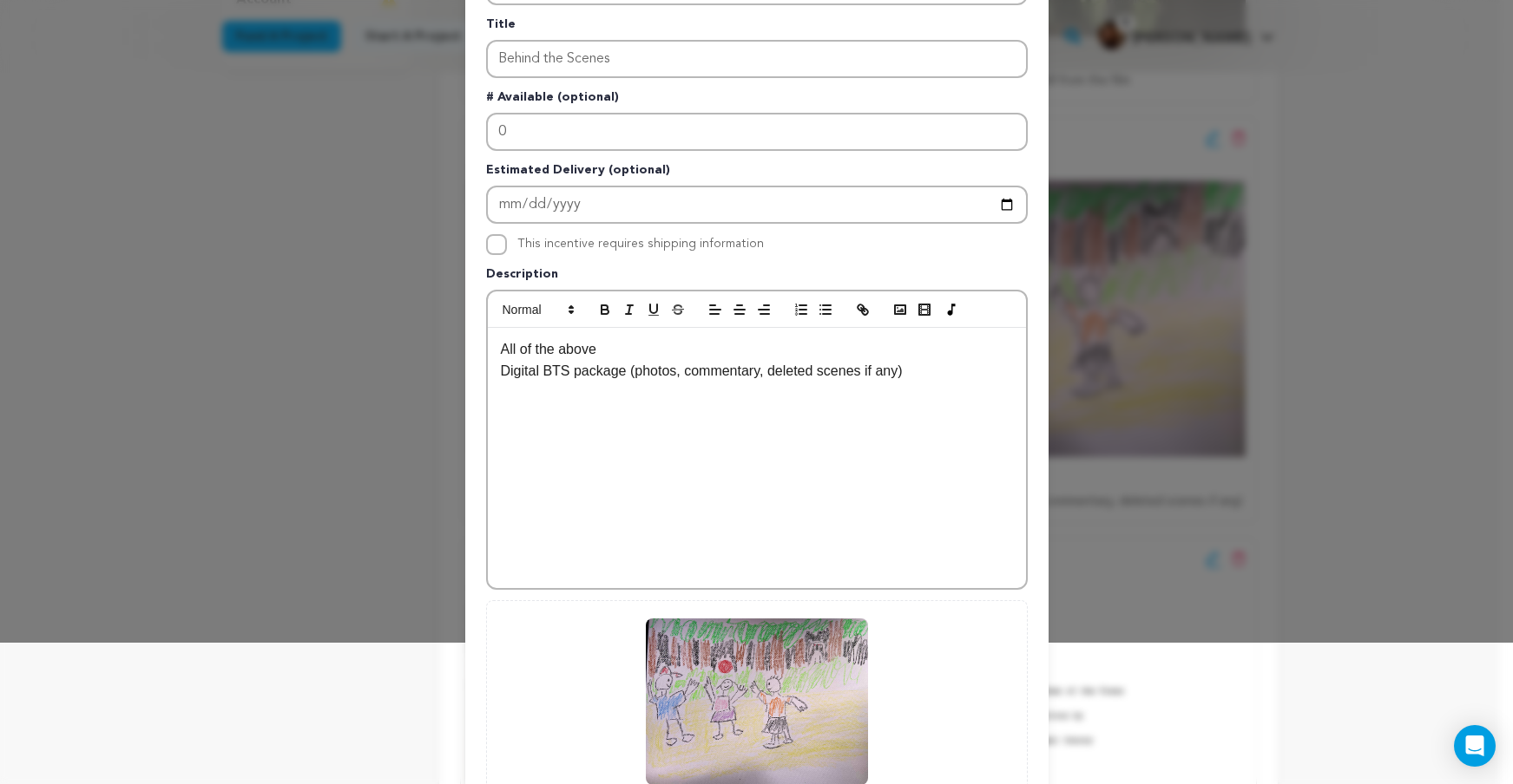
click at [492, 353] on div "All of the above Digital BTS package (photos, commentary, deleted scenes if any)" at bounding box center [756, 458] width 539 height 260
click at [818, 317] on icon "button" at bounding box center [826, 310] width 15 height 15
click at [501, 372] on p "Digital BTS package (photos, commentary, deleted scenes if any)" at bounding box center [757, 371] width 513 height 22
click at [818, 313] on icon "button" at bounding box center [826, 310] width 15 height 15
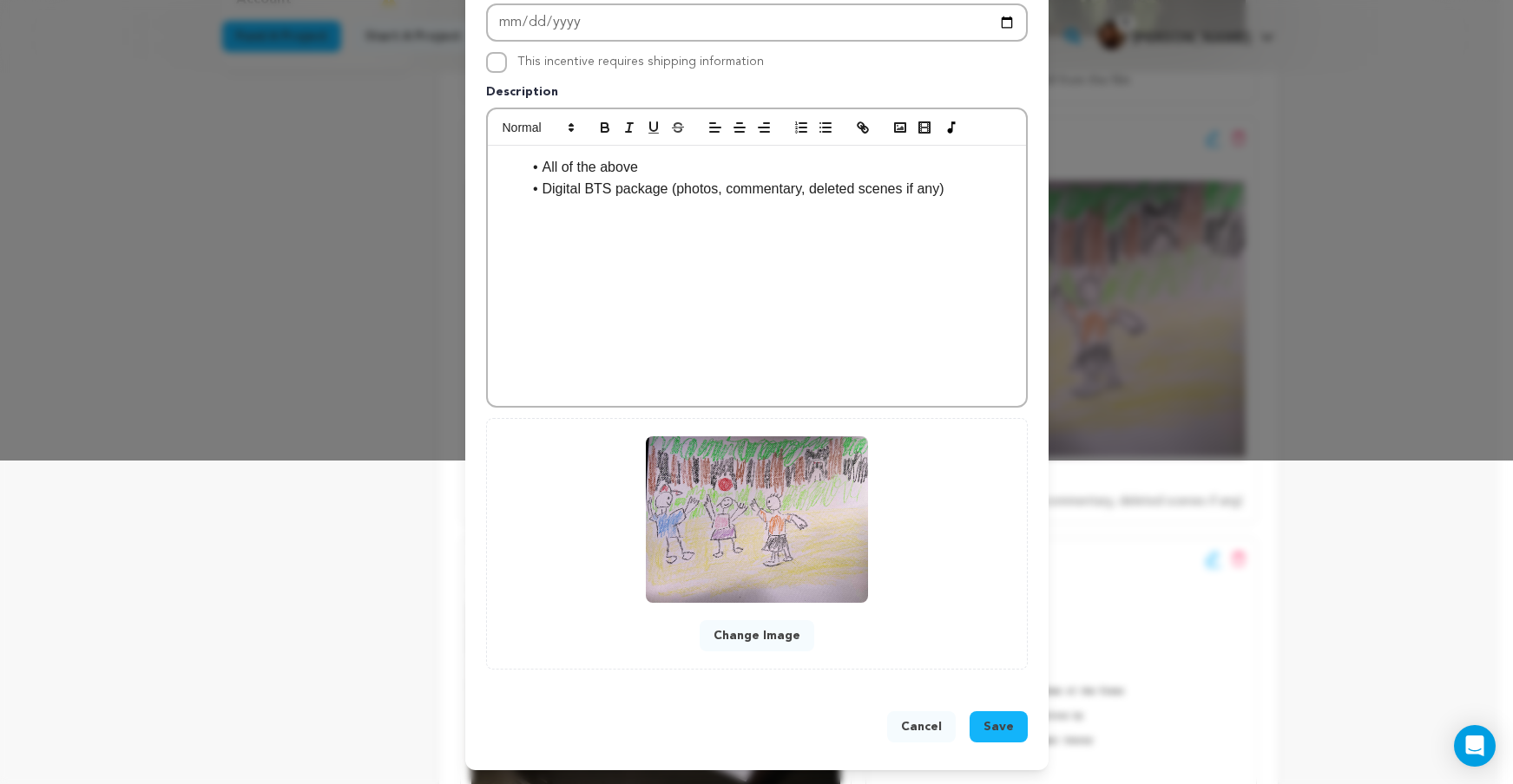
click at [979, 723] on button "Save" at bounding box center [998, 727] width 58 height 31
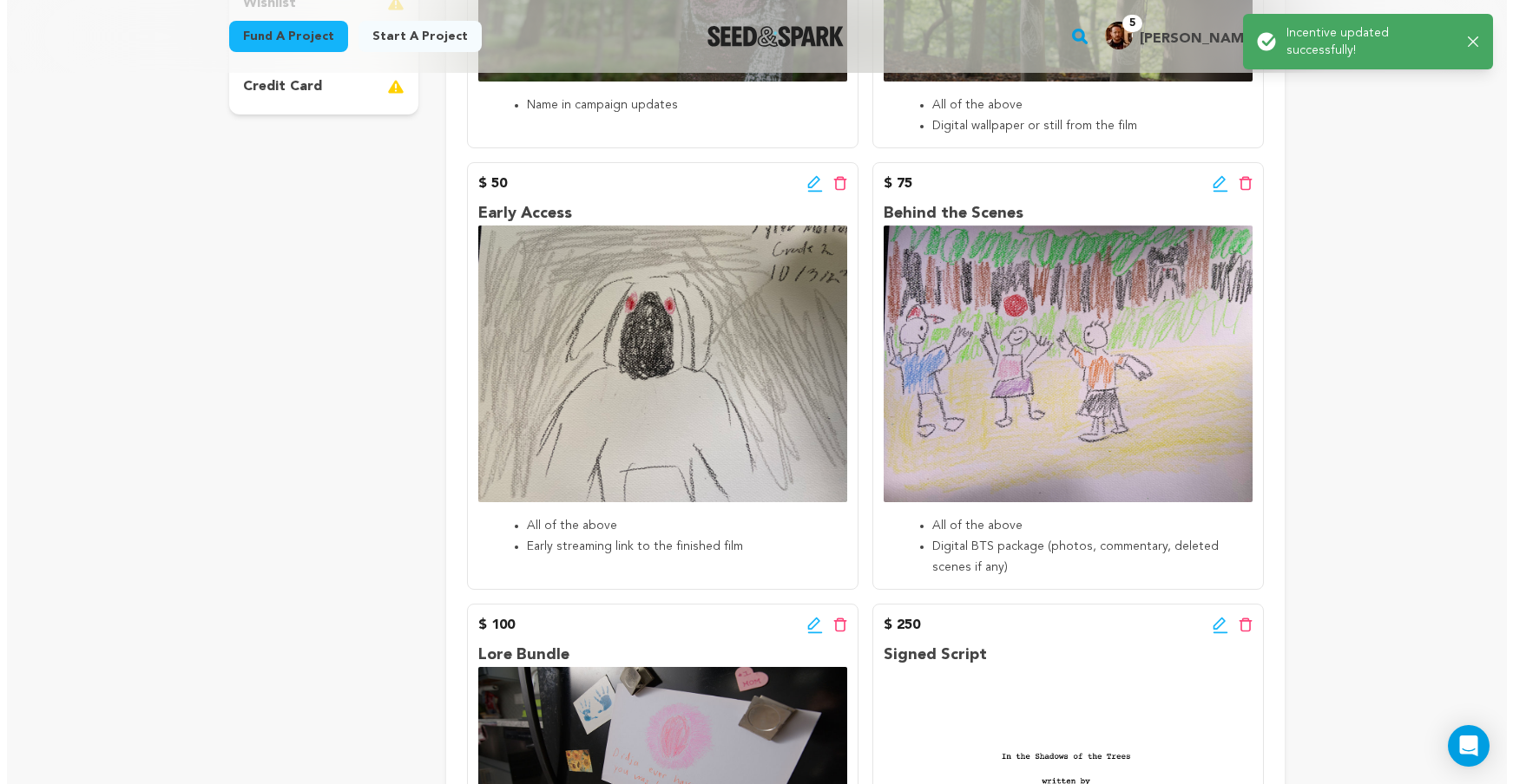
scroll to position [904, 0]
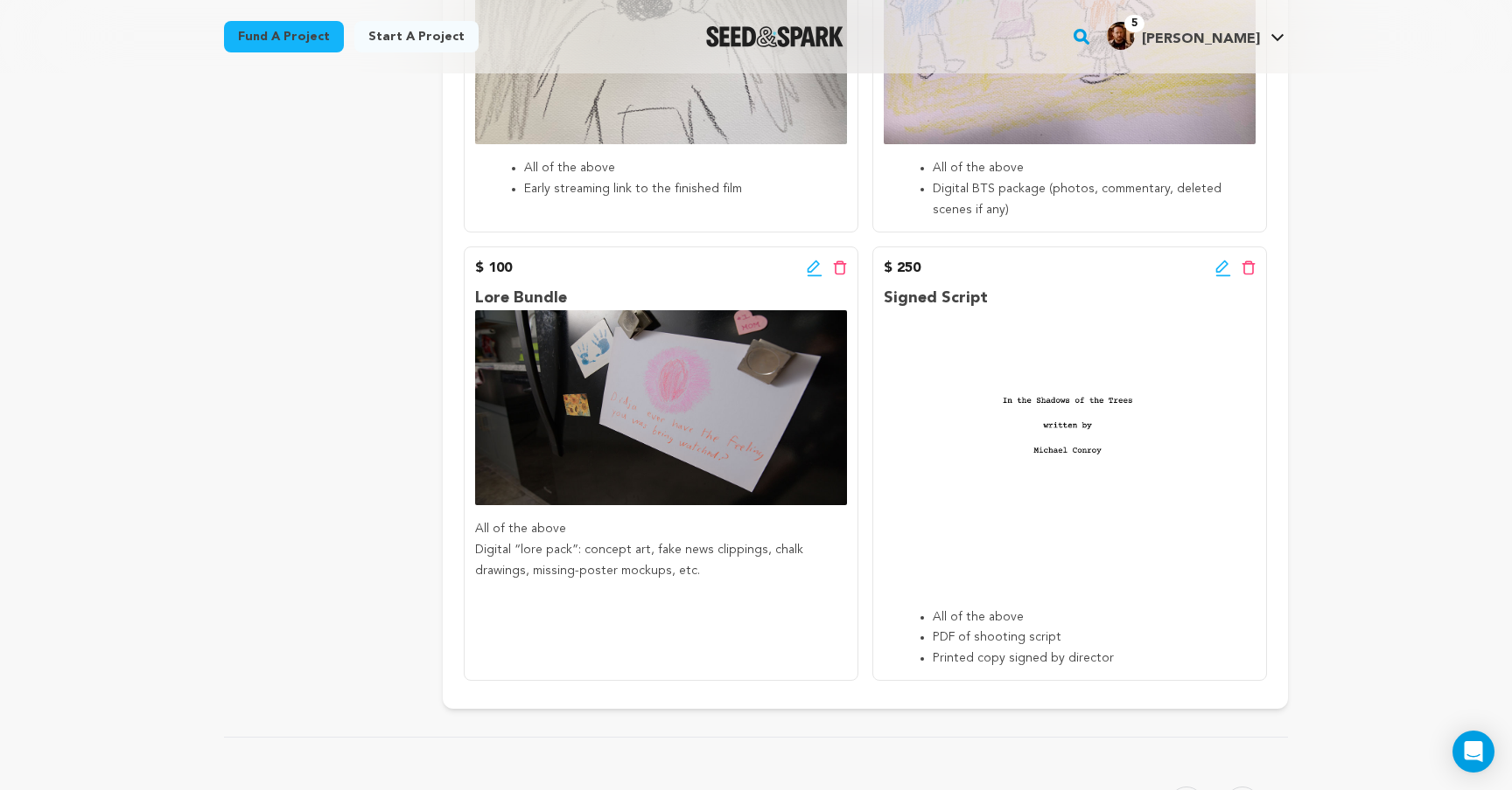
click at [817, 265] on icon at bounding box center [815, 269] width 16 height 17
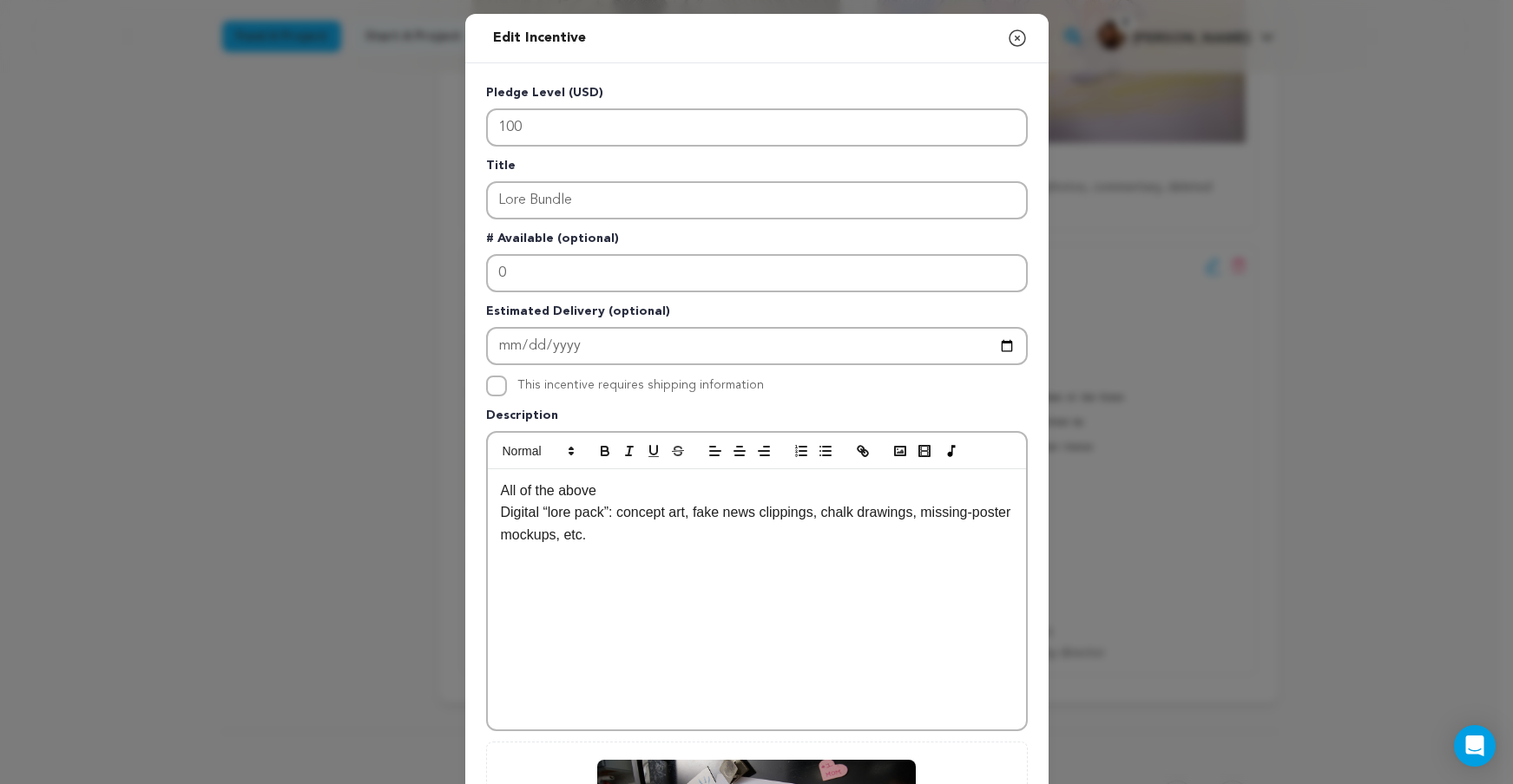
click at [493, 495] on div "All of the above Digital “lore pack”: concept art, fake news clippings, chalk d…" at bounding box center [756, 599] width 539 height 260
drag, startPoint x: 811, startPoint y: 453, endPoint x: 473, endPoint y: 523, distance: 345.2
click at [818, 453] on icon "button" at bounding box center [826, 451] width 15 height 15
drag, startPoint x: 491, startPoint y: 512, endPoint x: 853, endPoint y: 459, distance: 365.9
click at [491, 512] on div "All of the above Digital “lore pack”: concept art, fake news clippings, chalk d…" at bounding box center [756, 599] width 539 height 260
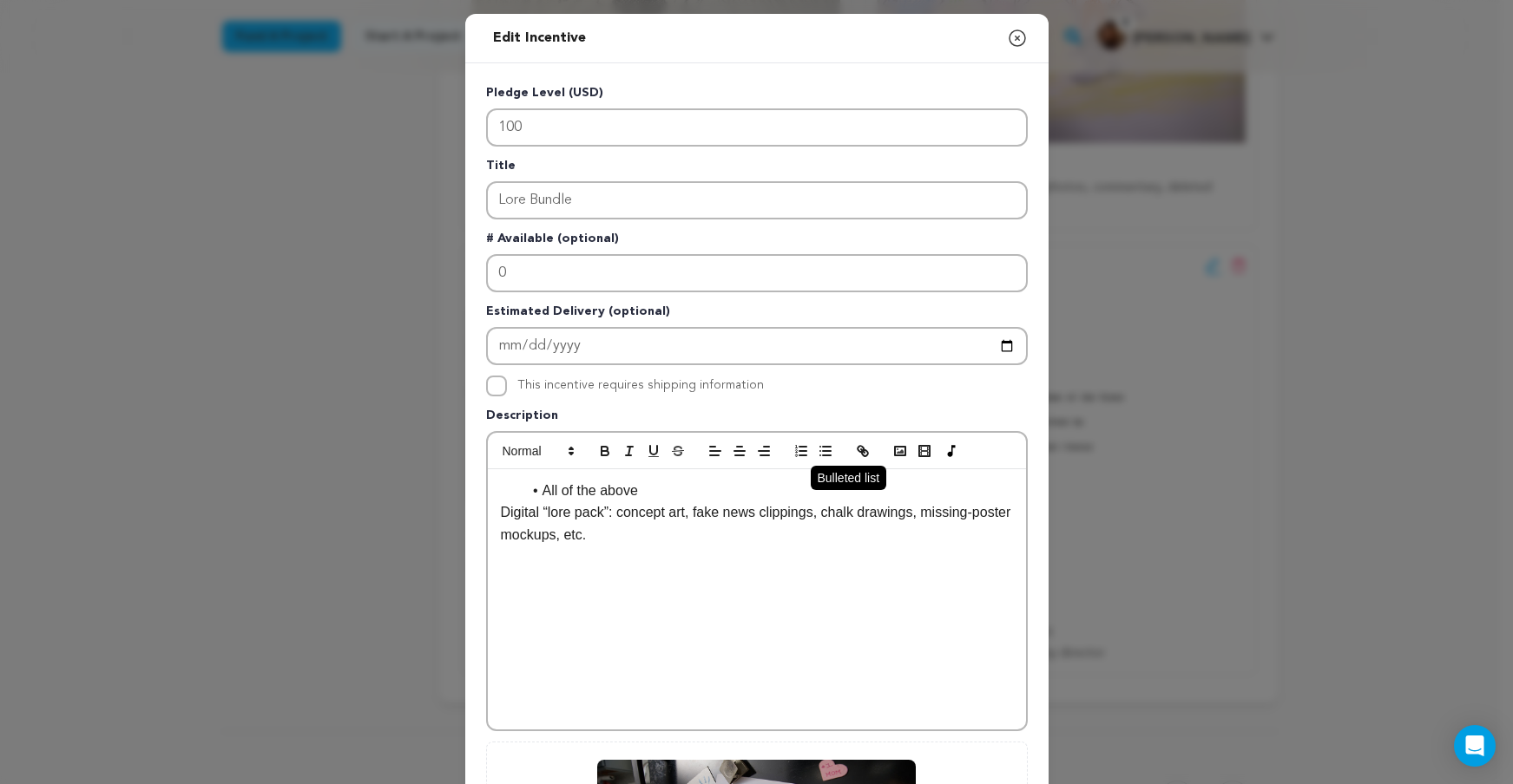
click at [818, 452] on icon "button" at bounding box center [826, 451] width 15 height 15
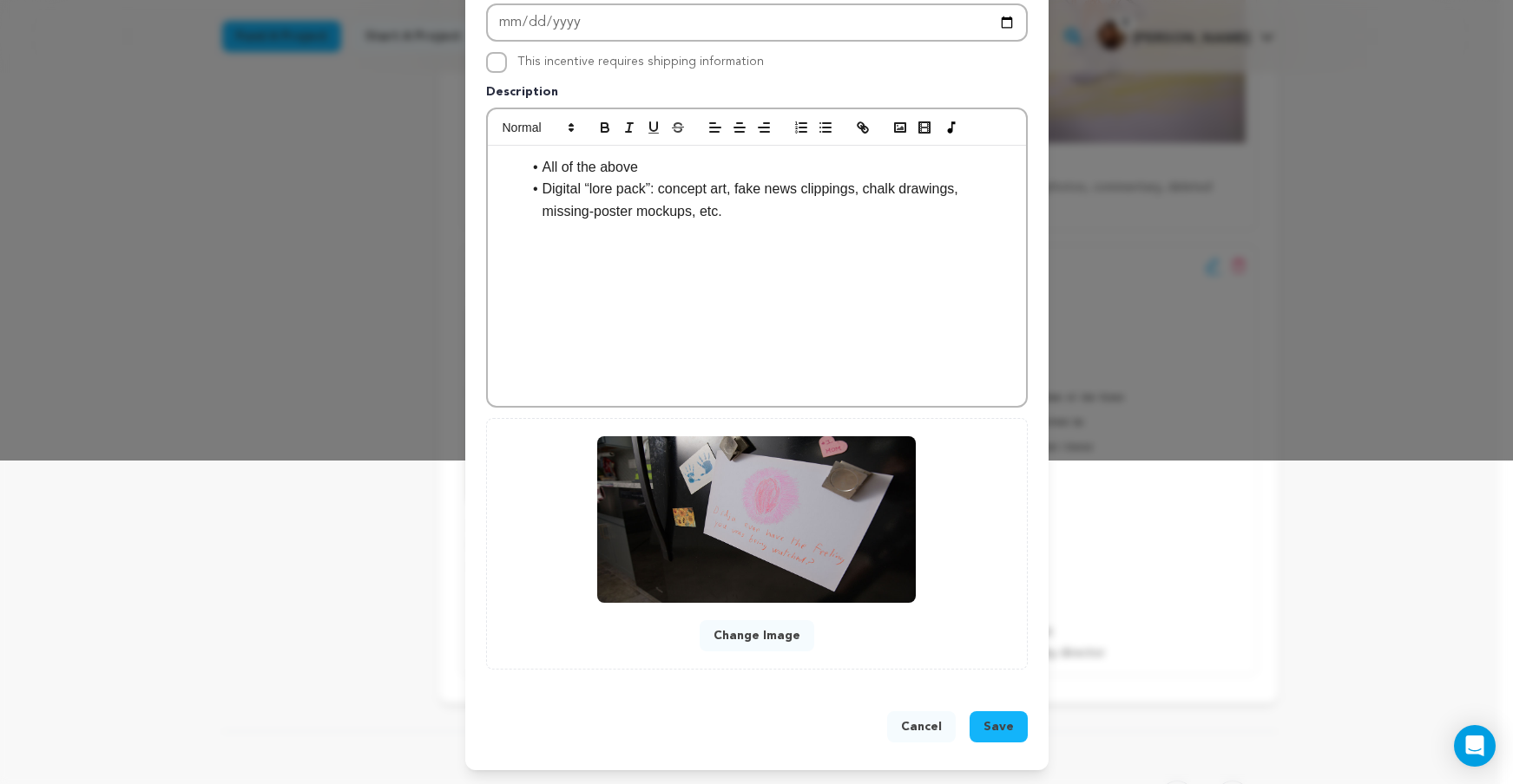
click at [985, 724] on span "Save" at bounding box center [999, 727] width 31 height 17
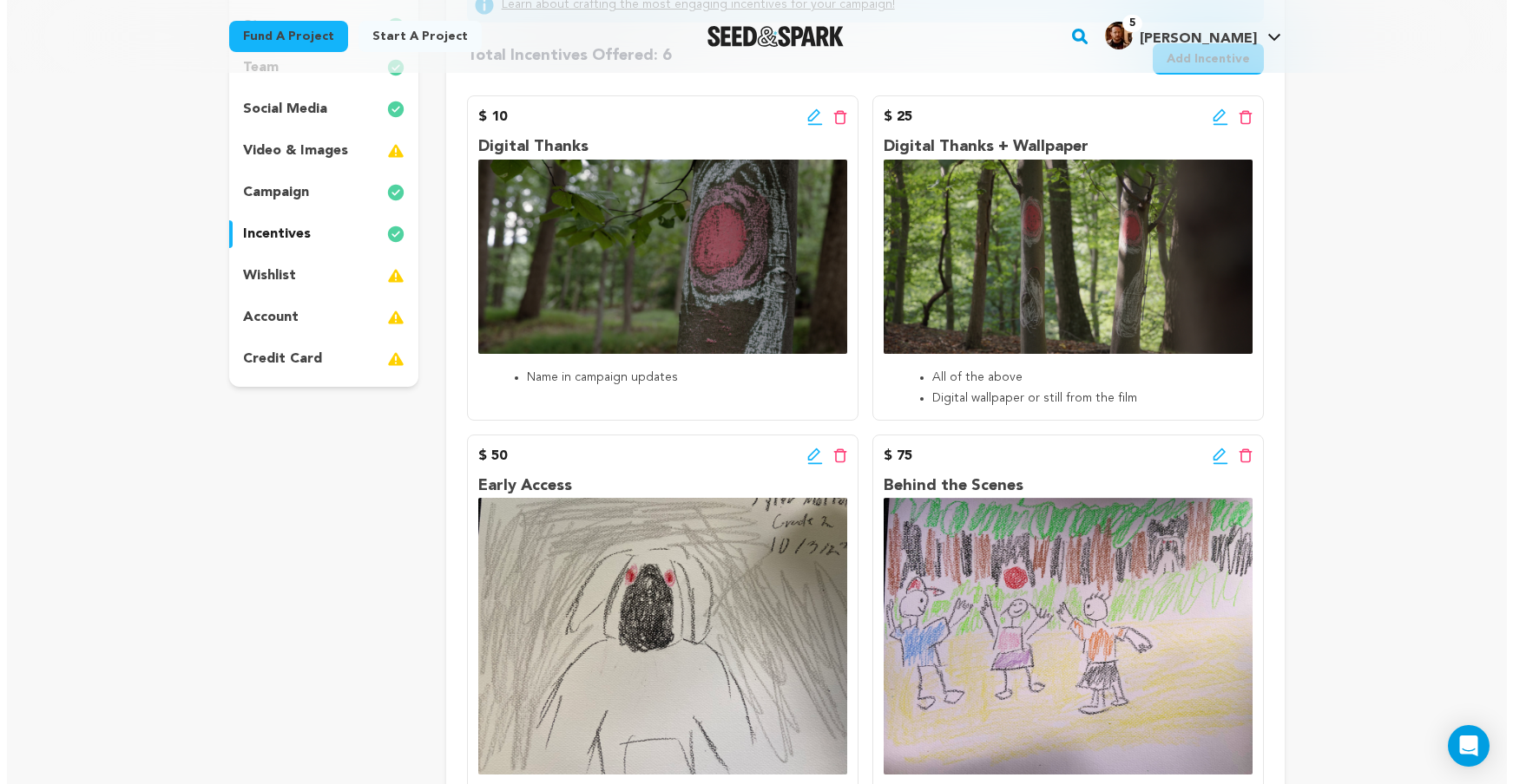
scroll to position [115, 0]
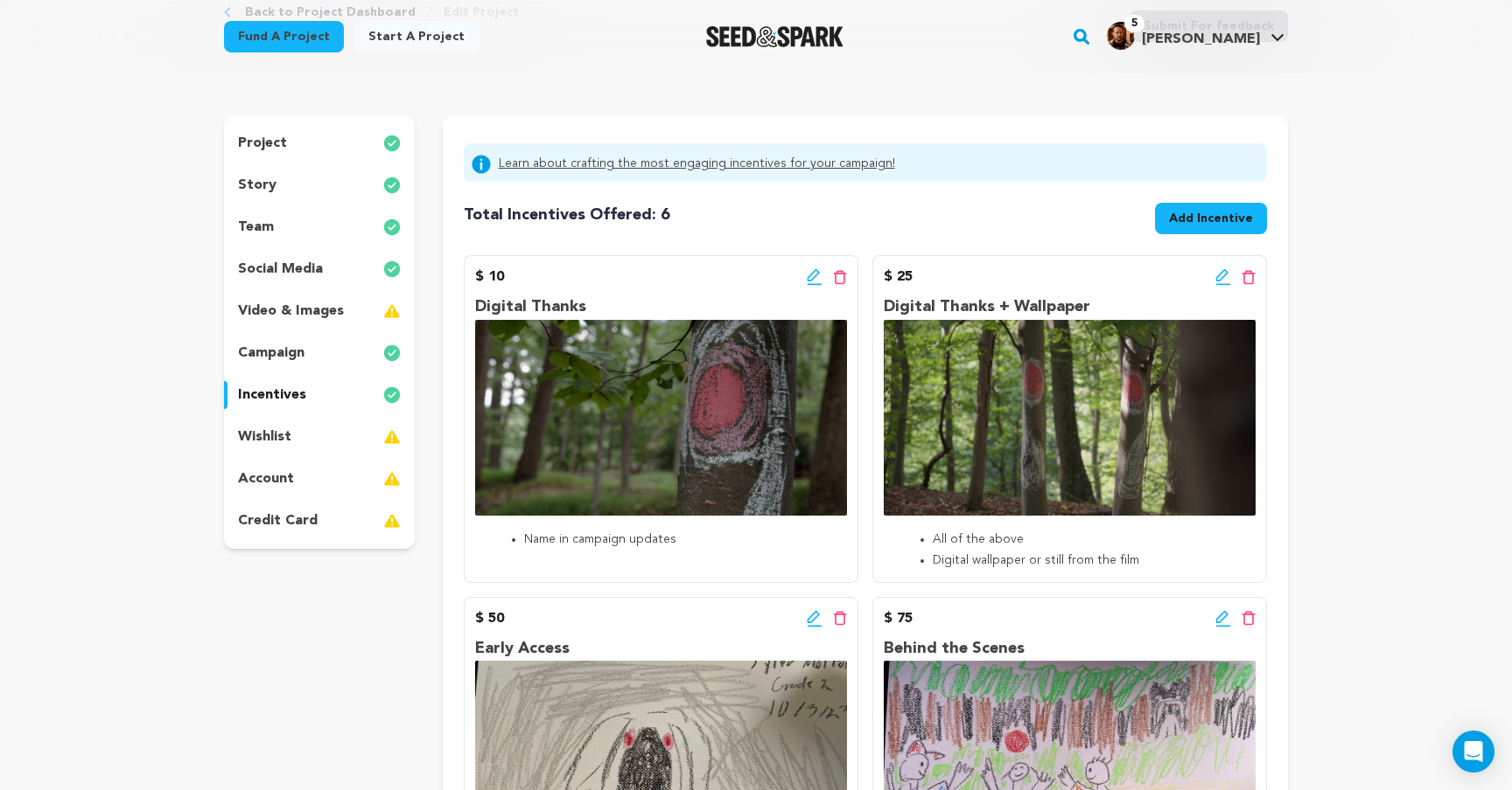
click at [1169, 218] on button "Add Incentive" at bounding box center [1210, 218] width 112 height 31
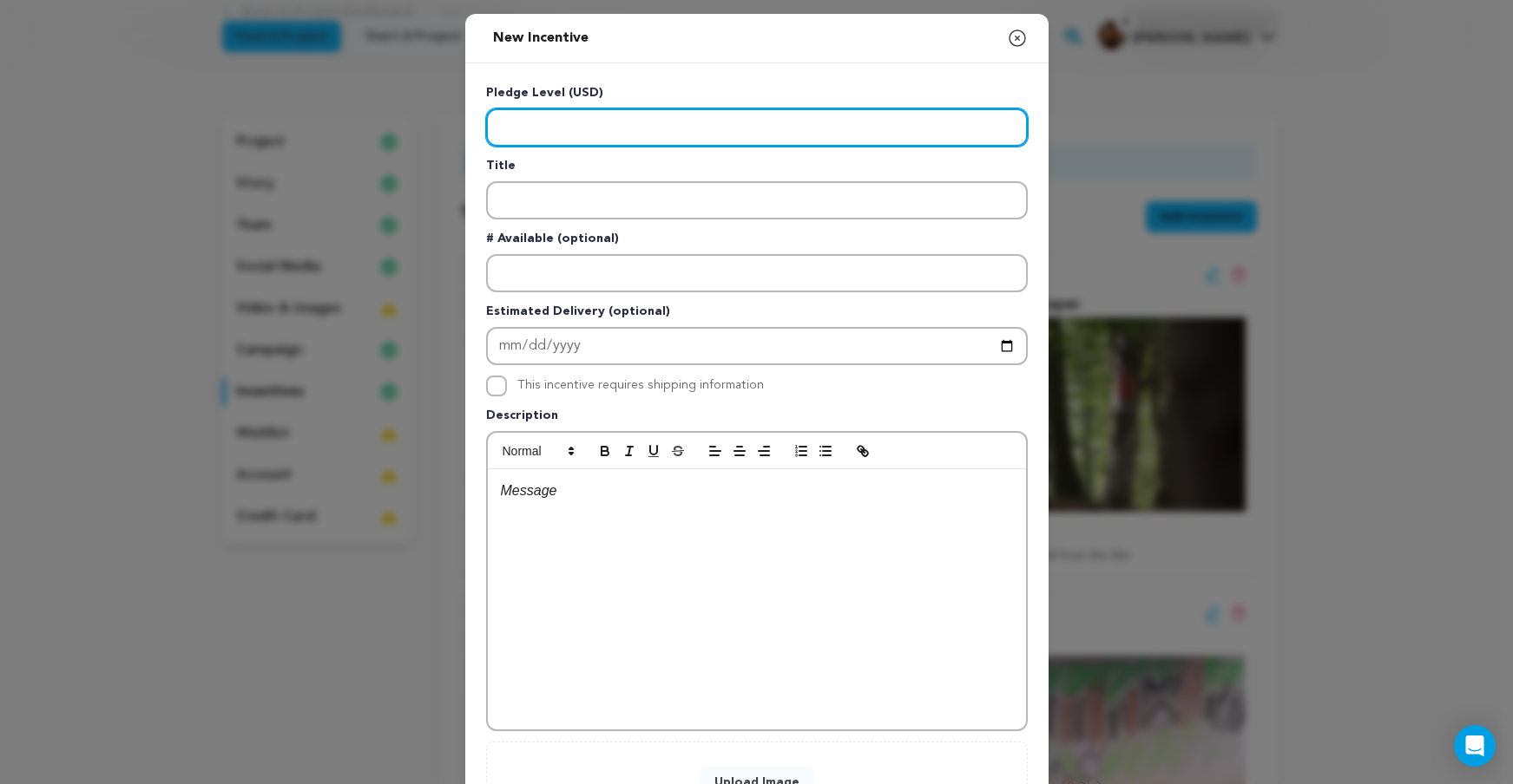
click at [620, 127] on input "Enter level" at bounding box center [757, 128] width 542 height 39
type input "500"
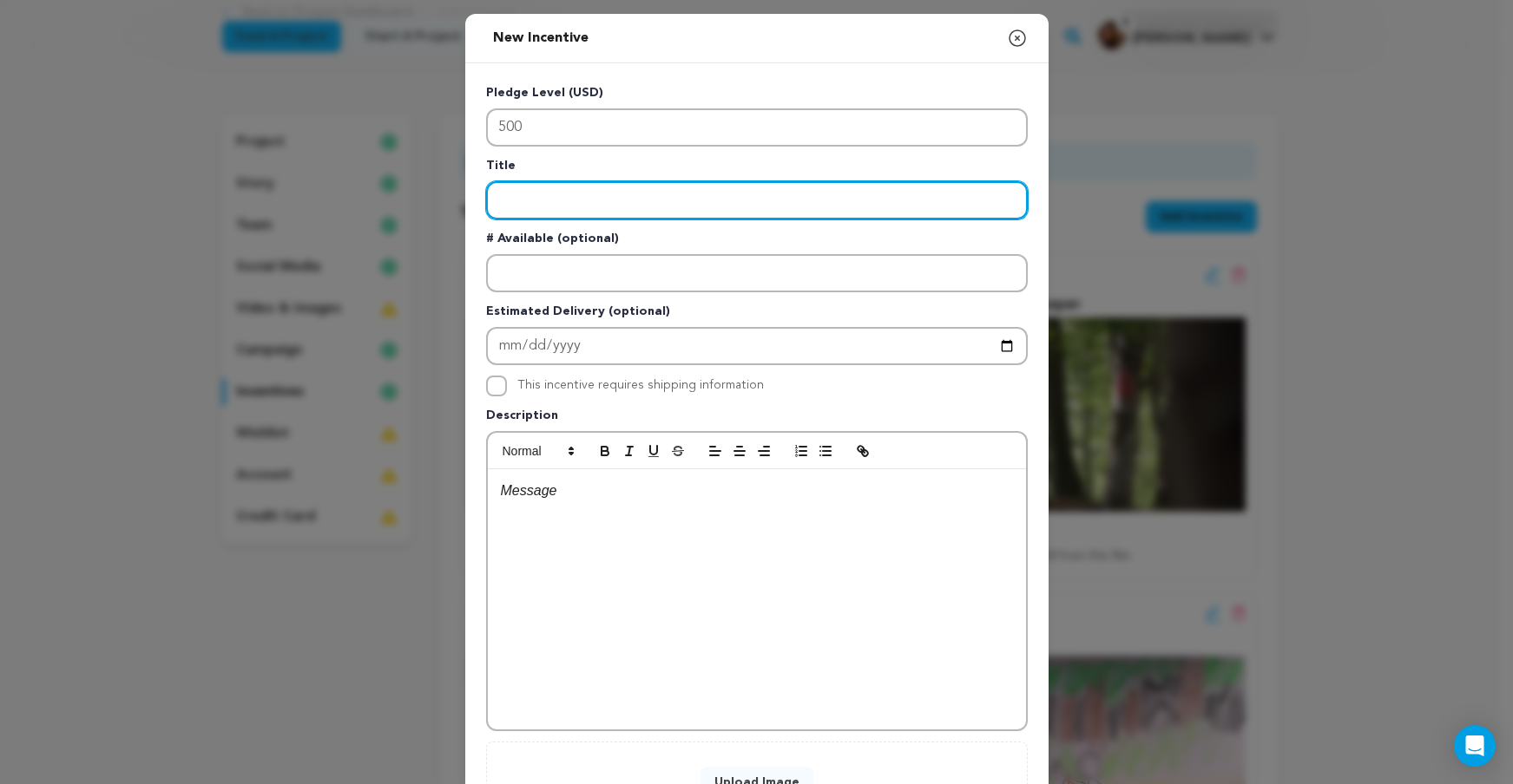
click at [668, 183] on input "Enter title" at bounding box center [757, 200] width 542 height 39
paste input "Inner Circle Supporter"
type input "Inner Circle Supporter"
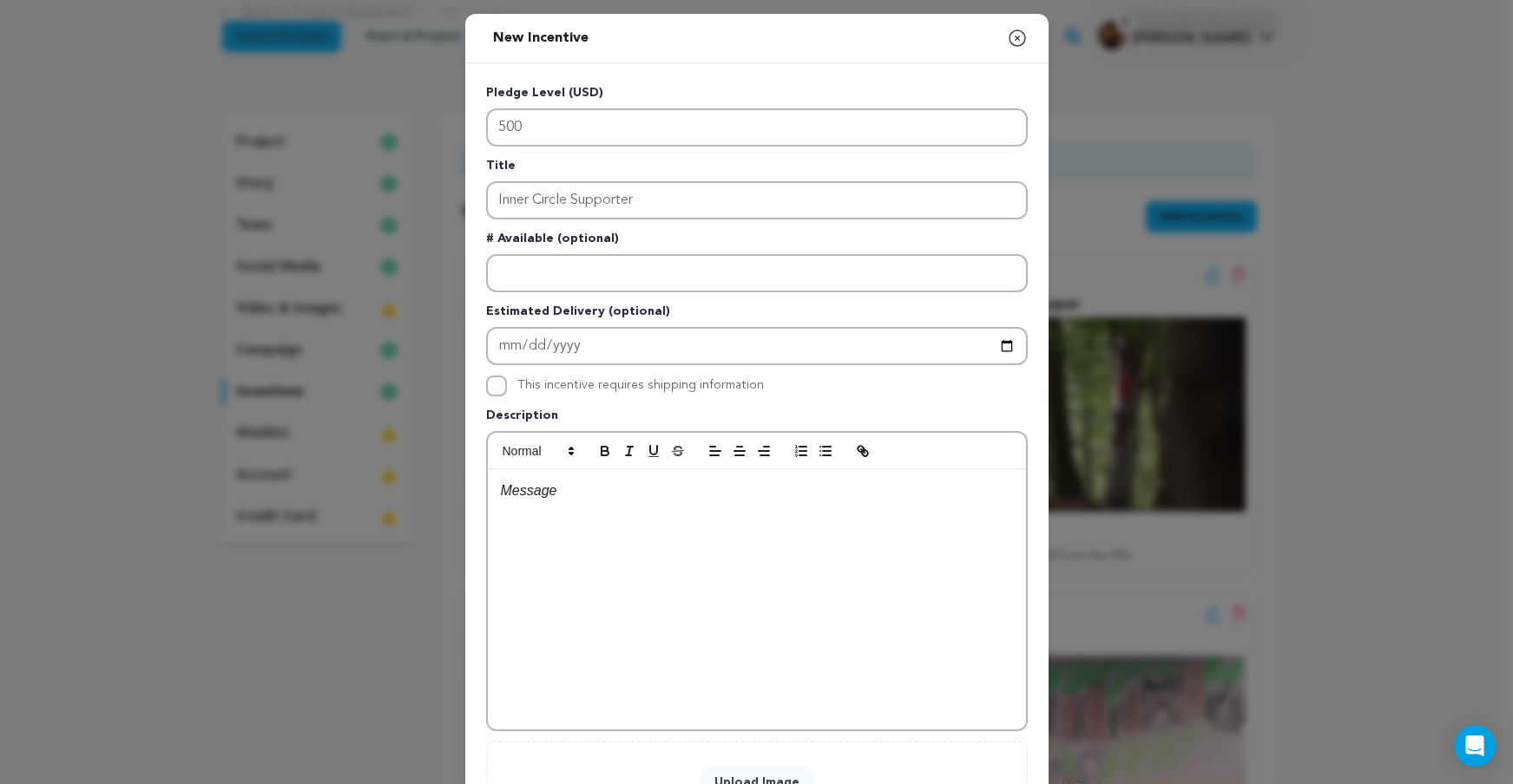
click at [688, 492] on p at bounding box center [757, 490] width 513 height 22
click at [715, 539] on div at bounding box center [756, 599] width 539 height 260
click at [501, 494] on p "All of the above" at bounding box center [757, 490] width 513 height 22
click at [818, 455] on icon "button" at bounding box center [826, 451] width 15 height 15
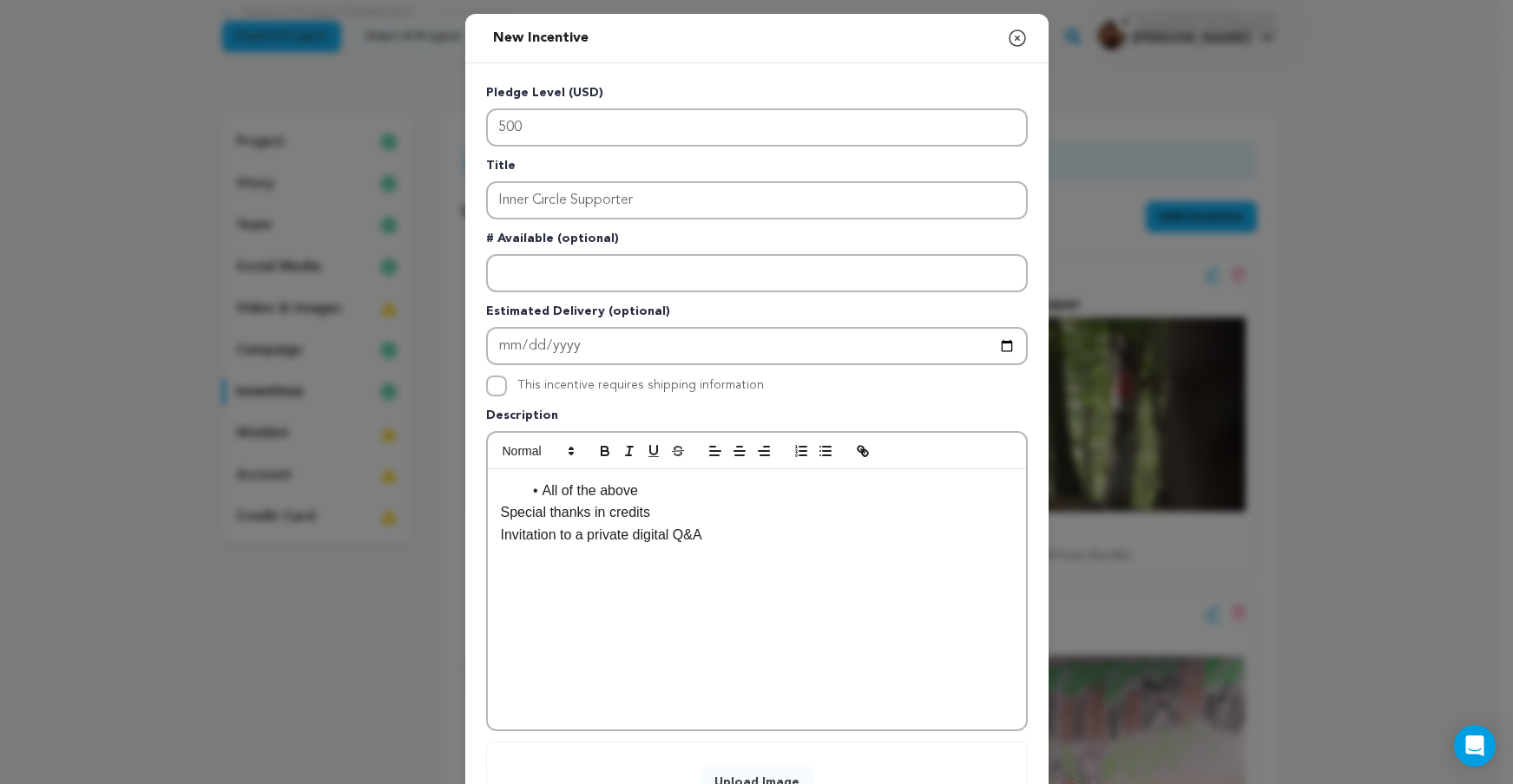
click at [501, 515] on p "Special thanks in credits" at bounding box center [757, 512] width 513 height 22
click at [501, 514] on p "Special thanks in credits" at bounding box center [757, 512] width 513 height 22
drag, startPoint x: 819, startPoint y: 455, endPoint x: 776, endPoint y: 470, distance: 45.5
click at [819, 454] on icon "button" at bounding box center [826, 451] width 15 height 15
click at [501, 537] on p "Invitation to a private digital Q&A" at bounding box center [757, 535] width 513 height 22
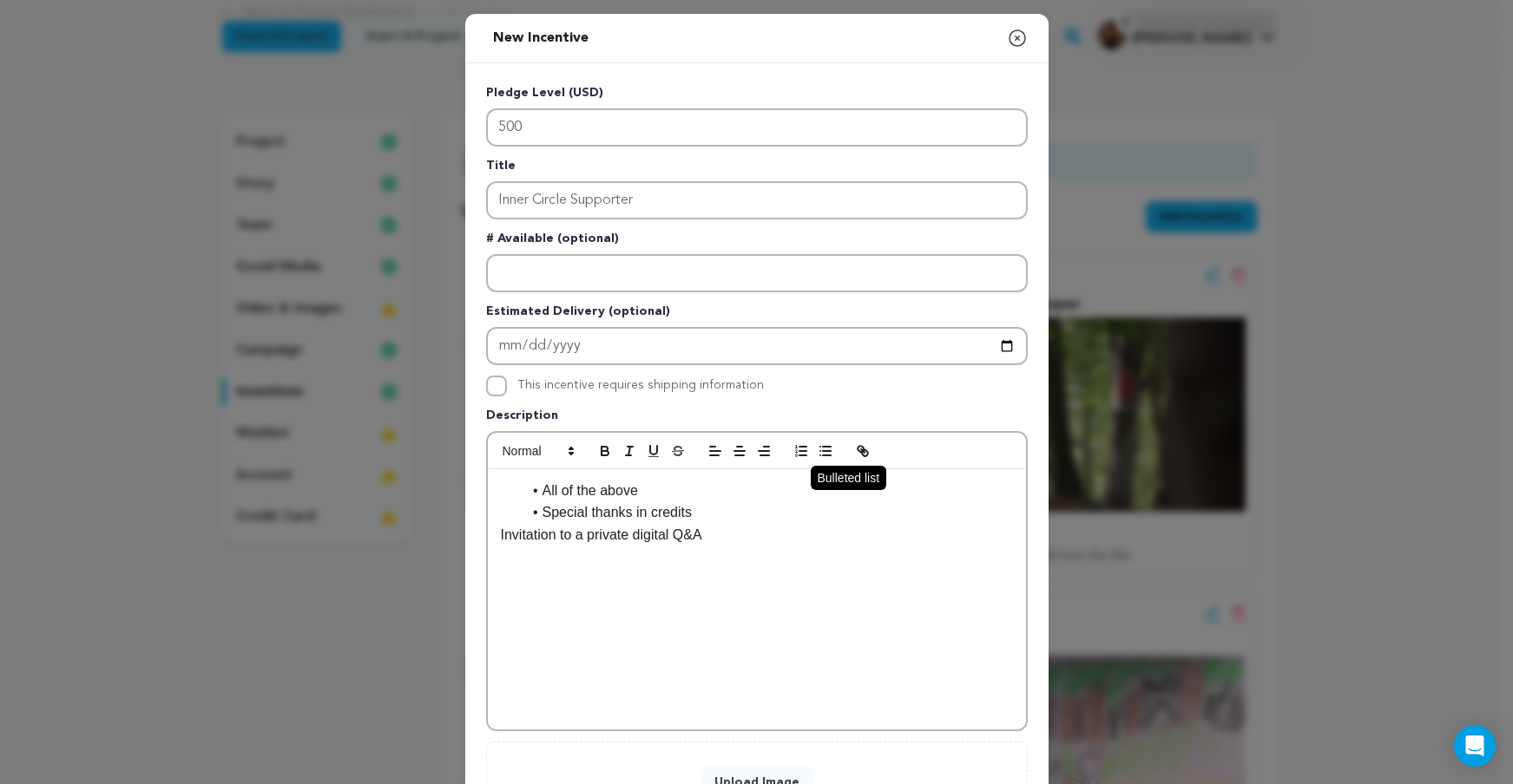
click at [824, 449] on icon "button" at bounding box center [826, 451] width 15 height 15
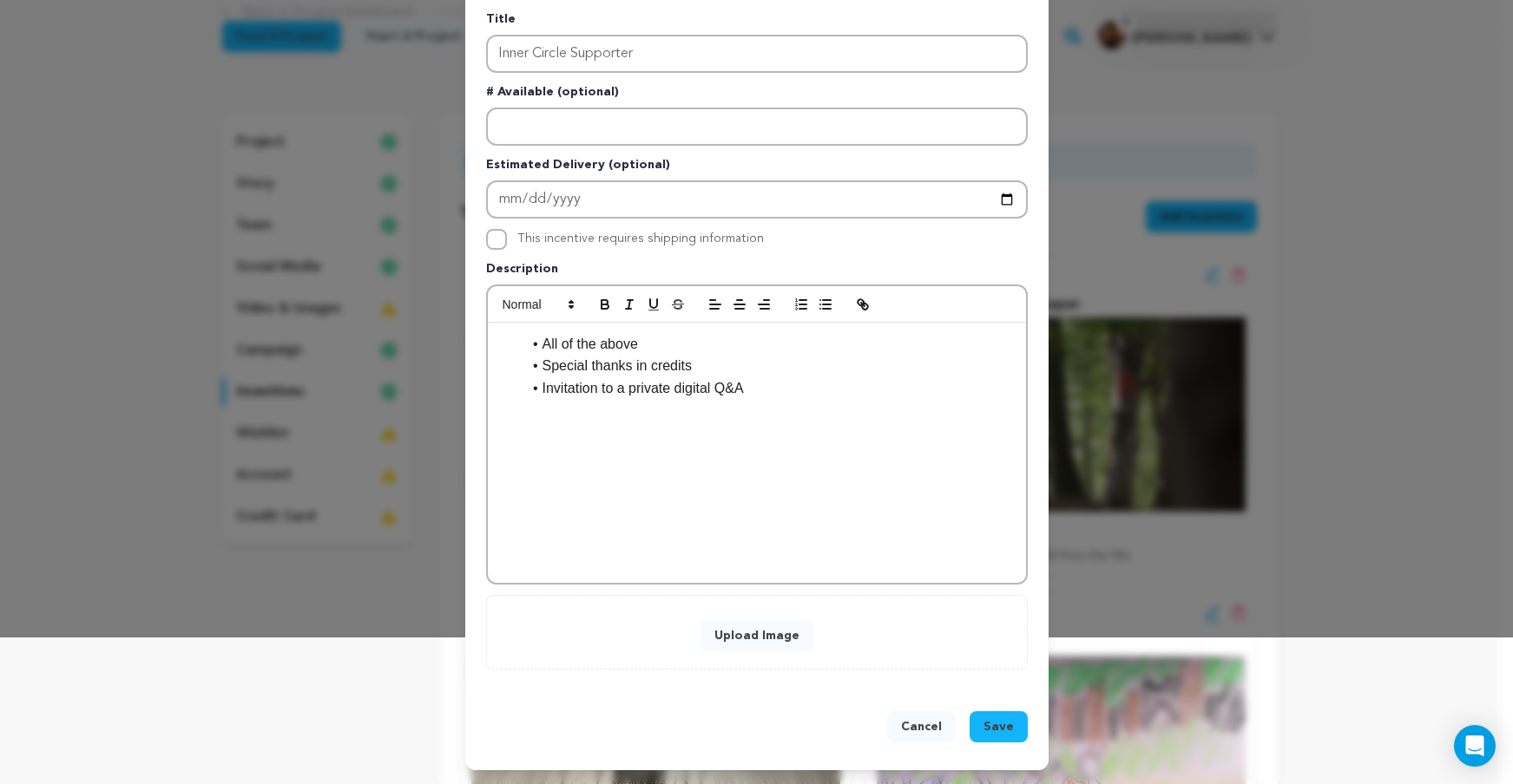
click at [1000, 714] on button "Save" at bounding box center [998, 727] width 58 height 31
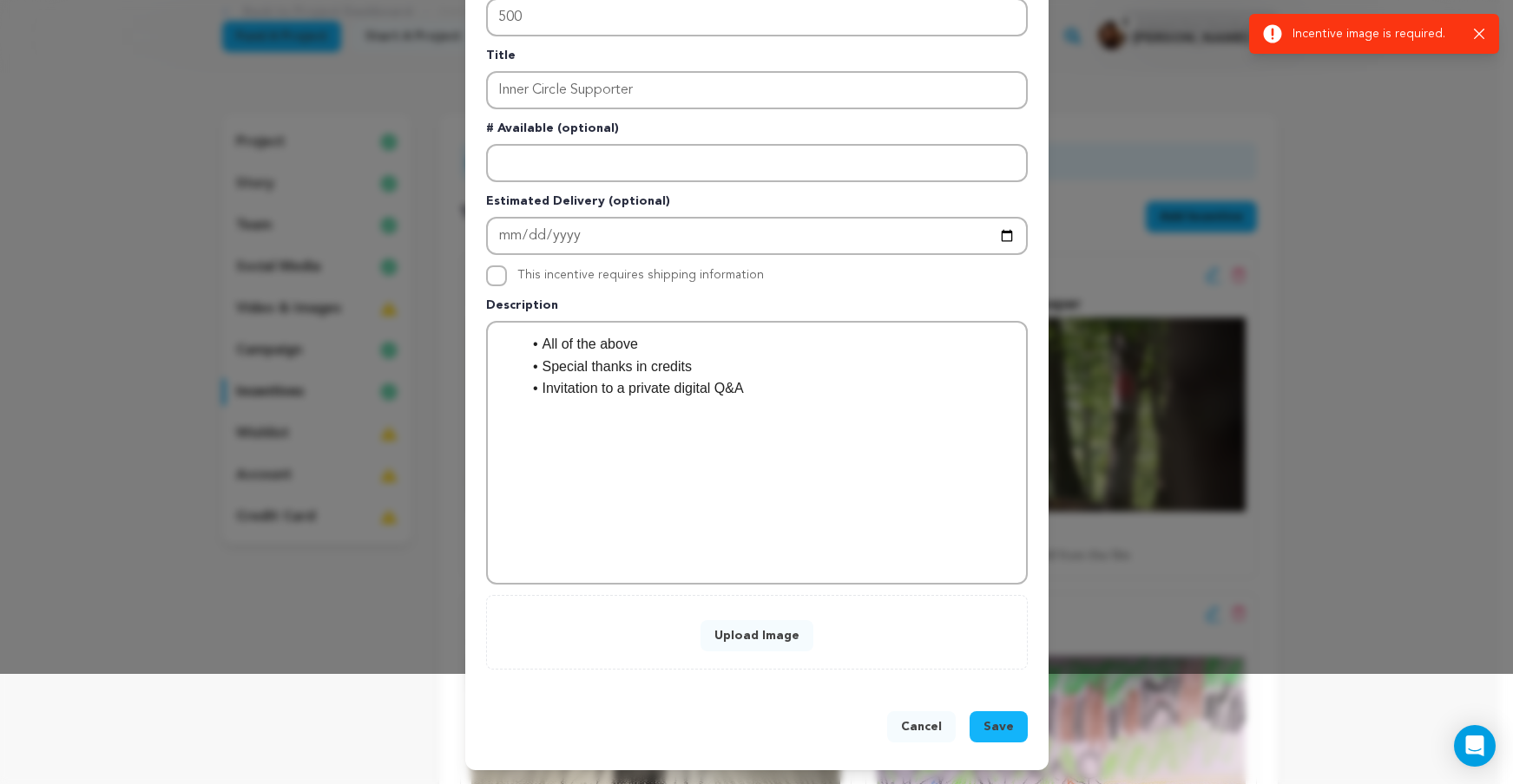
click at [789, 623] on button "Upload Image" at bounding box center [756, 636] width 113 height 31
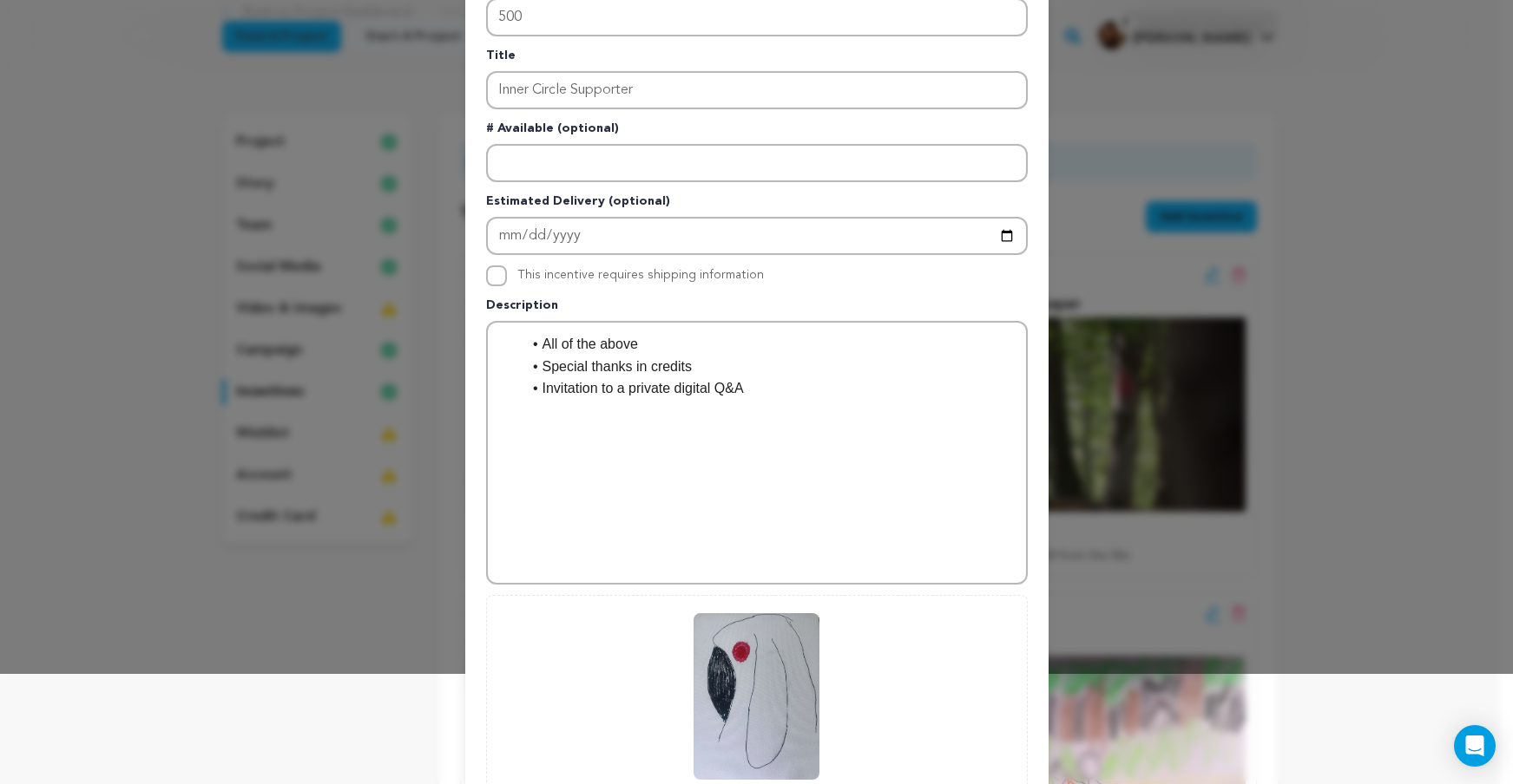
scroll to position [287, 0]
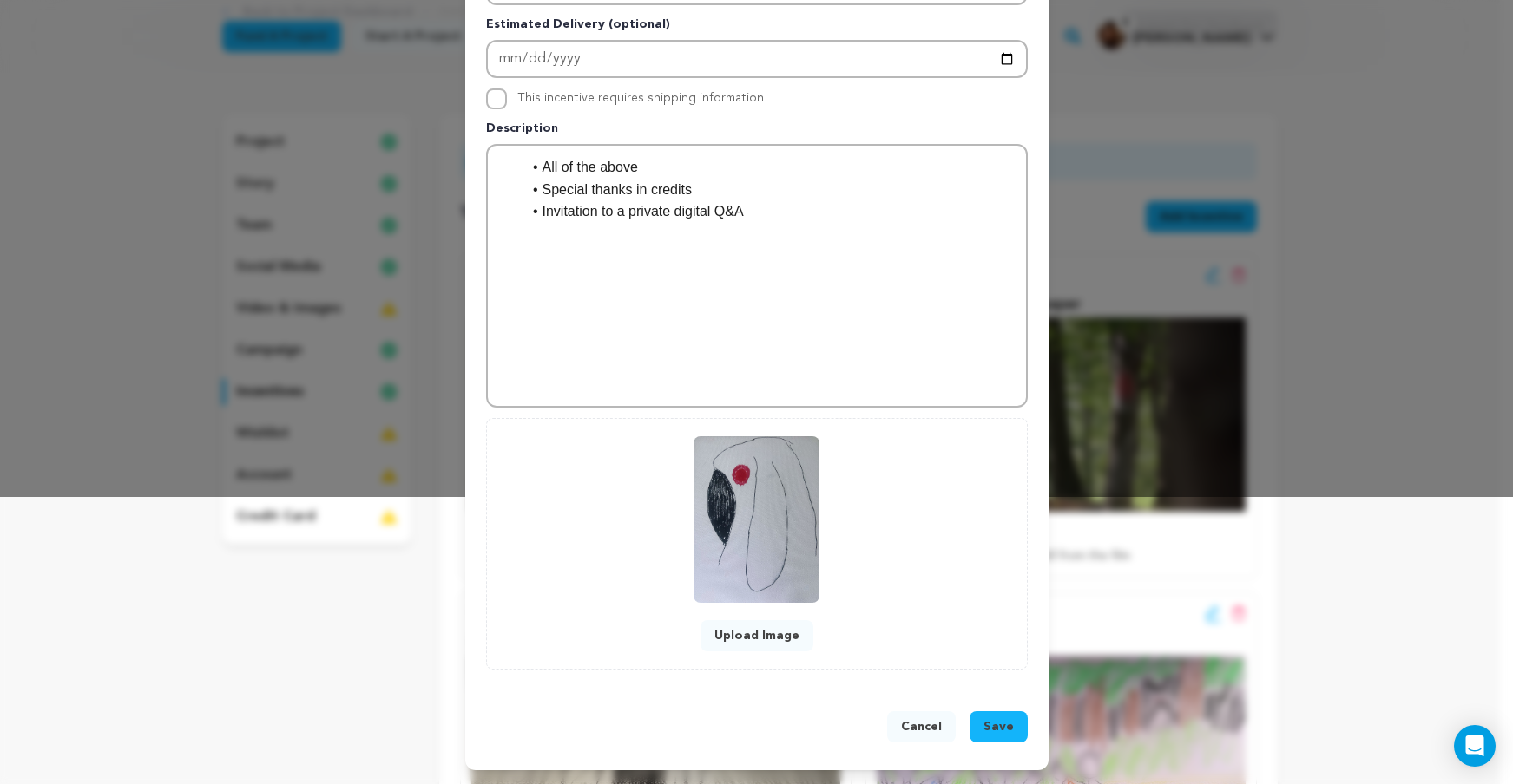
click at [987, 722] on span "Save" at bounding box center [999, 727] width 31 height 17
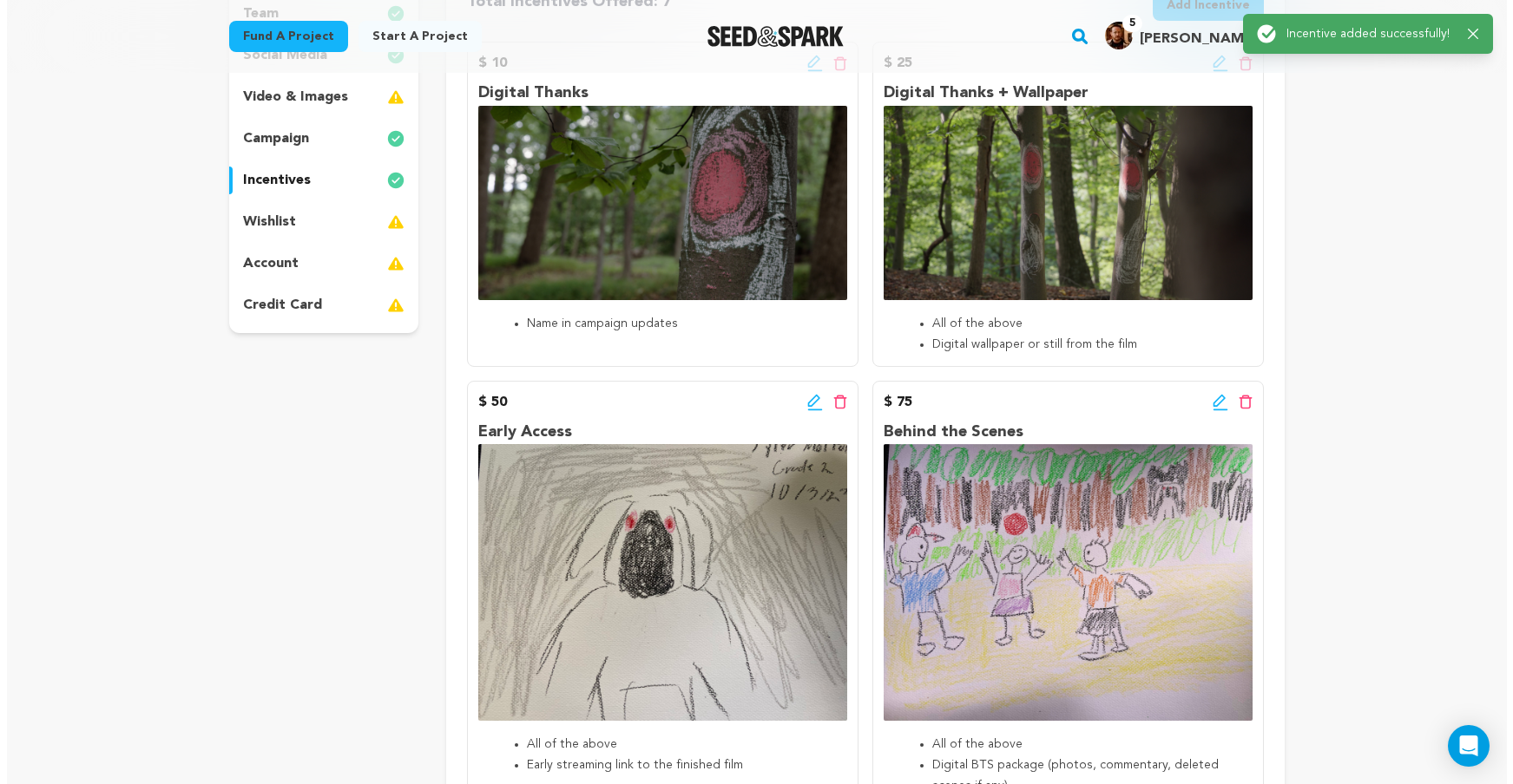
scroll to position [0, 0]
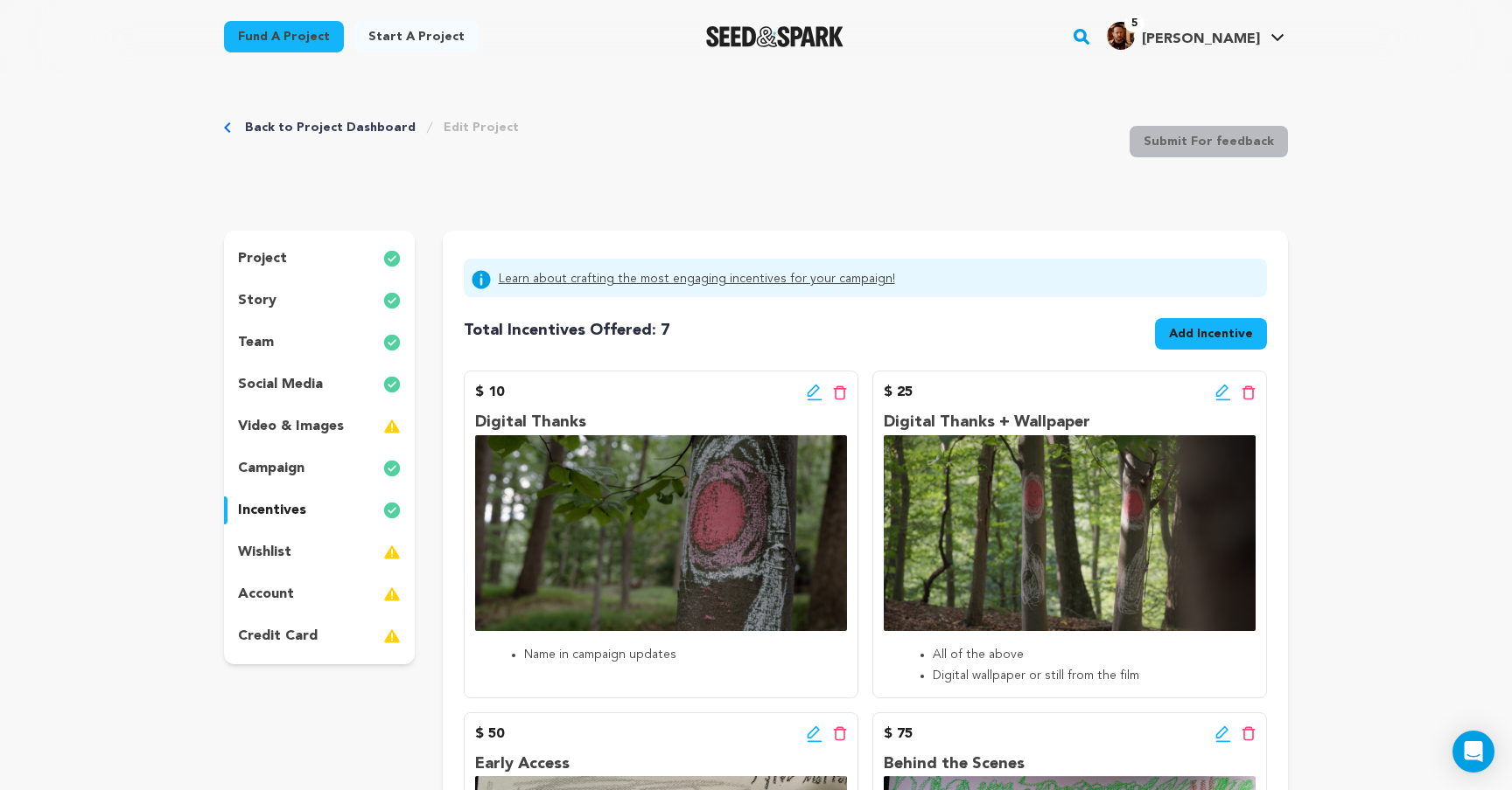
click at [1226, 336] on span "Add Incentive" at bounding box center [1211, 334] width 84 height 17
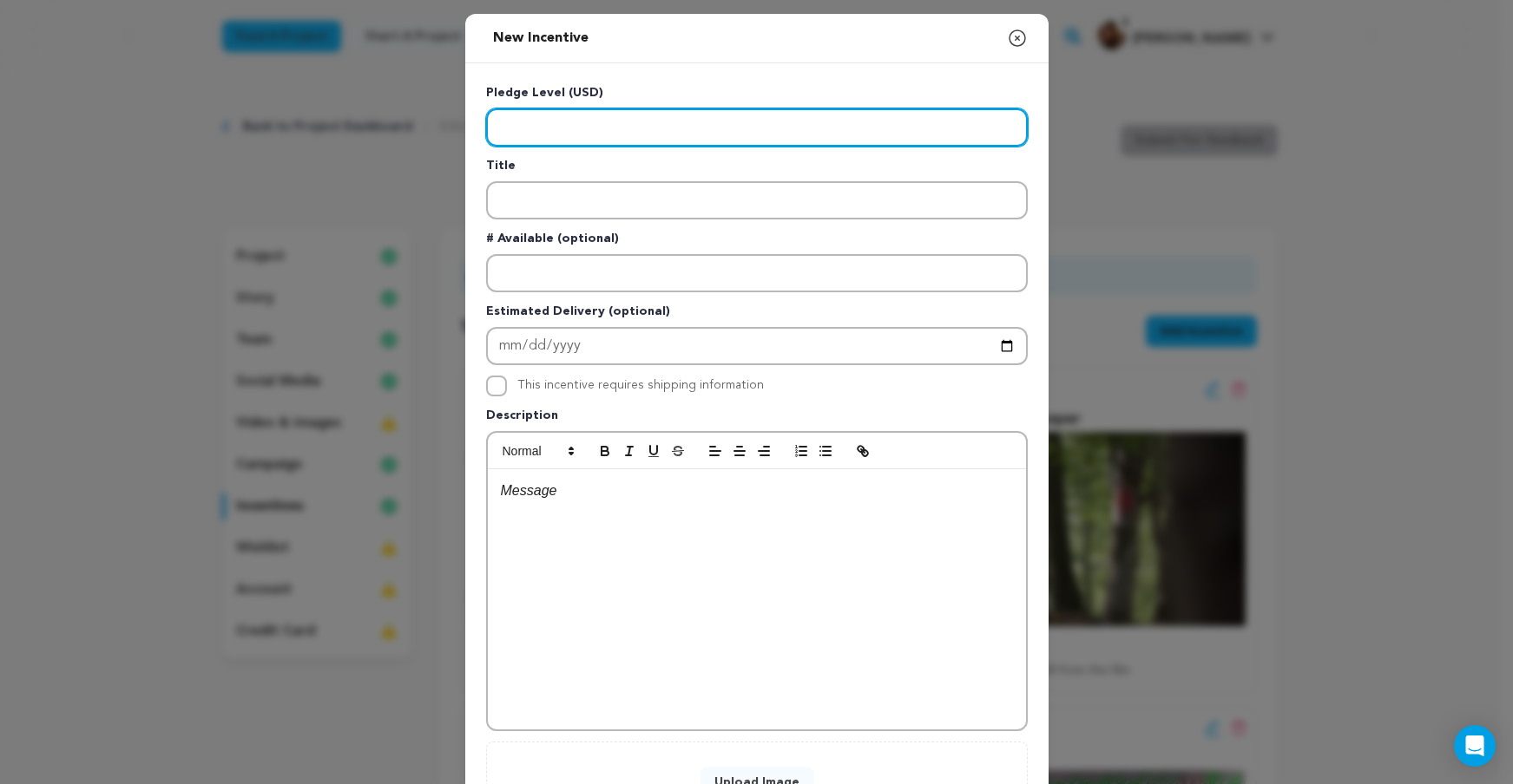
click at [630, 113] on input "Enter level" at bounding box center [757, 128] width 542 height 39
type input "1000"
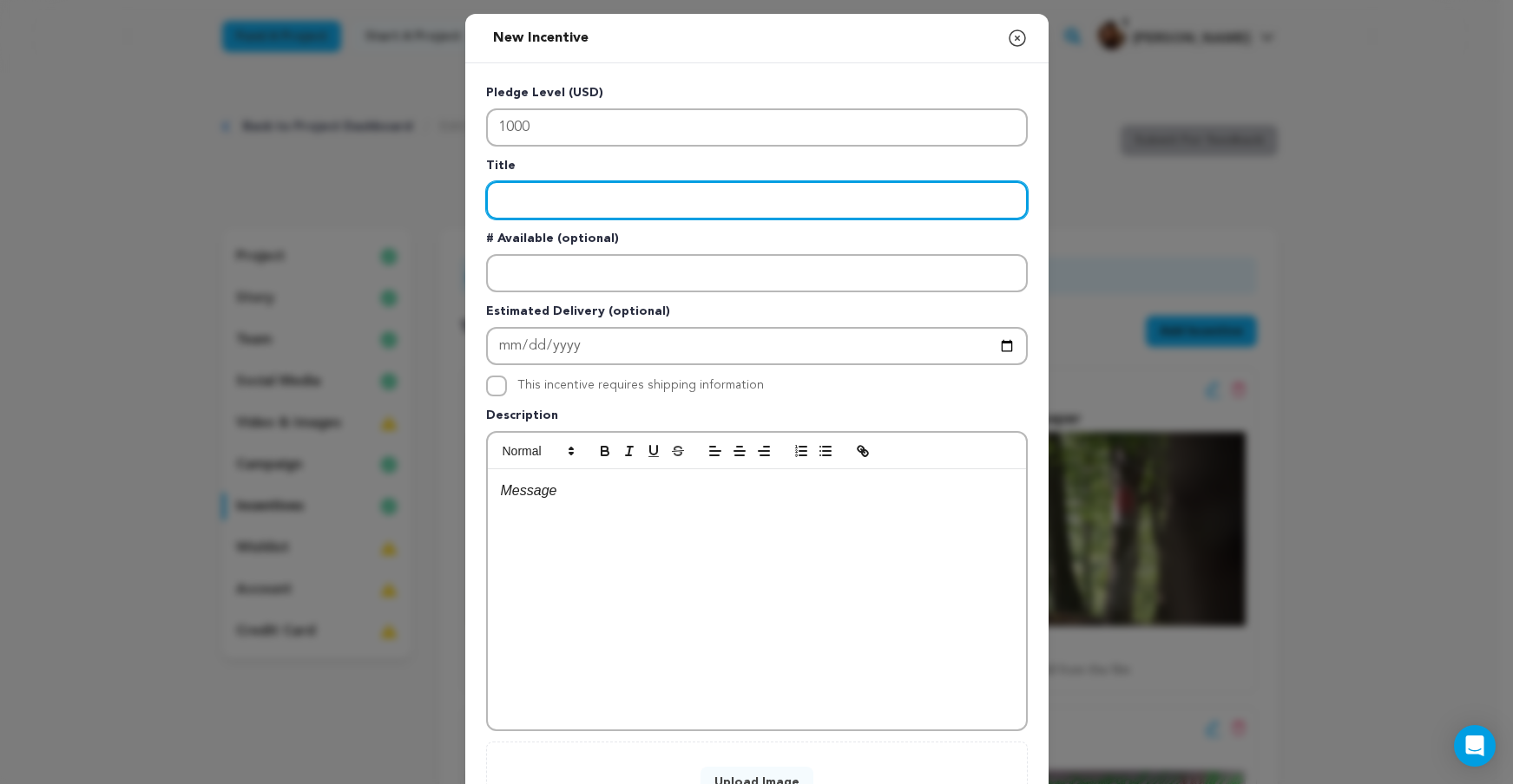
click at [609, 184] on input "Enter title" at bounding box center [757, 200] width 542 height 39
paste input "Associate Producer"
type input "Associate Producer"
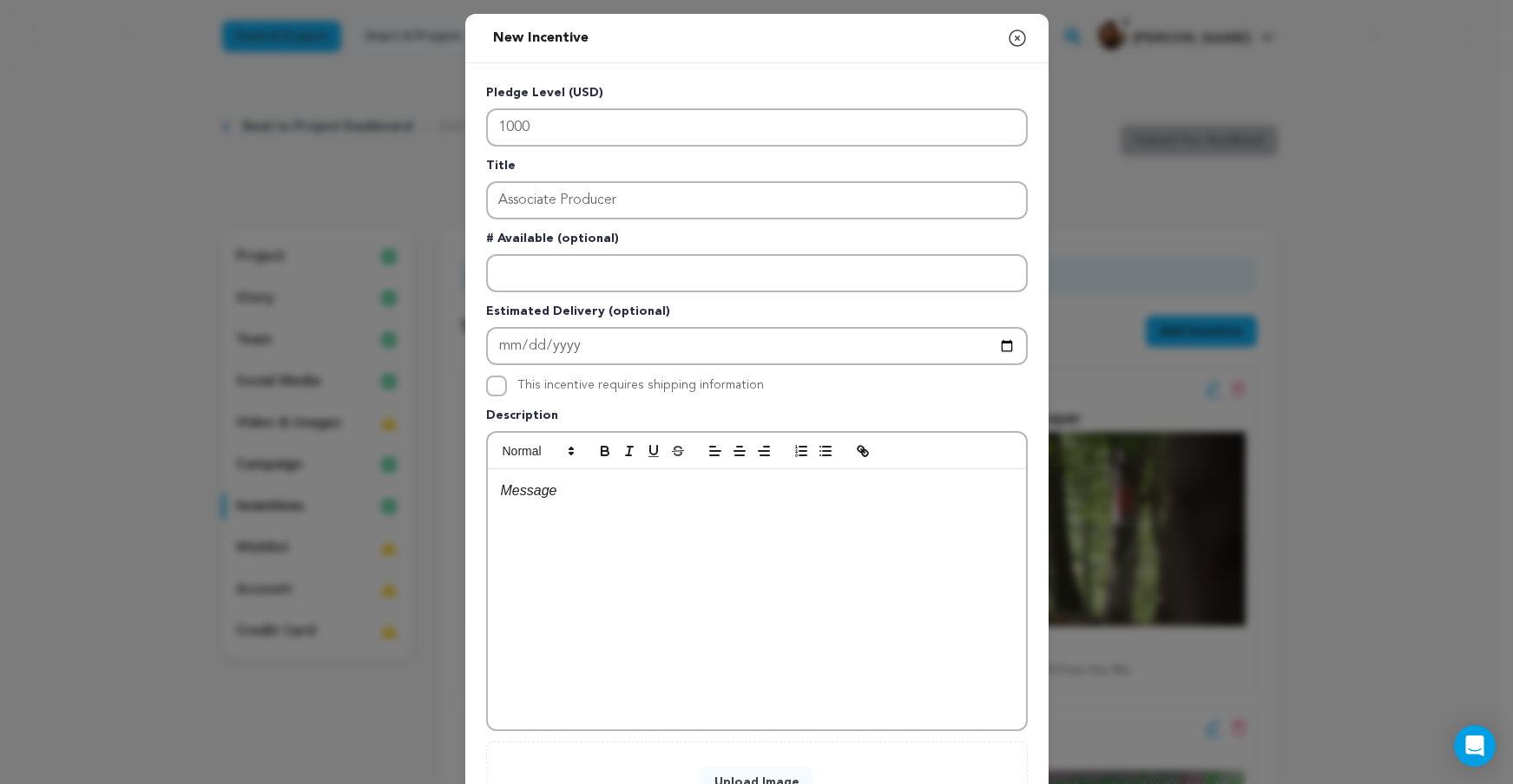
click at [487, 383] on input "This incentive requires shipping information" at bounding box center [497, 386] width 21 height 21
checkbox input "true"
click at [705, 523] on div at bounding box center [756, 599] width 539 height 260
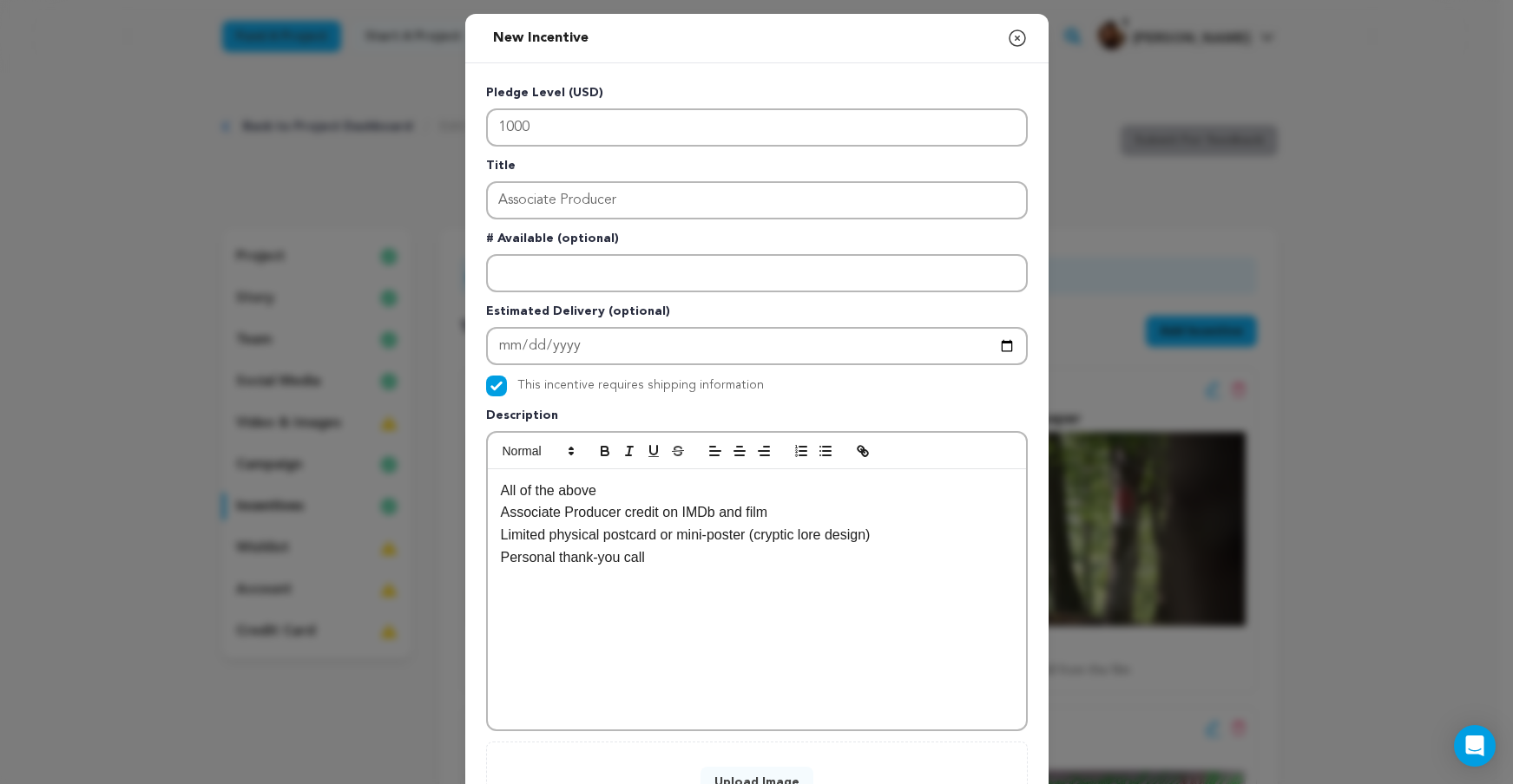
scroll to position [16, 0]
click at [493, 492] on div "All of the above Associate Producer credit on IMDb and film Limited physical po…" at bounding box center [756, 599] width 539 height 260
drag, startPoint x: 824, startPoint y: 453, endPoint x: 542, endPoint y: 451, distance: 282.0
click at [824, 453] on icon "button" at bounding box center [826, 451] width 15 height 15
click at [501, 512] on p "Associate Producer credit on IMDb and film" at bounding box center [757, 512] width 513 height 22
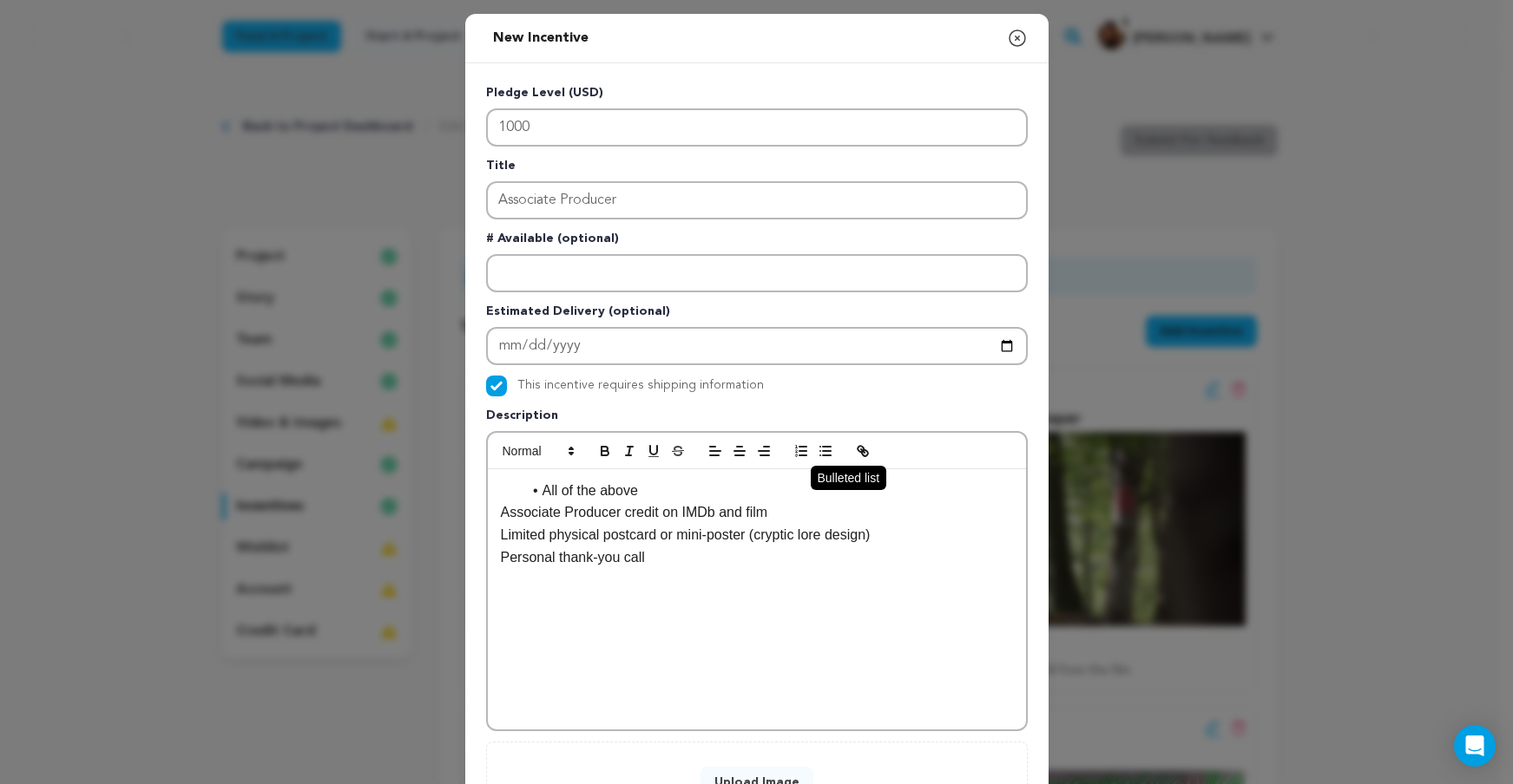
click at [819, 458] on icon "button" at bounding box center [826, 451] width 15 height 15
click at [501, 535] on p "Limited physical postcard or mini-poster (cryptic lore design)" at bounding box center [757, 535] width 513 height 22
click at [818, 454] on icon "button" at bounding box center [826, 451] width 15 height 15
click at [501, 559] on p "Personal thank-you call" at bounding box center [757, 558] width 513 height 22
click at [823, 447] on line "button" at bounding box center [827, 447] width 8 height 0
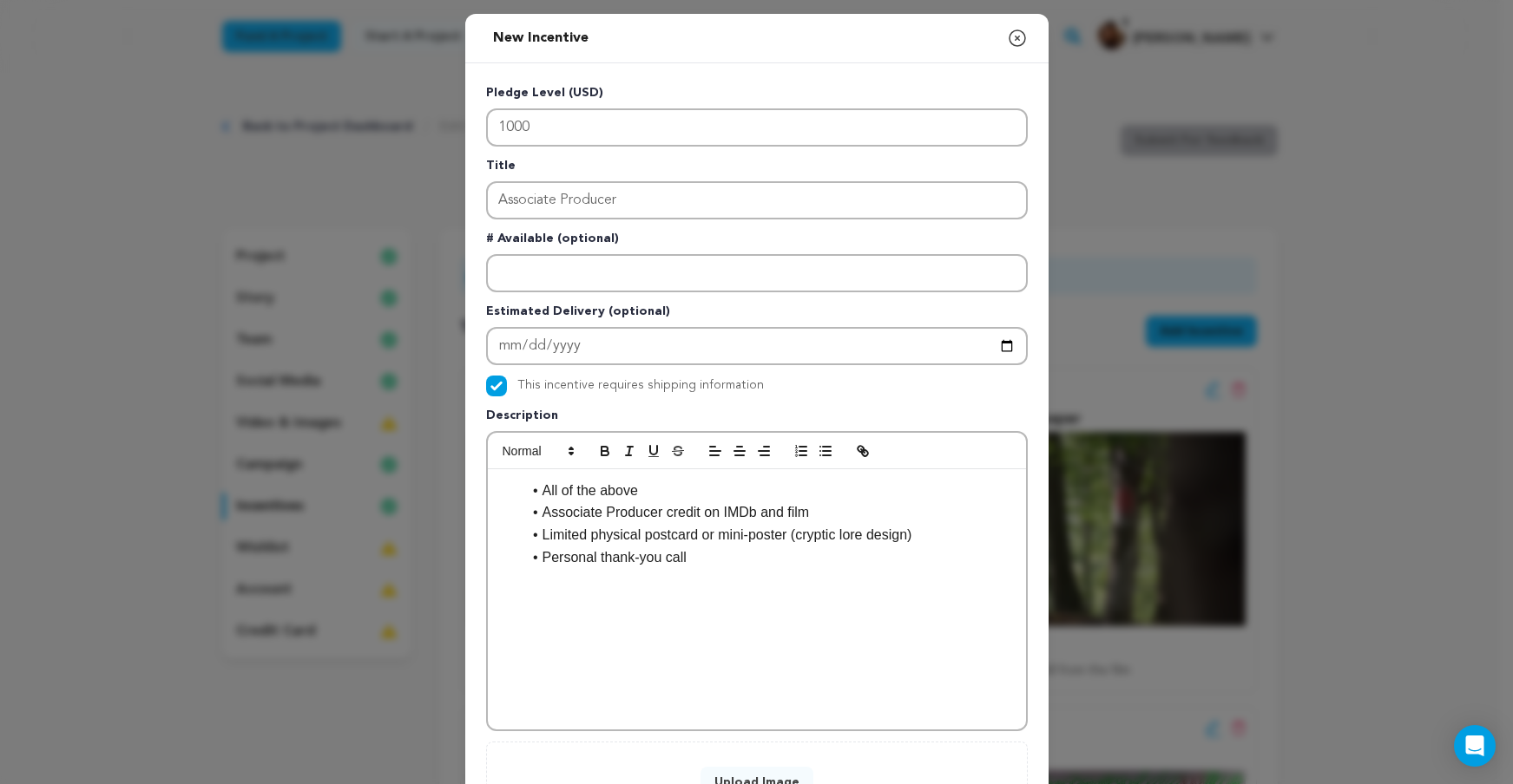
scroll to position [147, 0]
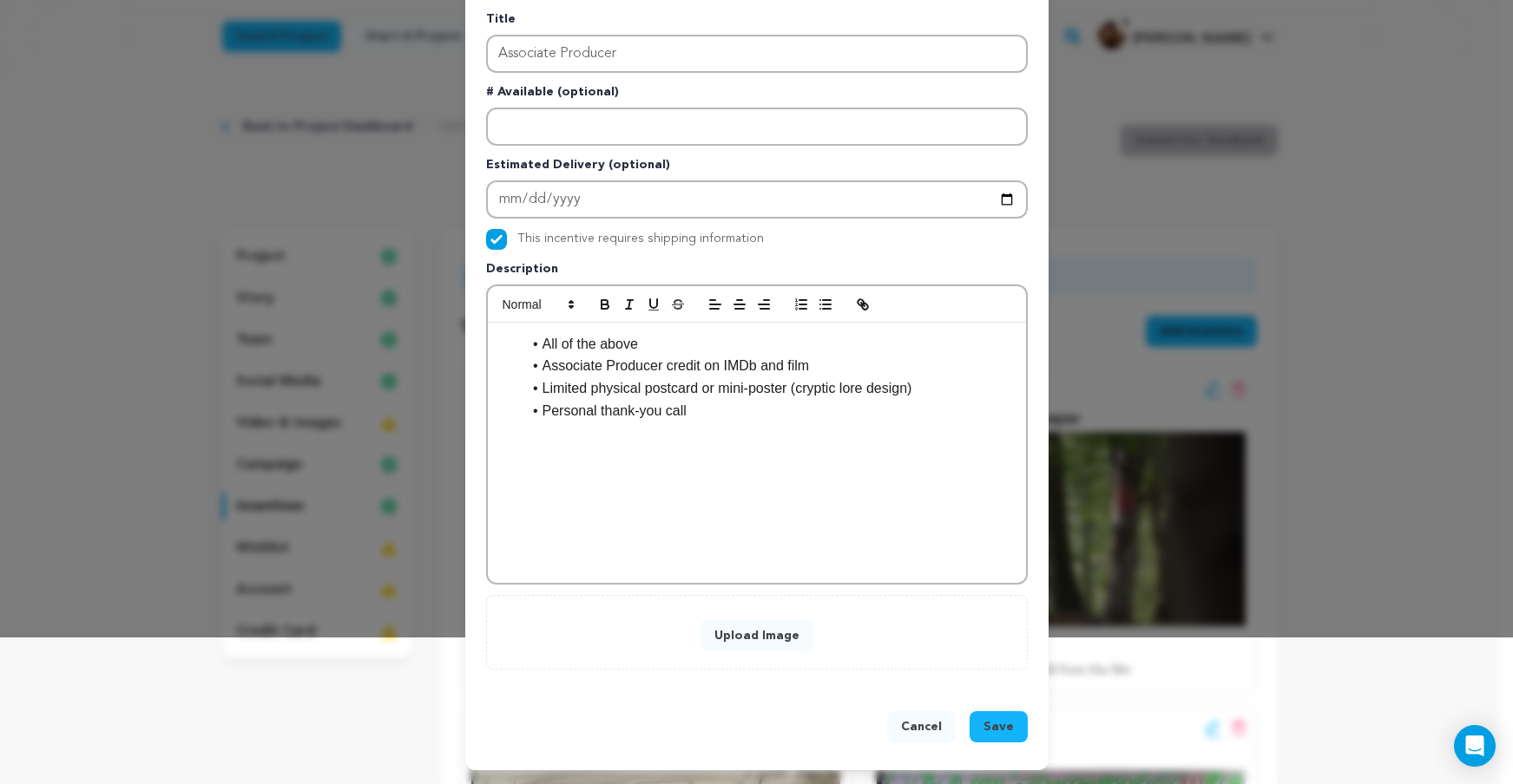
click at [758, 621] on button "Upload Image" at bounding box center [756, 636] width 113 height 31
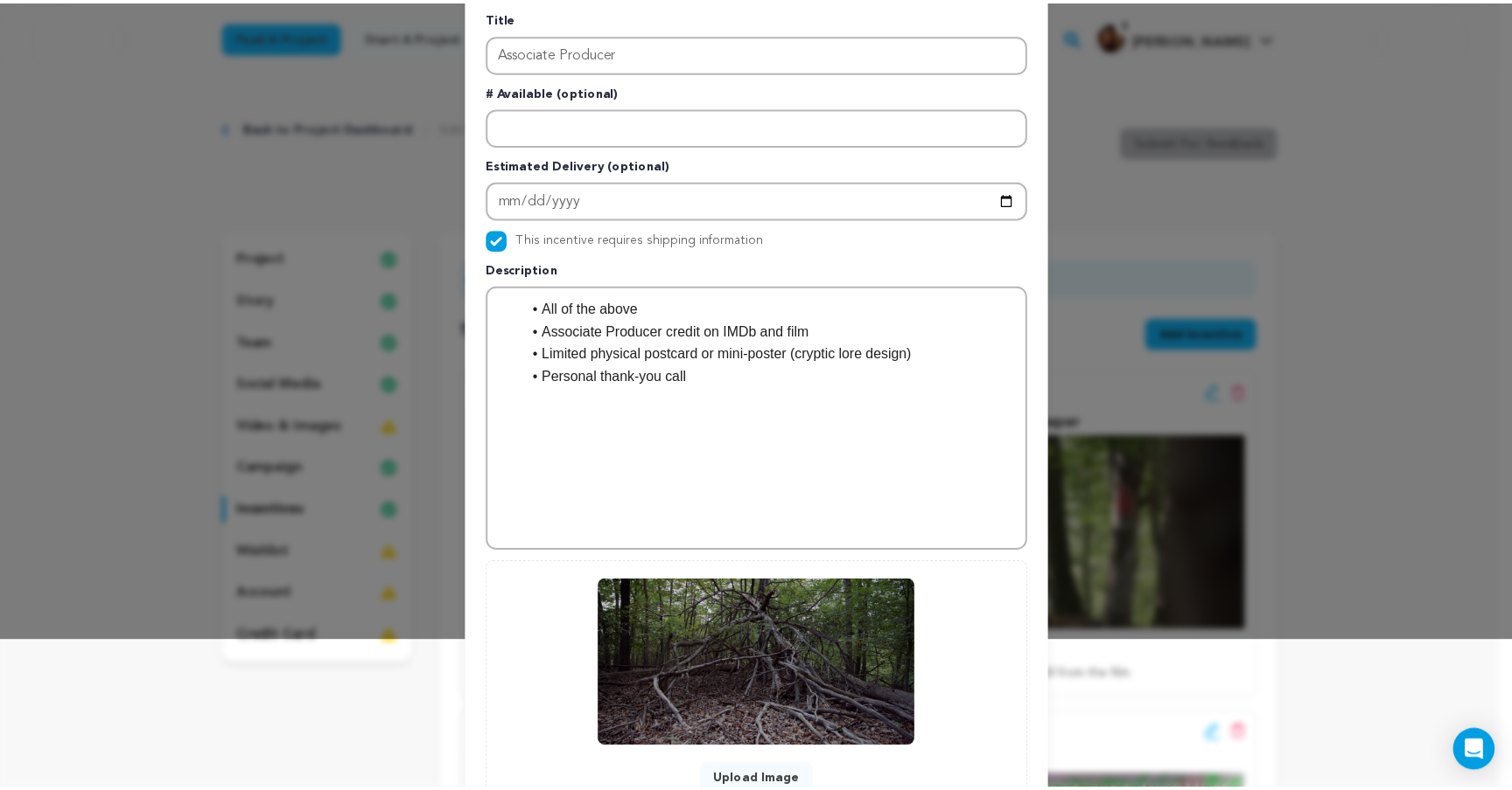
scroll to position [289, 0]
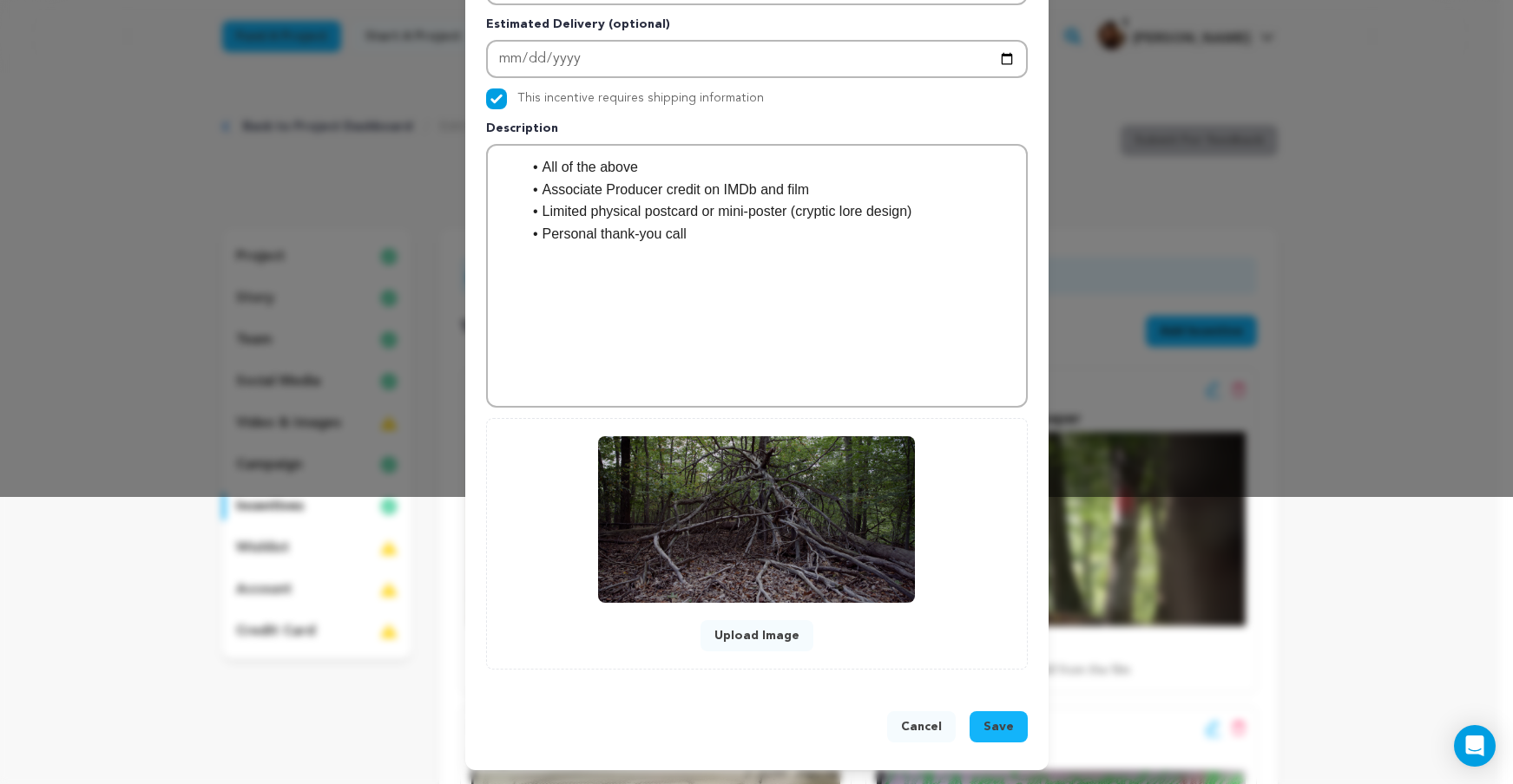
click at [988, 720] on span "Save" at bounding box center [999, 727] width 31 height 17
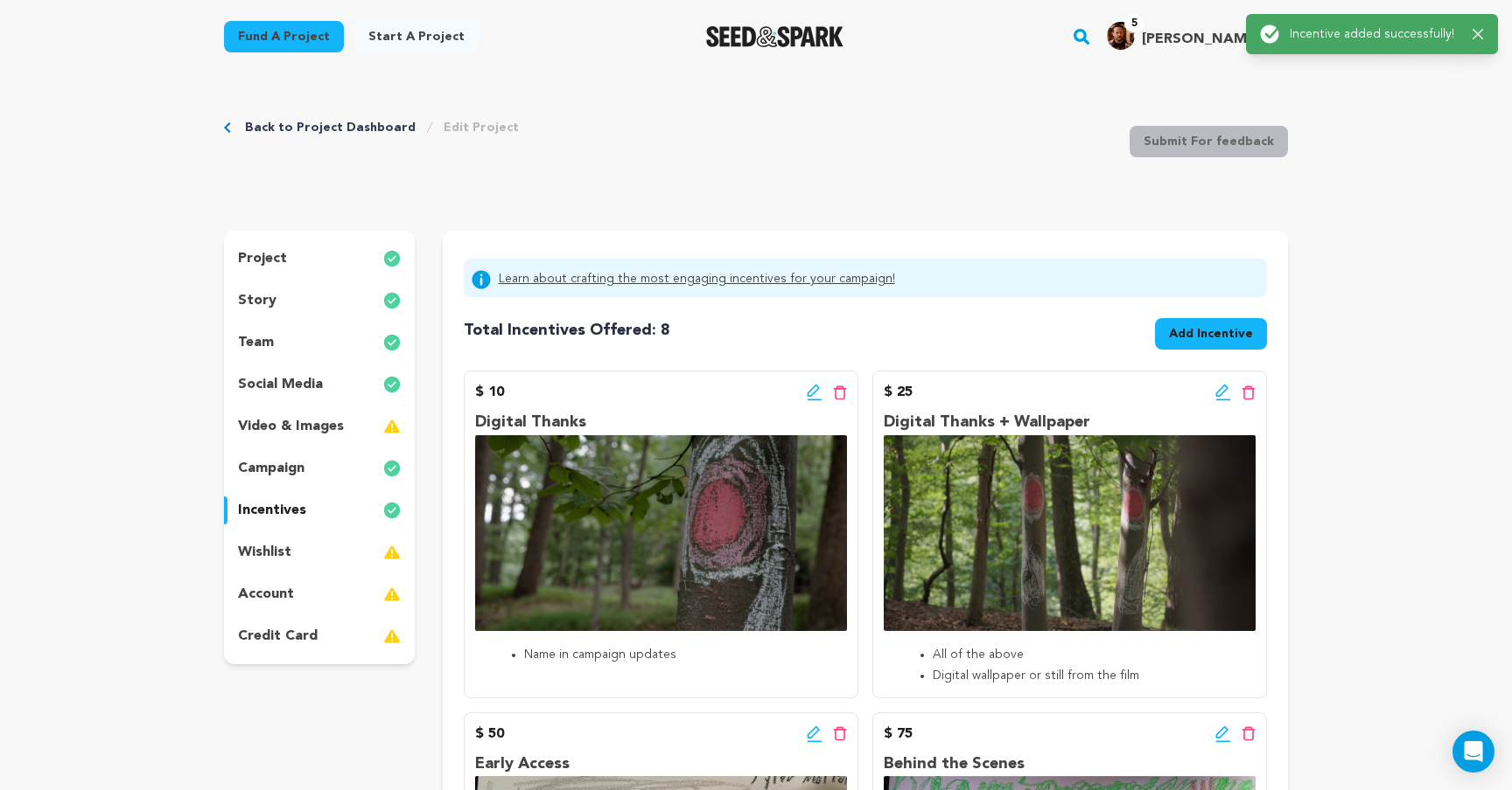
click at [295, 542] on div "wishlist" at bounding box center [319, 552] width 190 height 28
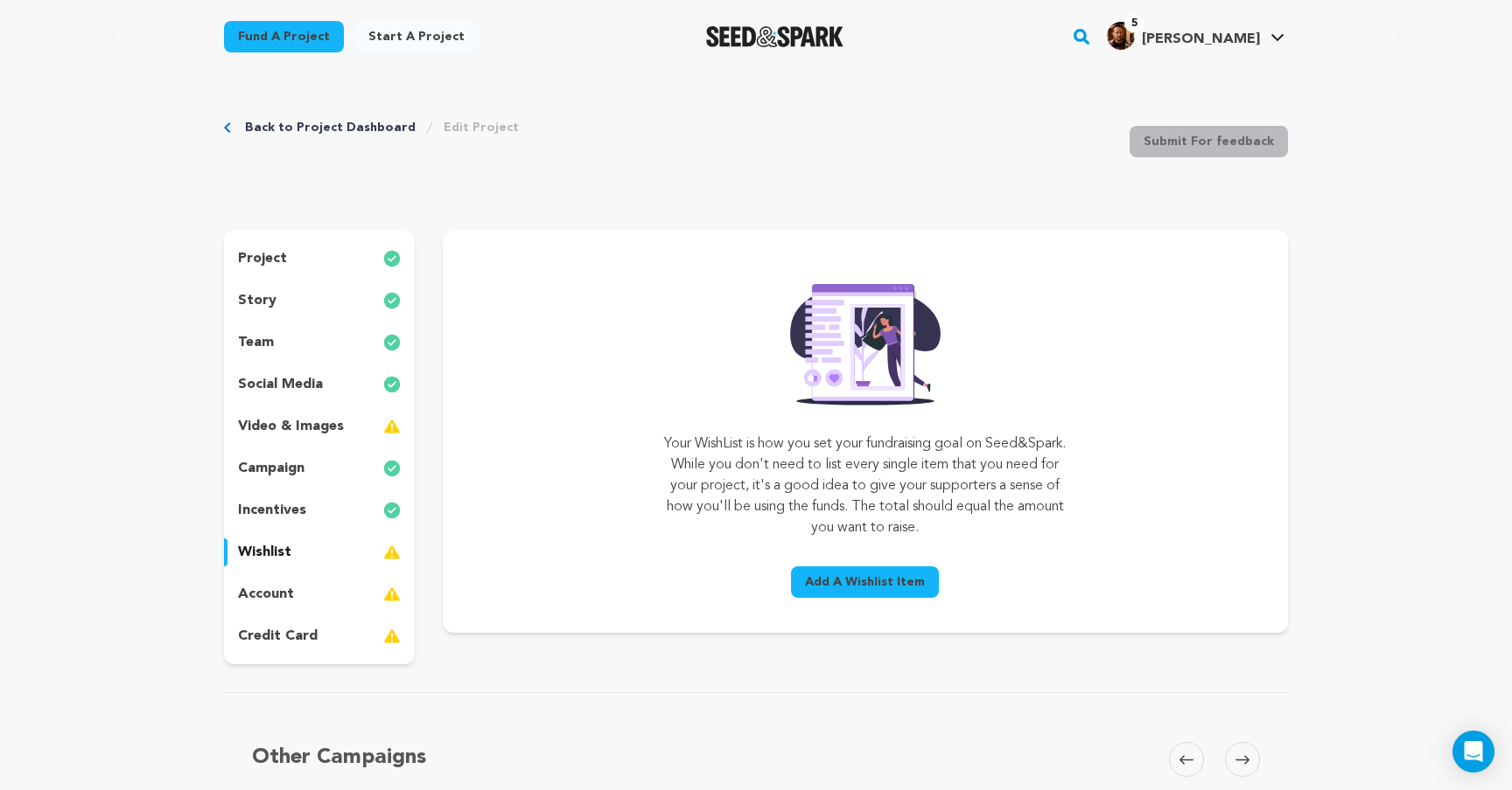
click at [815, 585] on span "Add A Wishlist Item" at bounding box center [864, 582] width 119 height 17
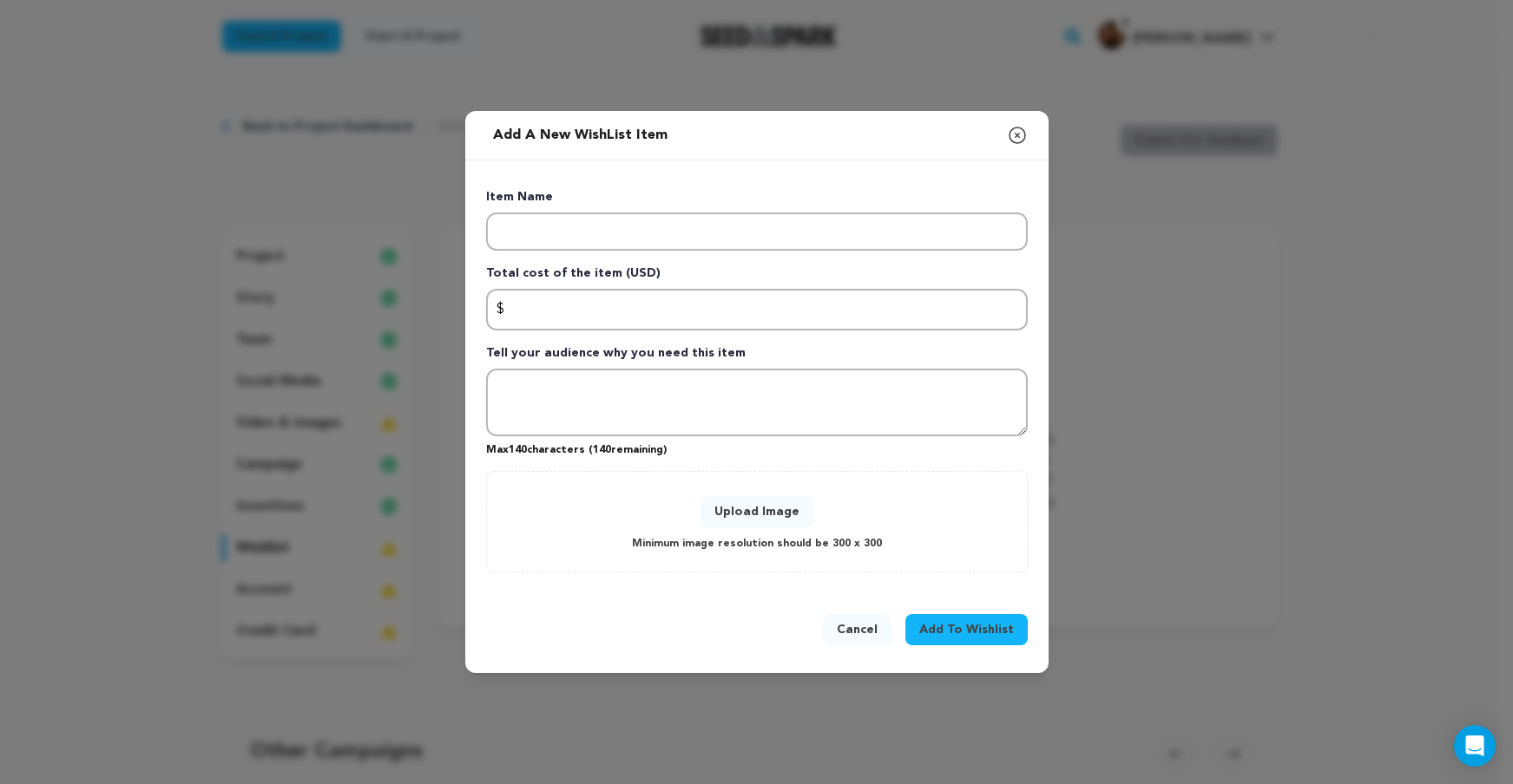
click at [1021, 139] on icon "button" at bounding box center [1018, 136] width 21 height 21
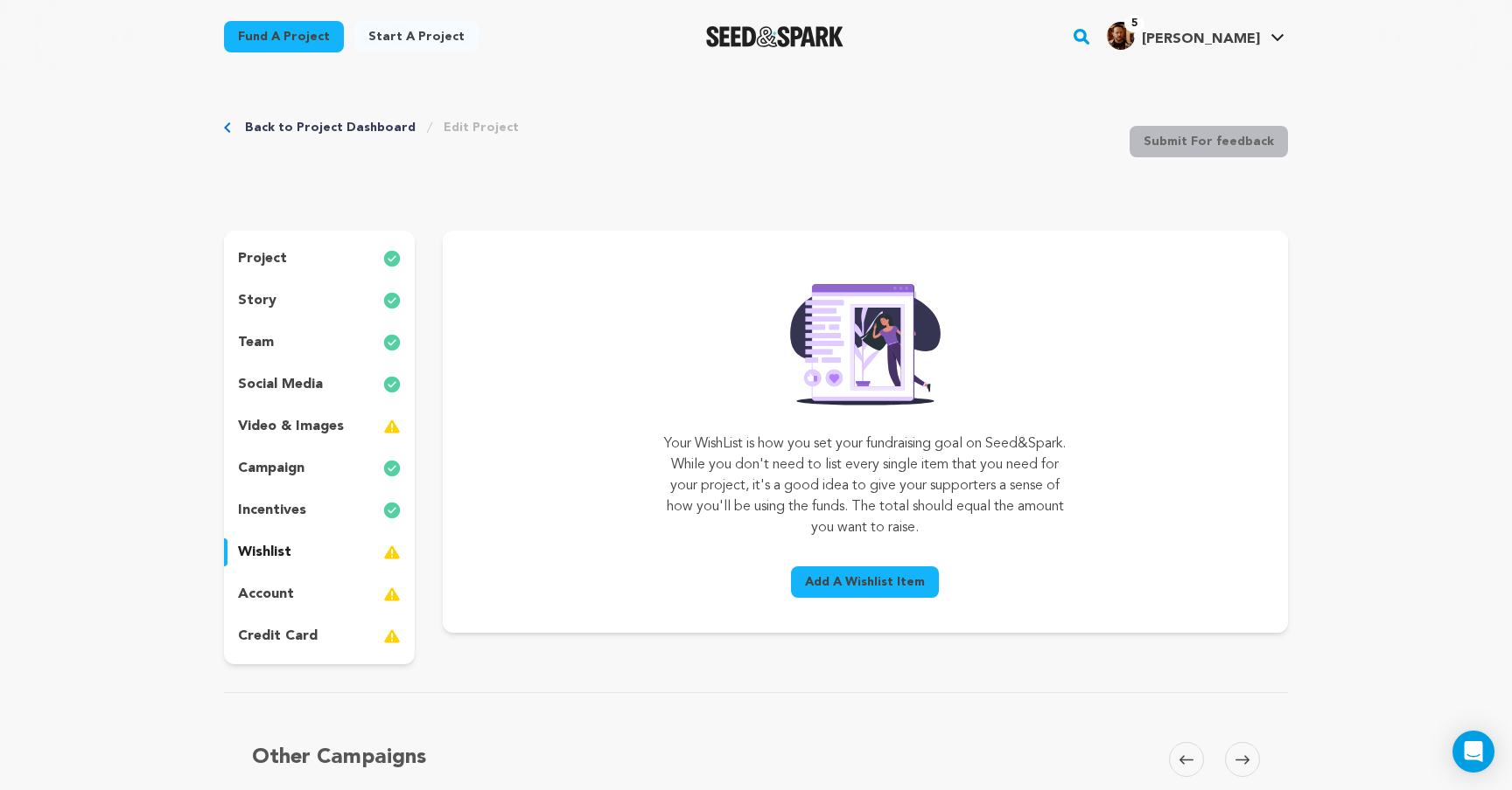
click at [296, 600] on div "account" at bounding box center [319, 594] width 190 height 28
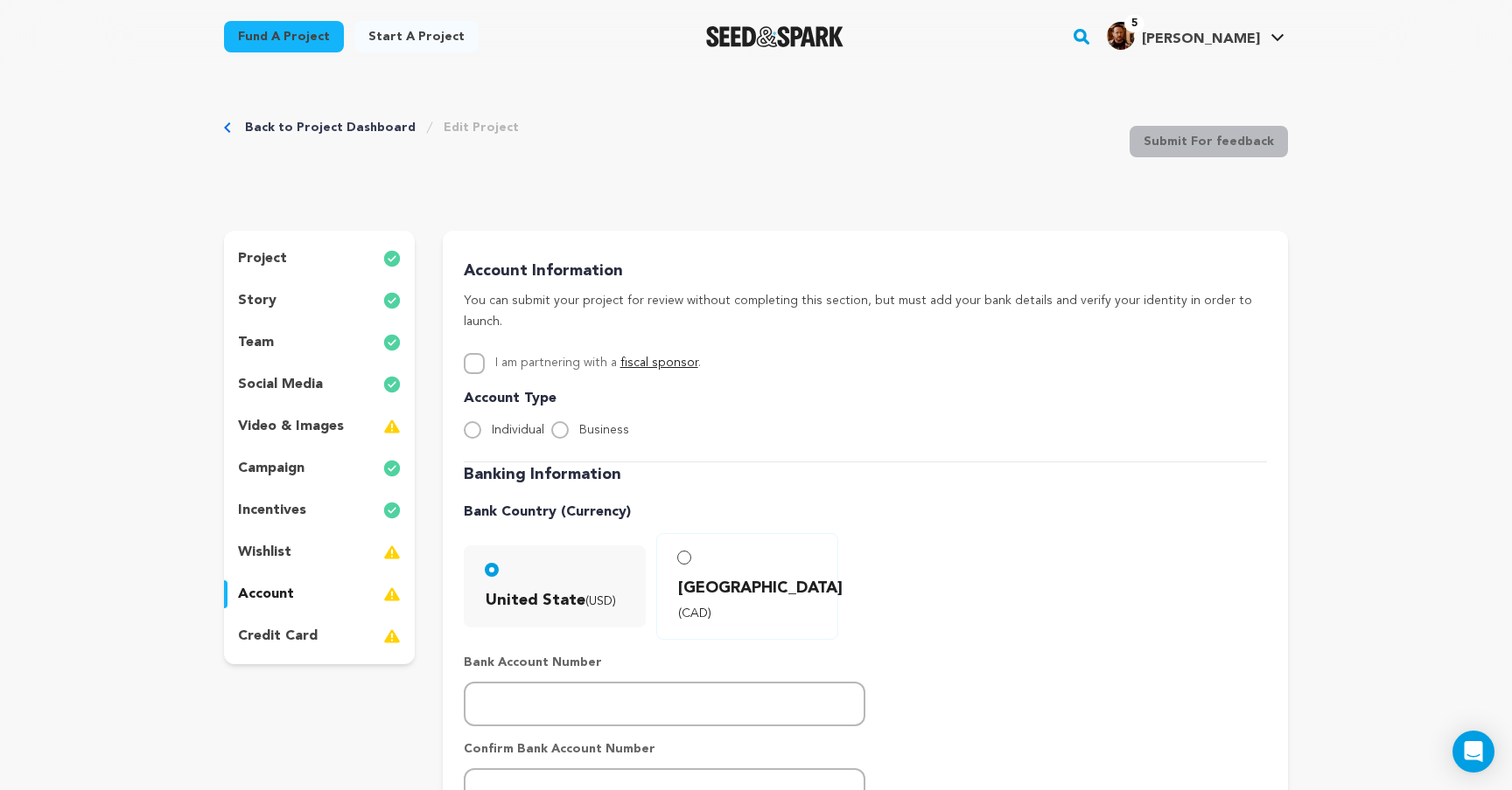
click at [482, 419] on div "Individual" at bounding box center [503, 430] width 81 height 21
click at [476, 421] on input "Individual" at bounding box center [472, 430] width 17 height 17
radio input "true"
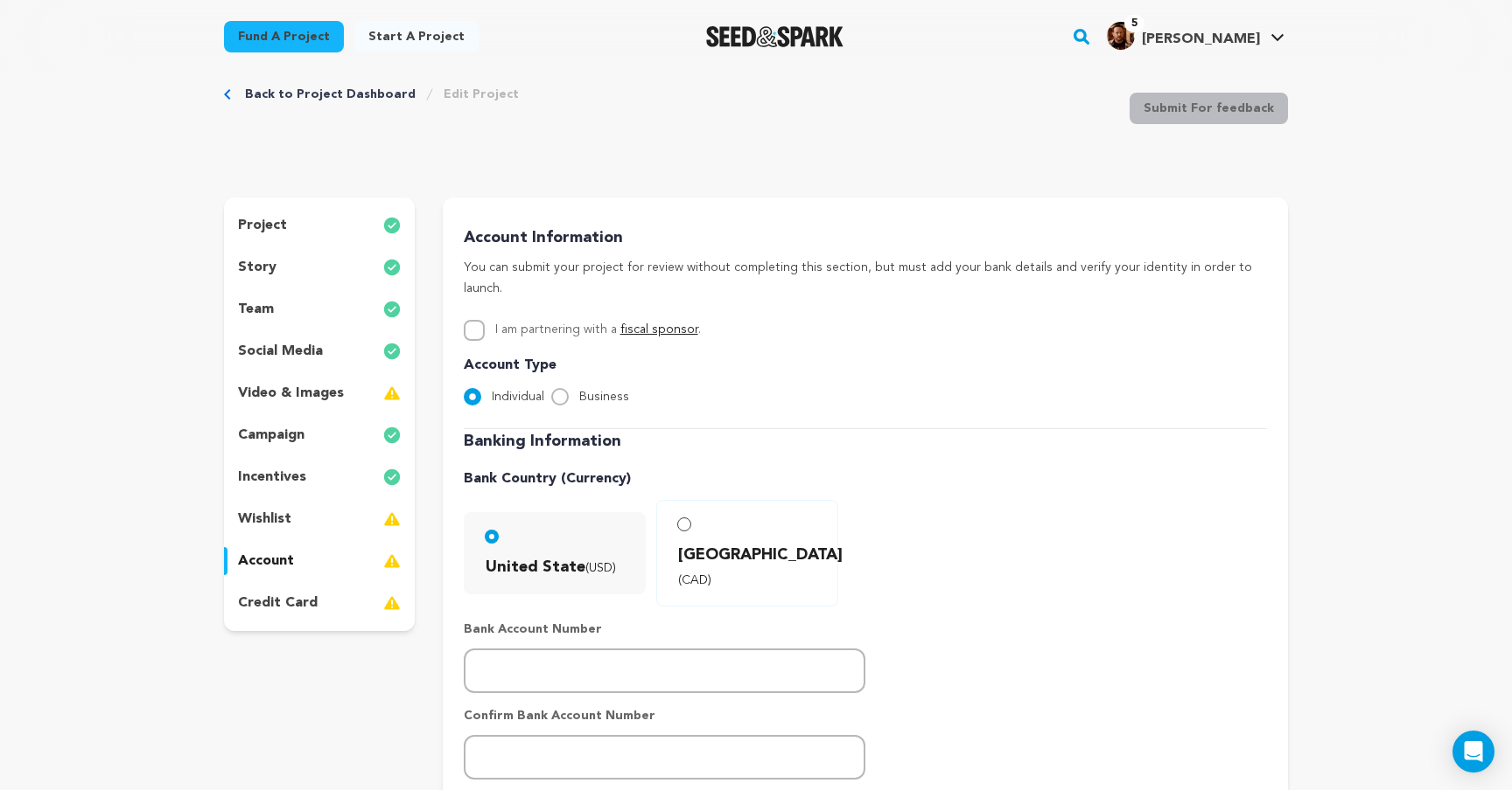
scroll to position [383, 0]
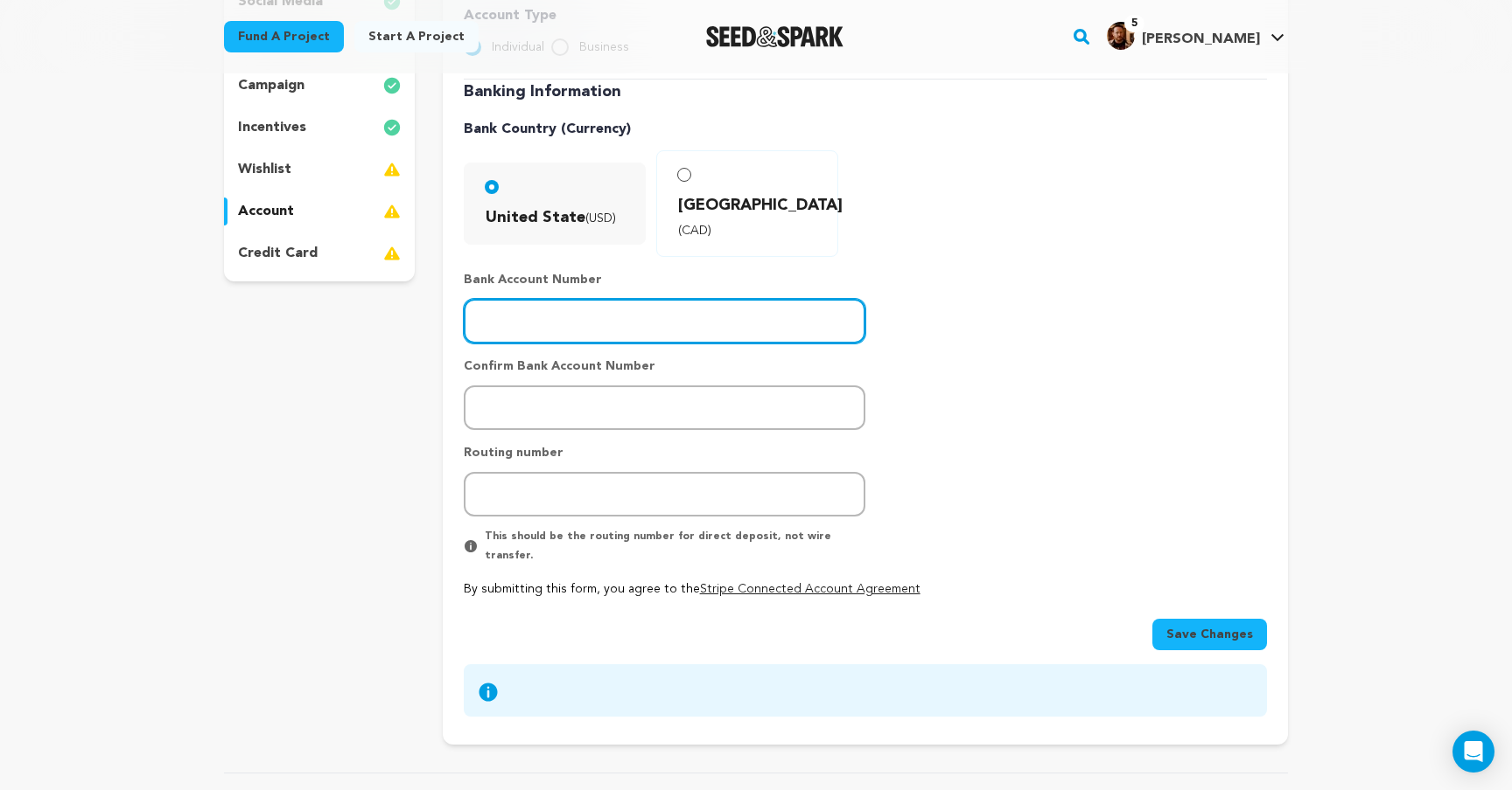
click at [808, 299] on input "number" at bounding box center [664, 321] width 402 height 45
click at [657, 299] on input "8726108924" at bounding box center [664, 321] width 402 height 45
type input "8726108924"
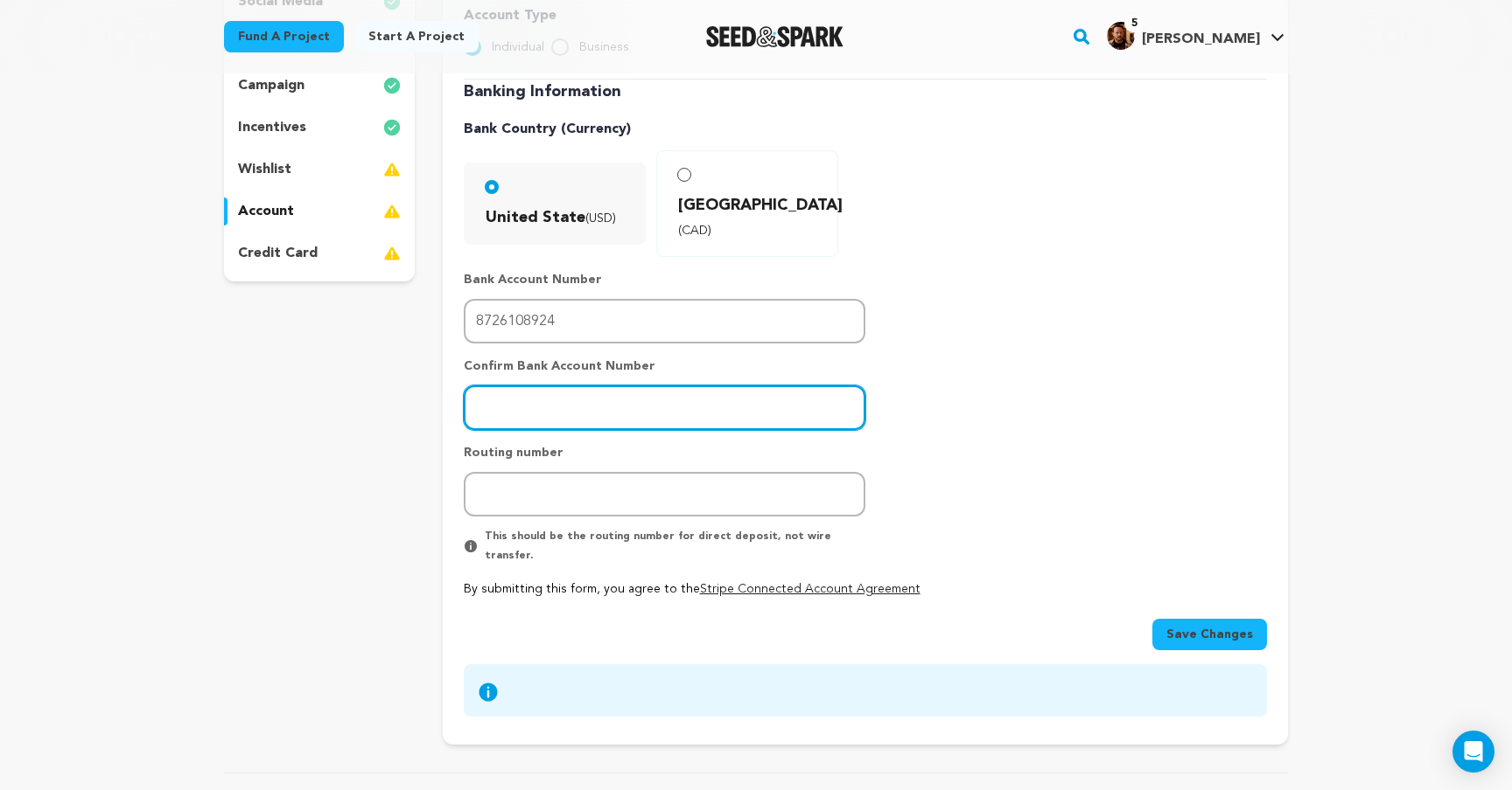
click at [822, 385] on input "number" at bounding box center [664, 408] width 402 height 45
paste input "8726108924"
type input "8726108924"
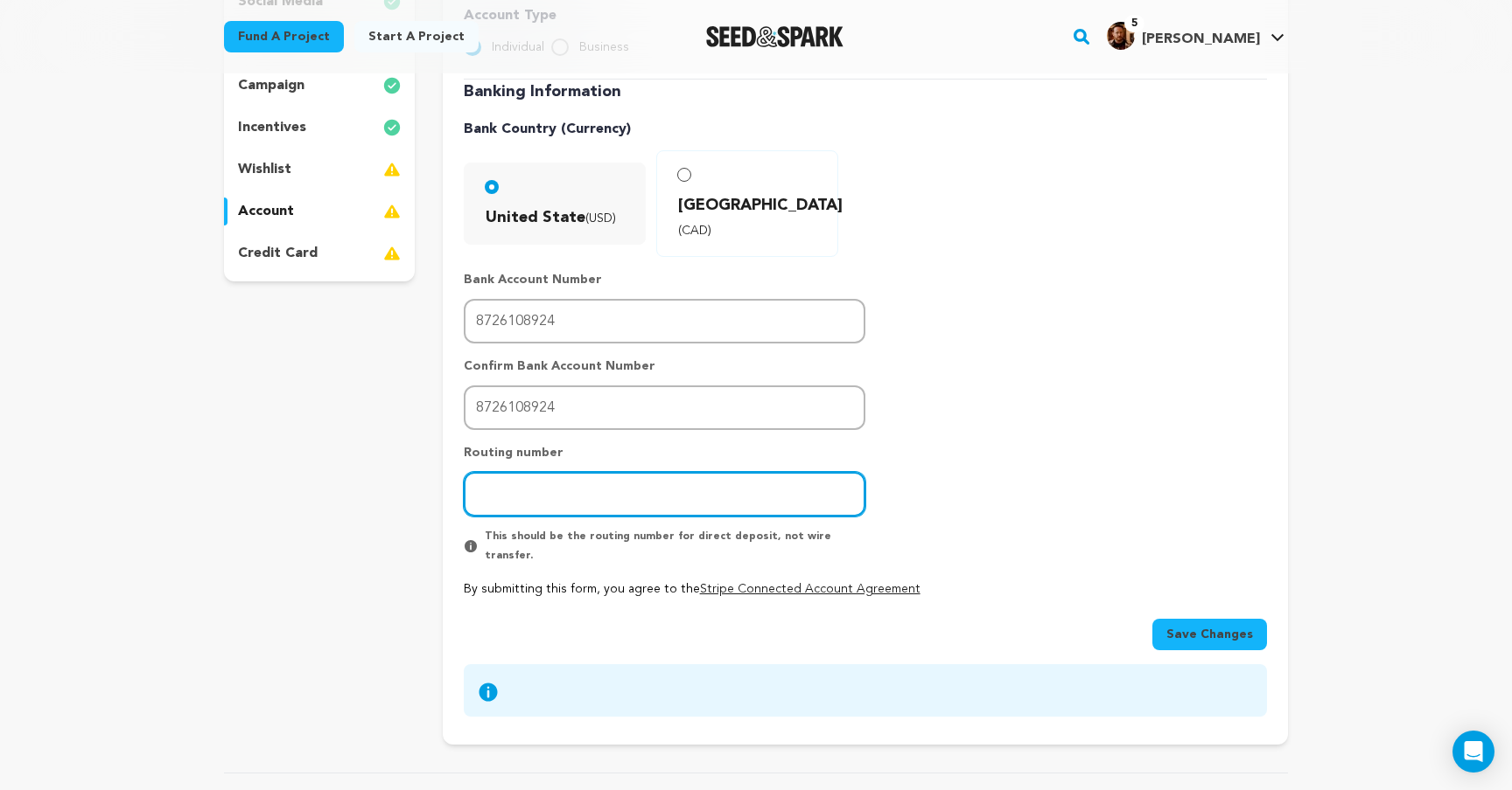
click at [642, 472] on input "number" at bounding box center [664, 494] width 402 height 45
type input "021200025"
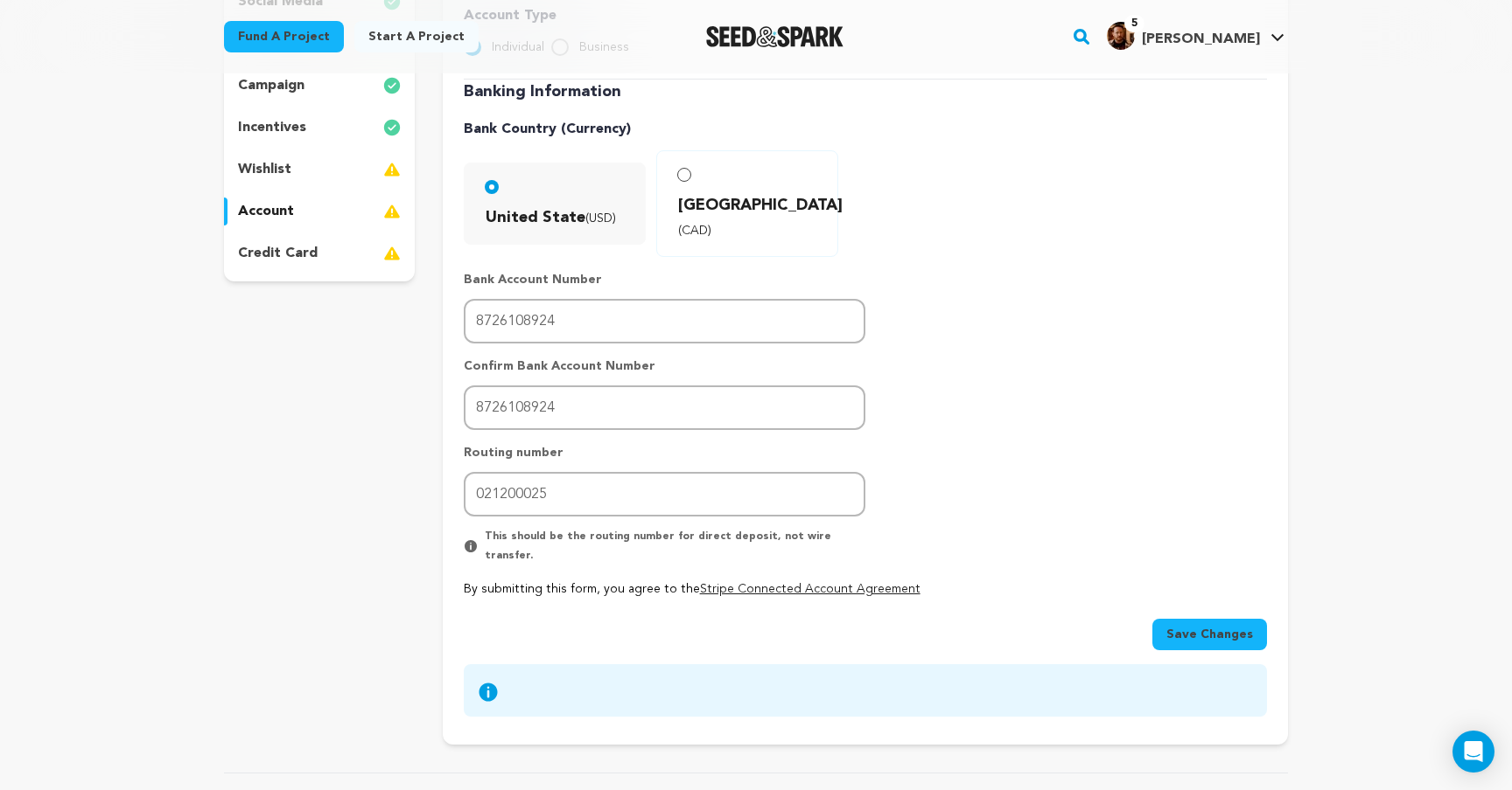
click at [1202, 626] on span "Save Changes" at bounding box center [1209, 635] width 86 height 17
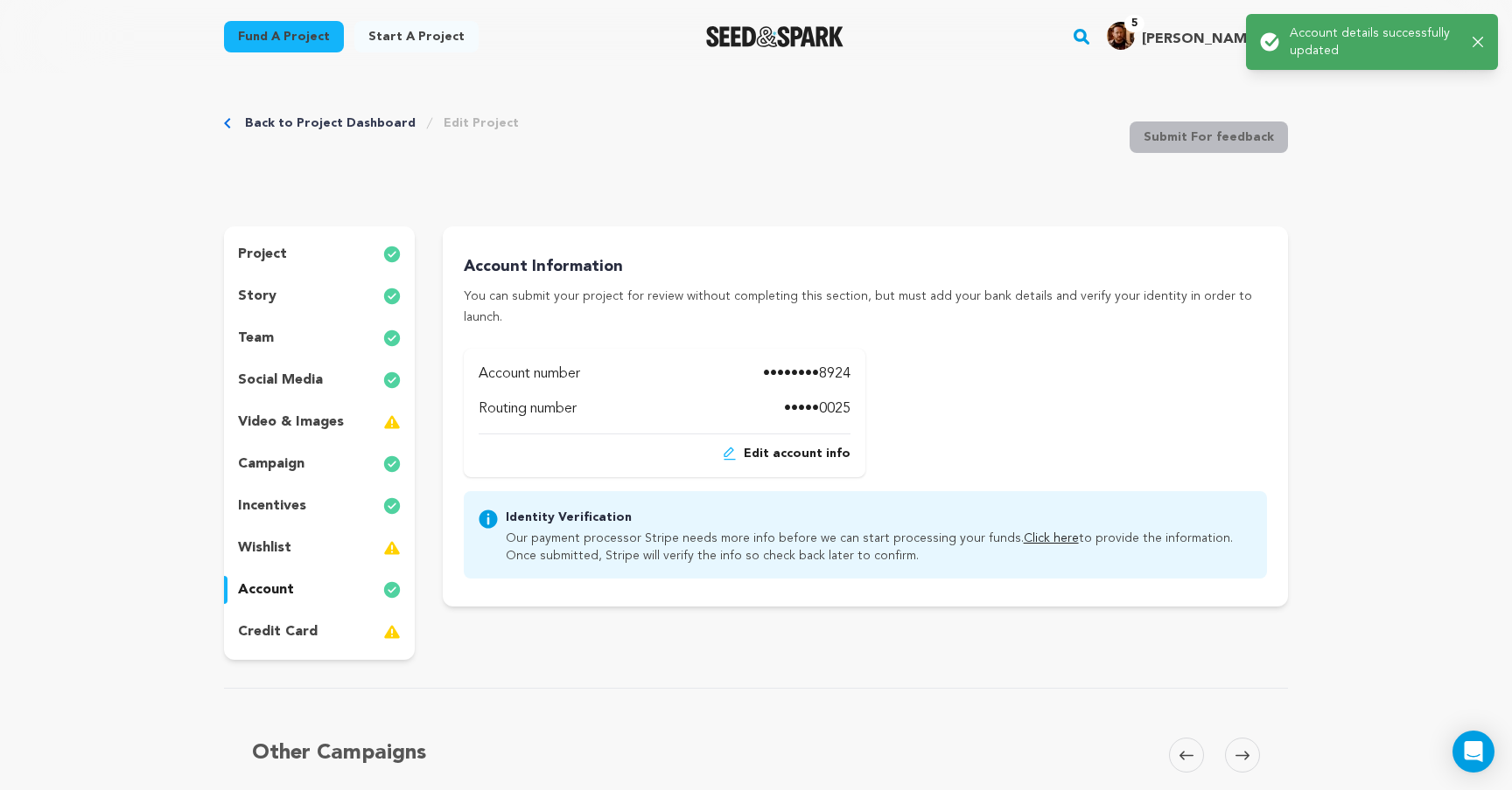
scroll to position [0, 0]
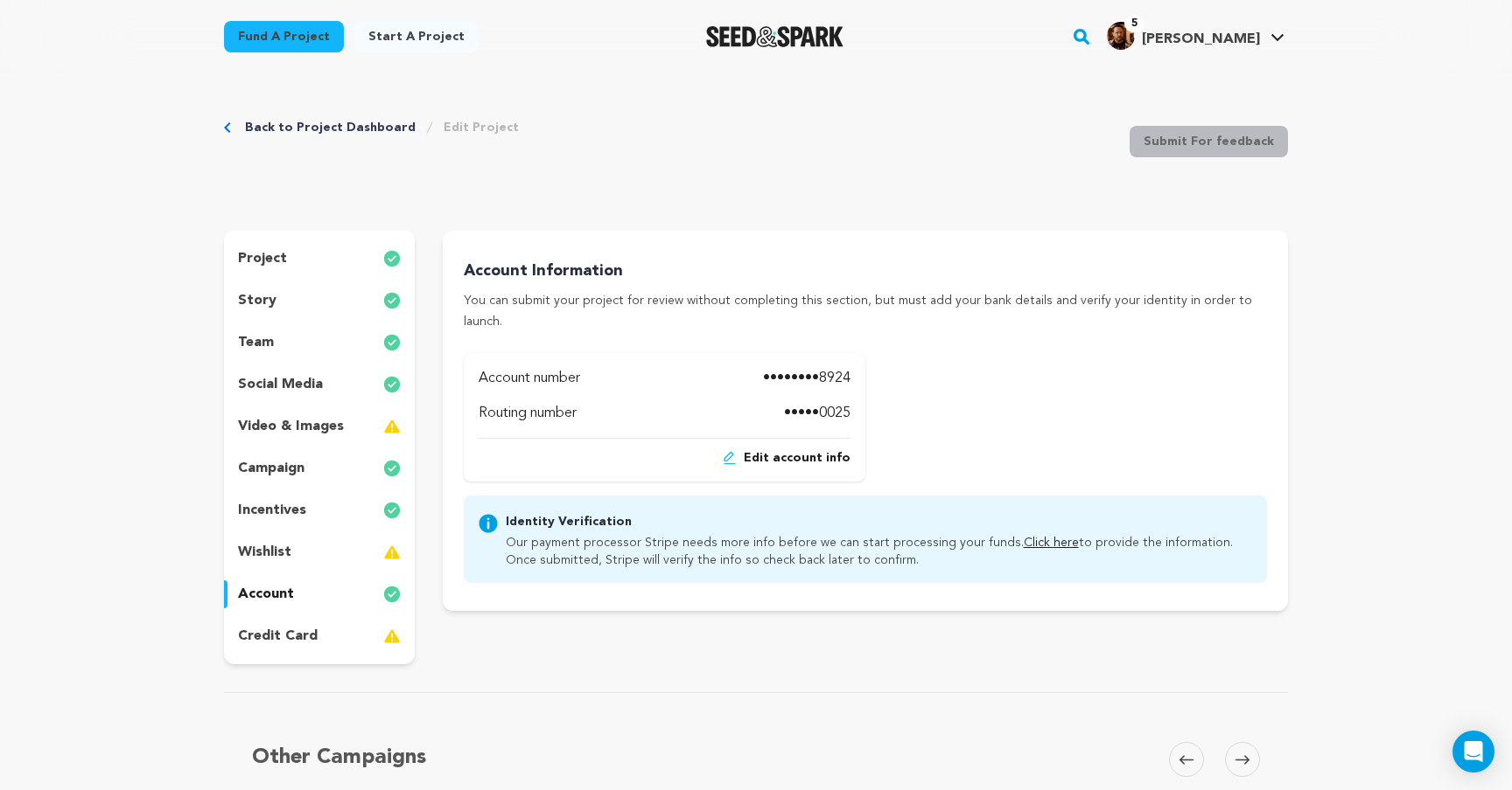
click at [262, 643] on p "credit card" at bounding box center [278, 637] width 80 height 21
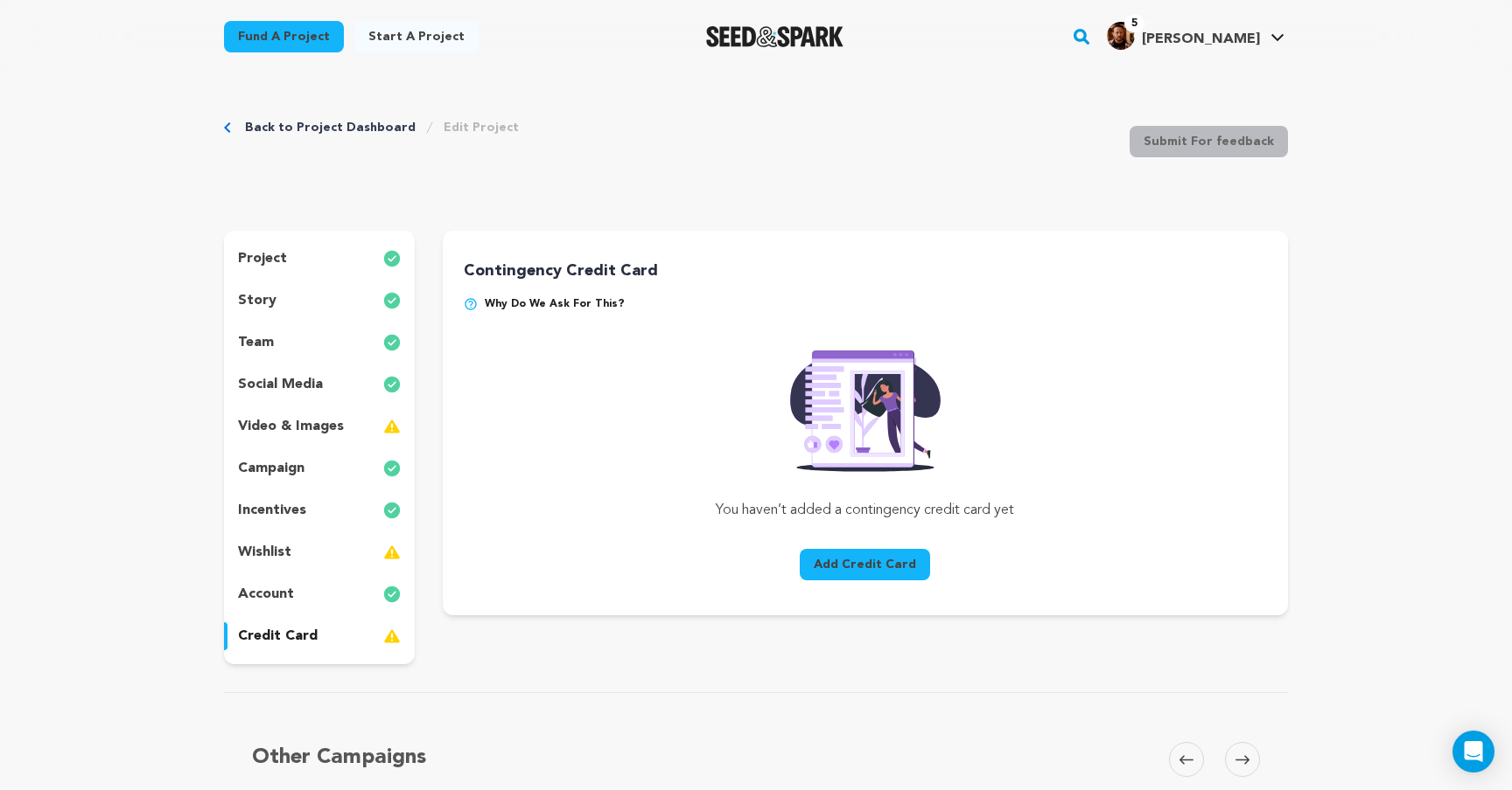
click at [871, 560] on button "Add Credit Card" at bounding box center [864, 565] width 130 height 31
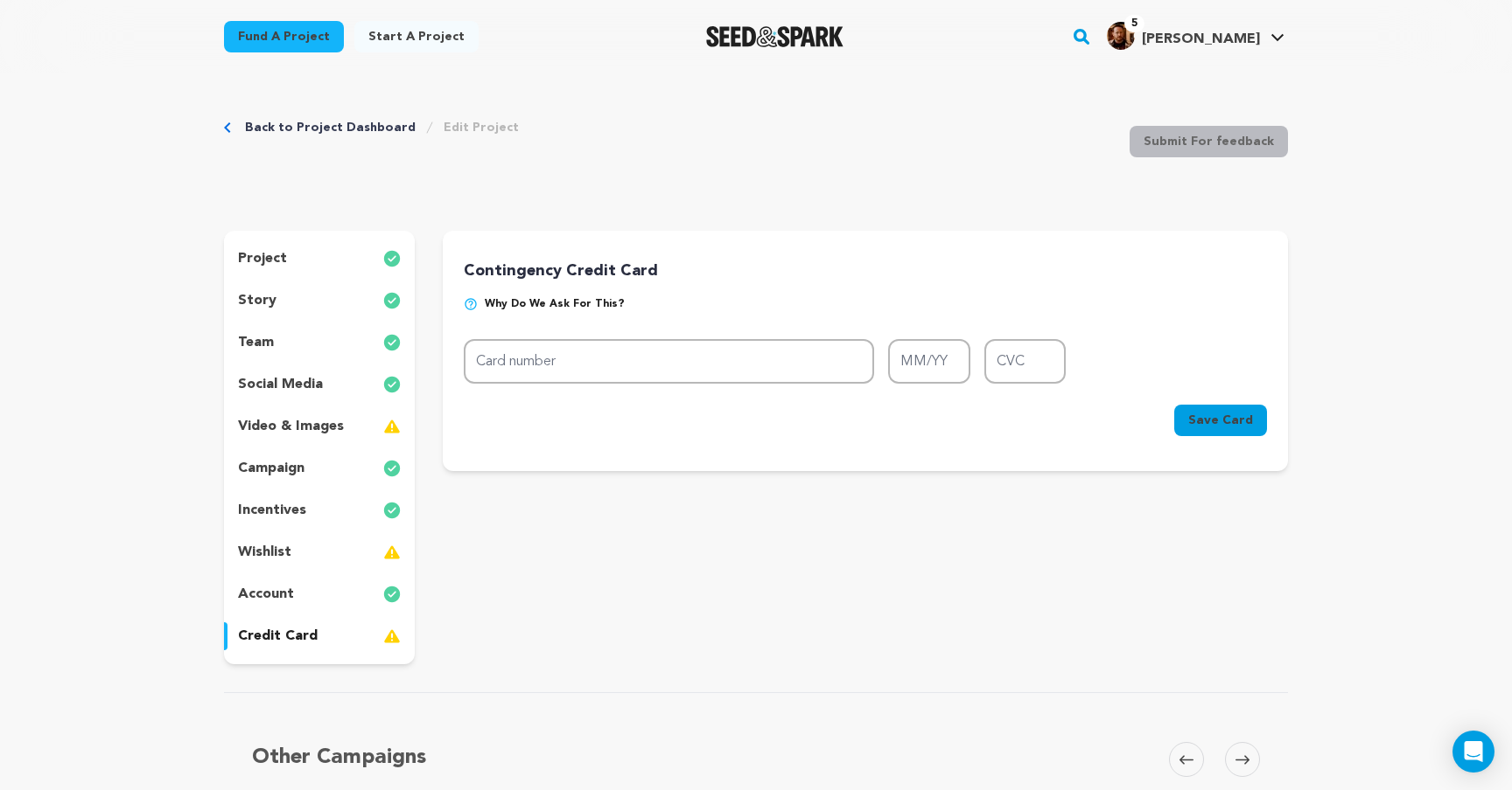
click at [278, 543] on p "wishlist" at bounding box center [264, 553] width 53 height 21
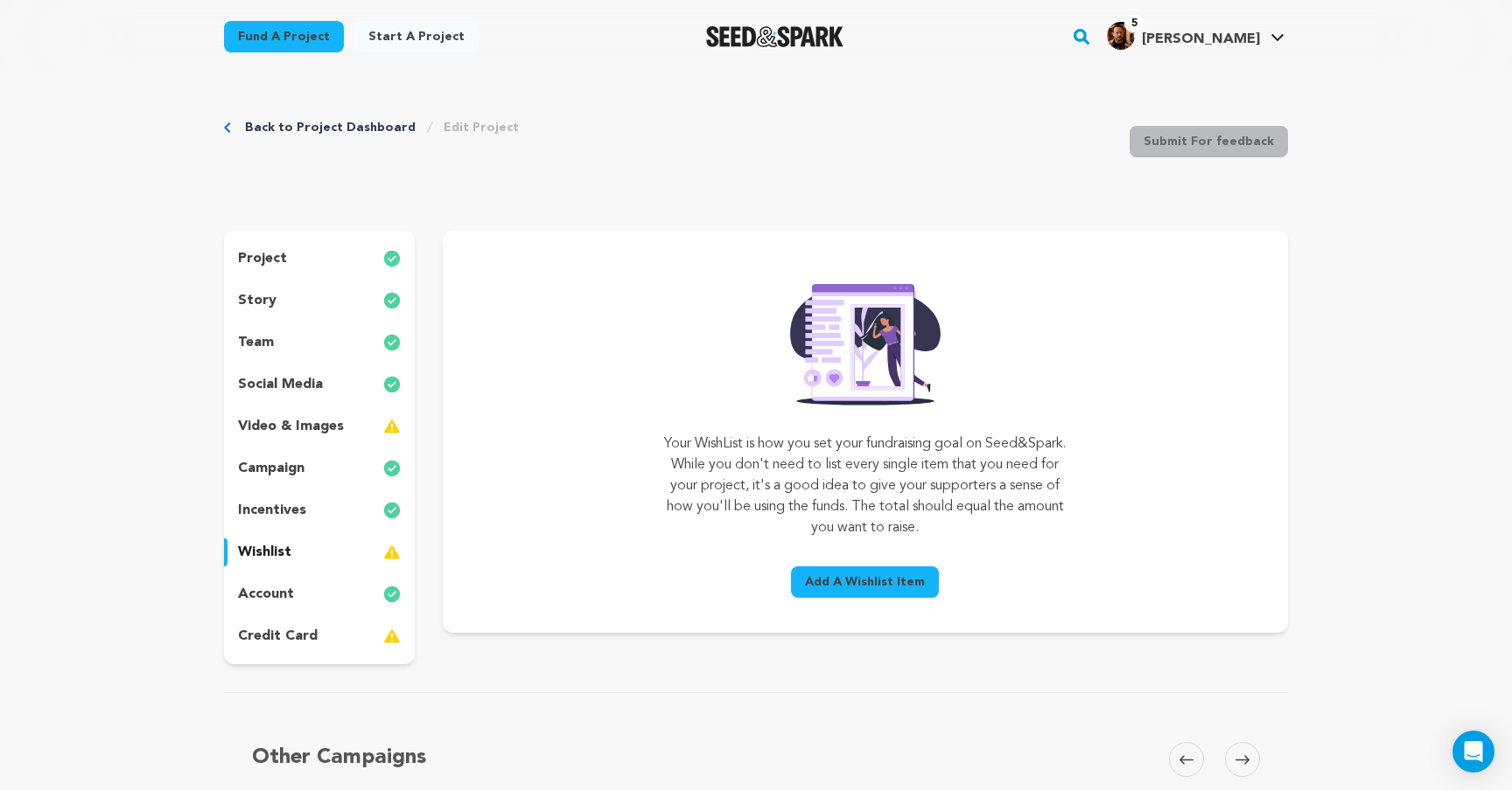
click at [345, 635] on div "credit card" at bounding box center [319, 636] width 190 height 28
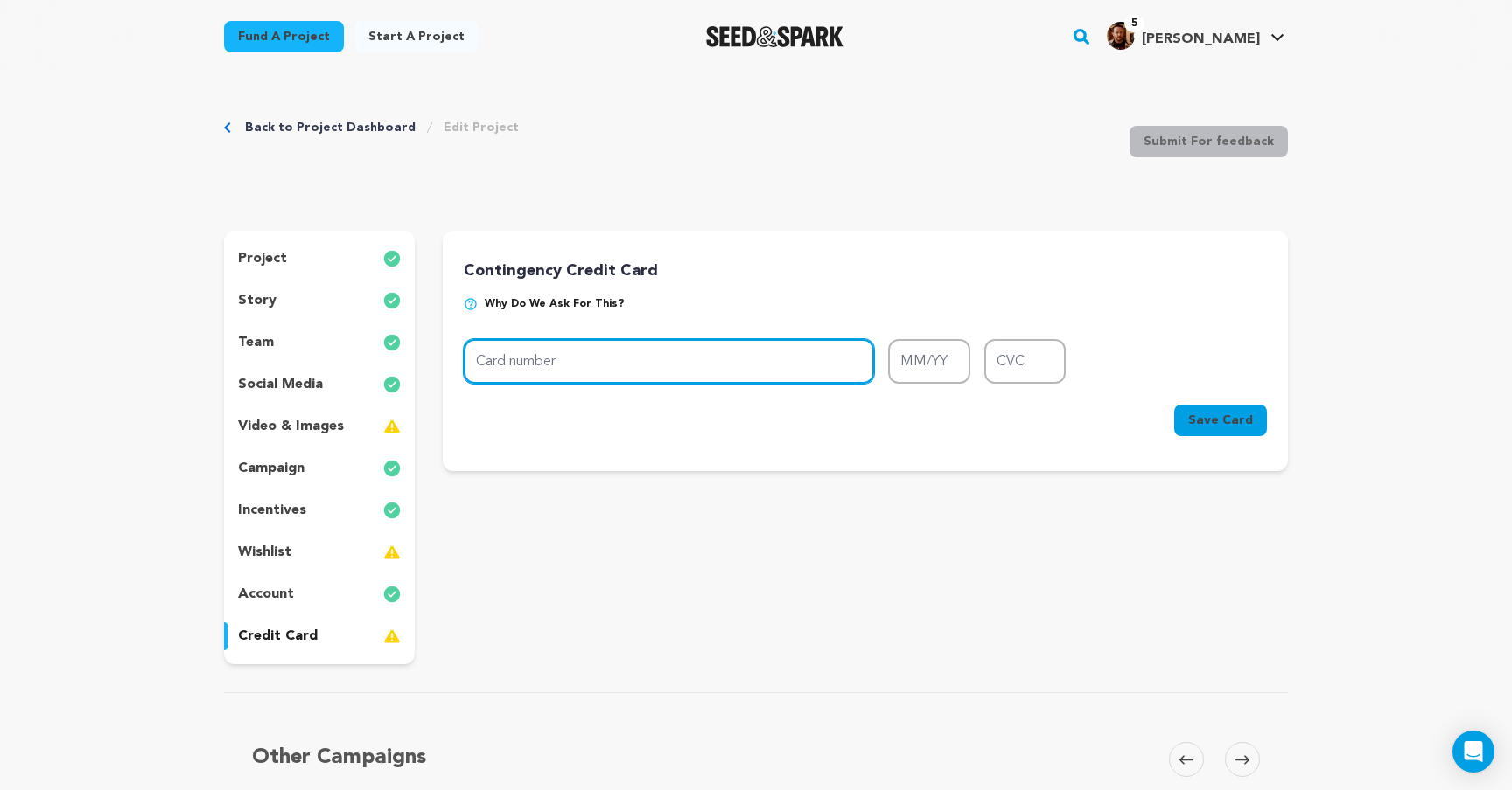
click at [623, 359] on input "Card number" at bounding box center [668, 362] width 411 height 45
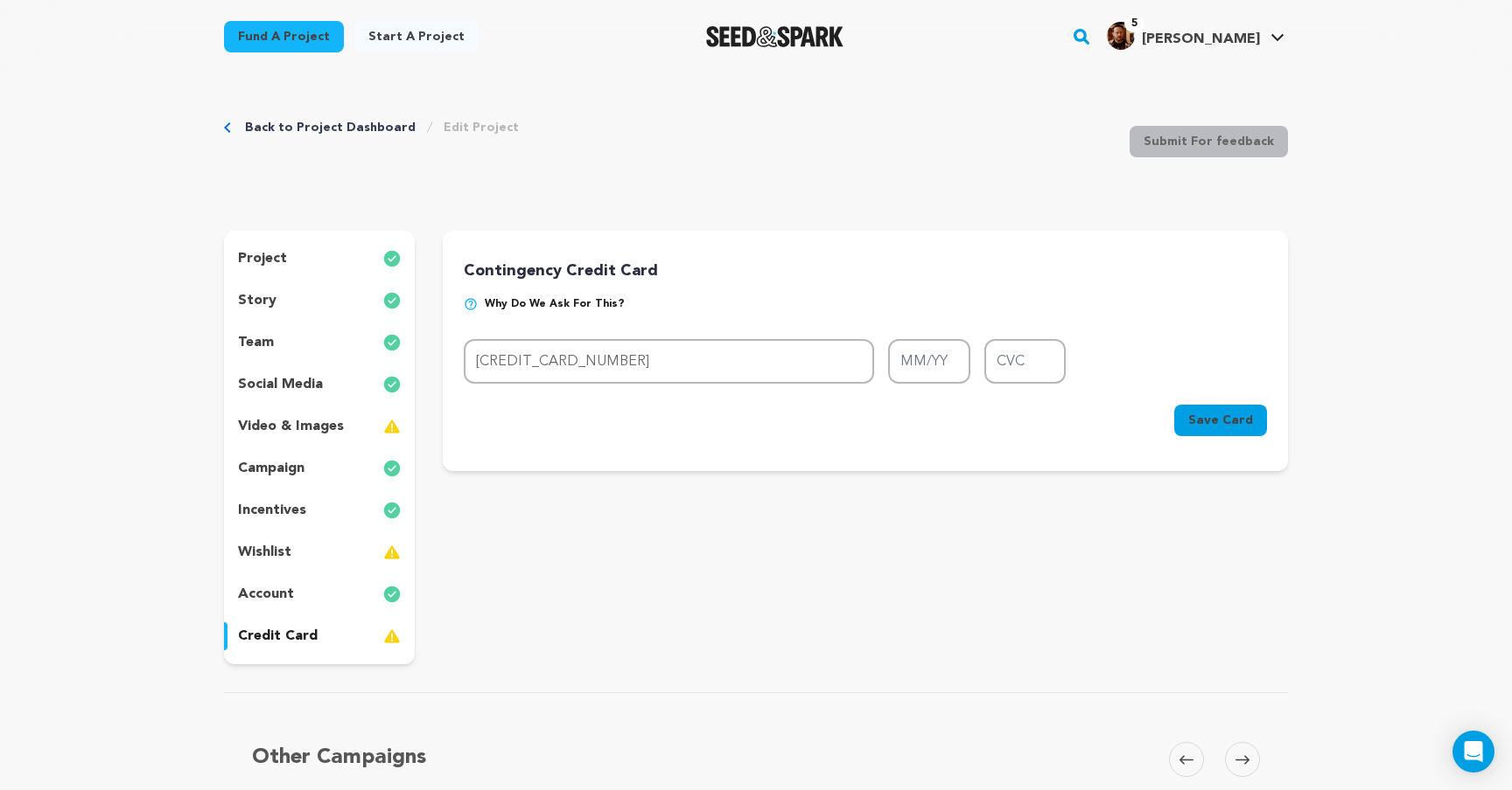
type input "[CREDIT_CARD_NUMBER]"
type input "03/26"
type input "496"
click at [1237, 425] on span "Save Card" at bounding box center [1220, 420] width 65 height 17
